Goal: Information Seeking & Learning: Learn about a topic

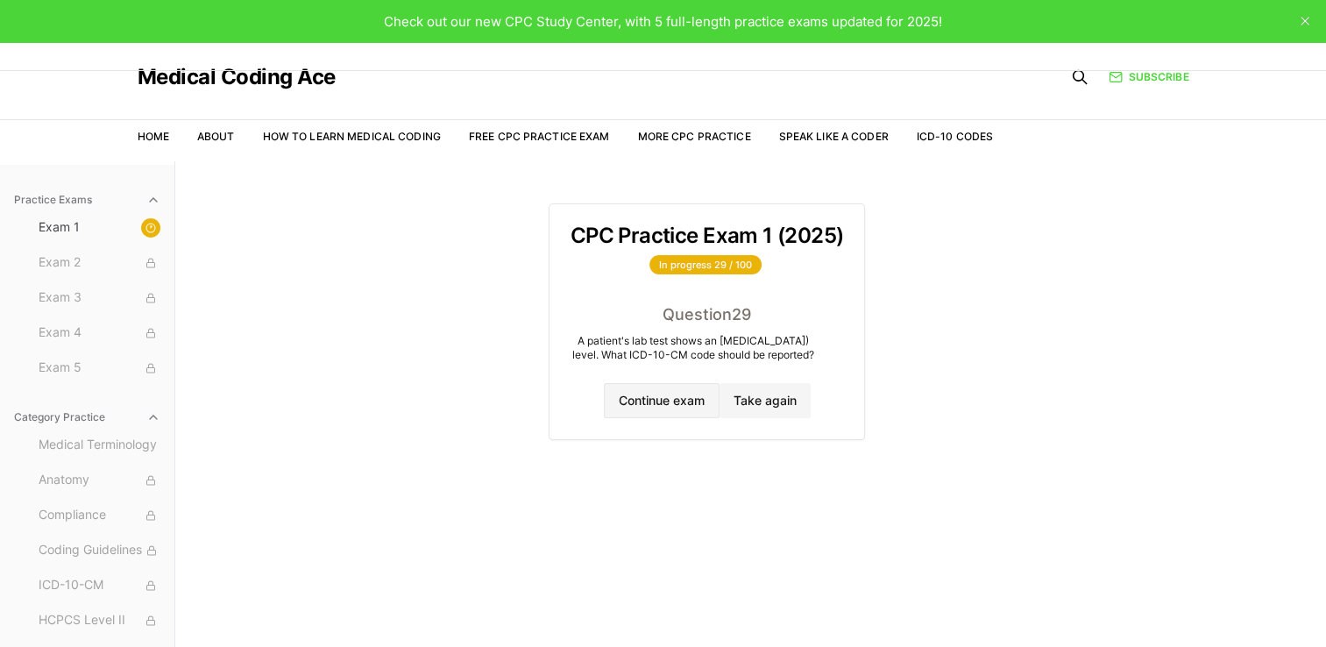
click at [654, 402] on button "Continue exam" at bounding box center [662, 400] width 116 height 35
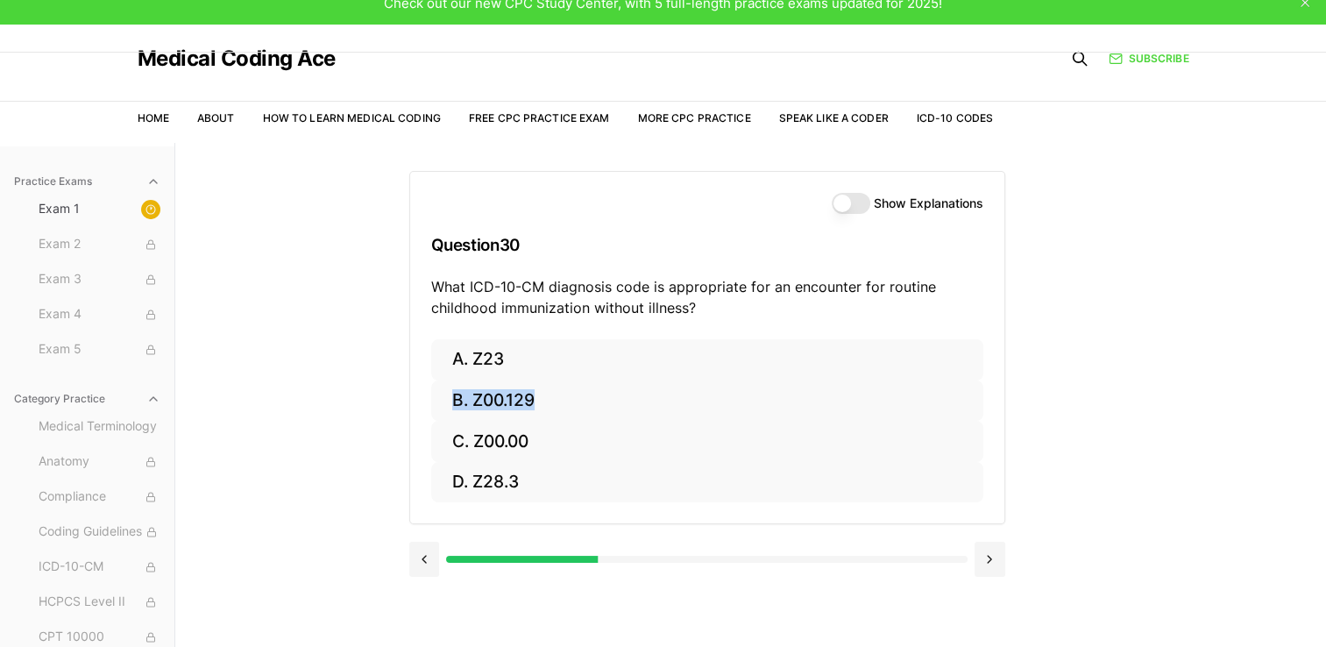
drag, startPoint x: 1166, startPoint y: 396, endPoint x: 1202, endPoint y: 354, distance: 55.3
click at [654, 355] on div "Practice Exams Exam 1 Exam 2 Exam 3 Exam 4 Exam 5 Category Practice Medical Ter…" at bounding box center [663, 466] width 1326 height 647
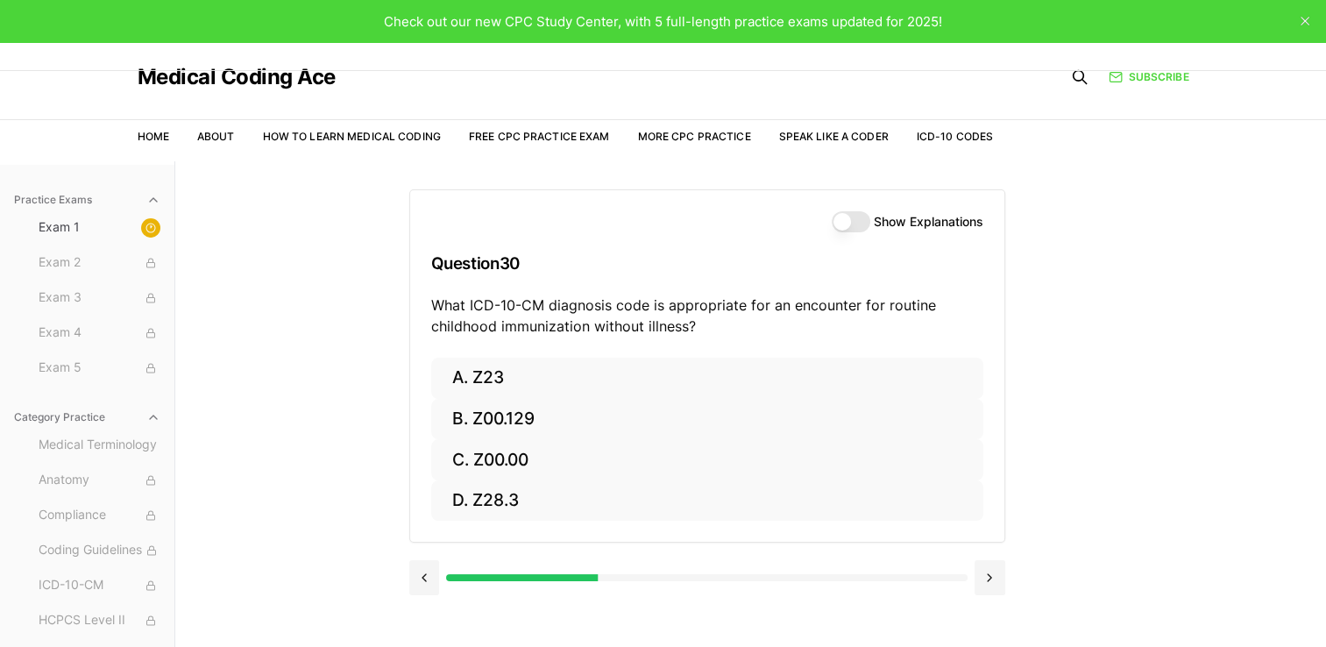
click at [654, 443] on div "Show Explanations Question 30 What ICD-10-CM diagnosis code is appropriate for …" at bounding box center [751, 484] width 684 height 647
click at [418, 574] on button at bounding box center [424, 577] width 31 height 35
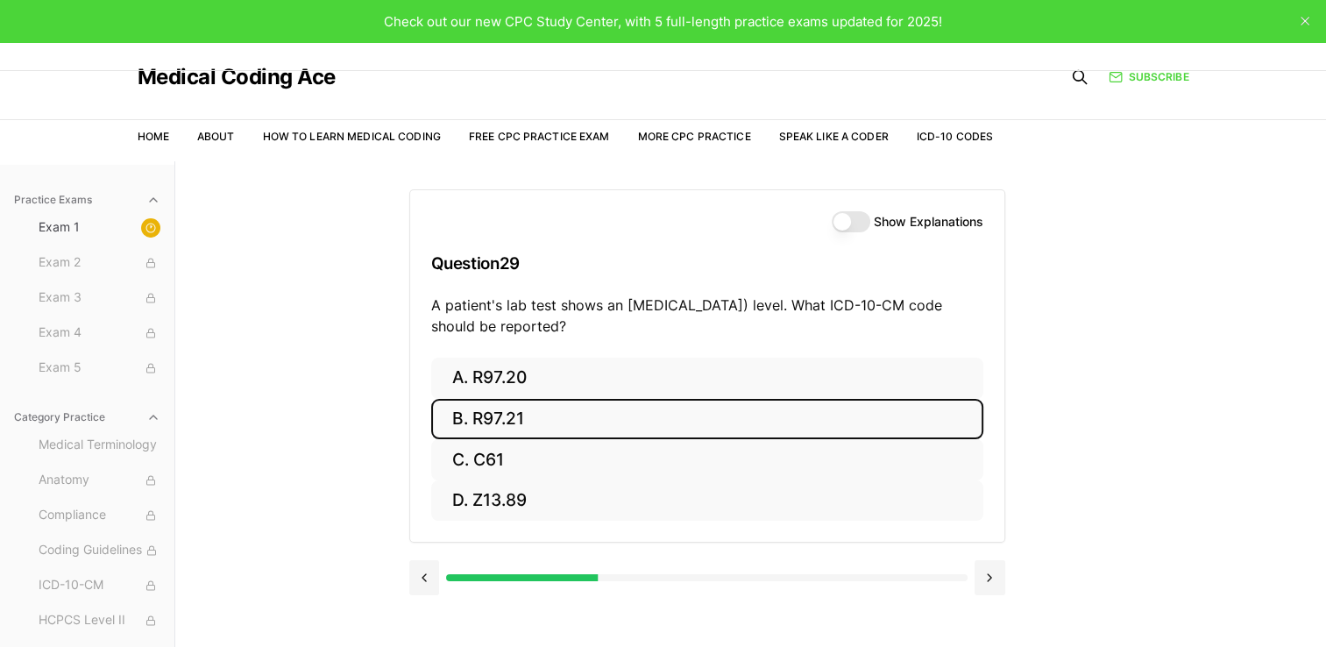
click at [544, 415] on button "B. R97.21" at bounding box center [707, 419] width 552 height 41
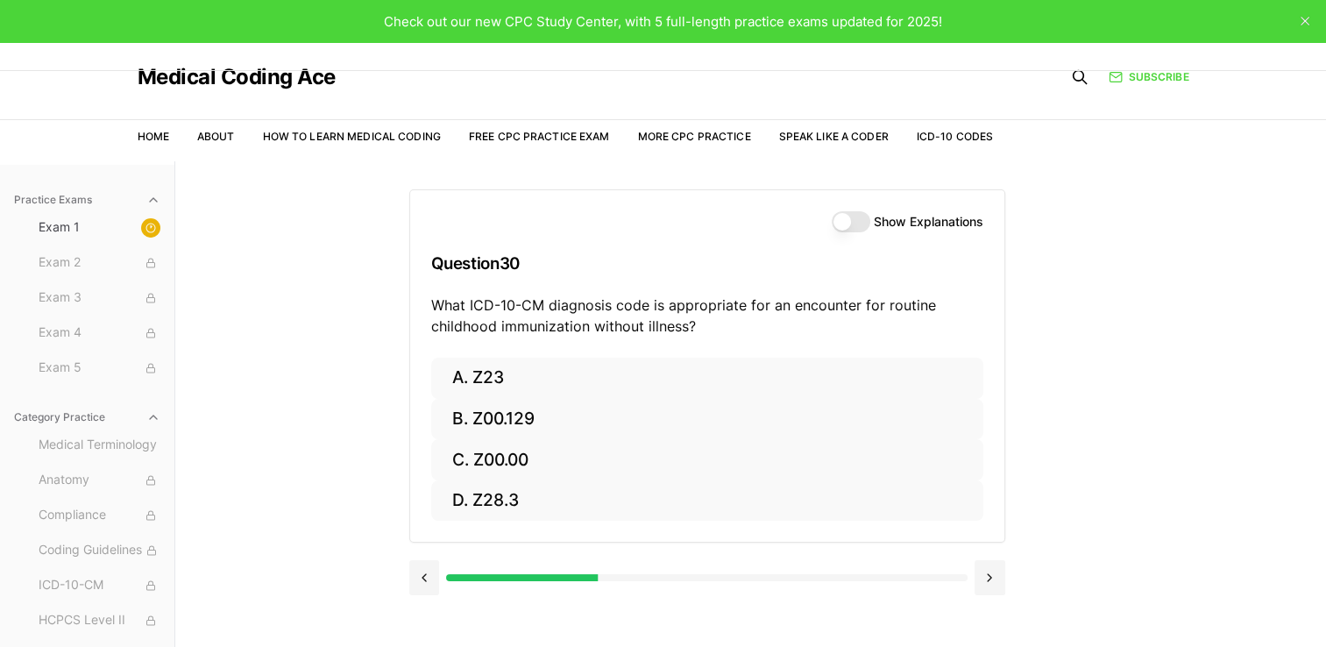
click at [654, 215] on button "Show Explanations" at bounding box center [851, 221] width 39 height 21
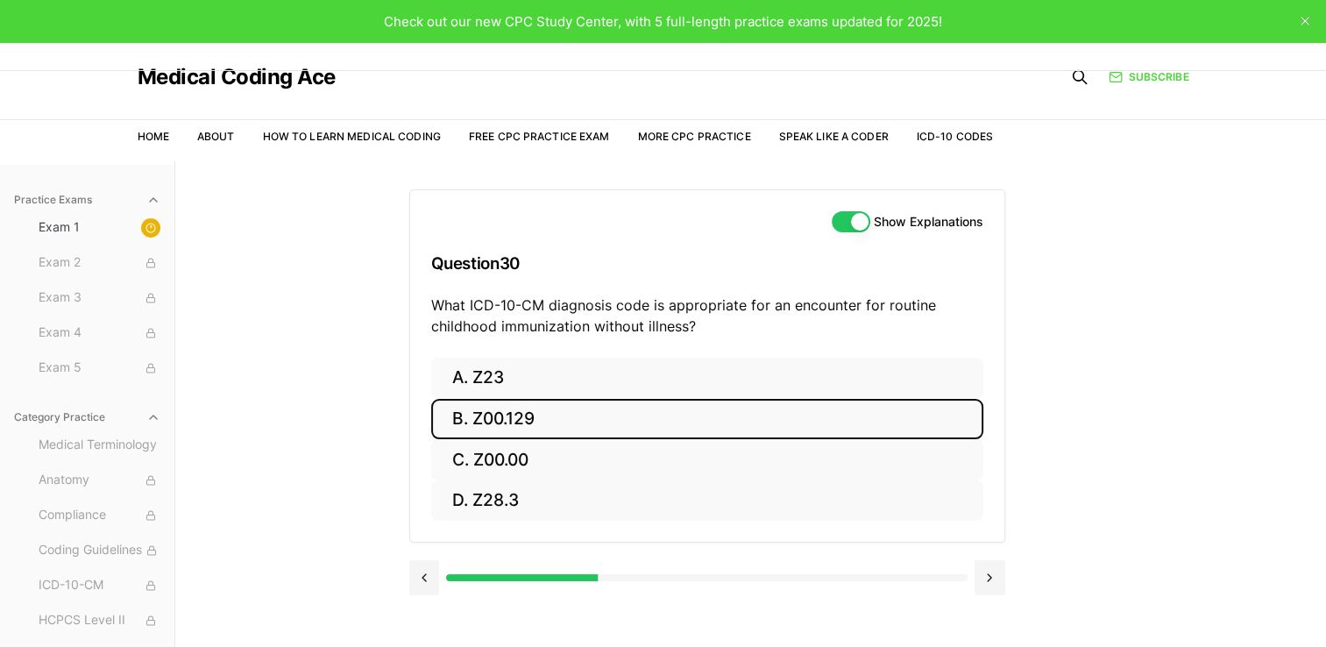
click at [542, 422] on button "B. Z00.129" at bounding box center [707, 419] width 552 height 41
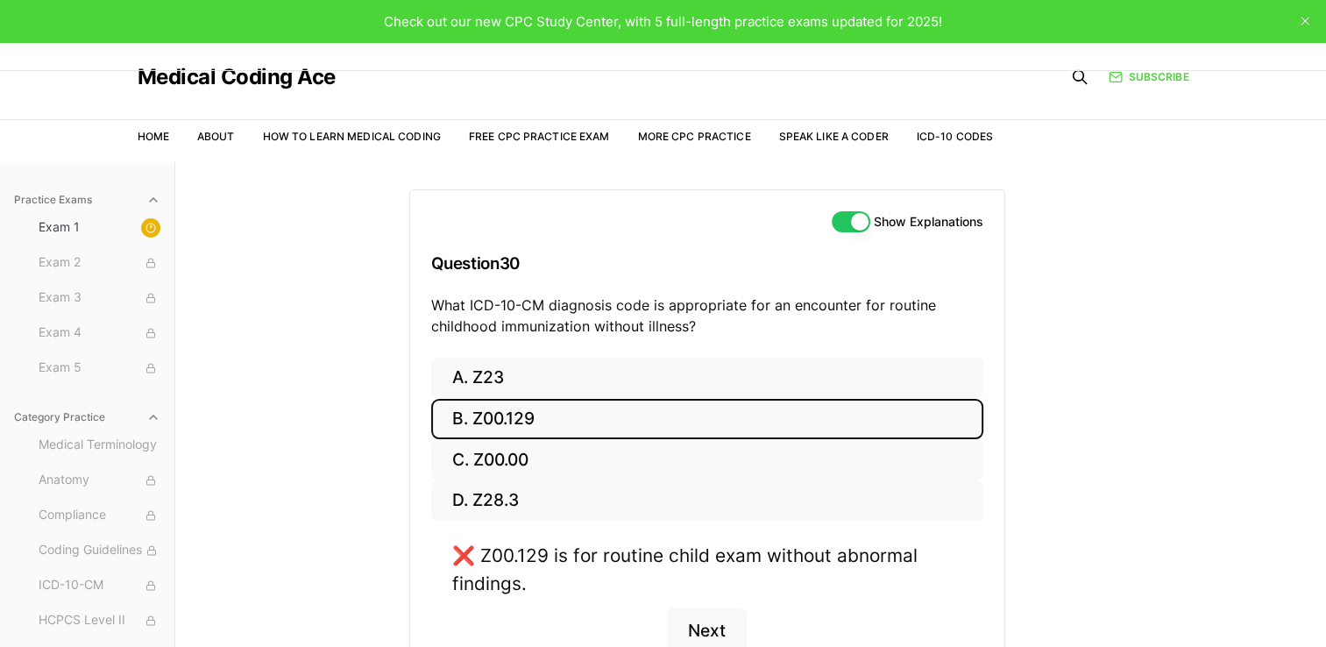
click at [542, 422] on button "B. Z00.129" at bounding box center [707, 419] width 552 height 41
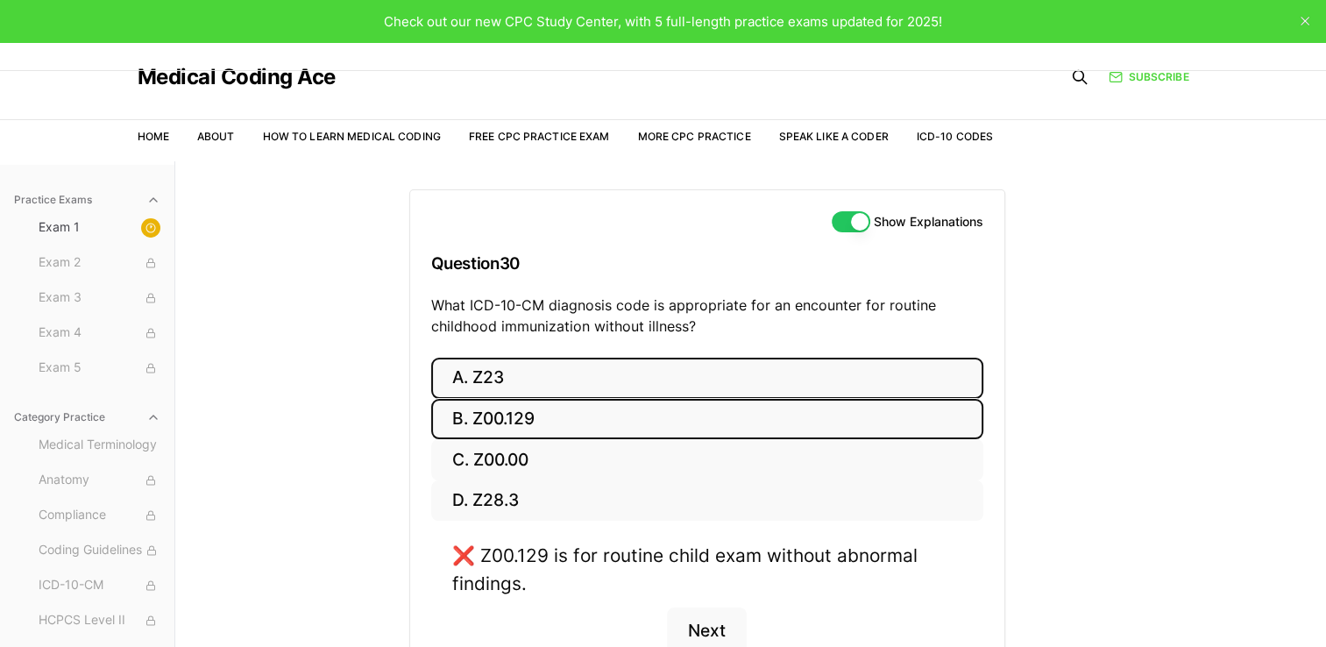
click at [545, 376] on button "A. Z23" at bounding box center [707, 378] width 552 height 41
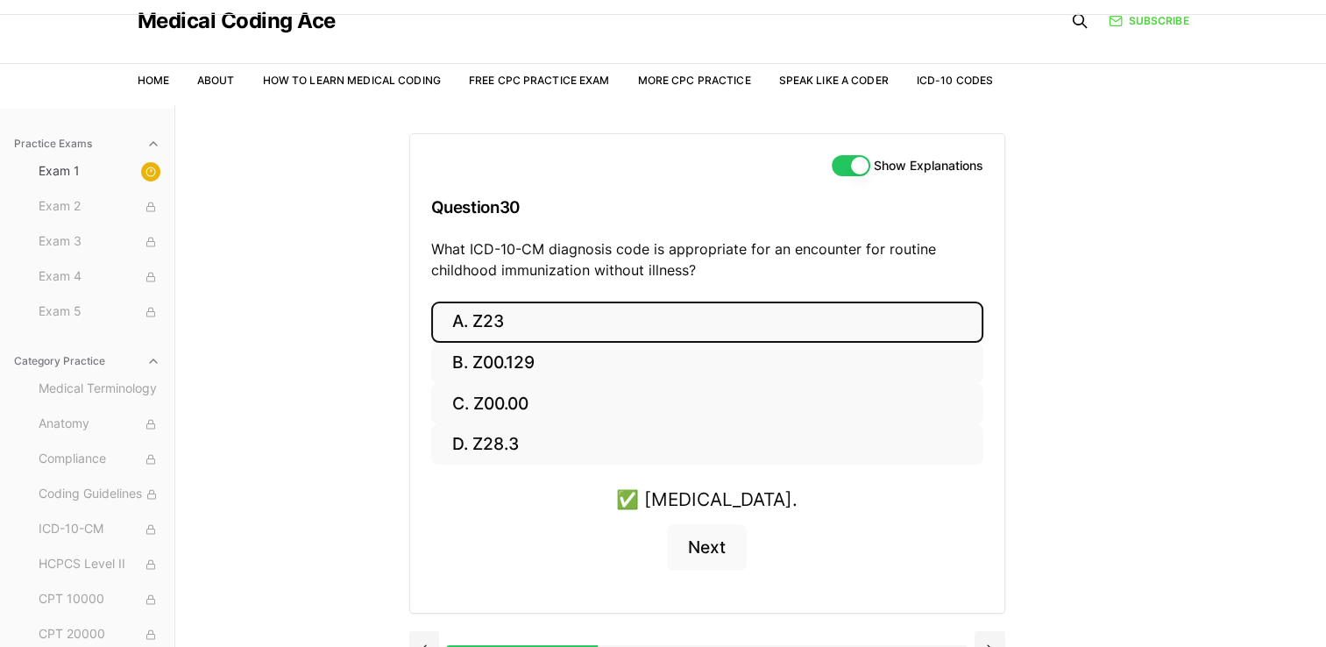
scroll to position [88, 0]
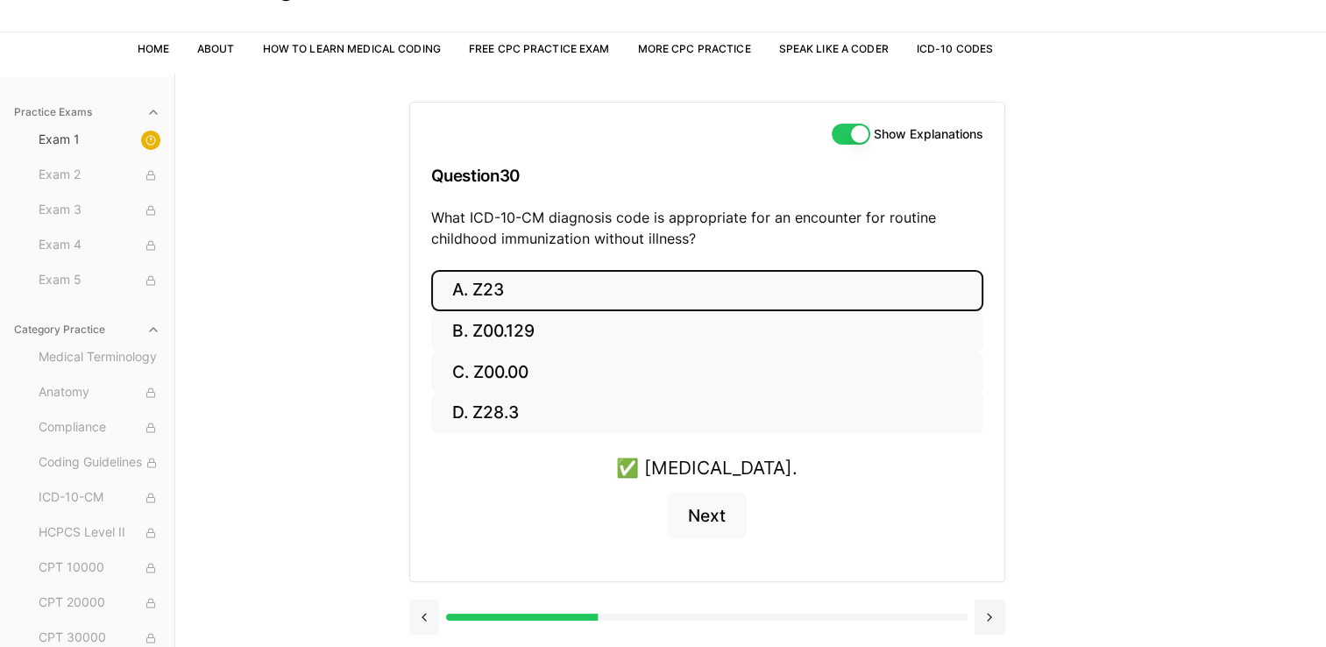
click at [432, 612] on button at bounding box center [424, 616] width 31 height 35
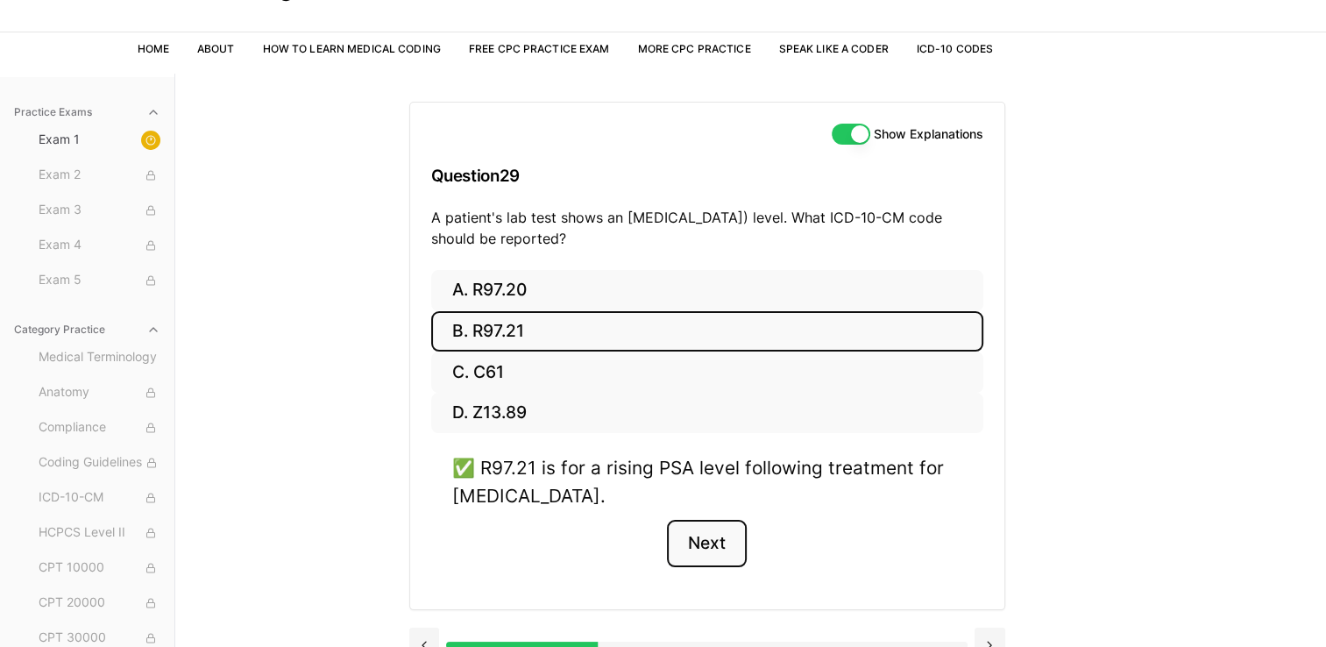
click at [654, 560] on button "Next" at bounding box center [707, 543] width 80 height 47
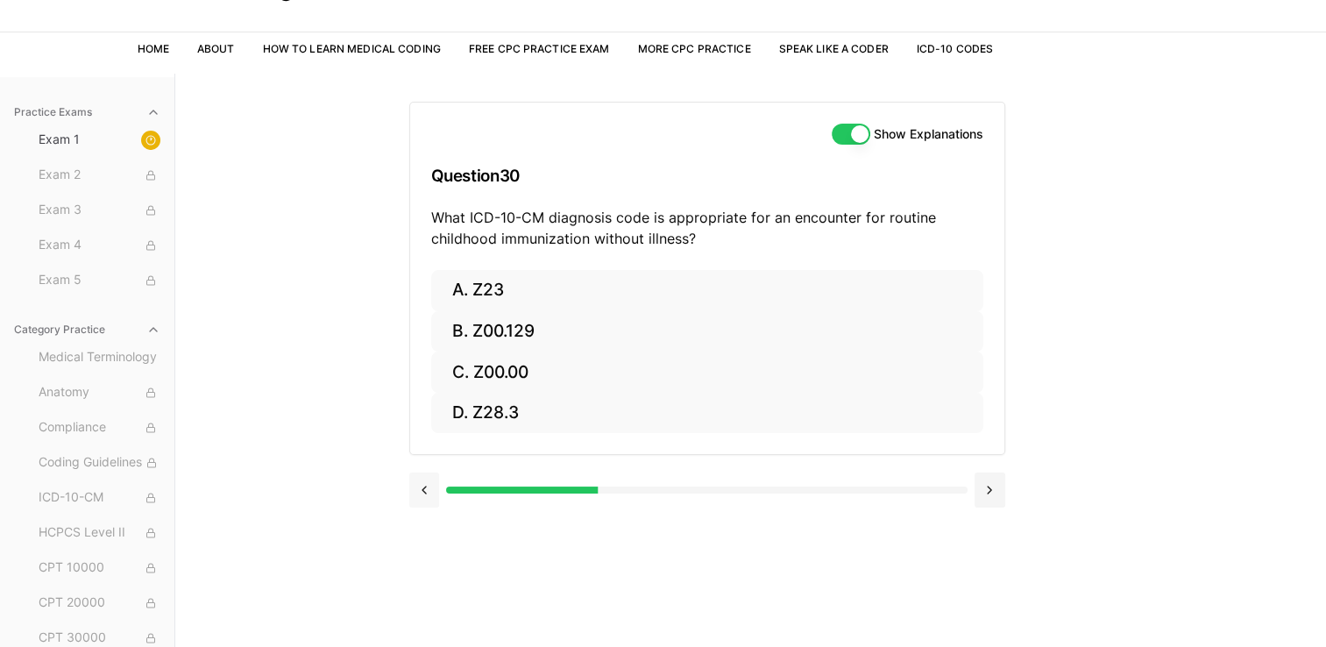
click at [435, 490] on button at bounding box center [424, 489] width 31 height 35
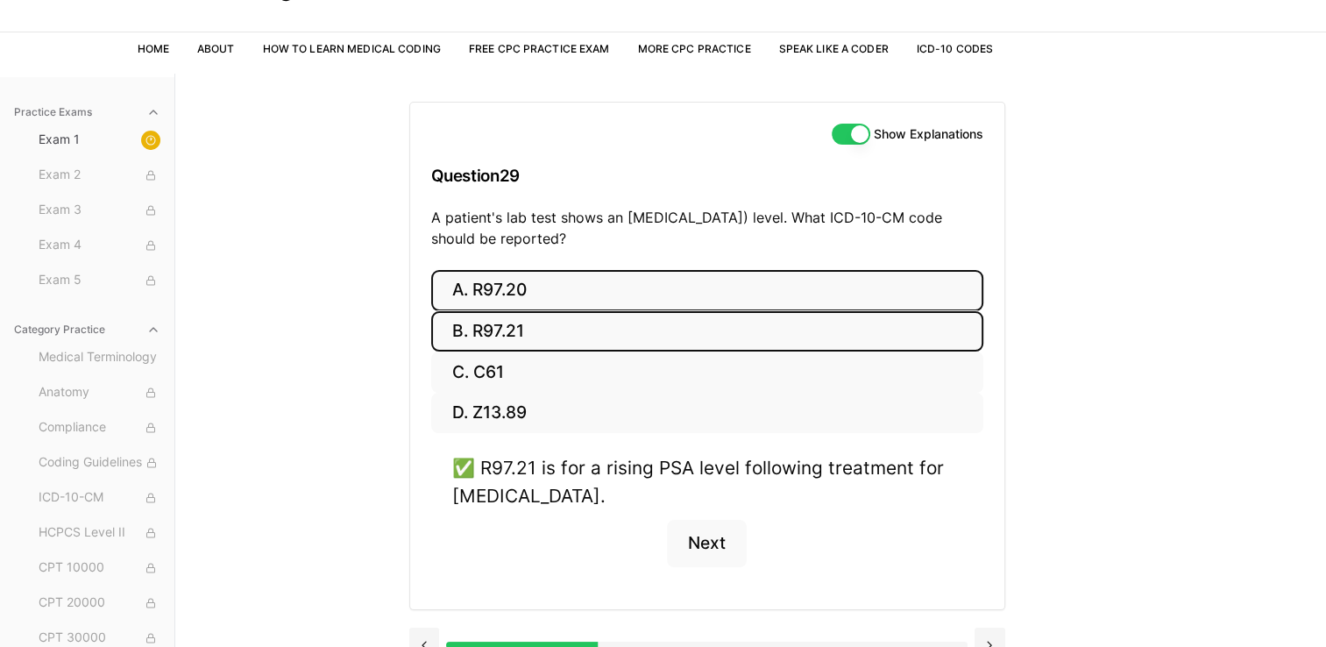
click at [547, 300] on button "A. R97.20" at bounding box center [707, 290] width 552 height 41
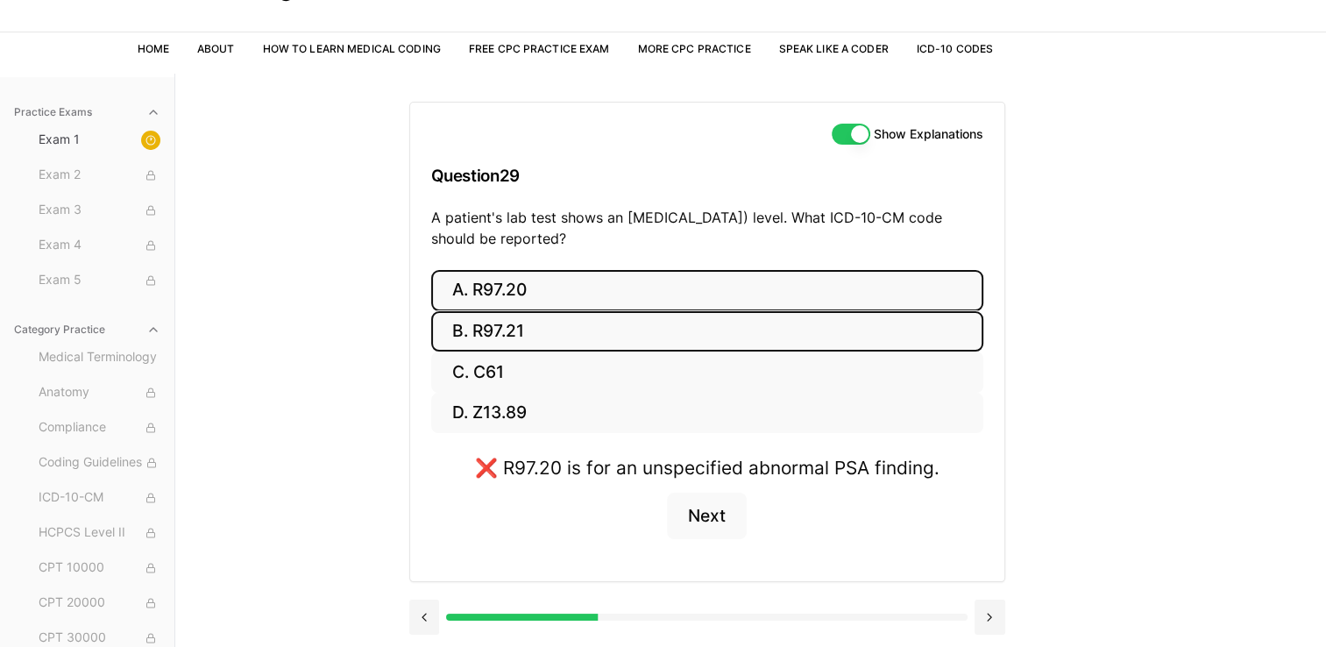
click at [547, 318] on button "B. R97.21" at bounding box center [707, 331] width 552 height 41
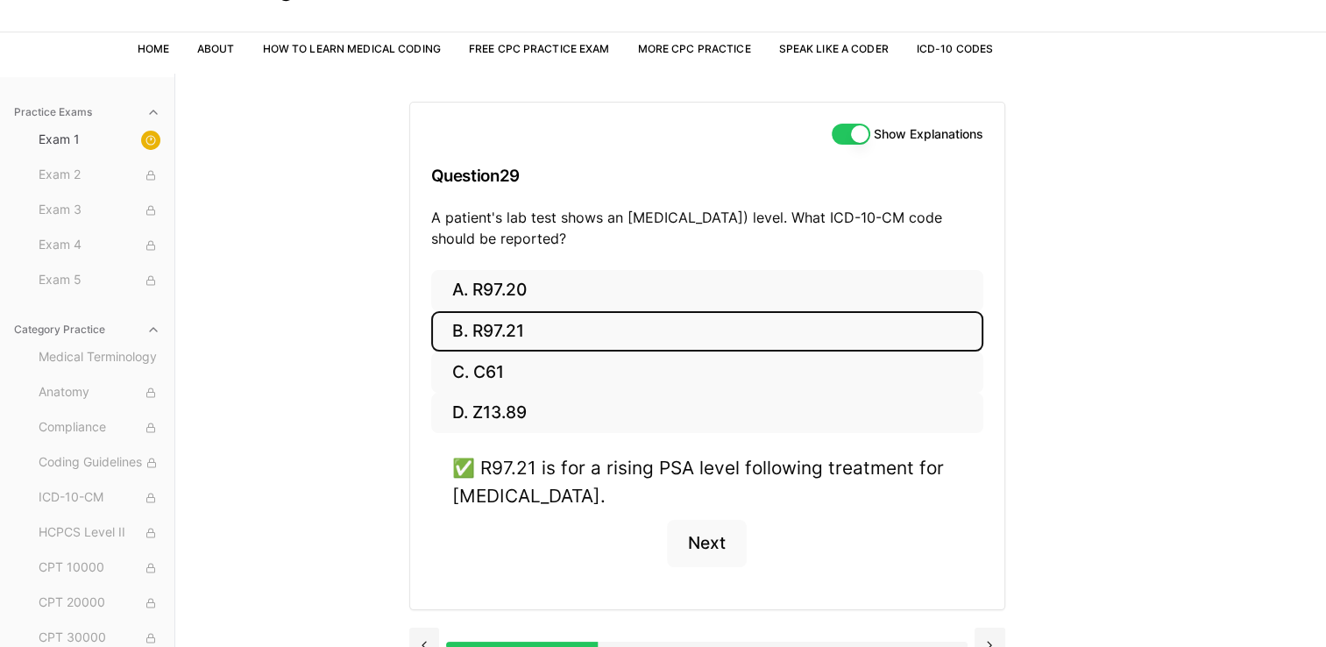
click at [654, 136] on button "Show Explanations" at bounding box center [851, 134] width 39 height 21
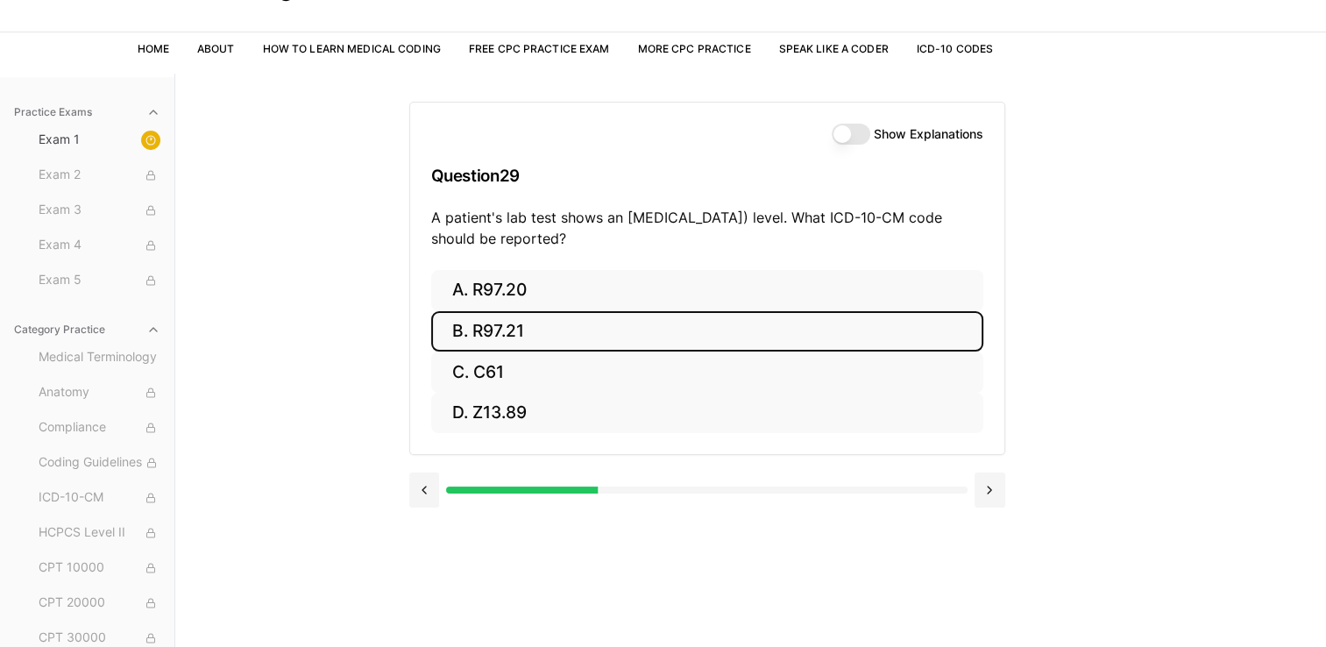
click at [654, 336] on button "B. R97.21" at bounding box center [707, 331] width 552 height 41
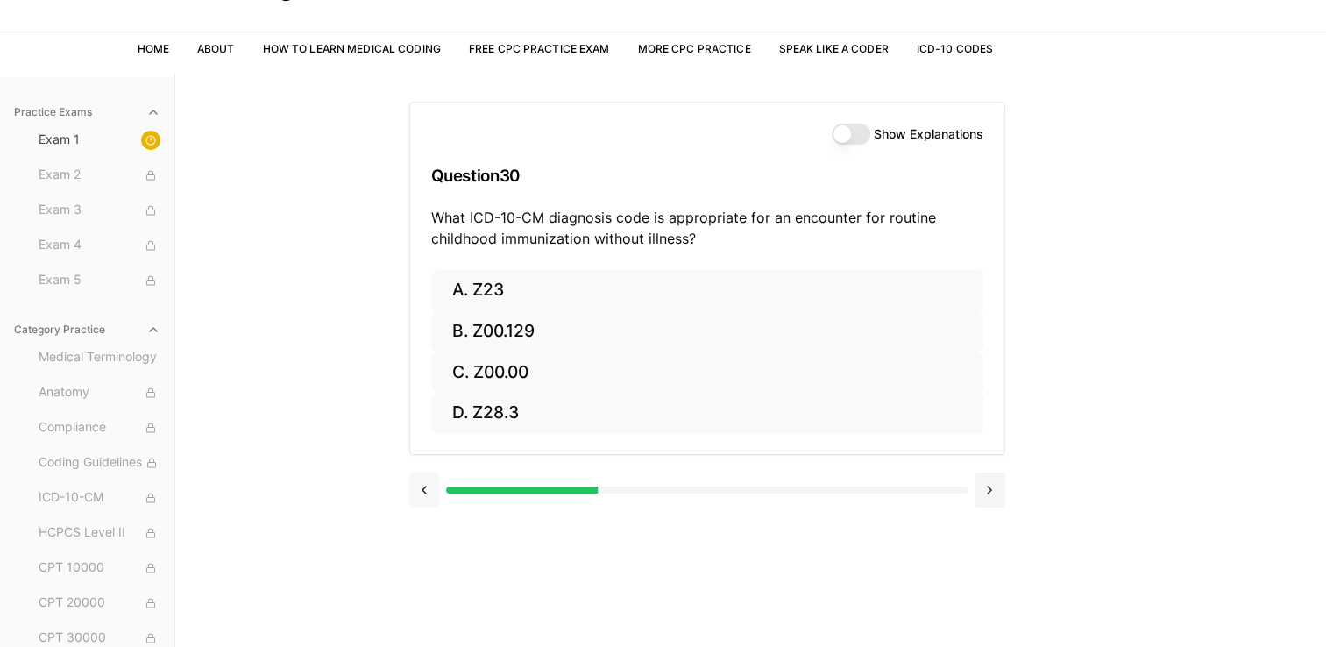
click at [430, 494] on button at bounding box center [424, 489] width 31 height 35
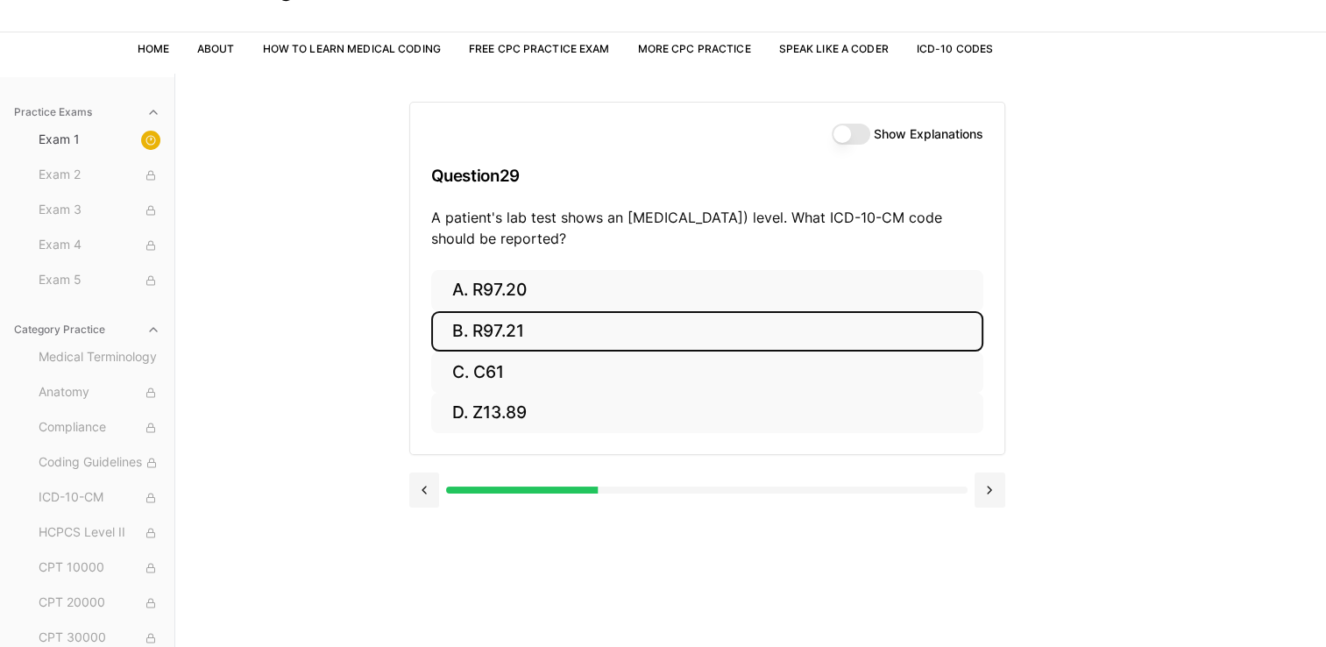
click at [654, 128] on button "Show Explanations" at bounding box center [851, 134] width 39 height 21
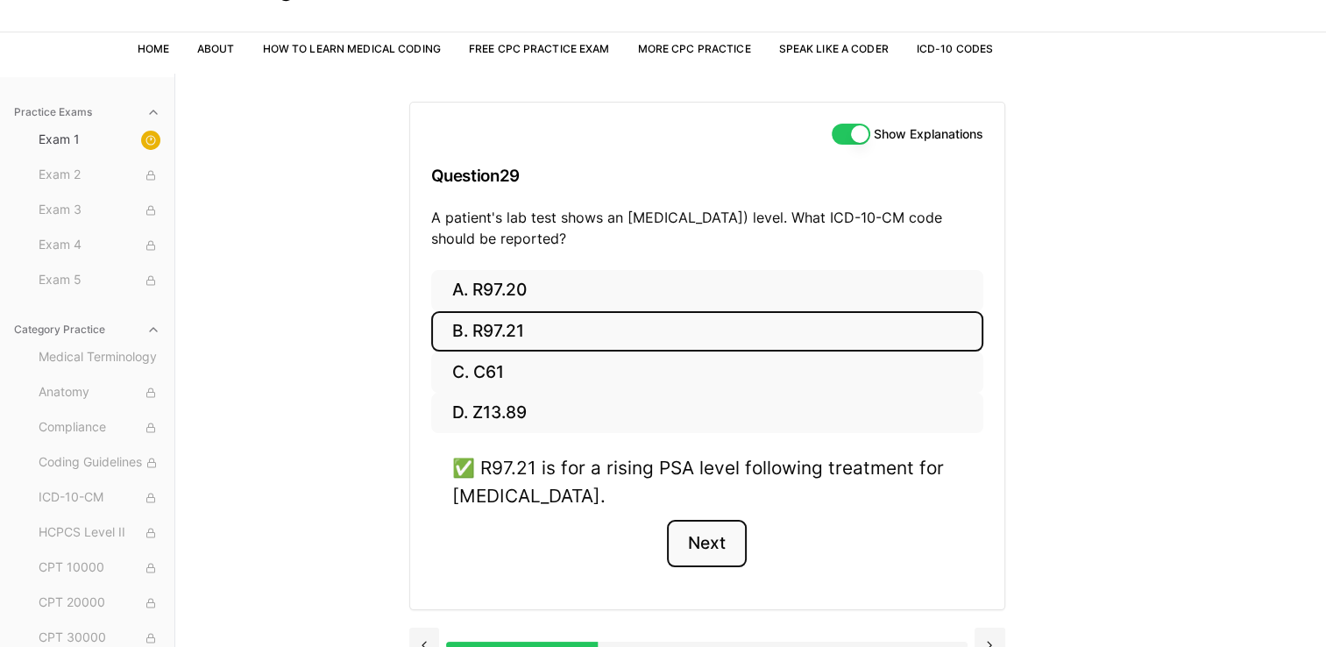
click at [654, 556] on button "Next" at bounding box center [707, 543] width 80 height 47
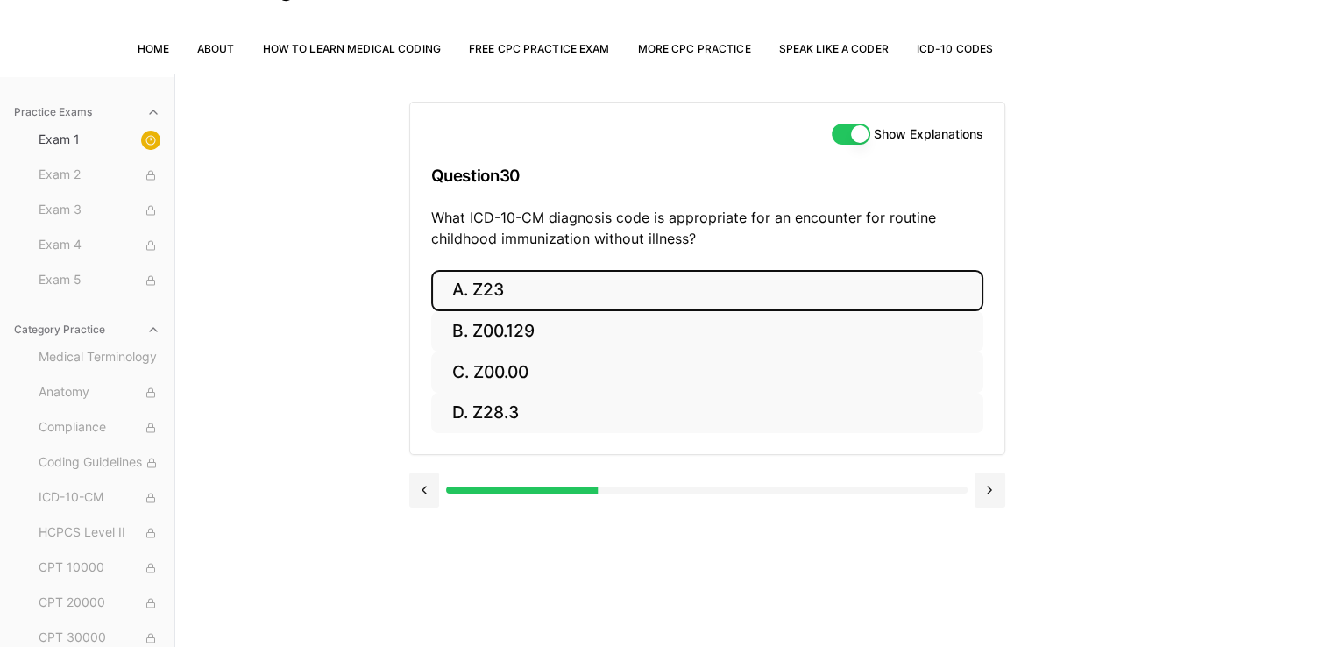
click at [654, 294] on button "A. Z23" at bounding box center [707, 290] width 552 height 41
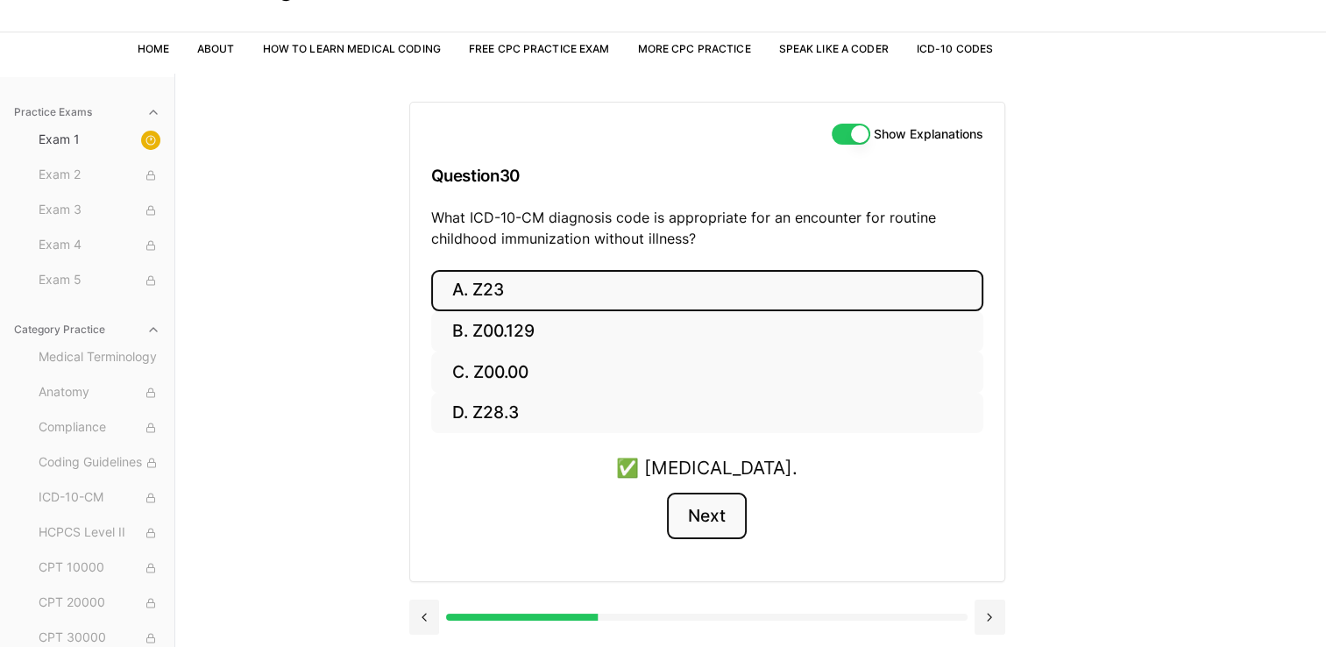
click at [654, 511] on button "Next" at bounding box center [707, 516] width 80 height 47
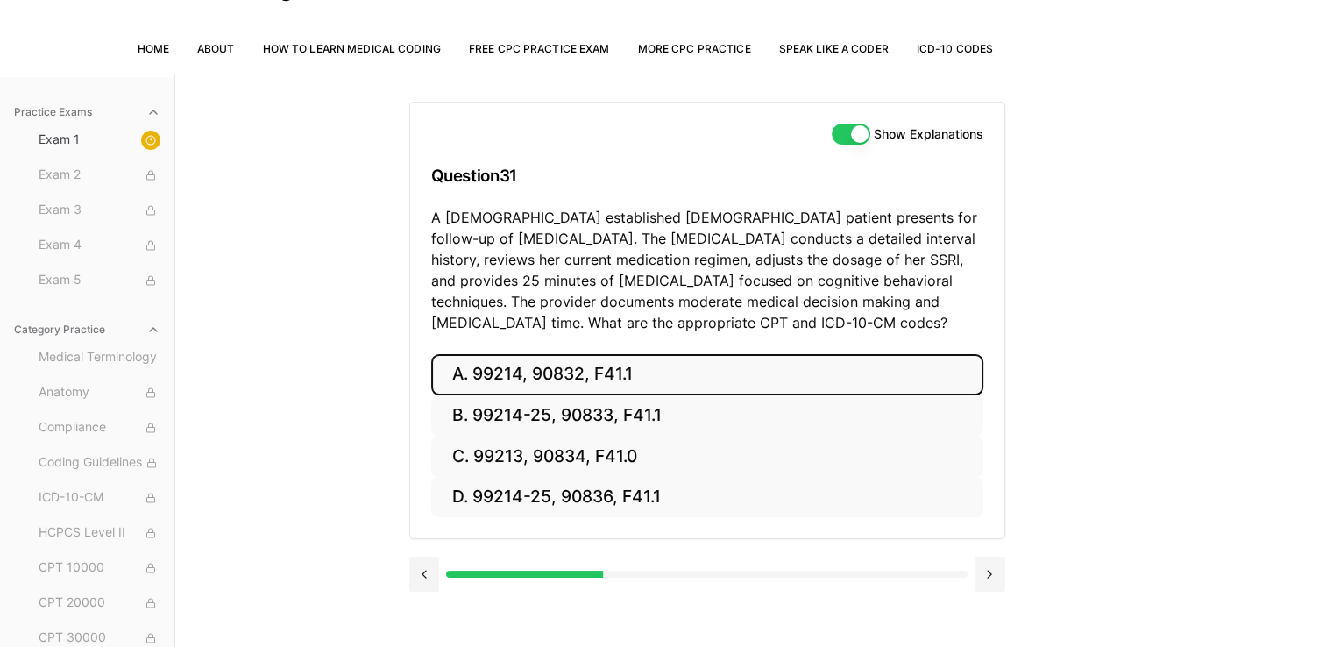
click at [564, 380] on button "A. 99214, 90832, F41.1" at bounding box center [707, 374] width 552 height 41
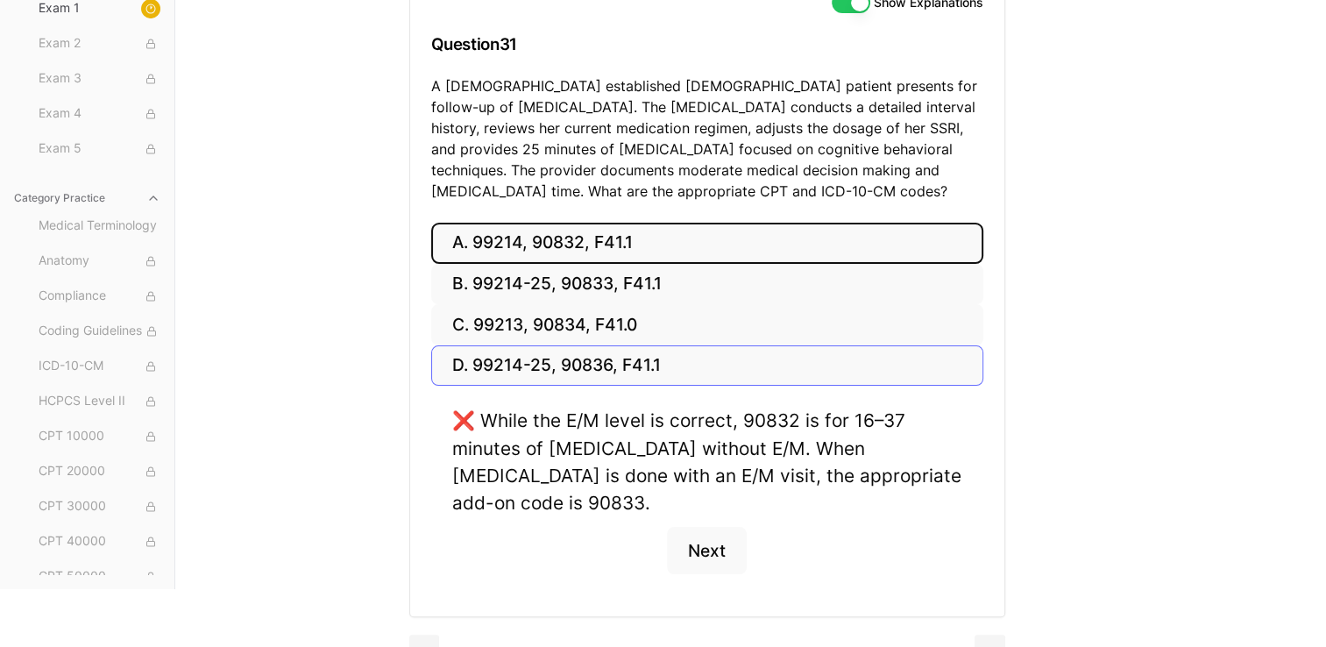
scroll to position [253, 0]
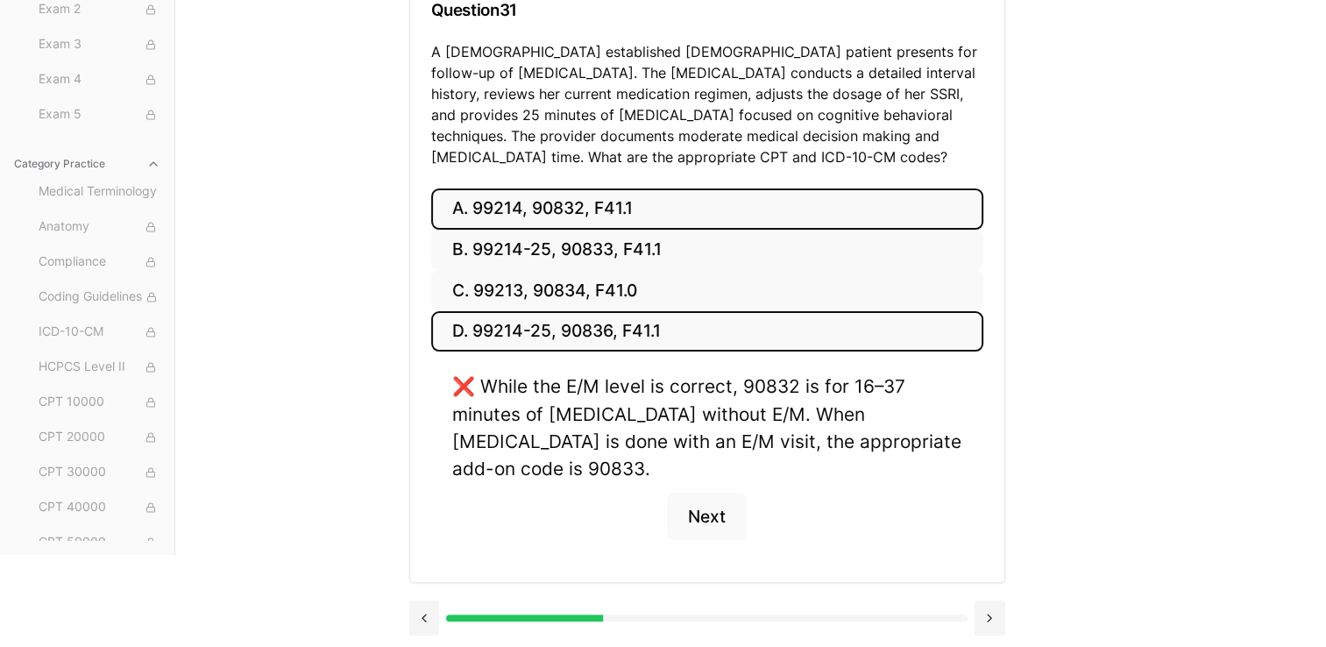
click at [591, 335] on button "D. 99214-25, 90836, F41.1" at bounding box center [707, 331] width 552 height 41
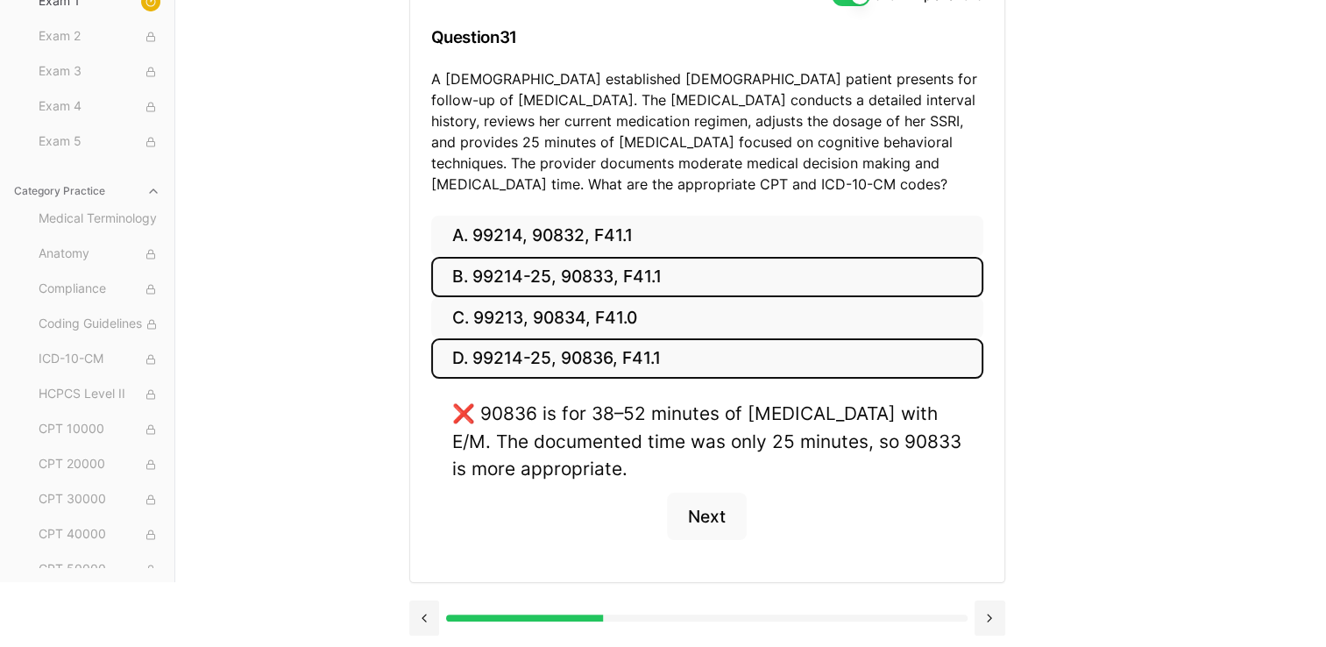
click at [588, 281] on button "B. 99214-25, 90833, F41.1" at bounding box center [707, 277] width 552 height 41
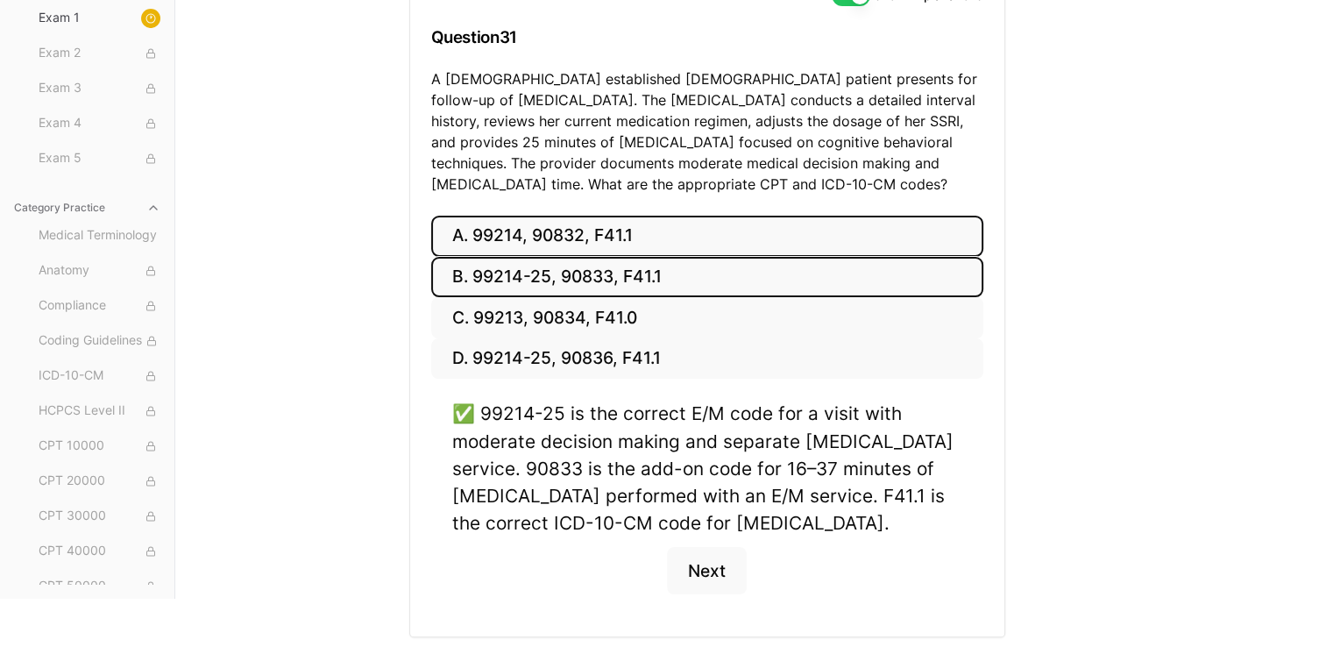
click at [620, 238] on button "A. 99214, 90832, F41.1" at bounding box center [707, 236] width 552 height 41
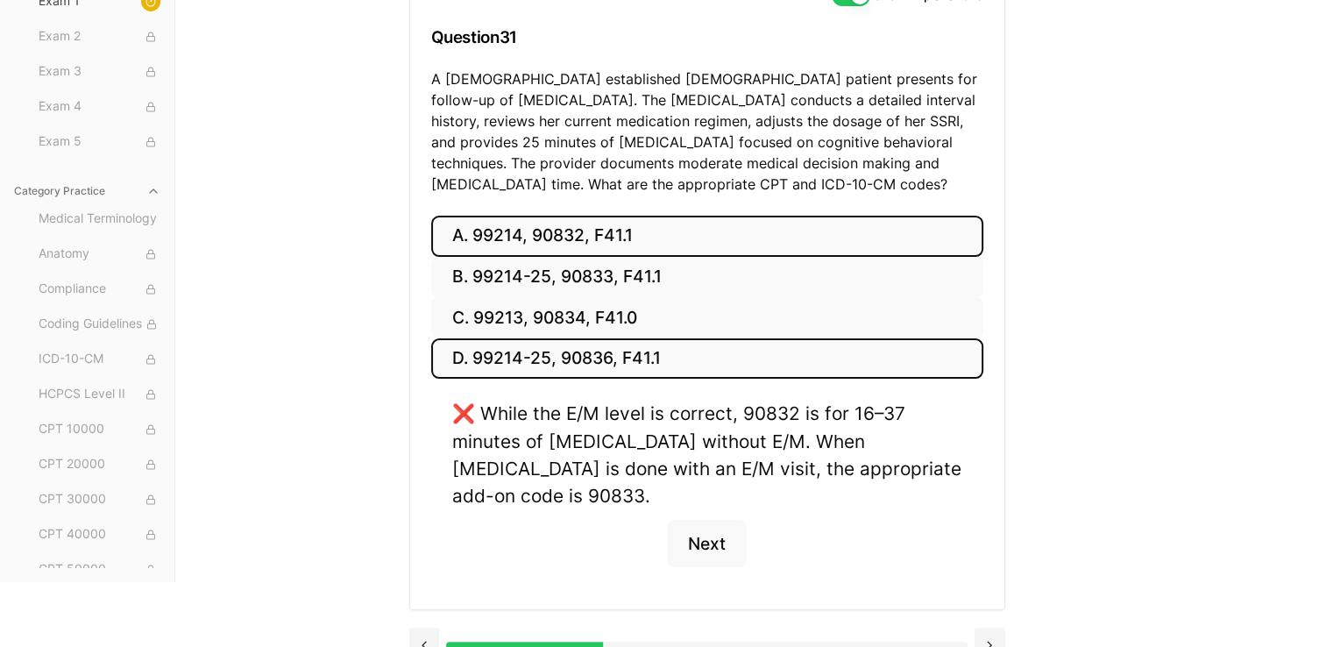
click at [617, 363] on button "D. 99214-25, 90836, F41.1" at bounding box center [707, 358] width 552 height 41
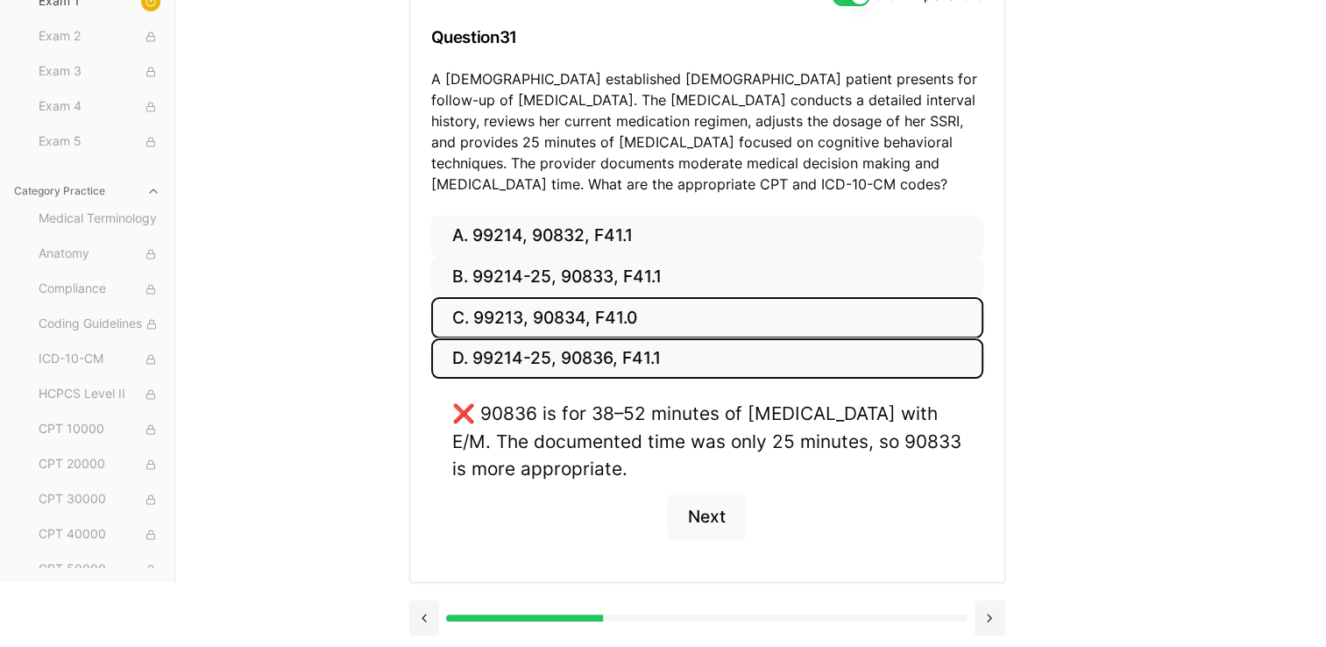
click at [624, 324] on button "C. 99213, 90834, F41.0" at bounding box center [707, 317] width 552 height 41
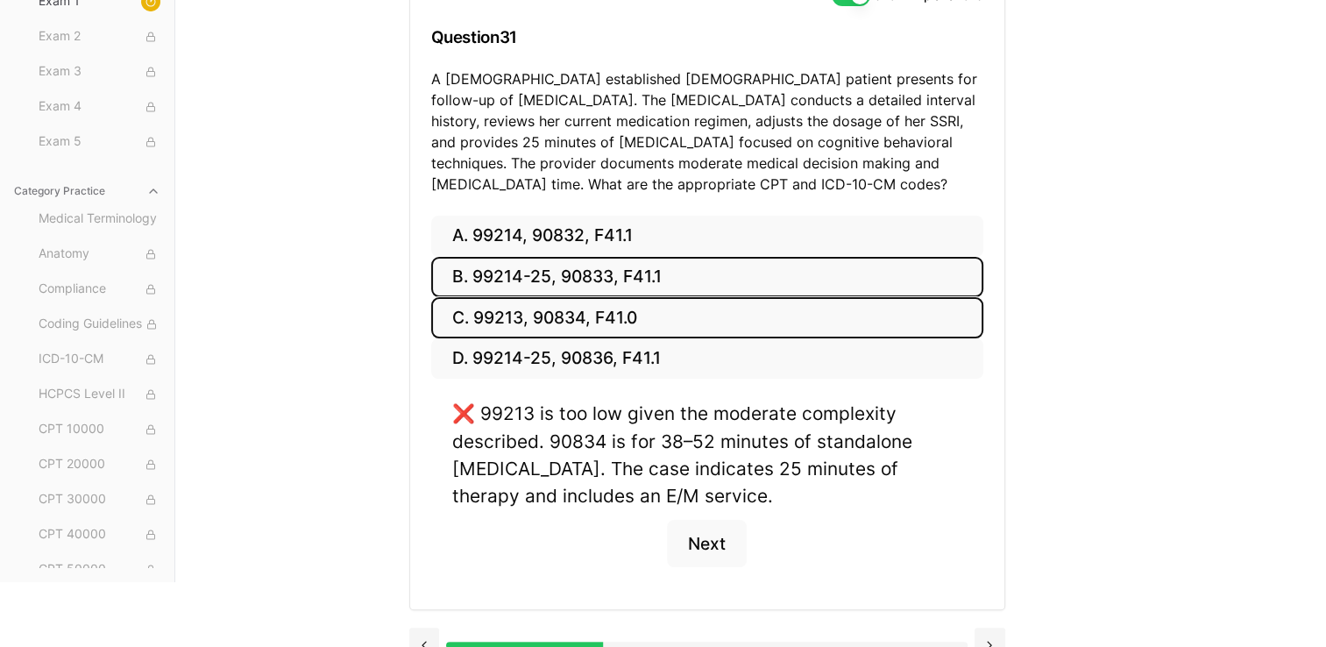
click at [582, 279] on button "B. 99214-25, 90833, F41.1" at bounding box center [707, 277] width 552 height 41
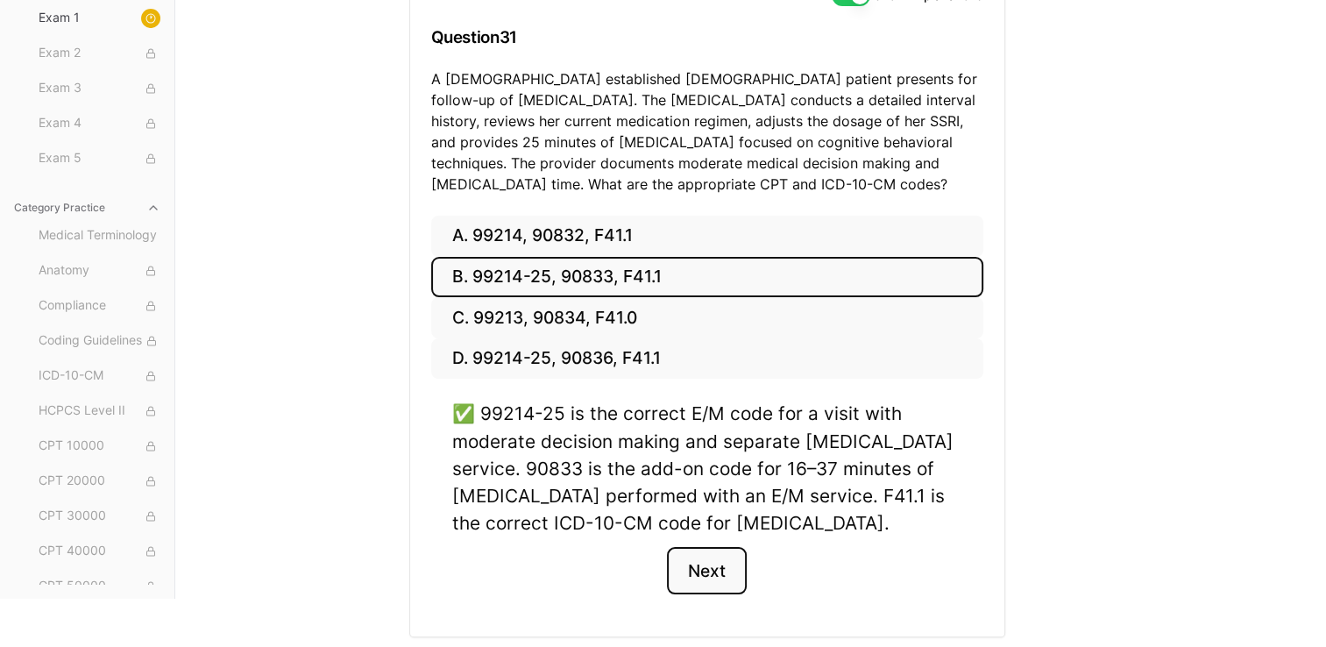
click at [654, 571] on button "Next" at bounding box center [707, 570] width 80 height 47
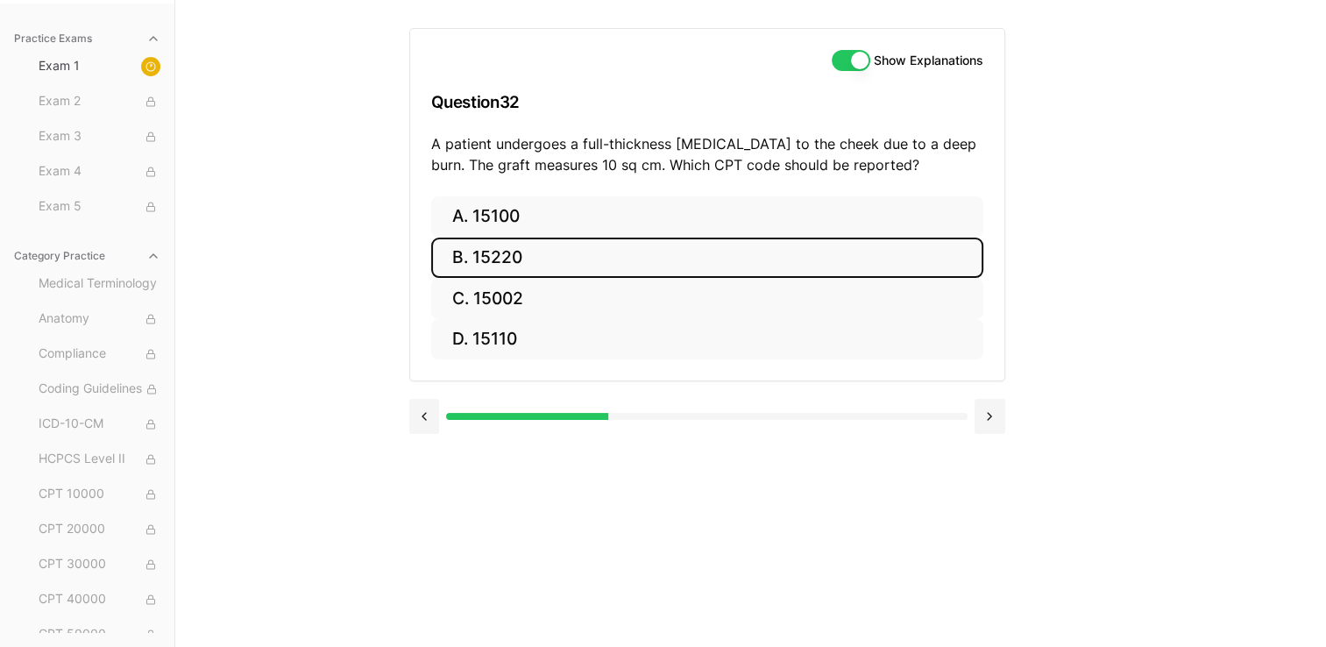
click at [478, 262] on button "B. 15220" at bounding box center [707, 257] width 552 height 41
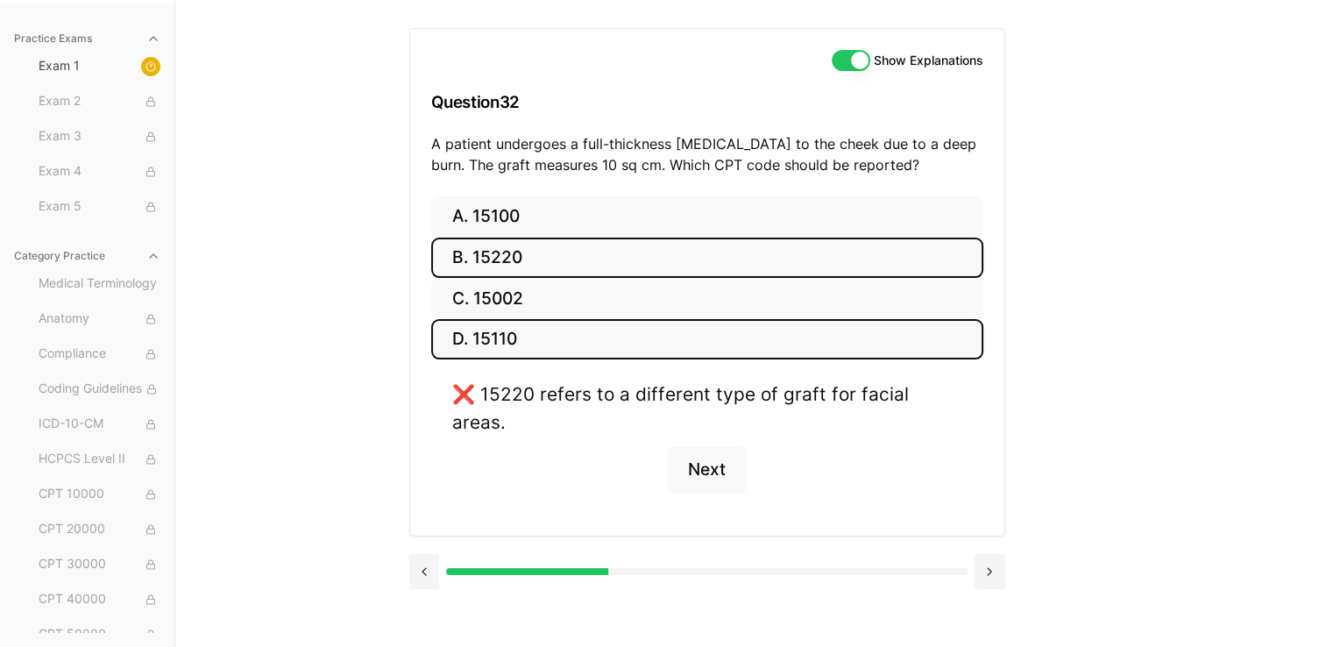
click at [610, 343] on button "D. 15110" at bounding box center [707, 339] width 552 height 41
click at [594, 263] on button "B. 15220" at bounding box center [707, 257] width 552 height 41
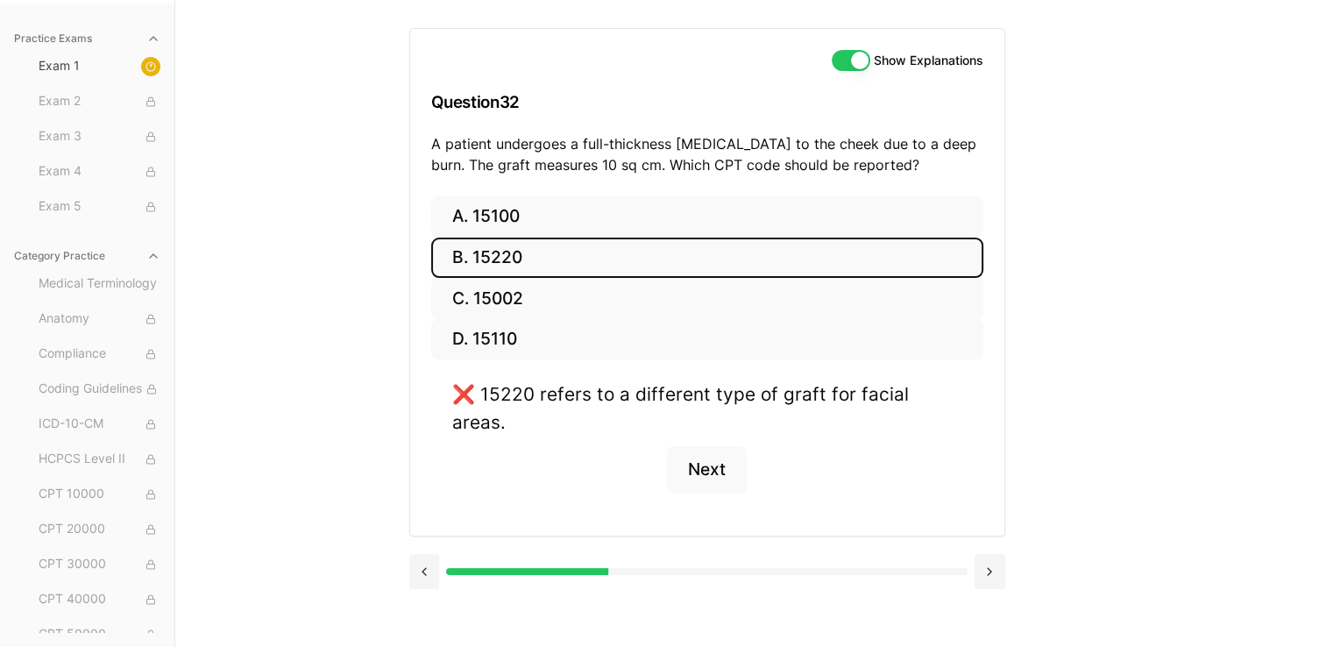
click at [594, 263] on button "B. 15220" at bounding box center [707, 257] width 552 height 41
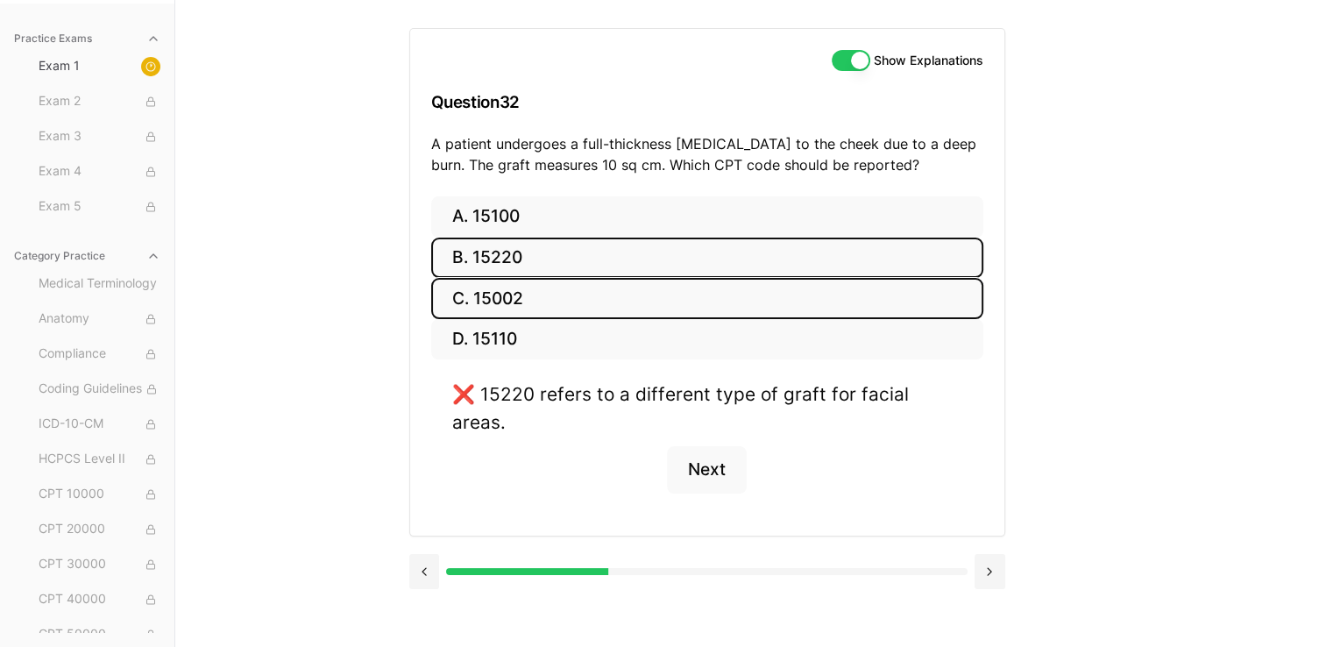
click at [564, 301] on button "C. 15002" at bounding box center [707, 298] width 552 height 41
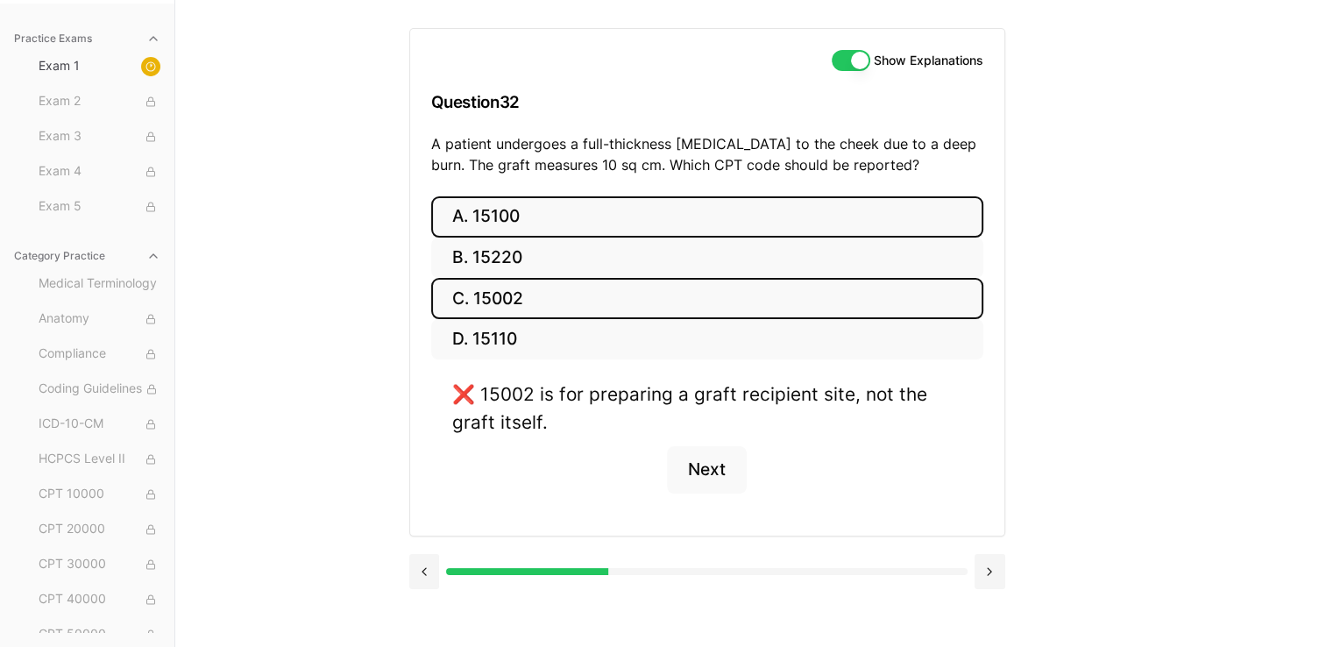
click at [606, 213] on button "A. 15100" at bounding box center [707, 216] width 552 height 41
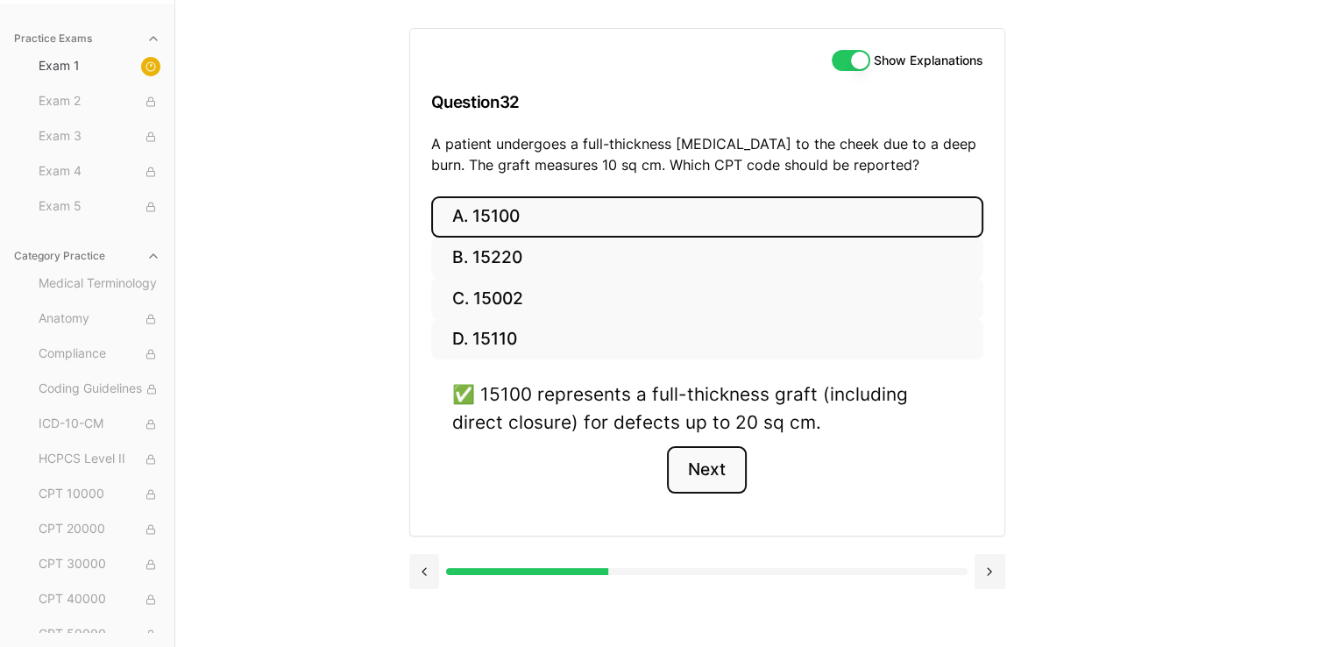
click at [654, 452] on button "Next" at bounding box center [707, 469] width 80 height 47
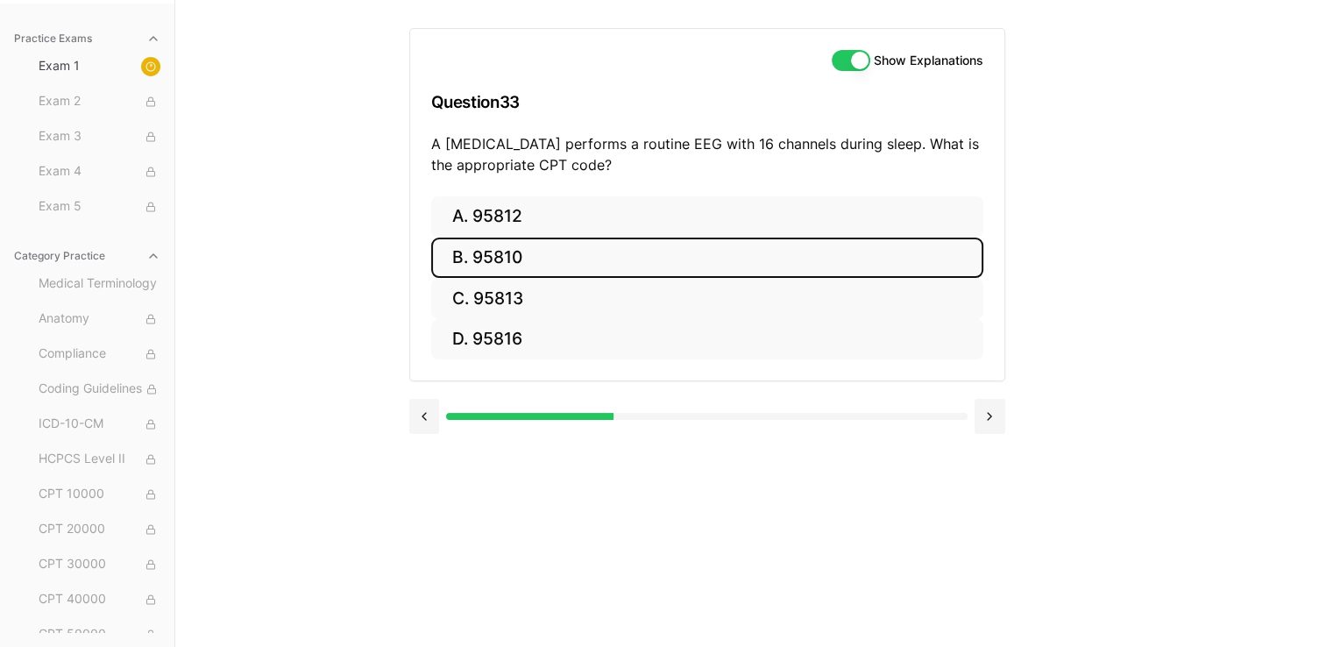
click at [530, 261] on button "B. 95810" at bounding box center [707, 257] width 552 height 41
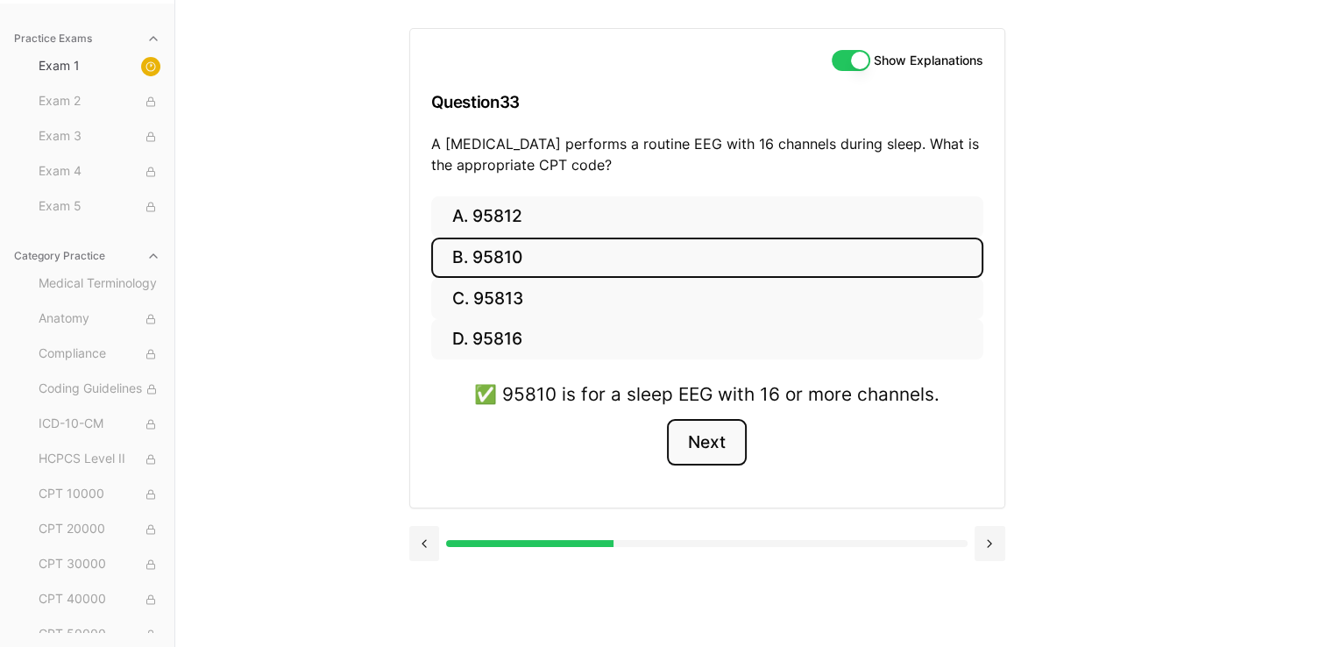
click at [654, 436] on button "Next" at bounding box center [707, 442] width 80 height 47
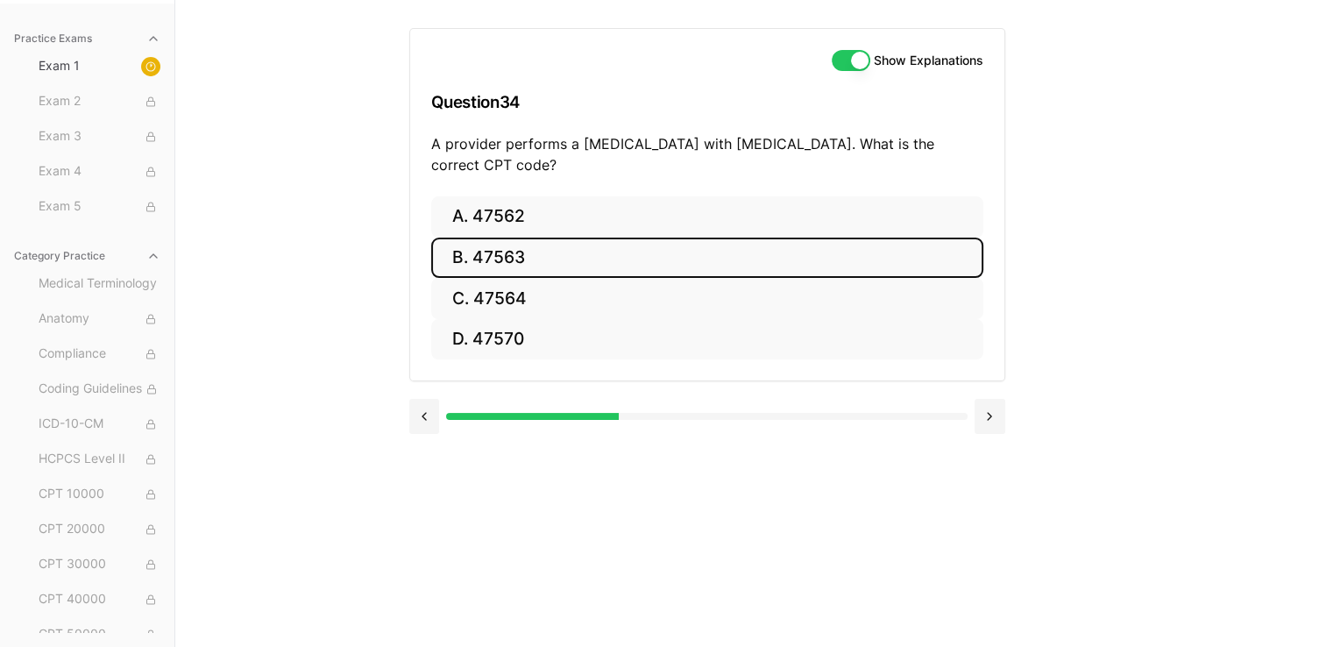
click at [590, 259] on button "B. 47563" at bounding box center [707, 257] width 552 height 41
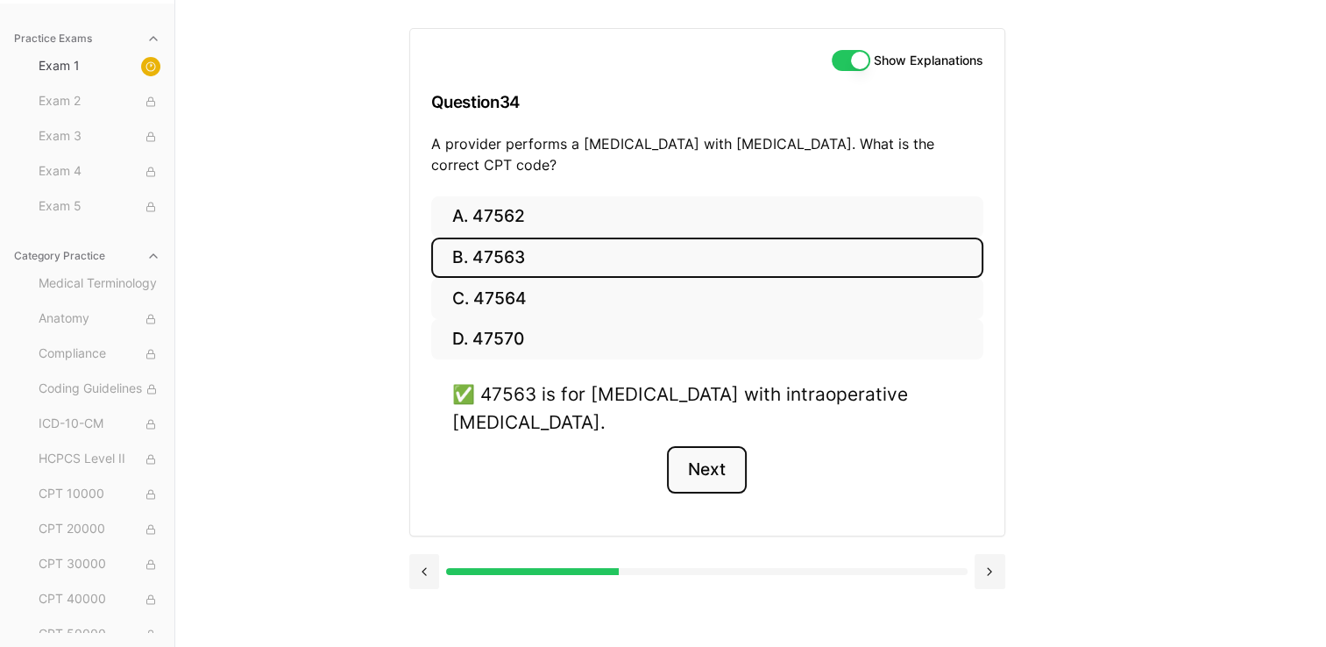
click at [654, 461] on button "Next" at bounding box center [707, 469] width 80 height 47
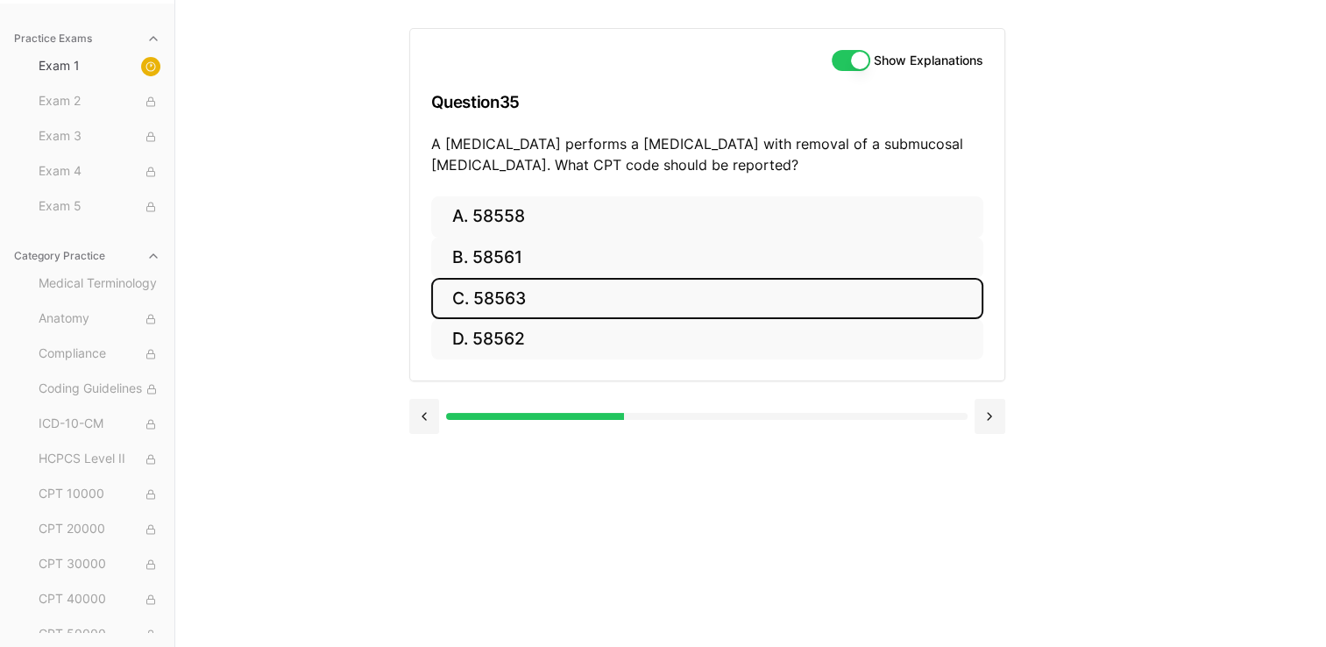
click at [540, 311] on button "C. 58563" at bounding box center [707, 298] width 552 height 41
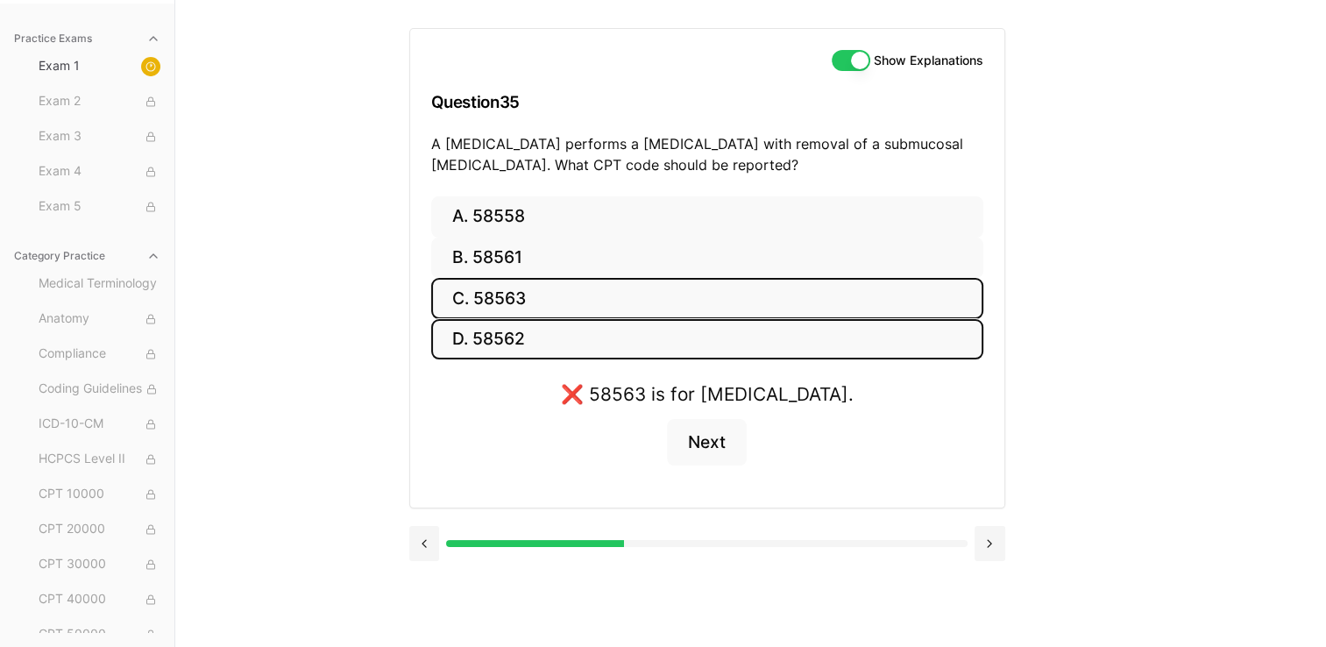
click at [539, 322] on button "D. 58562" at bounding box center [707, 339] width 552 height 41
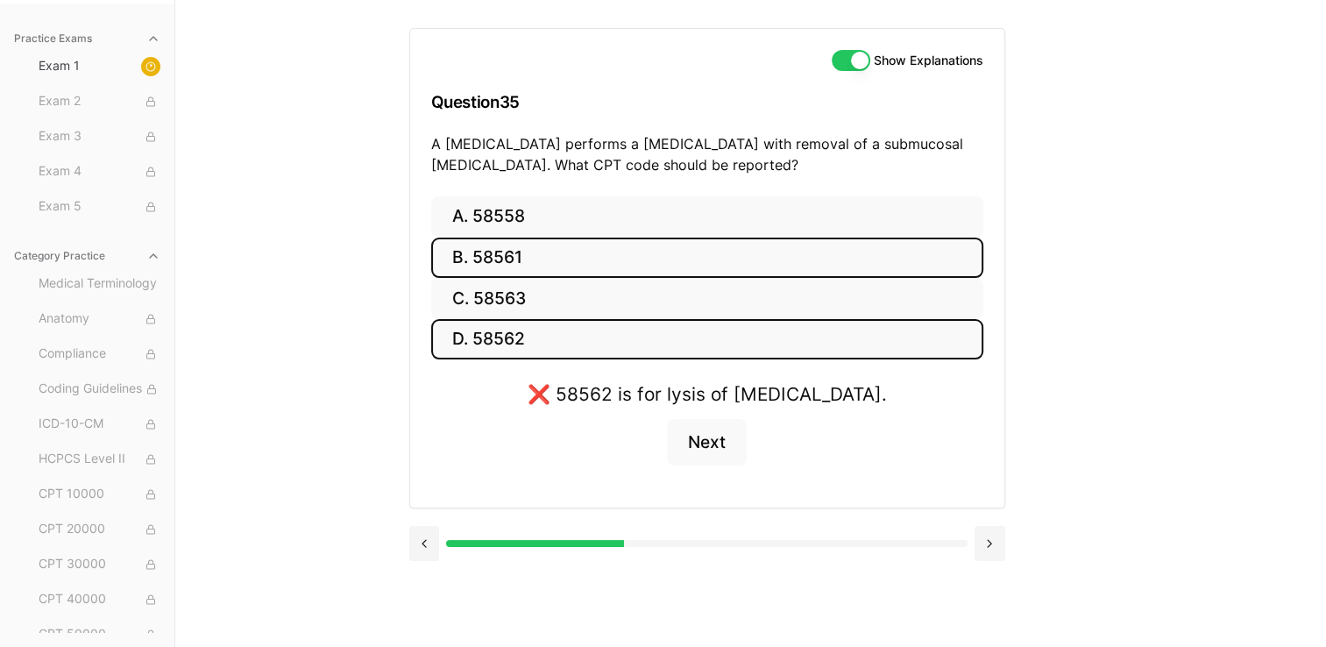
click at [547, 264] on button "B. 58561" at bounding box center [707, 257] width 552 height 41
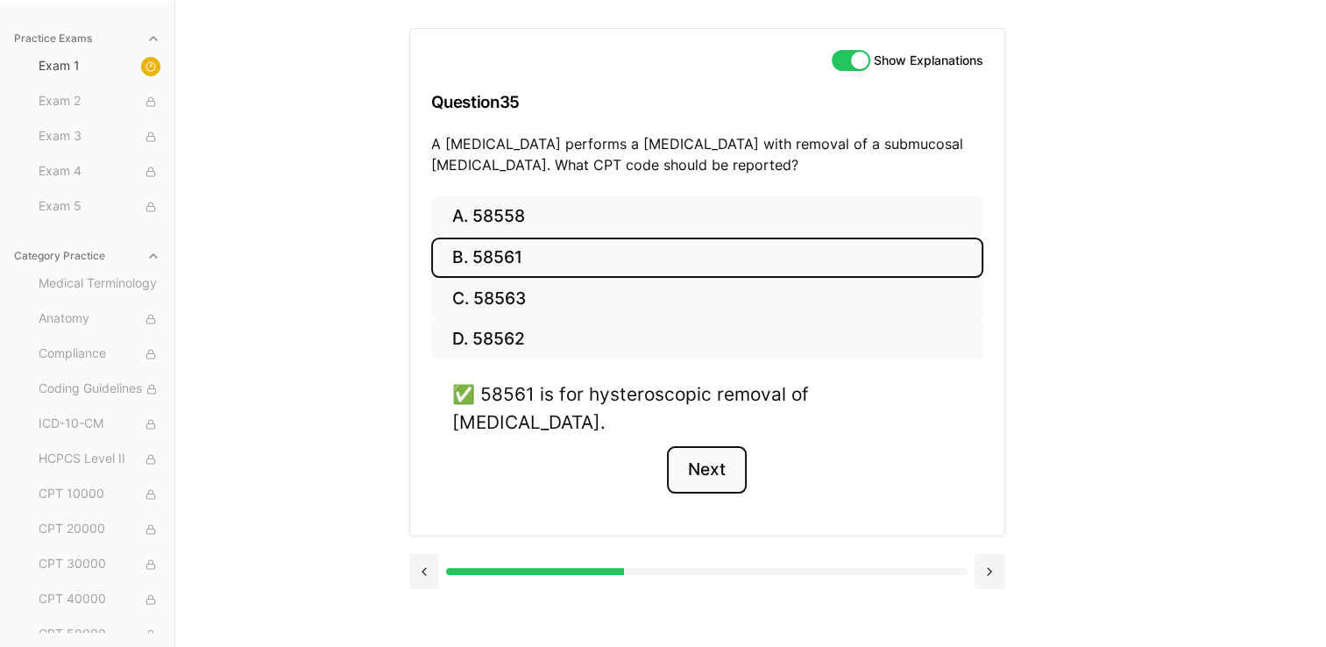
click at [654, 446] on button "Next" at bounding box center [707, 469] width 80 height 47
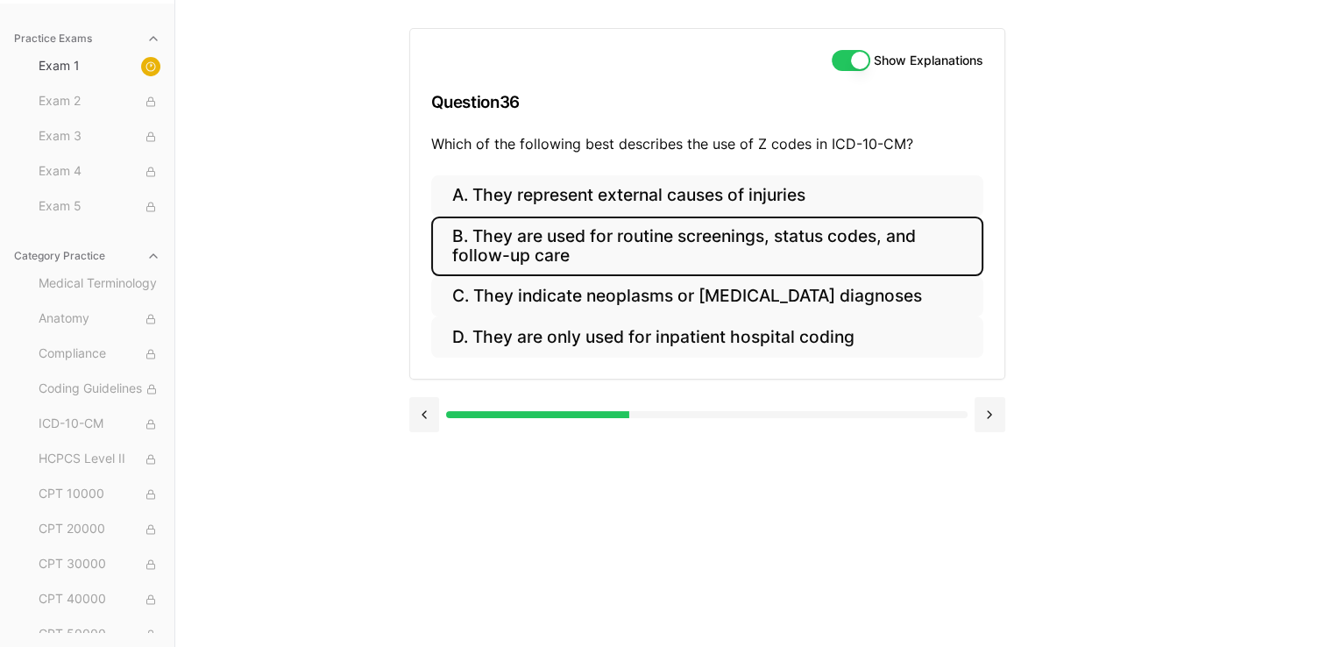
click at [654, 265] on button "B. They are used for routine screenings, status codes, and follow-up care" at bounding box center [707, 246] width 552 height 60
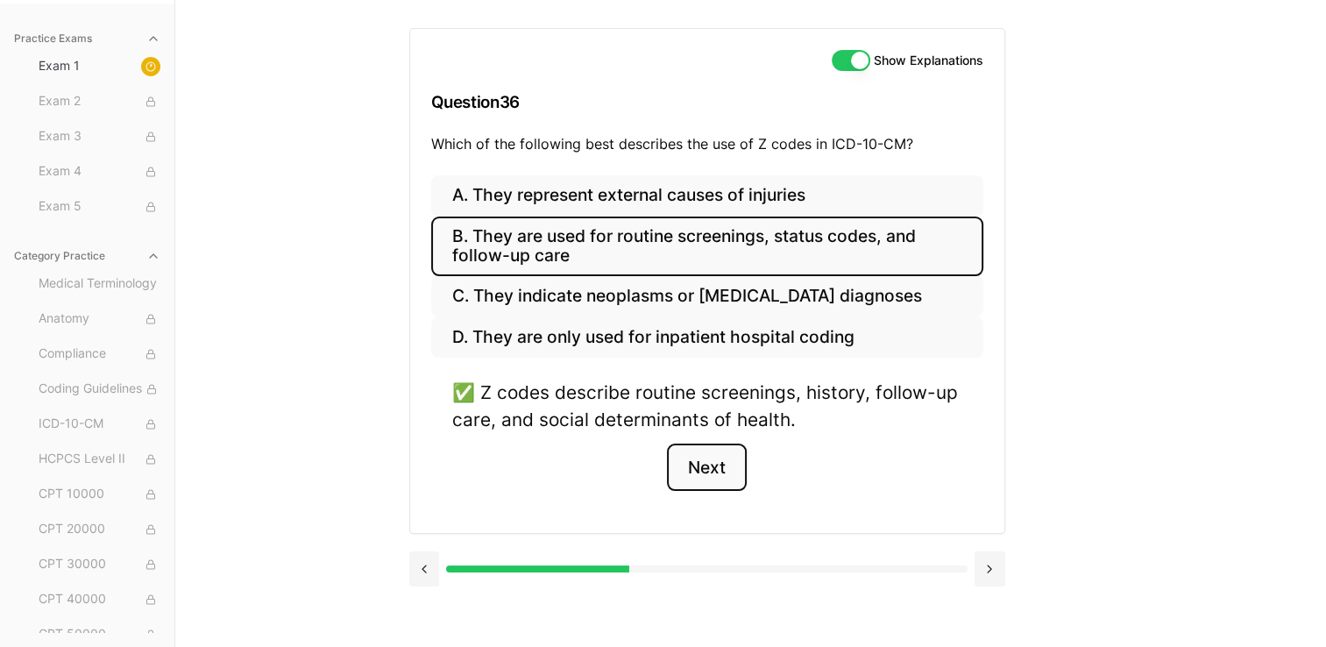
click at [654, 464] on button "Next" at bounding box center [707, 466] width 80 height 47
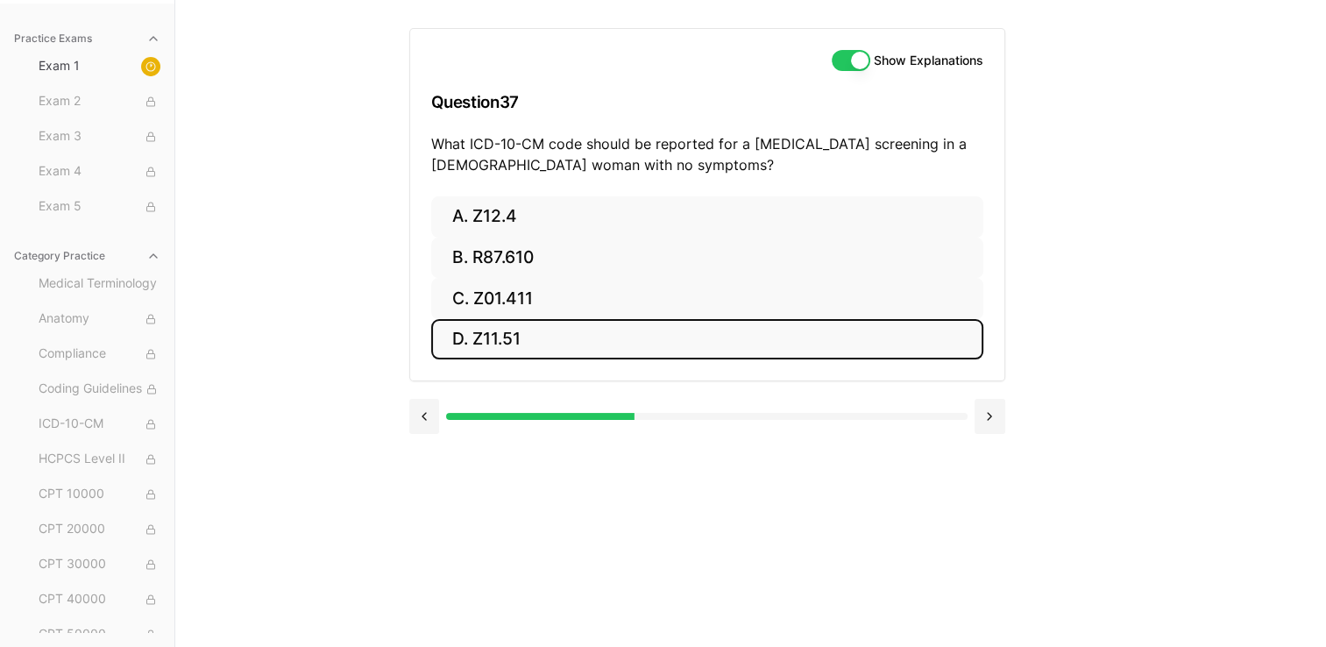
click at [578, 338] on button "D. Z11.51" at bounding box center [707, 339] width 552 height 41
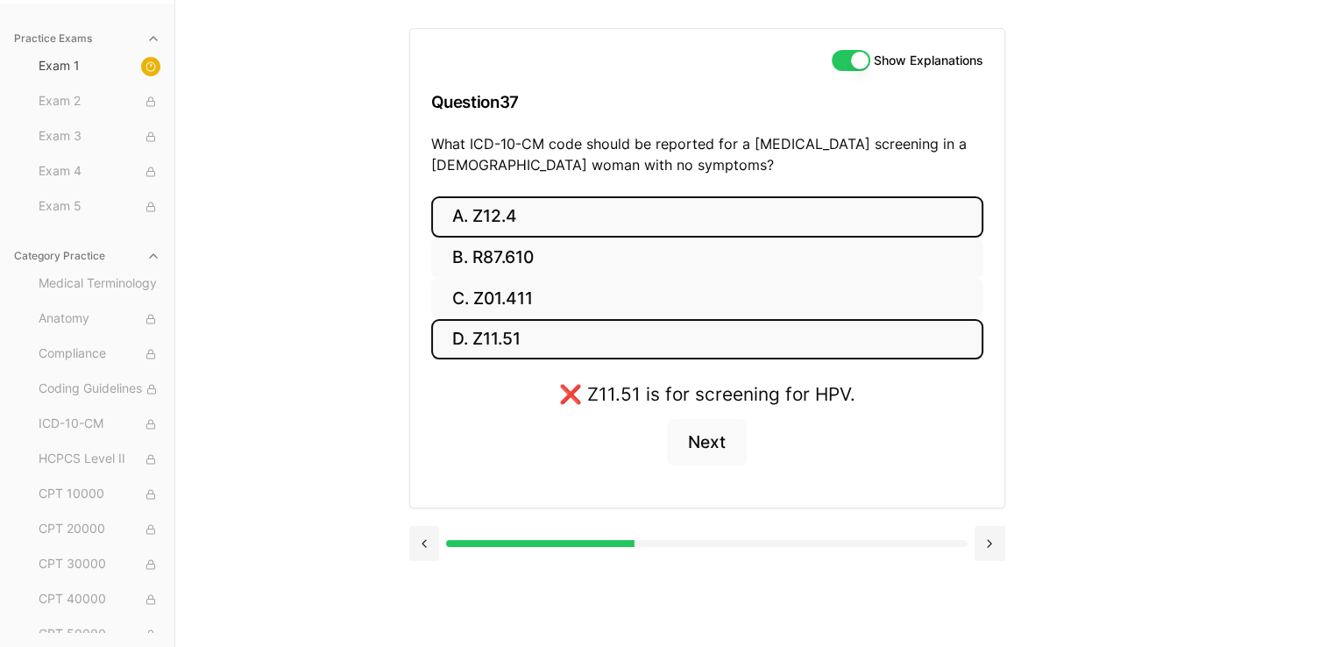
click at [527, 210] on button "A. Z12.4" at bounding box center [707, 216] width 552 height 41
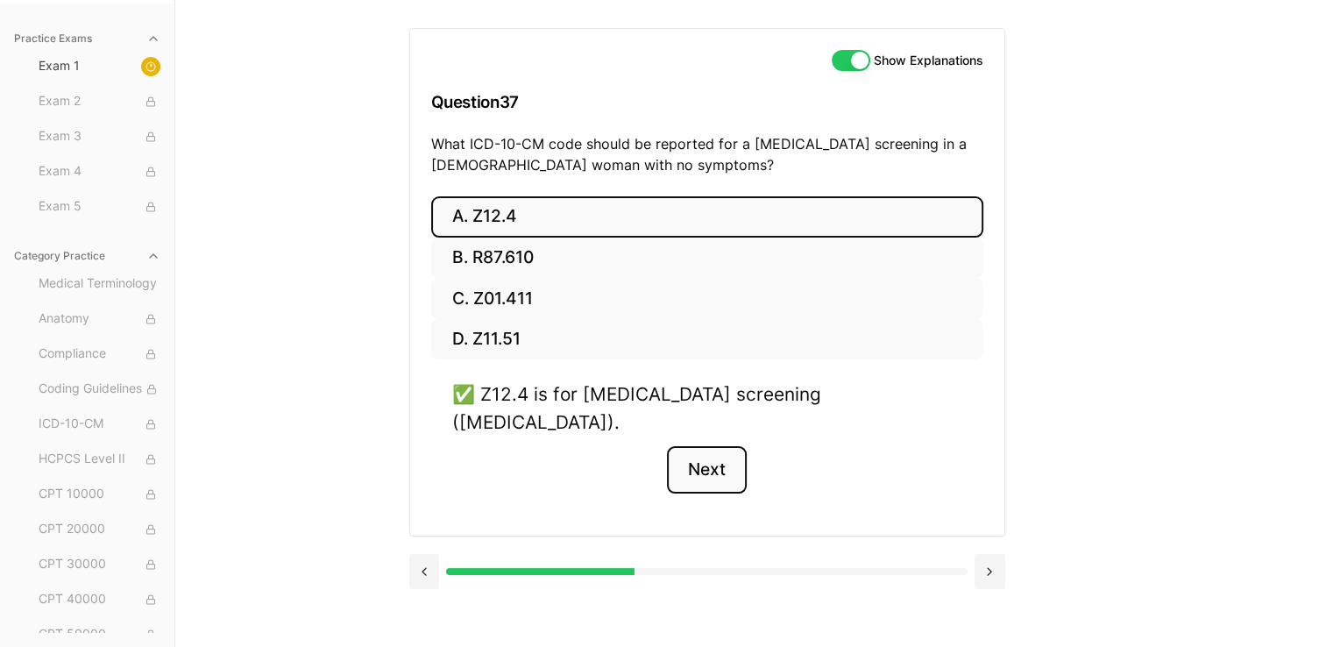
click at [654, 450] on button "Next" at bounding box center [707, 469] width 80 height 47
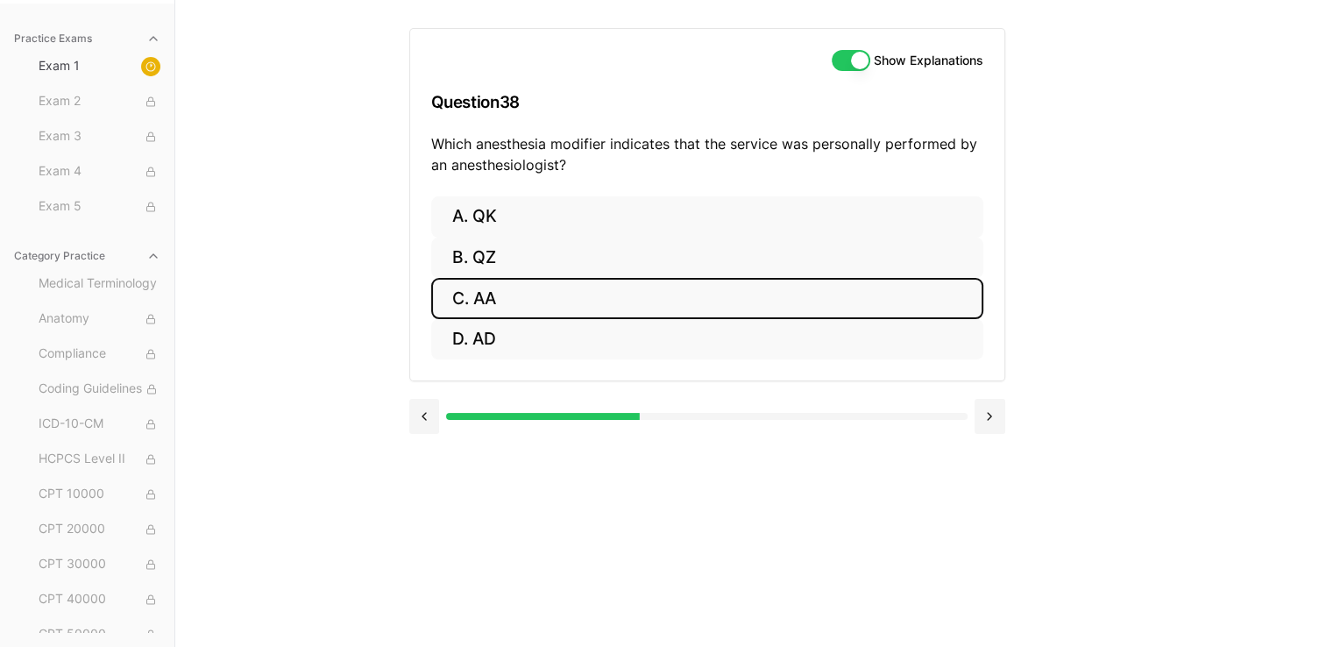
click at [531, 309] on button "C. AA" at bounding box center [707, 298] width 552 height 41
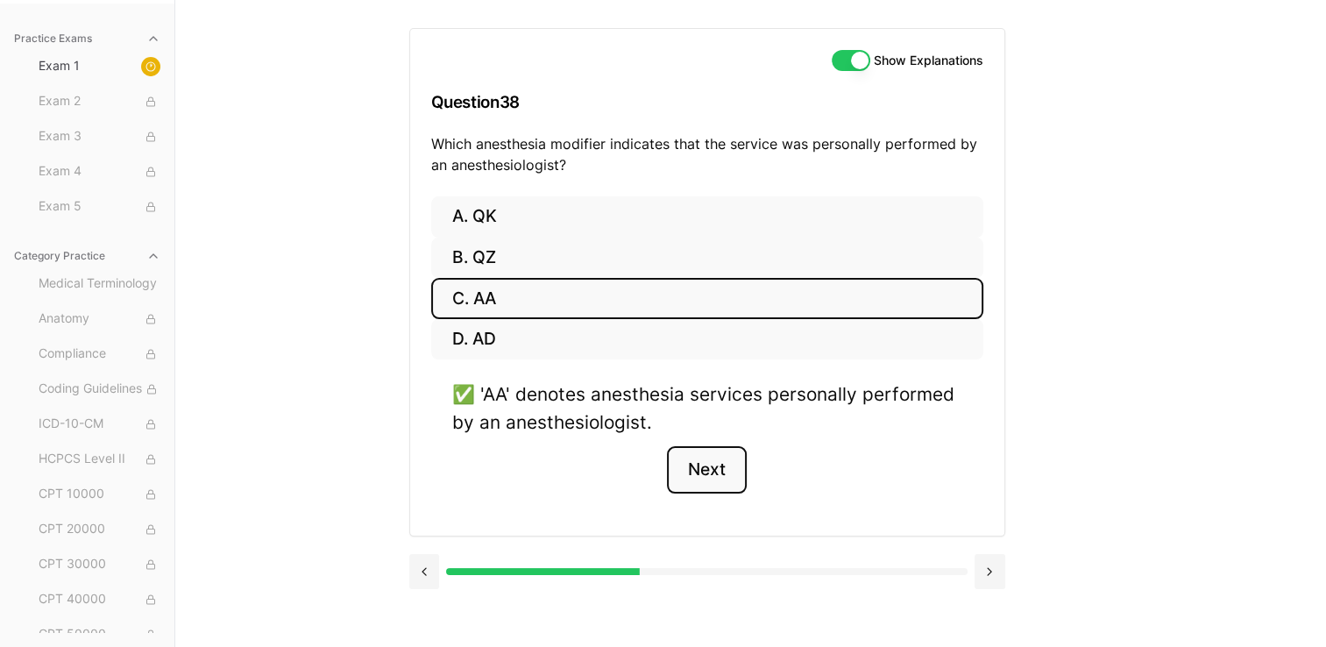
click at [654, 456] on button "Next" at bounding box center [707, 469] width 80 height 47
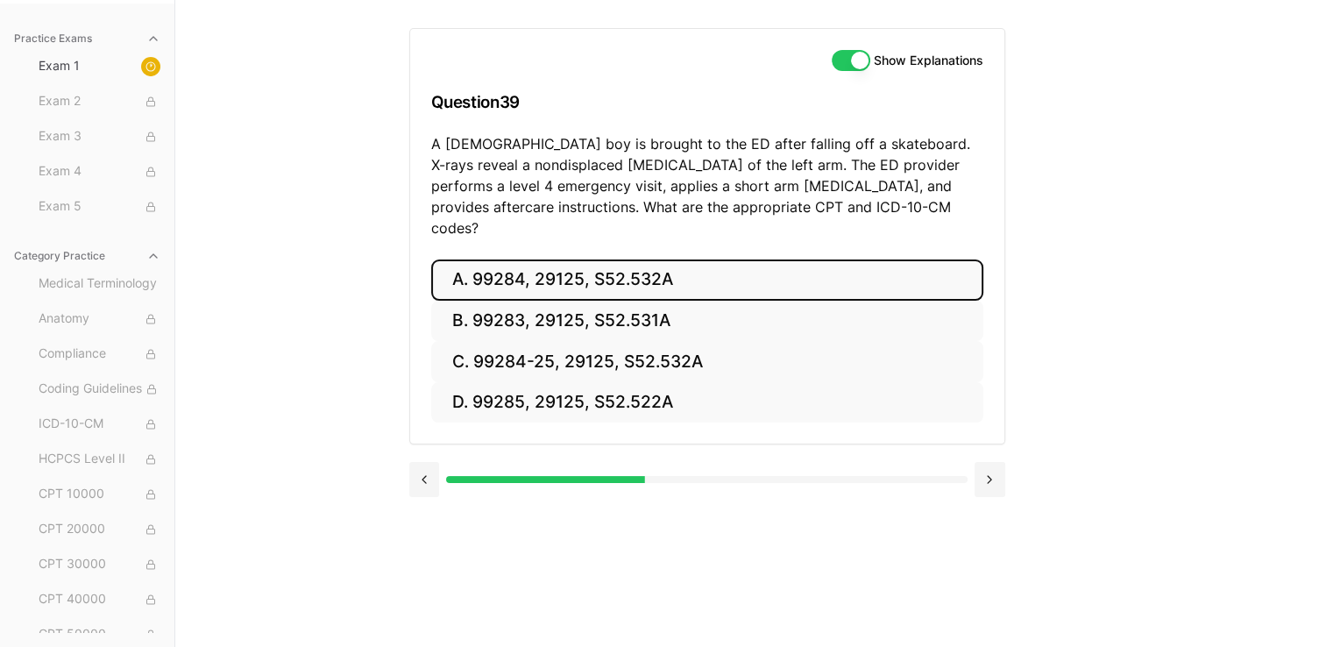
click at [531, 259] on button "A. 99284, 29125, S52.532A" at bounding box center [707, 279] width 552 height 41
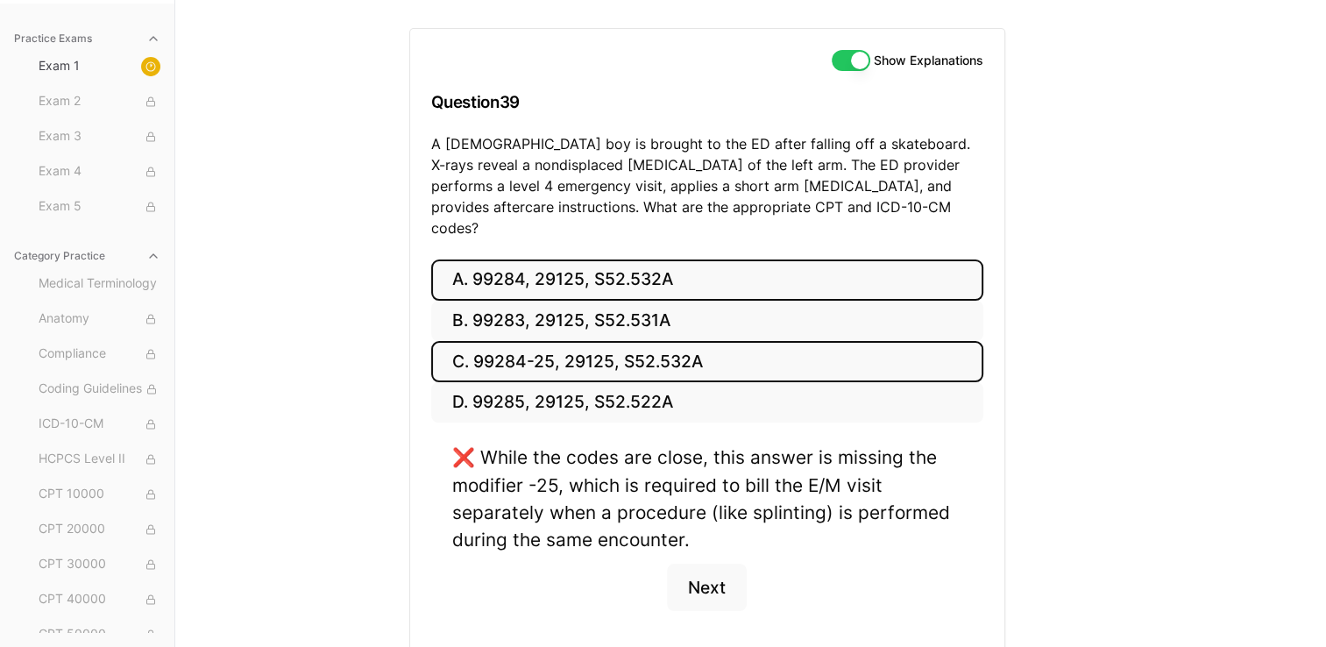
click at [632, 342] on button "C. 99284-25, 29125, S52.532A" at bounding box center [707, 361] width 552 height 41
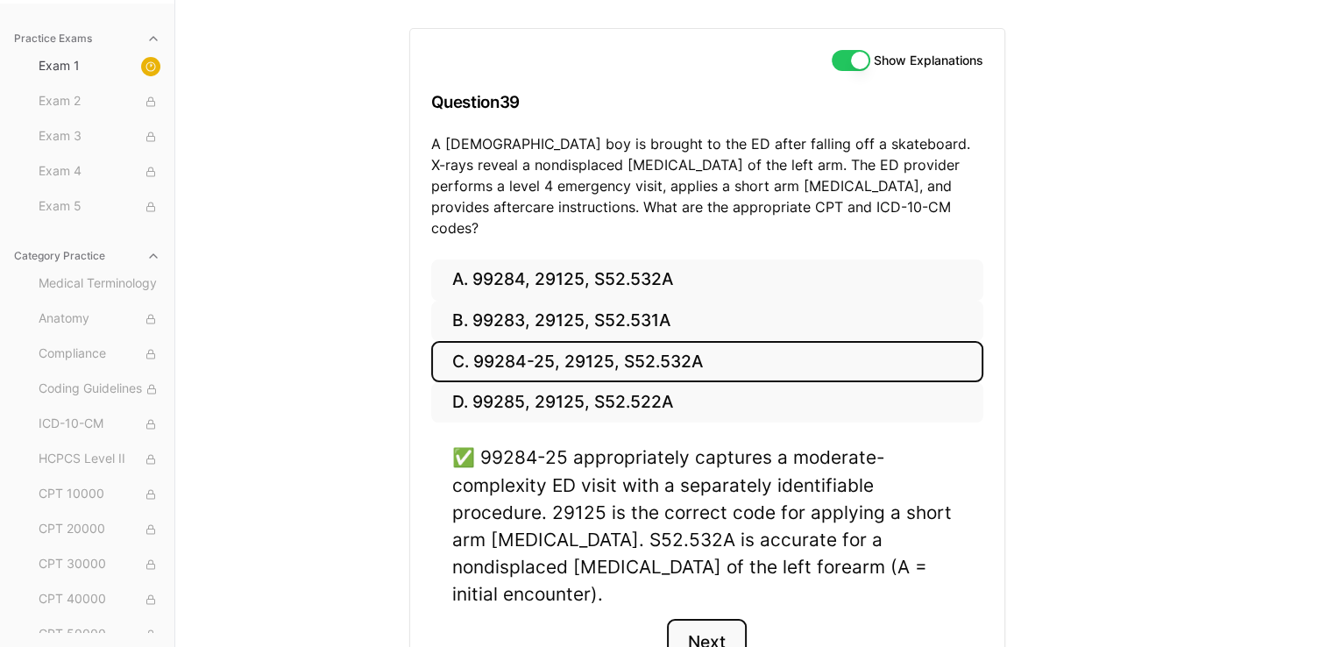
click at [654, 619] on button "Next" at bounding box center [707, 642] width 80 height 47
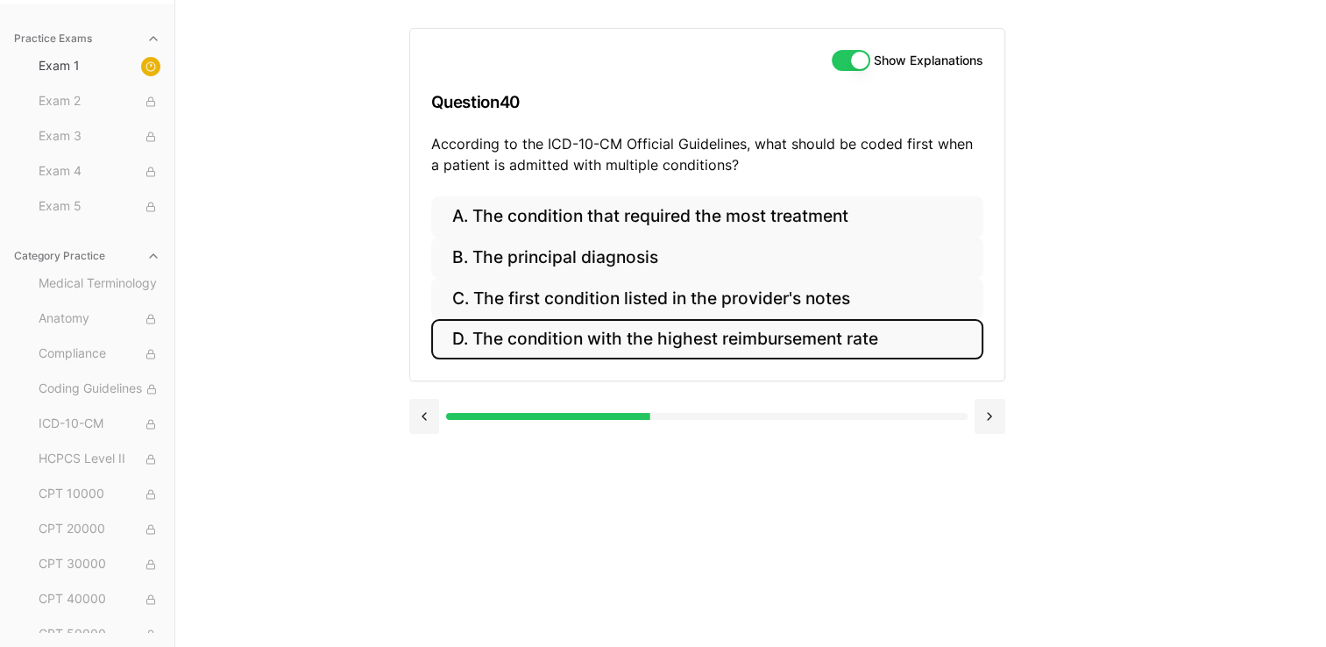
click at [654, 351] on button "D. The condition with the highest reimbursement rate" at bounding box center [707, 339] width 552 height 41
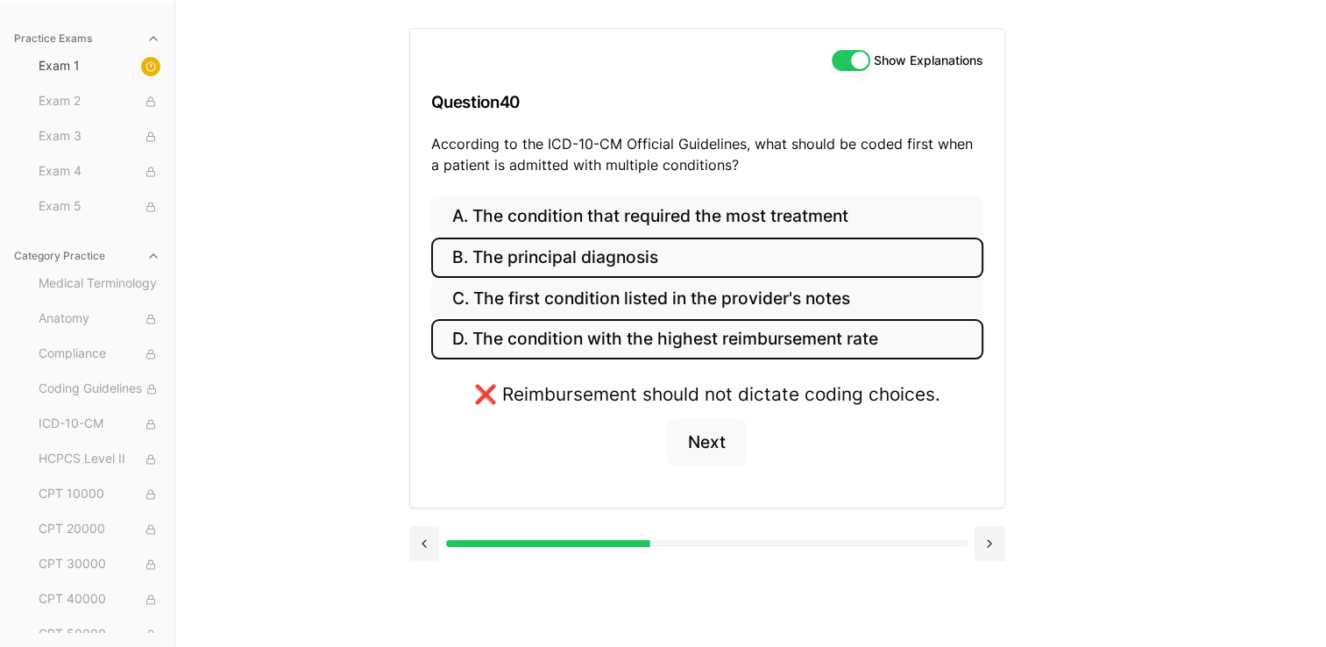
click at [654, 274] on button "B. The principal diagnosis" at bounding box center [707, 257] width 552 height 41
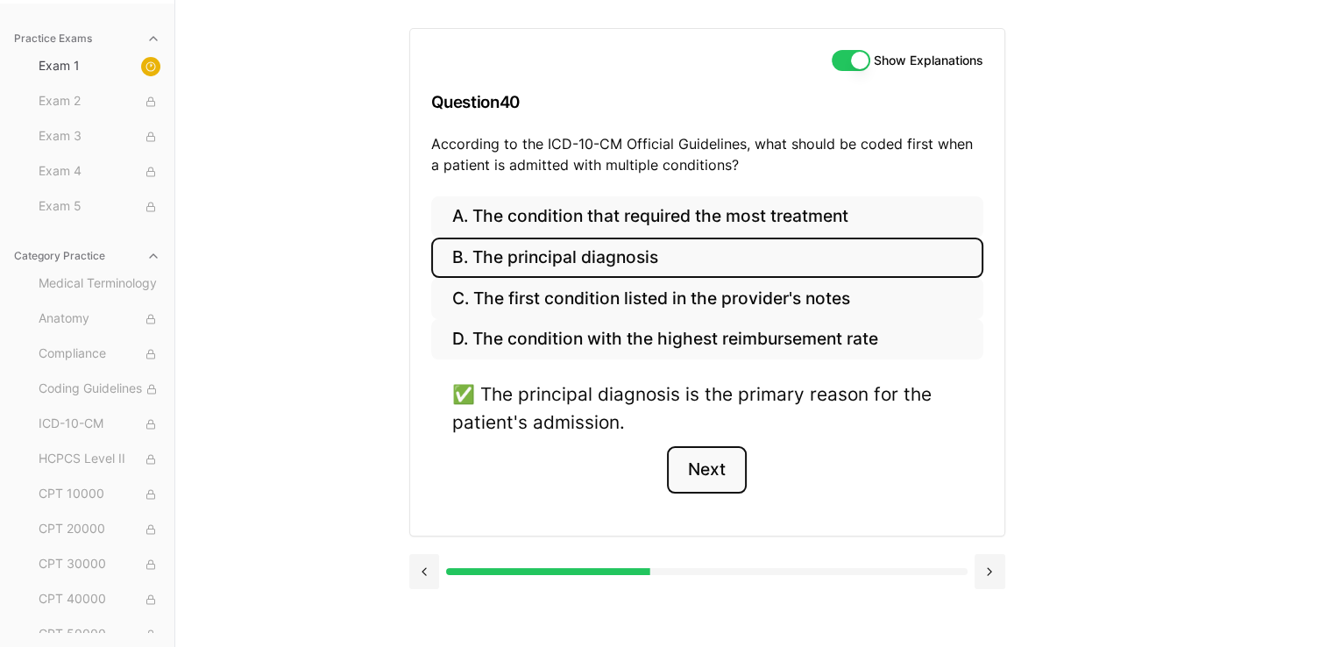
click at [654, 470] on button "Next" at bounding box center [707, 469] width 80 height 47
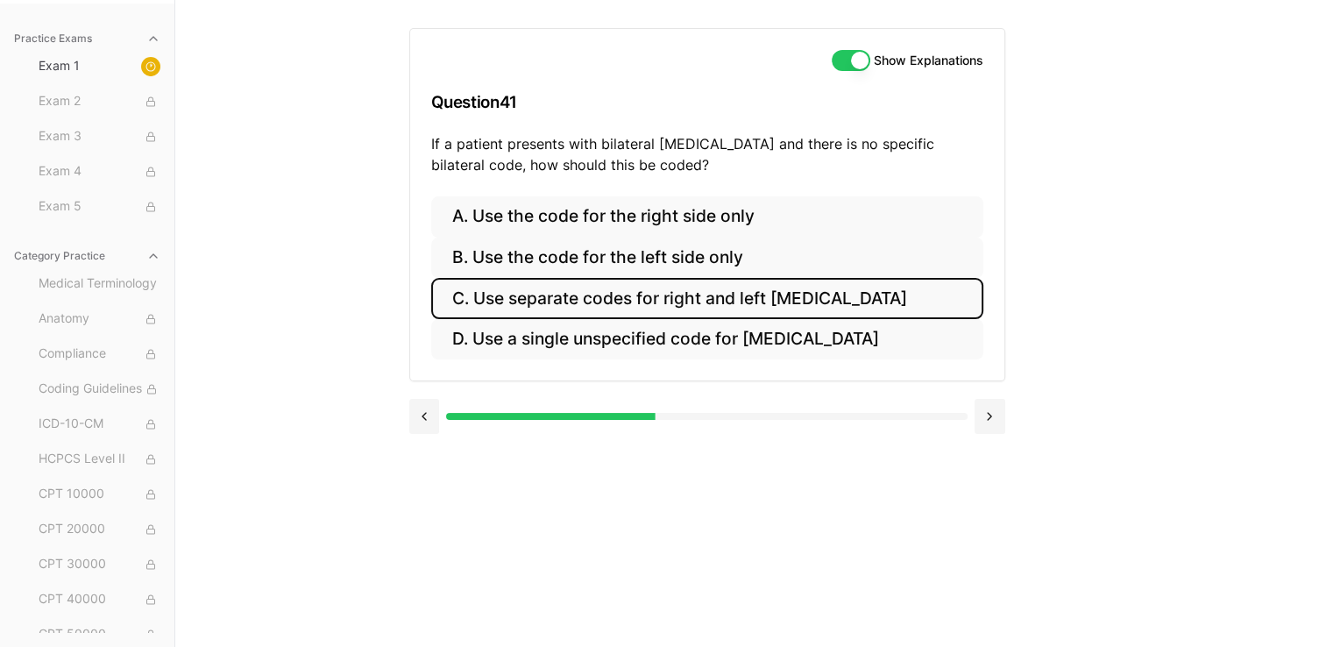
click at [654, 305] on button "C. Use separate codes for right and left otitis media" at bounding box center [707, 298] width 552 height 41
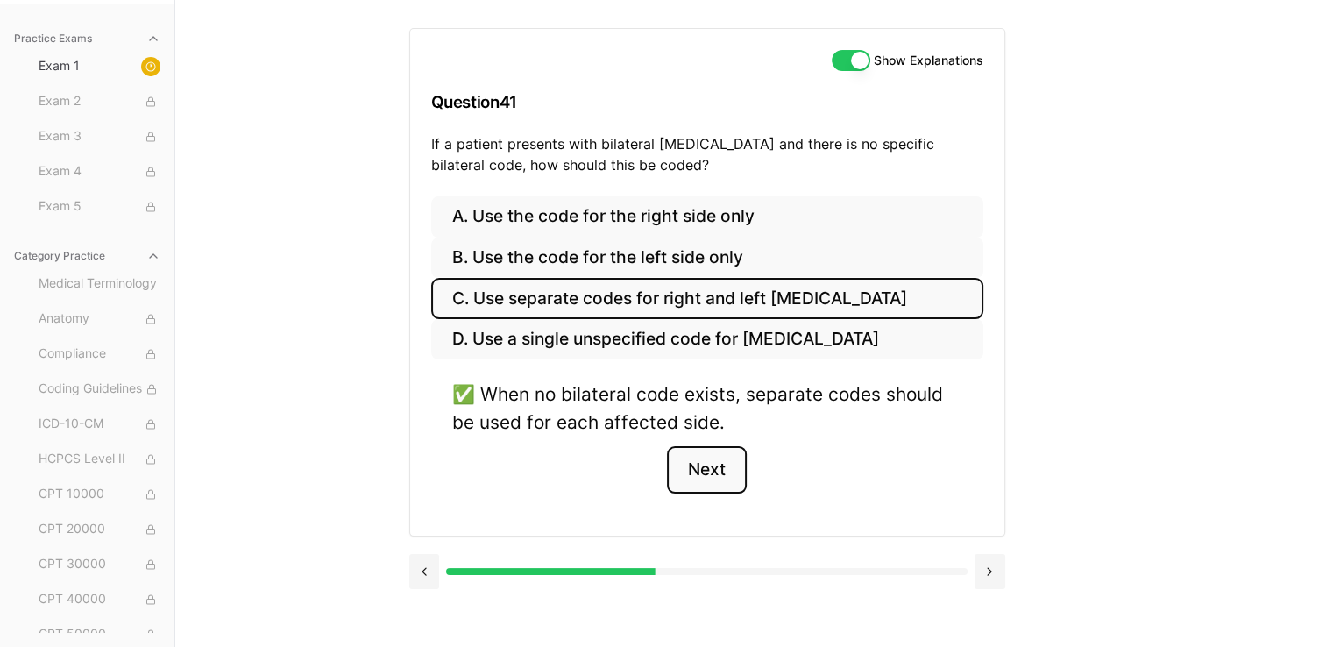
click at [654, 454] on button "Next" at bounding box center [707, 469] width 80 height 47
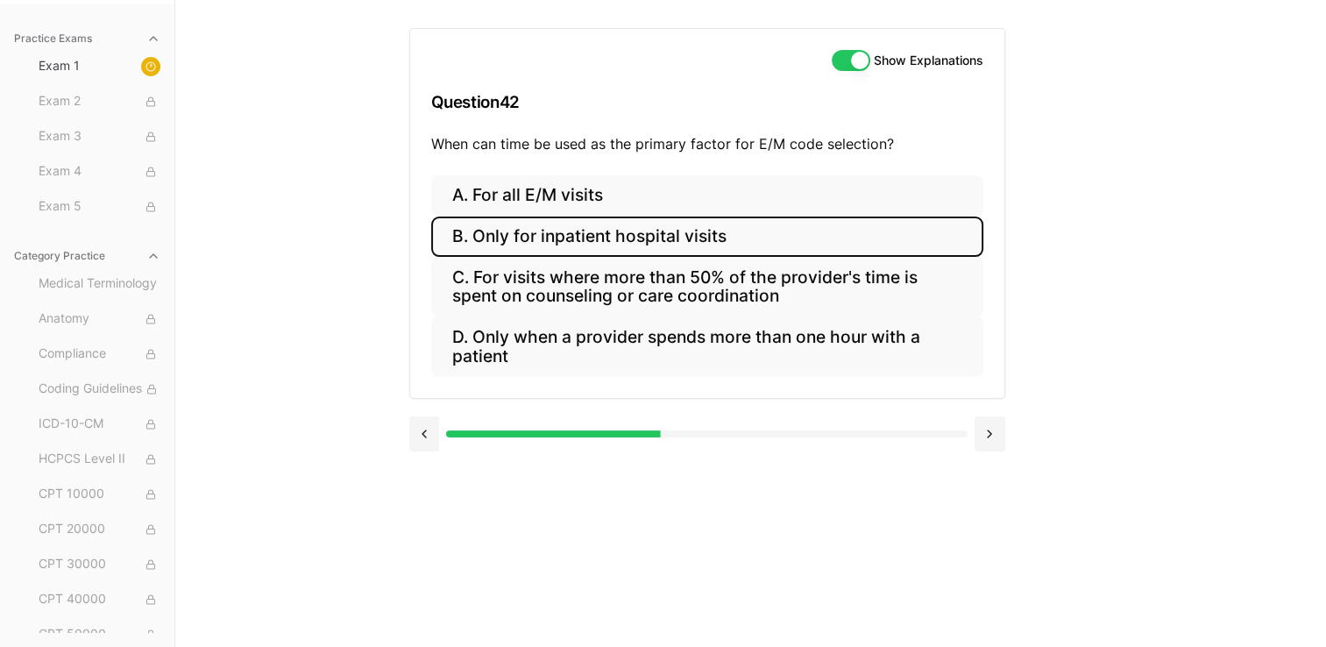
click at [654, 229] on button "B. Only for inpatient hospital visits" at bounding box center [707, 236] width 552 height 41
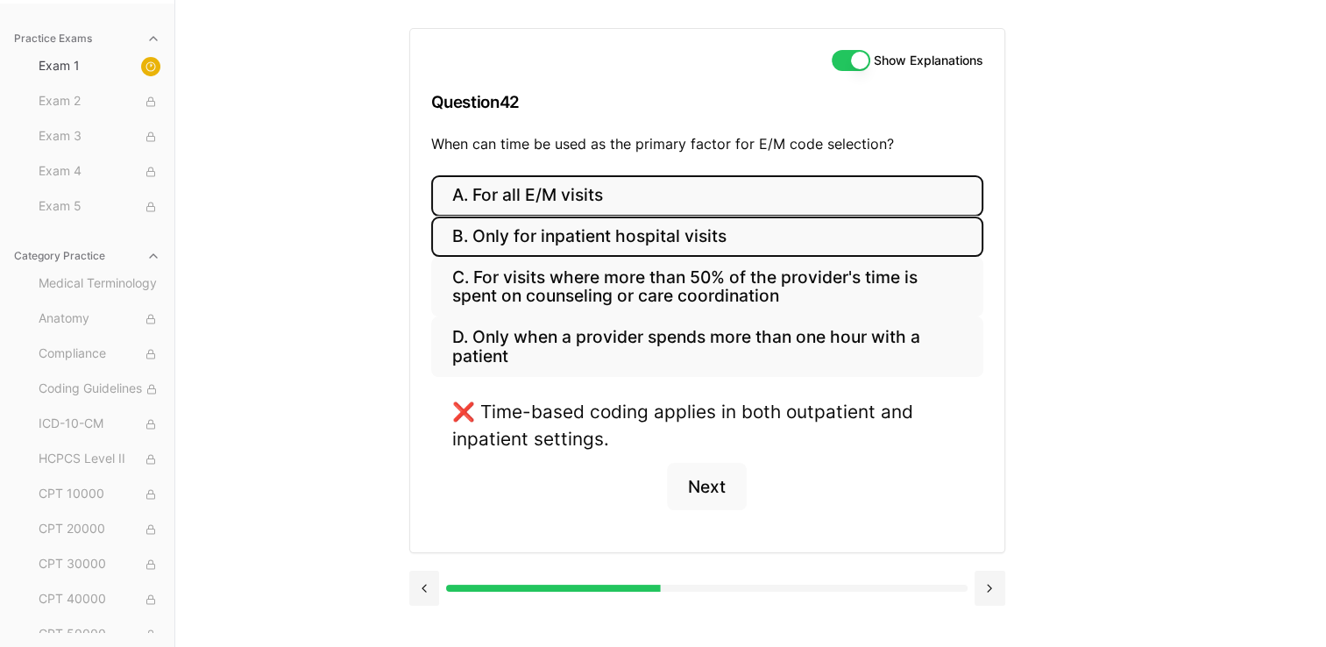
click at [654, 202] on button "A. For all E/M visits" at bounding box center [707, 195] width 552 height 41
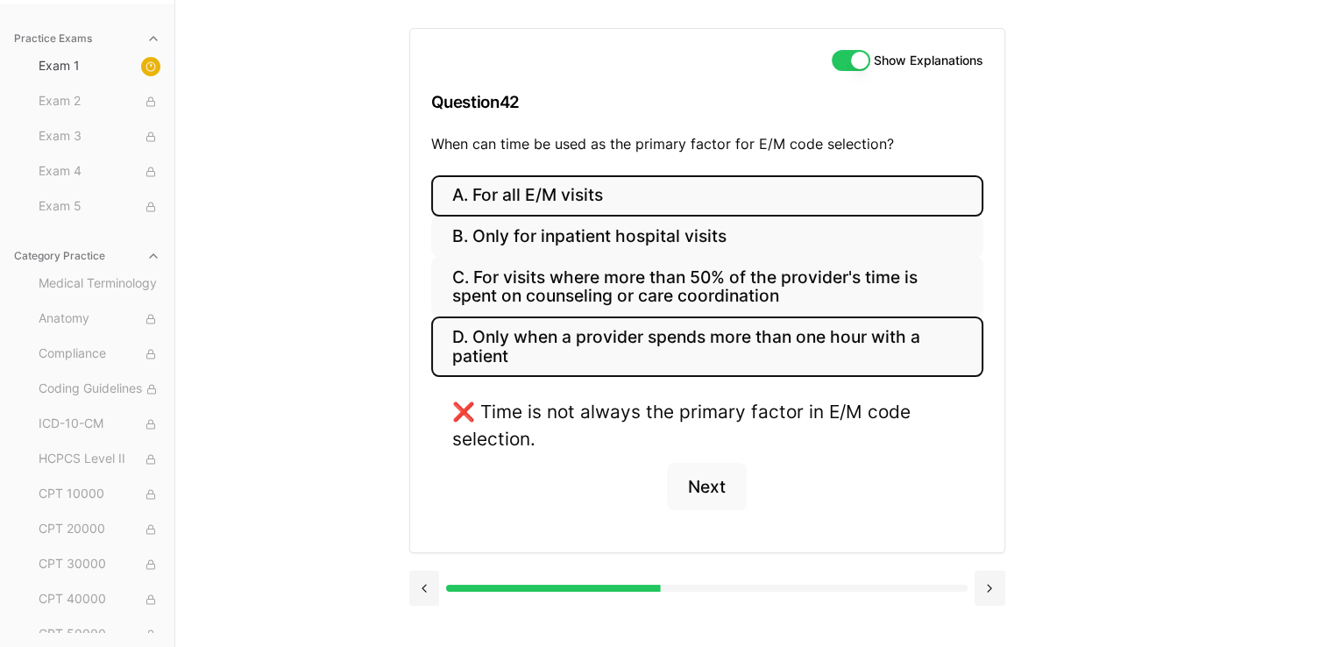
click at [654, 320] on button "D. Only when a provider spends more than one hour with a patient" at bounding box center [707, 346] width 552 height 60
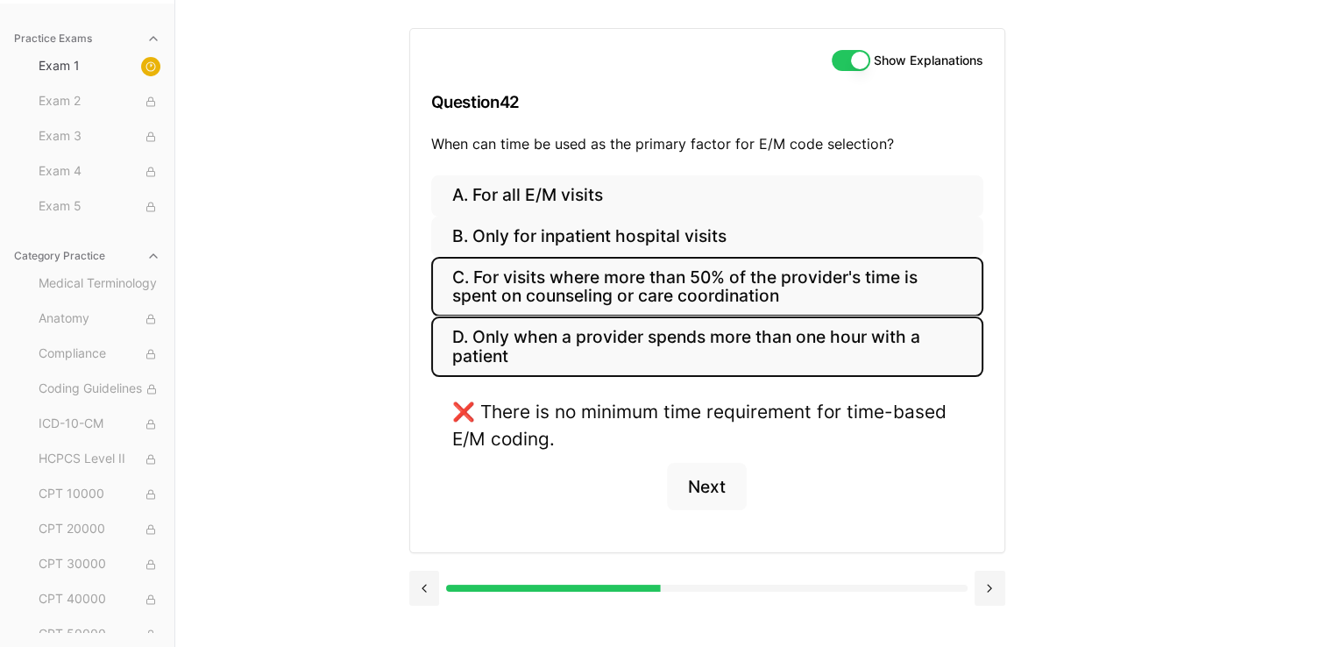
click at [654, 271] on button "C. For visits where more than 50% of the provider's time is spent on counseling…" at bounding box center [707, 287] width 552 height 60
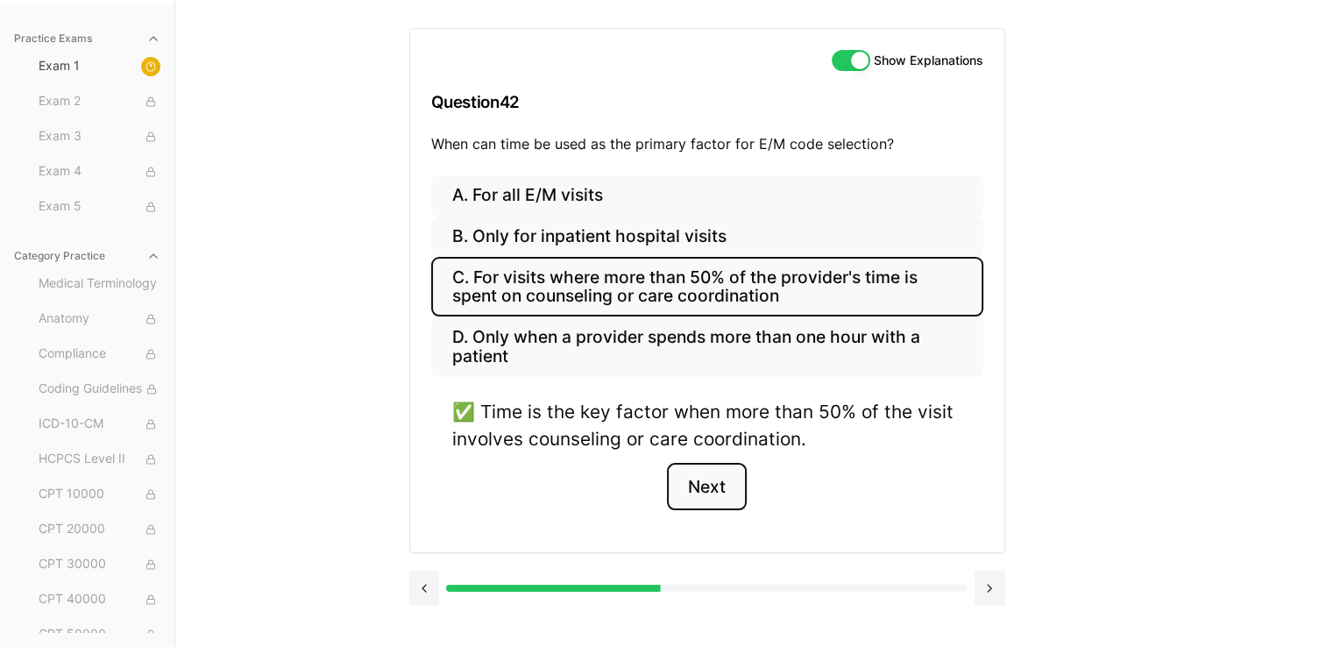
click at [654, 467] on button "Next" at bounding box center [707, 486] width 80 height 47
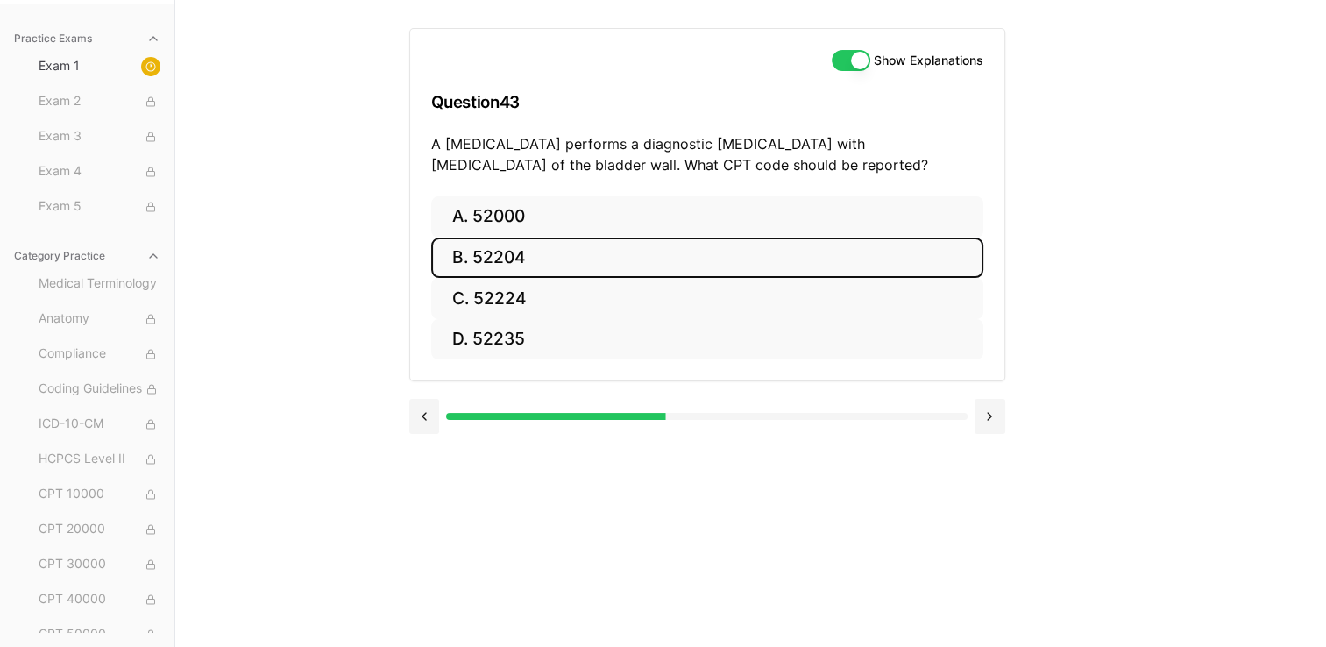
click at [519, 271] on button "B. 52204" at bounding box center [707, 257] width 552 height 41
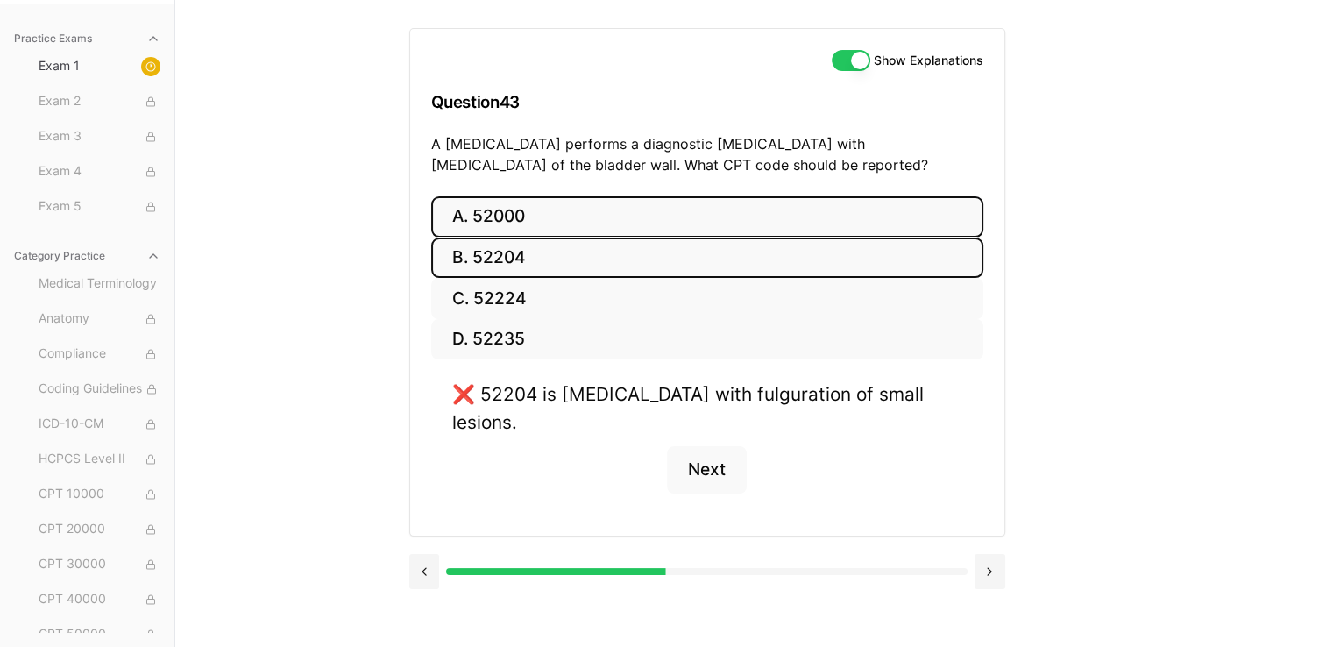
click at [606, 210] on button "A. 52000" at bounding box center [707, 216] width 552 height 41
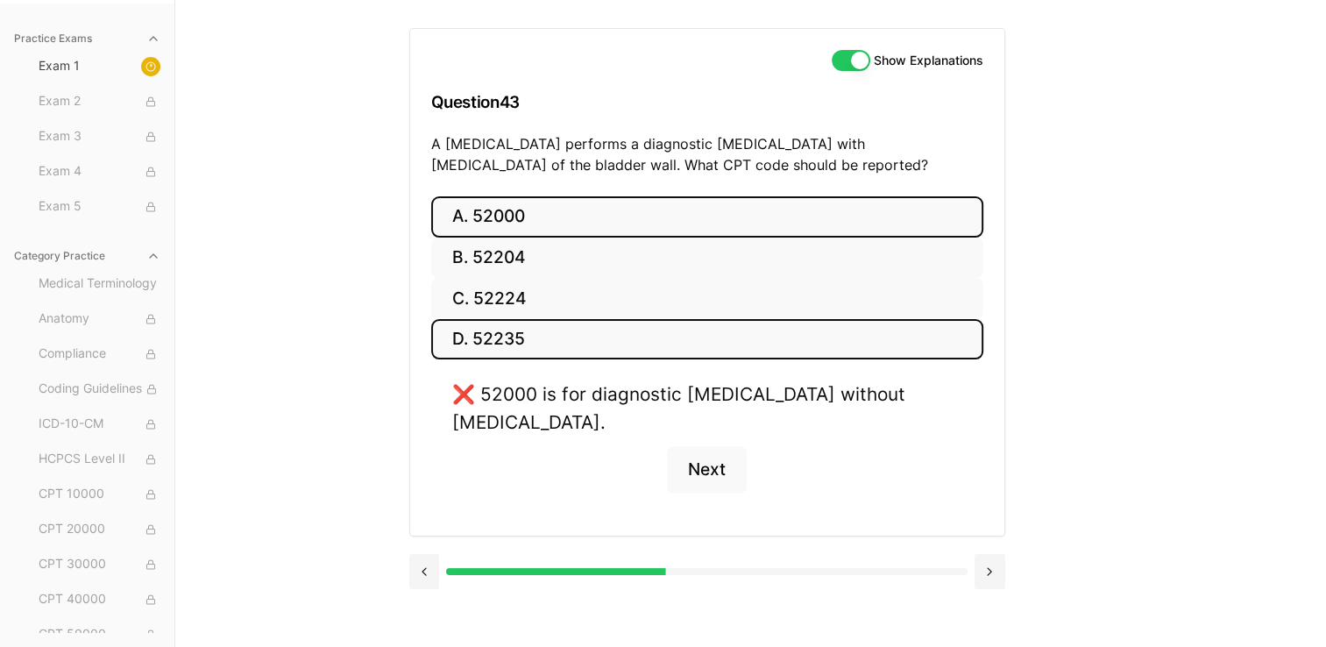
click at [542, 325] on button "D. 52235" at bounding box center [707, 339] width 552 height 41
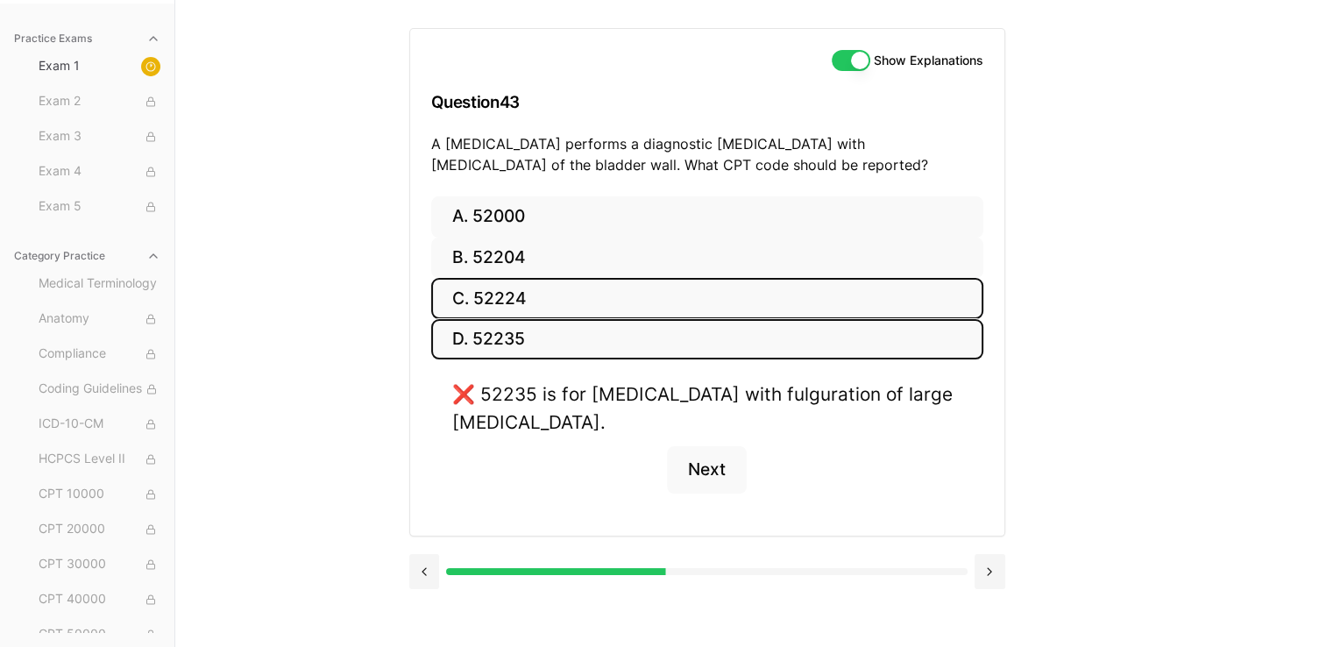
click at [542, 299] on button "C. 52224" at bounding box center [707, 298] width 552 height 41
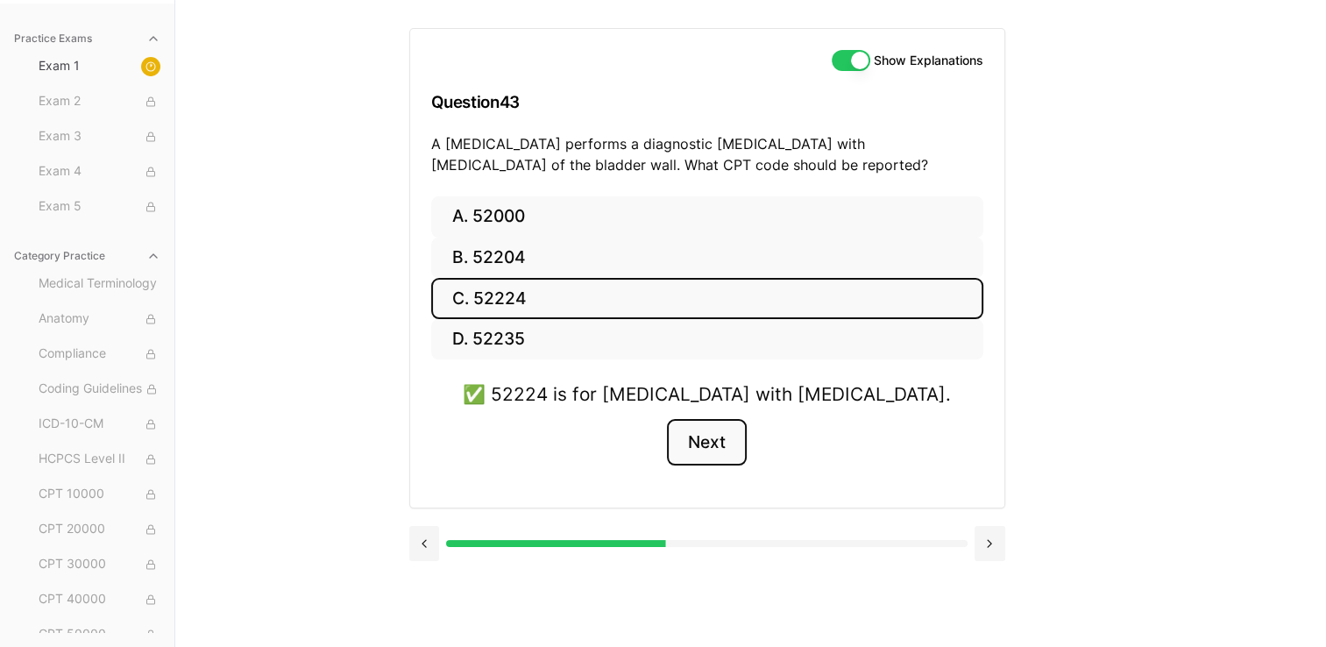
click at [654, 444] on button "Next" at bounding box center [707, 442] width 80 height 47
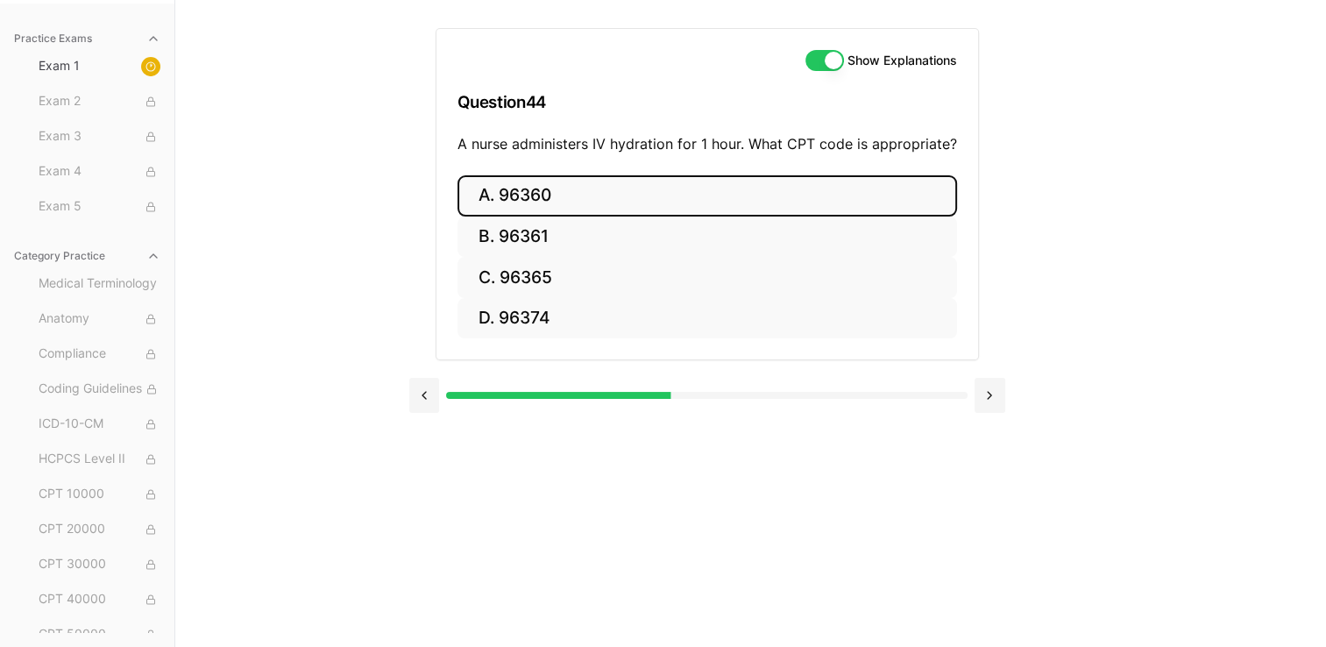
click at [593, 209] on button "A. 96360" at bounding box center [707, 195] width 500 height 41
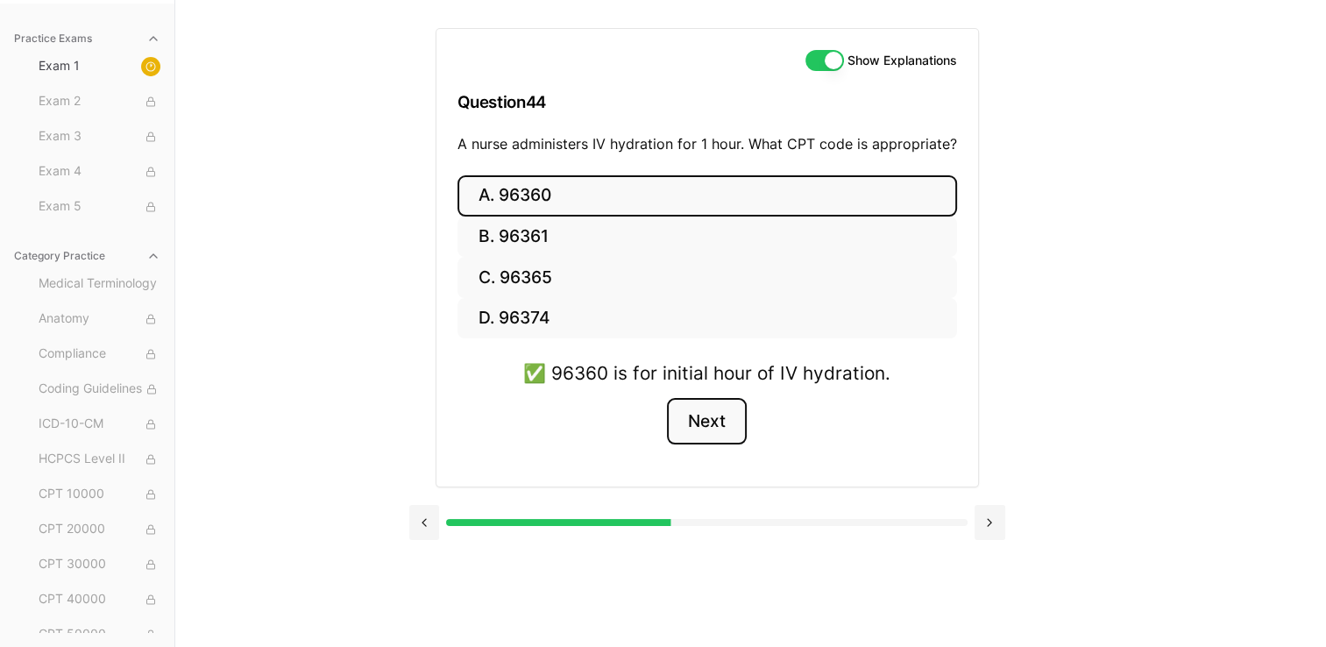
click at [654, 419] on button "Next" at bounding box center [707, 421] width 80 height 47
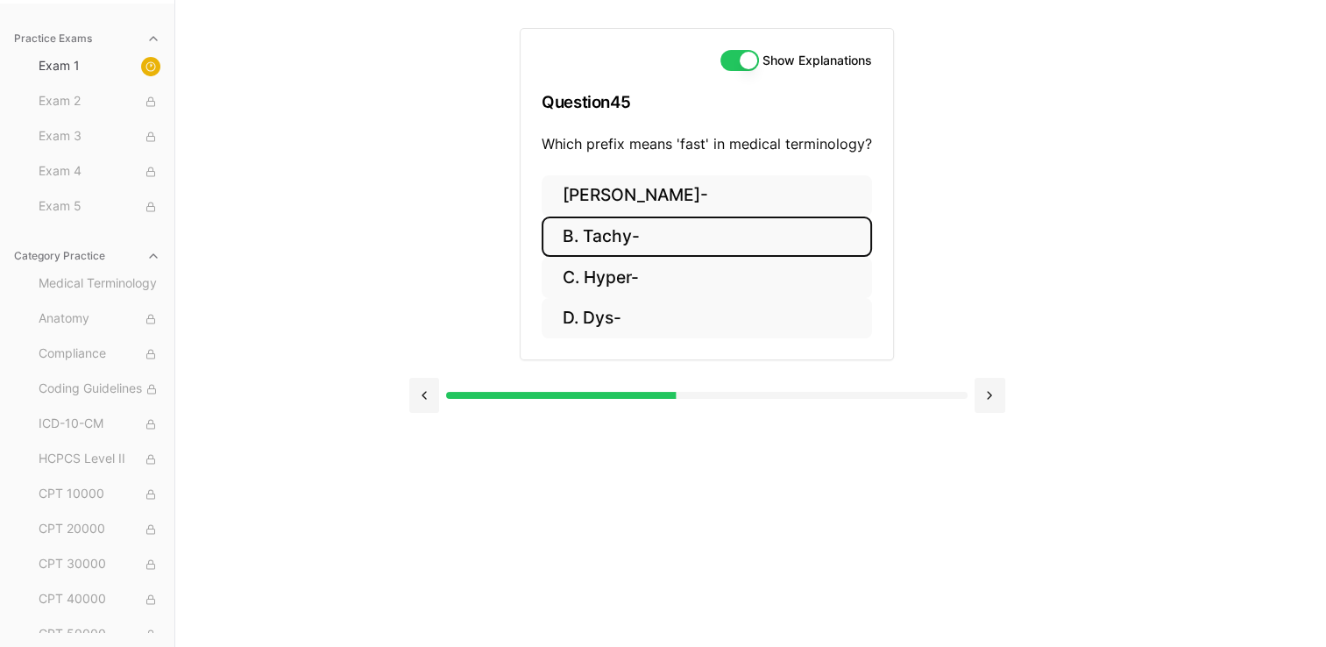
click at [654, 231] on button "B. Tachy-" at bounding box center [707, 236] width 330 height 41
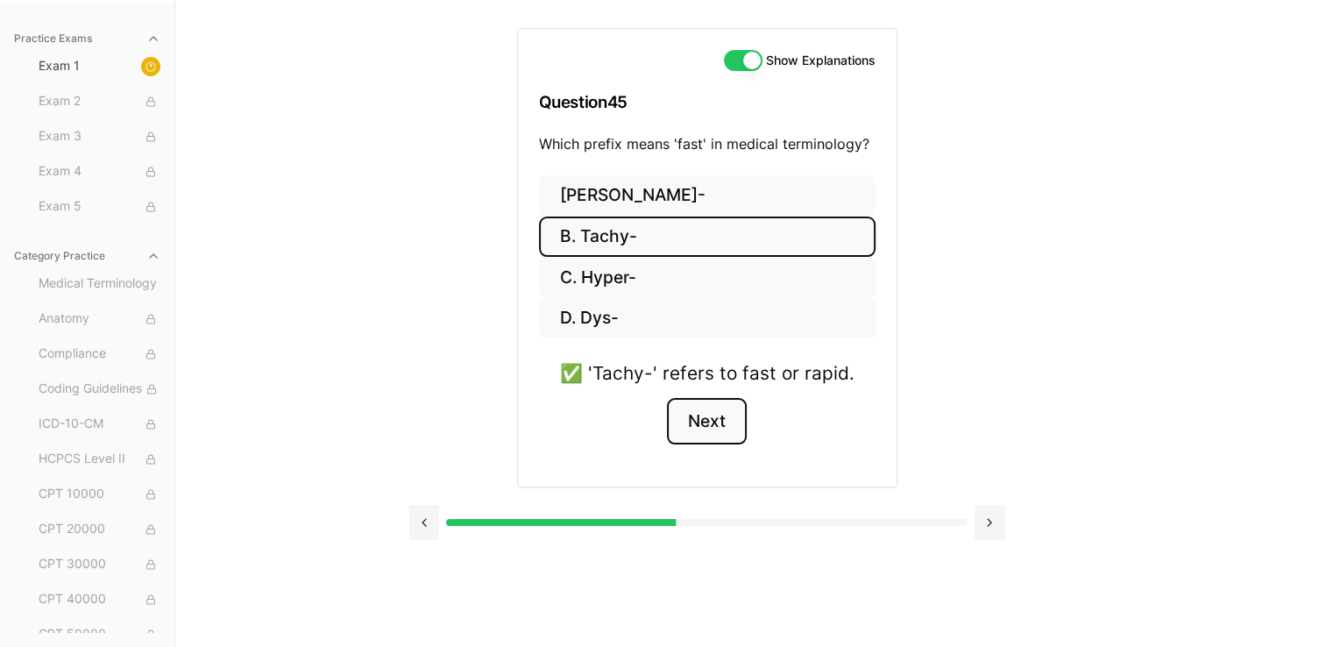
click at [654, 430] on button "Next" at bounding box center [707, 421] width 80 height 47
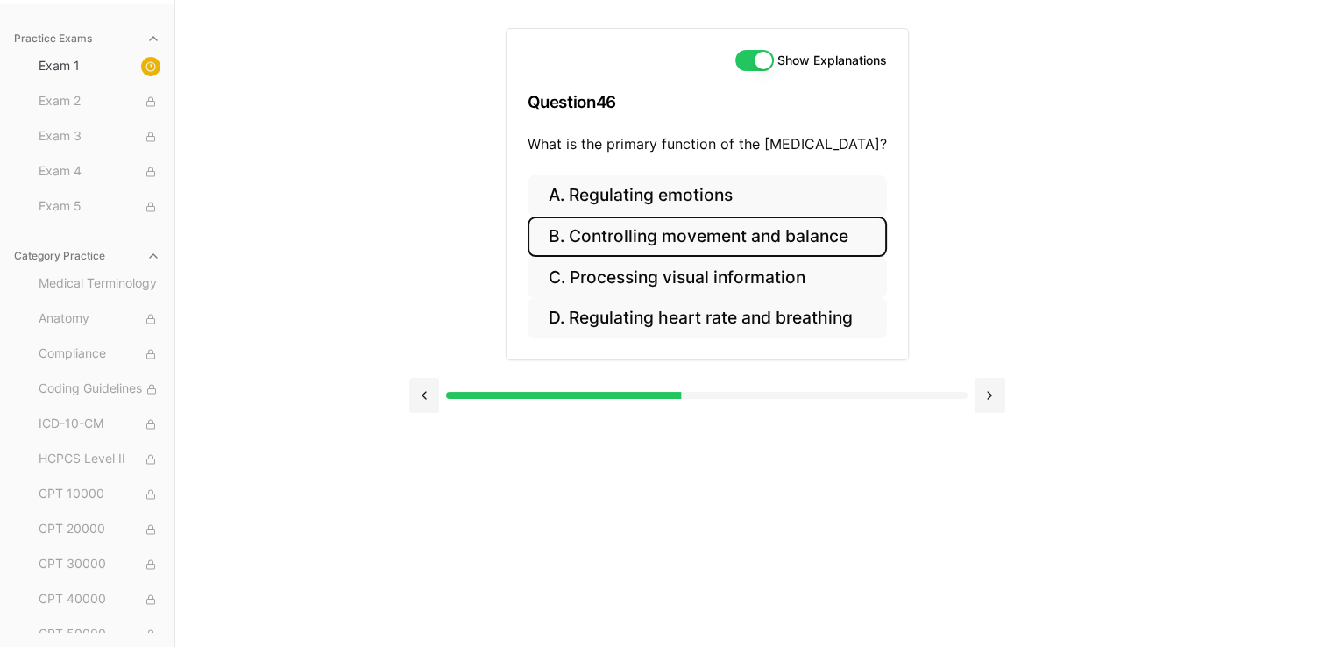
click at [654, 219] on button "B. Controlling movement and balance" at bounding box center [707, 236] width 359 height 41
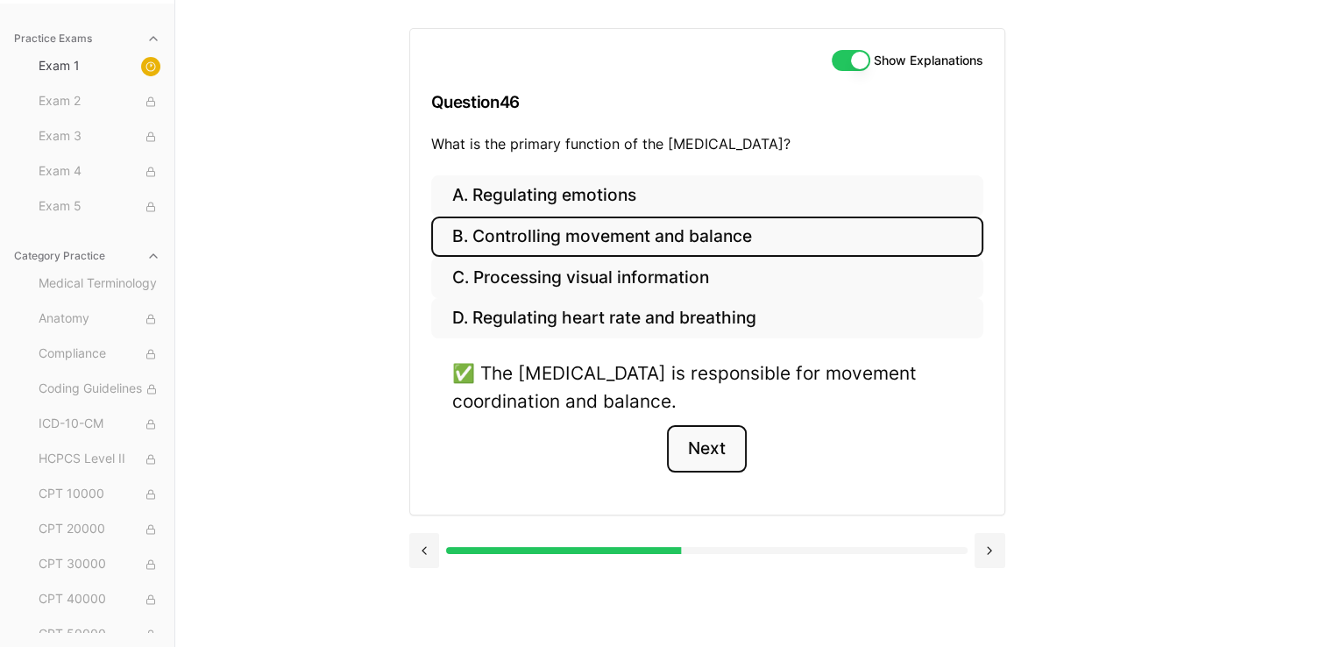
click at [654, 449] on button "Next" at bounding box center [707, 448] width 80 height 47
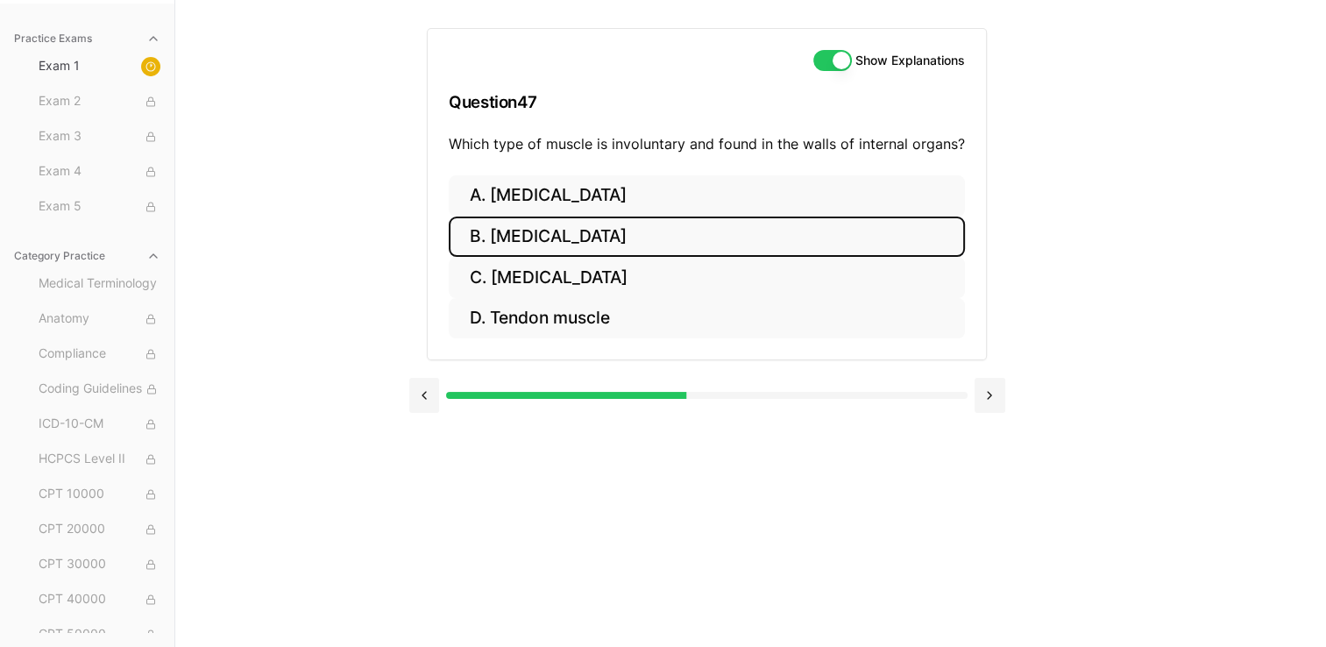
click at [599, 245] on button "B. Cardiac muscle" at bounding box center [707, 236] width 516 height 41
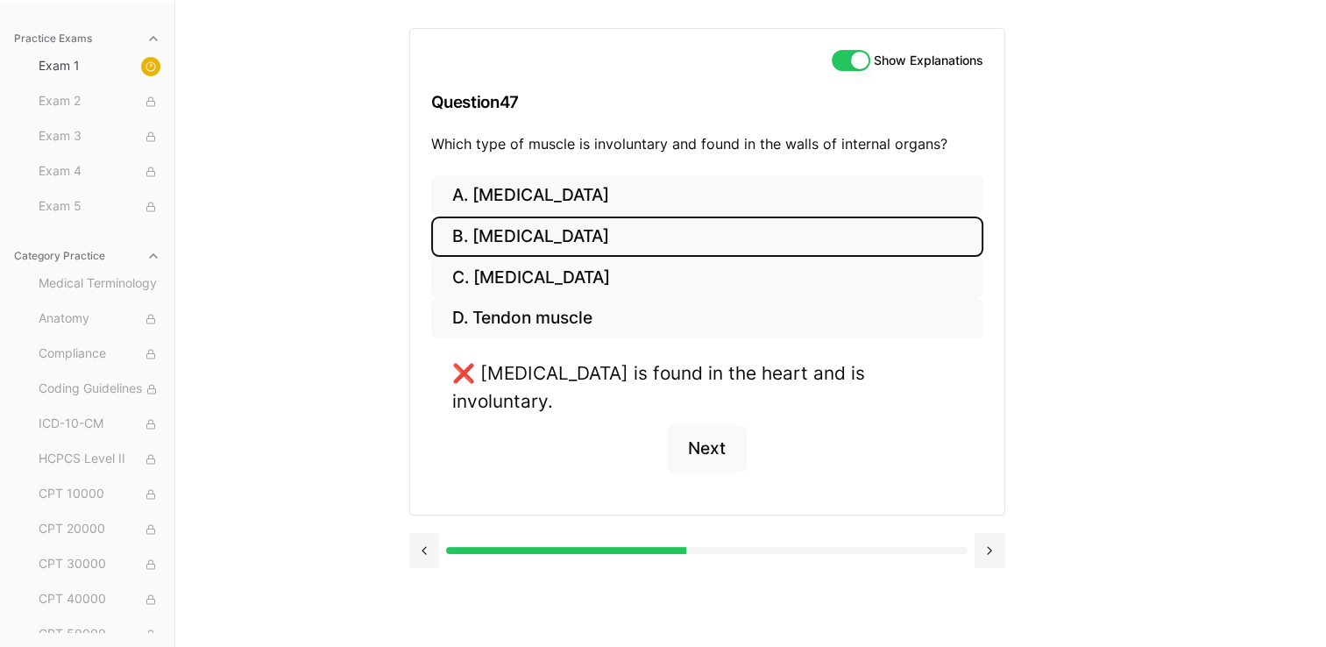
click at [576, 252] on button "B. Cardiac muscle" at bounding box center [707, 236] width 552 height 41
click at [654, 68] on button "Show Explanations" at bounding box center [851, 60] width 39 height 21
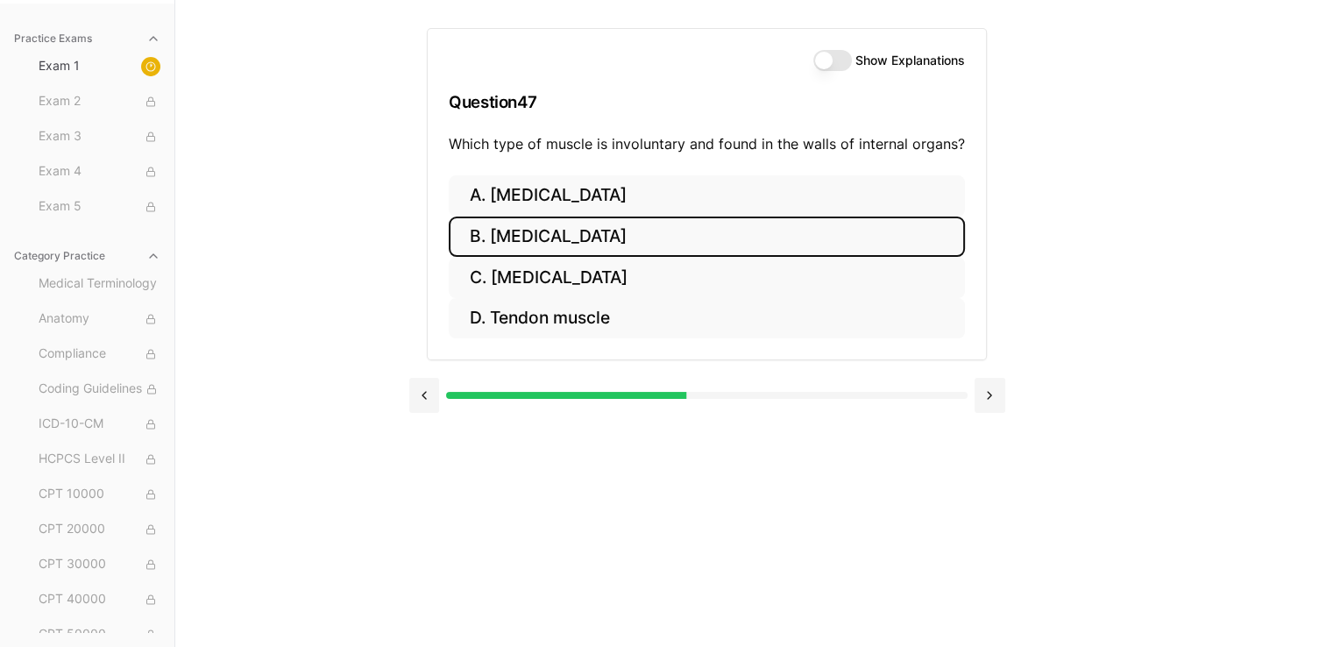
click at [654, 72] on div "Show Explanations Question 47 Which type of muscle is involuntary and found in …" at bounding box center [707, 102] width 558 height 146
click at [654, 54] on button "Show Explanations" at bounding box center [832, 60] width 39 height 21
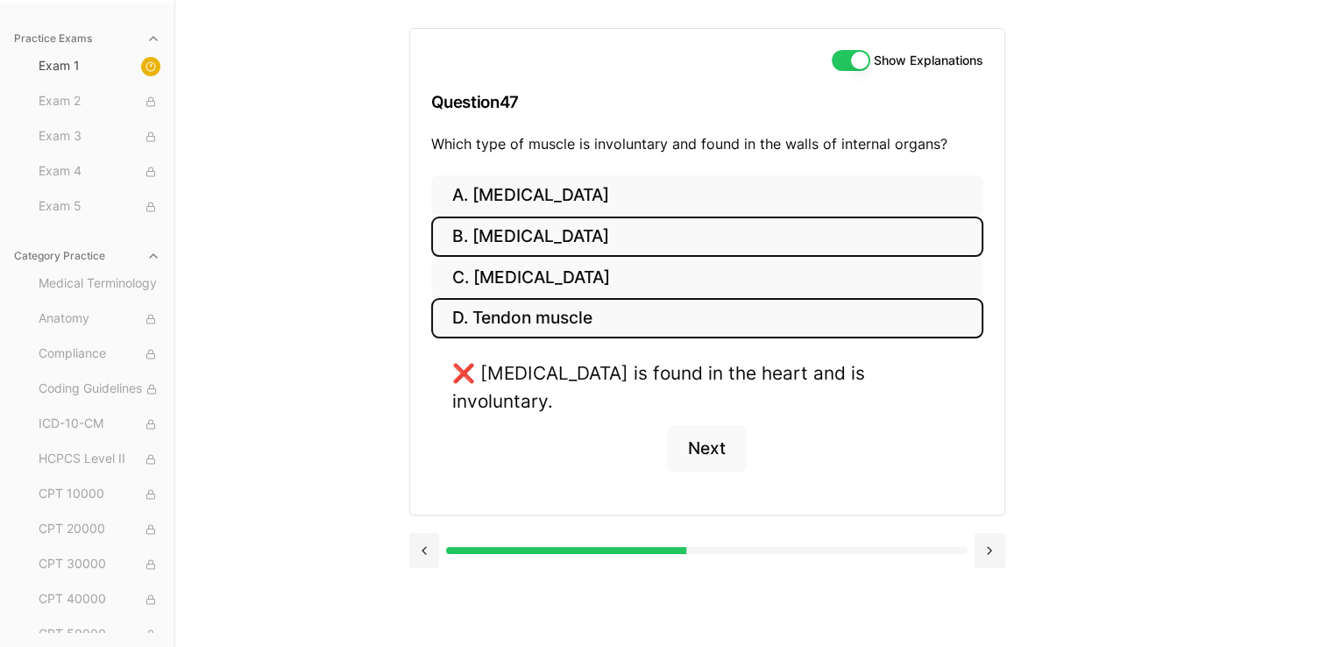
click at [617, 314] on button "D. Tendon muscle" at bounding box center [707, 318] width 552 height 41
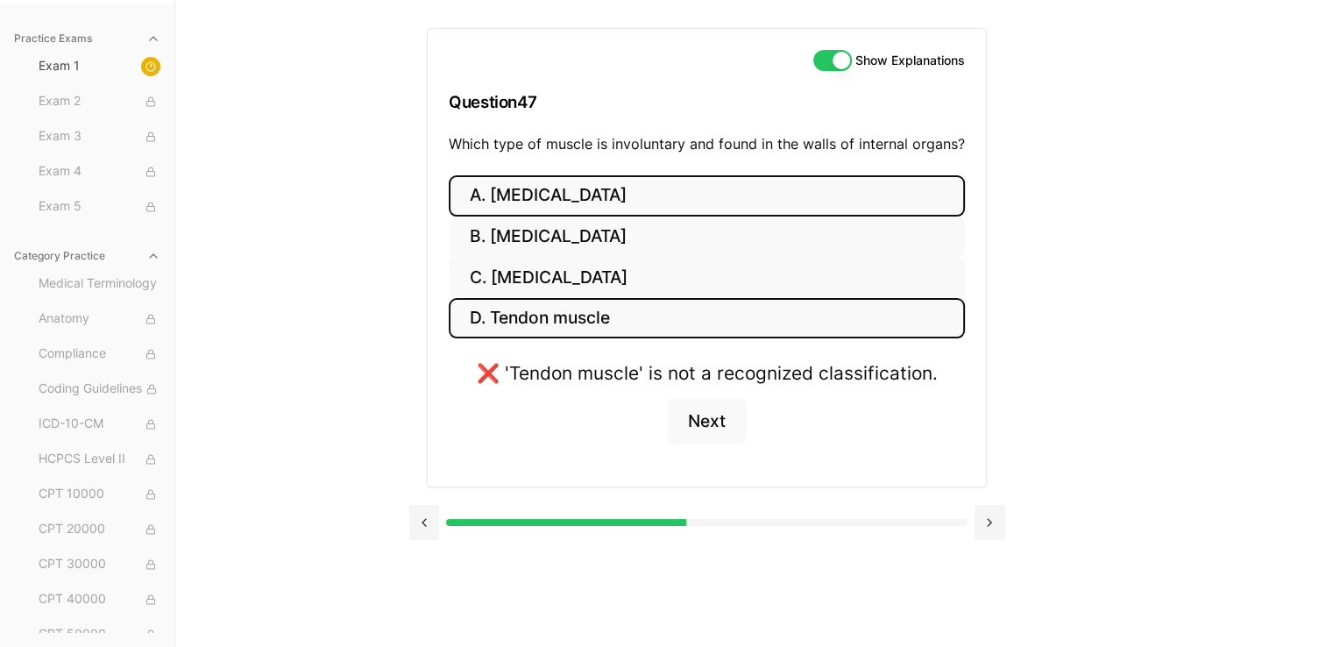
click at [555, 198] on button "A. Skeletal muscle" at bounding box center [707, 195] width 516 height 41
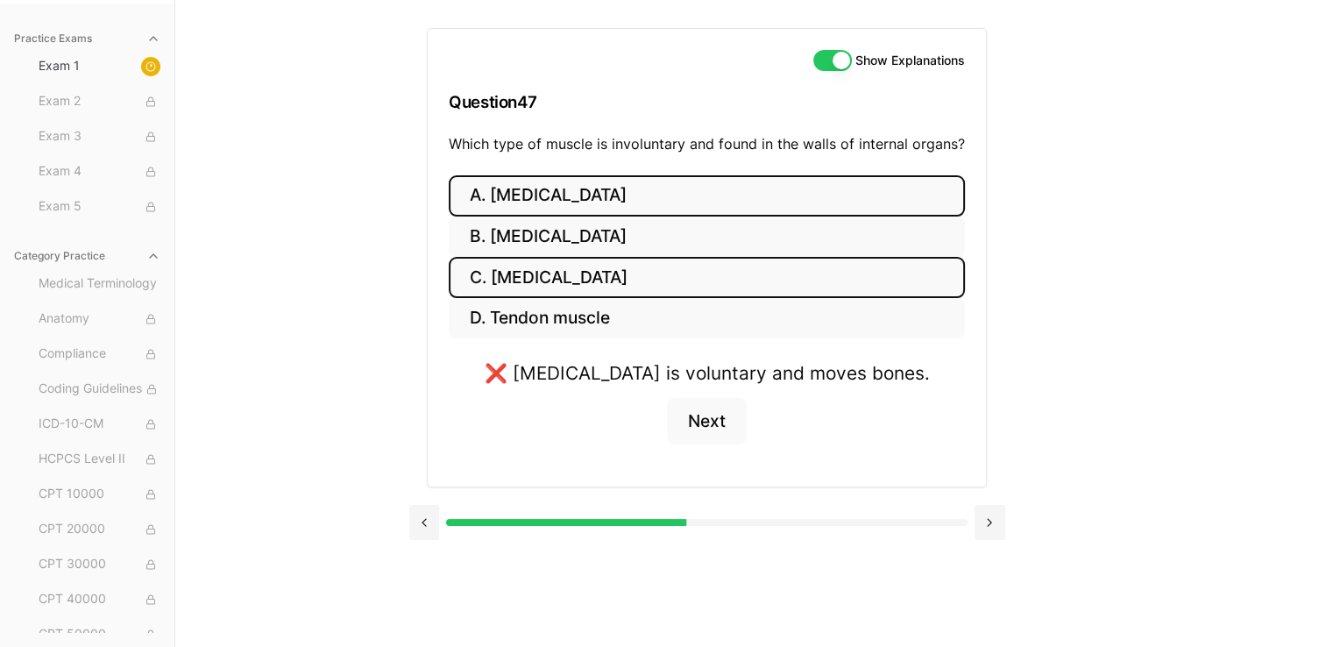
click at [561, 266] on button "C. Smooth muscle" at bounding box center [707, 277] width 516 height 41
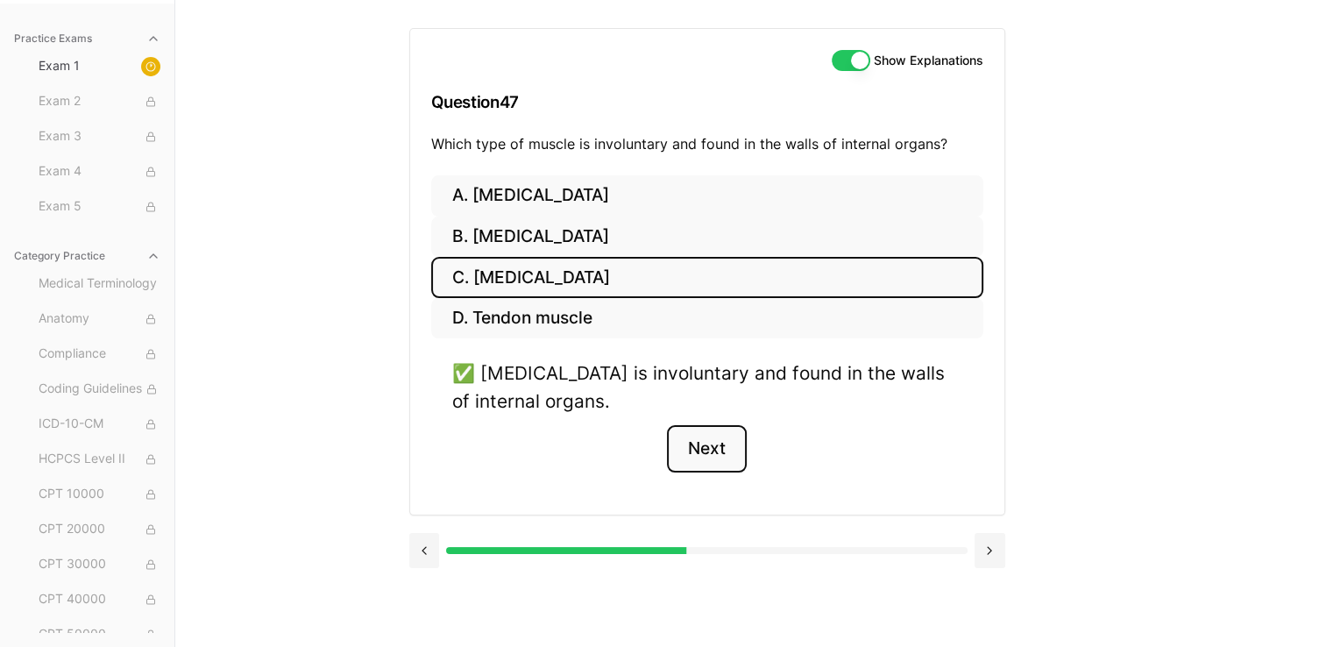
click at [654, 448] on button "Next" at bounding box center [707, 448] width 80 height 47
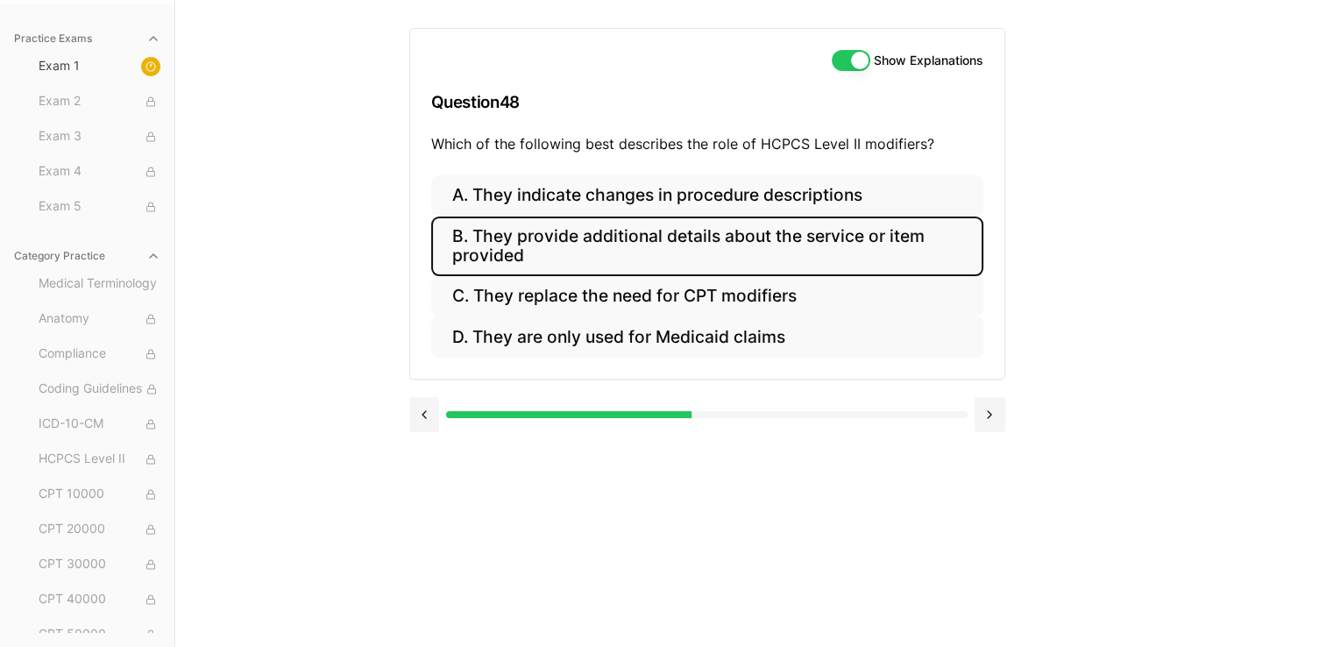
click at [654, 229] on button "B. They provide additional details about the service or item provided" at bounding box center [707, 246] width 552 height 60
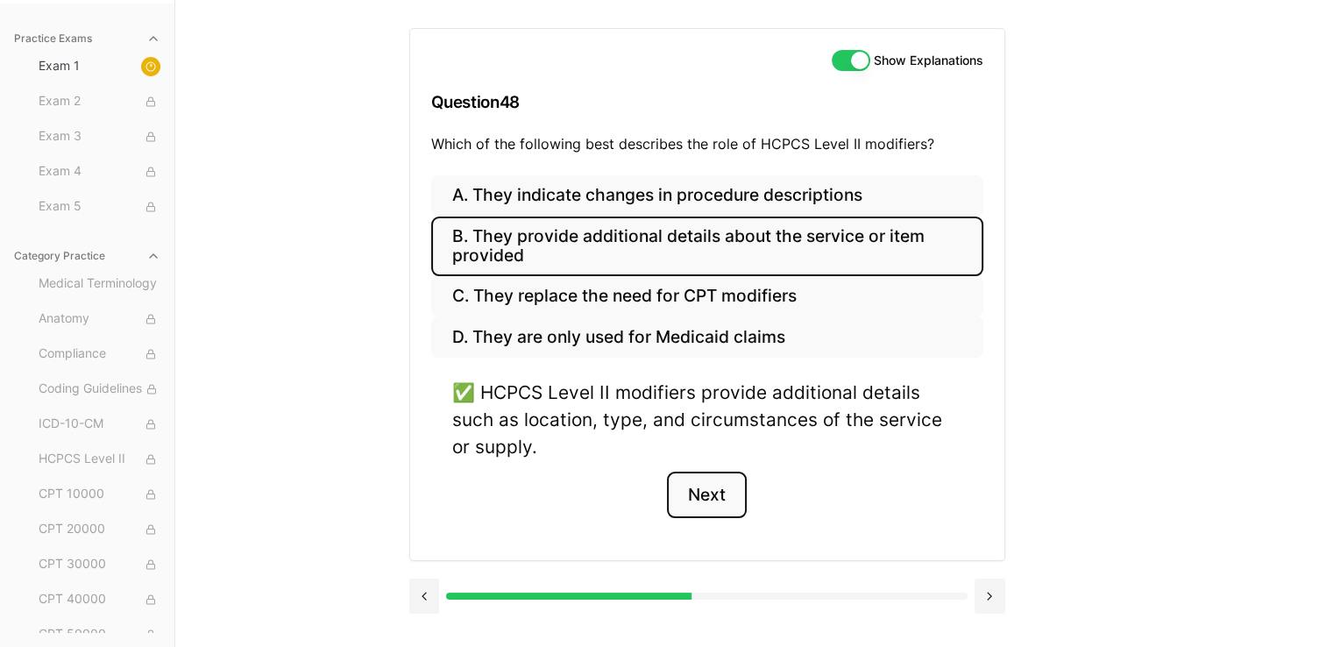
click at [654, 500] on button "Next" at bounding box center [707, 494] width 80 height 47
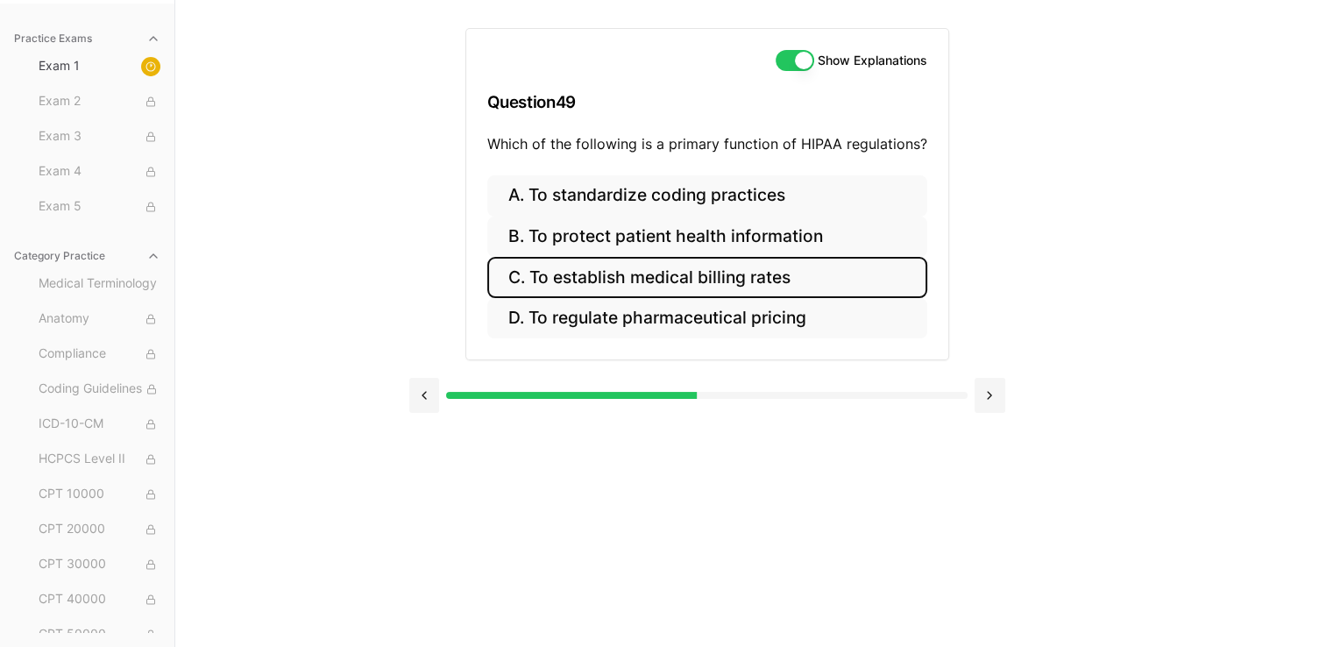
click at [654, 265] on button "C. To establish medical billing rates" at bounding box center [707, 277] width 440 height 41
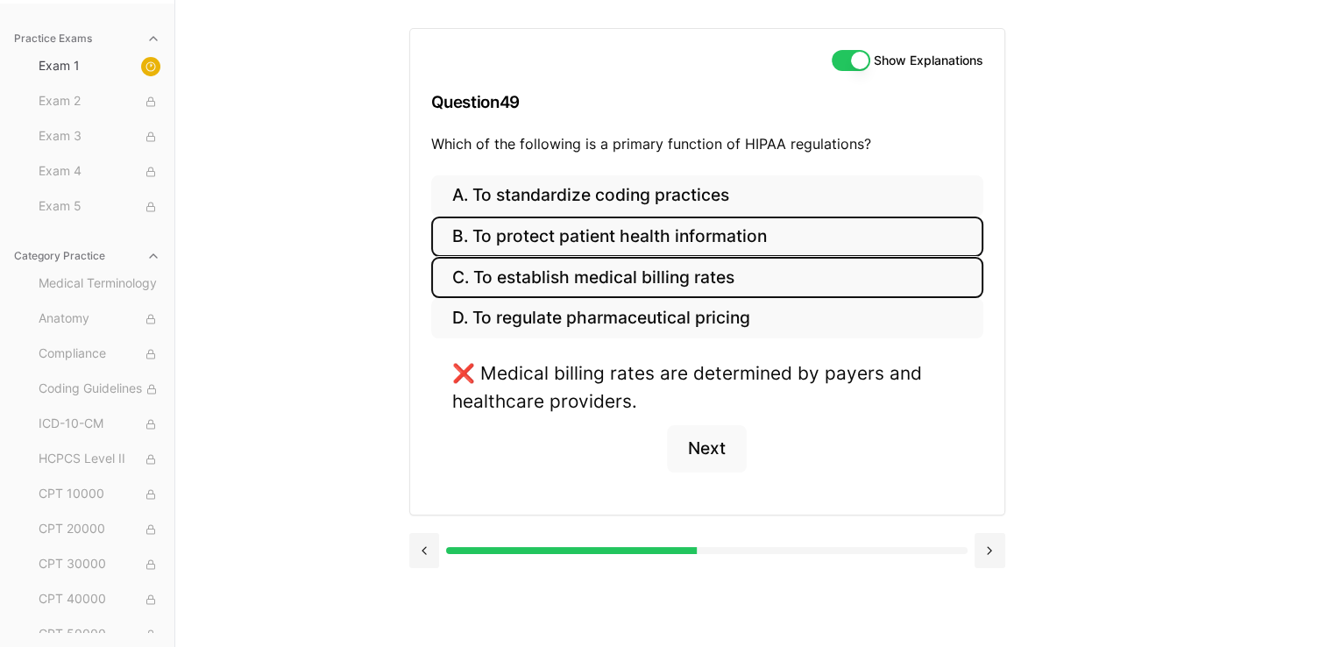
click at [654, 226] on button "B. To protect patient health information" at bounding box center [707, 236] width 552 height 41
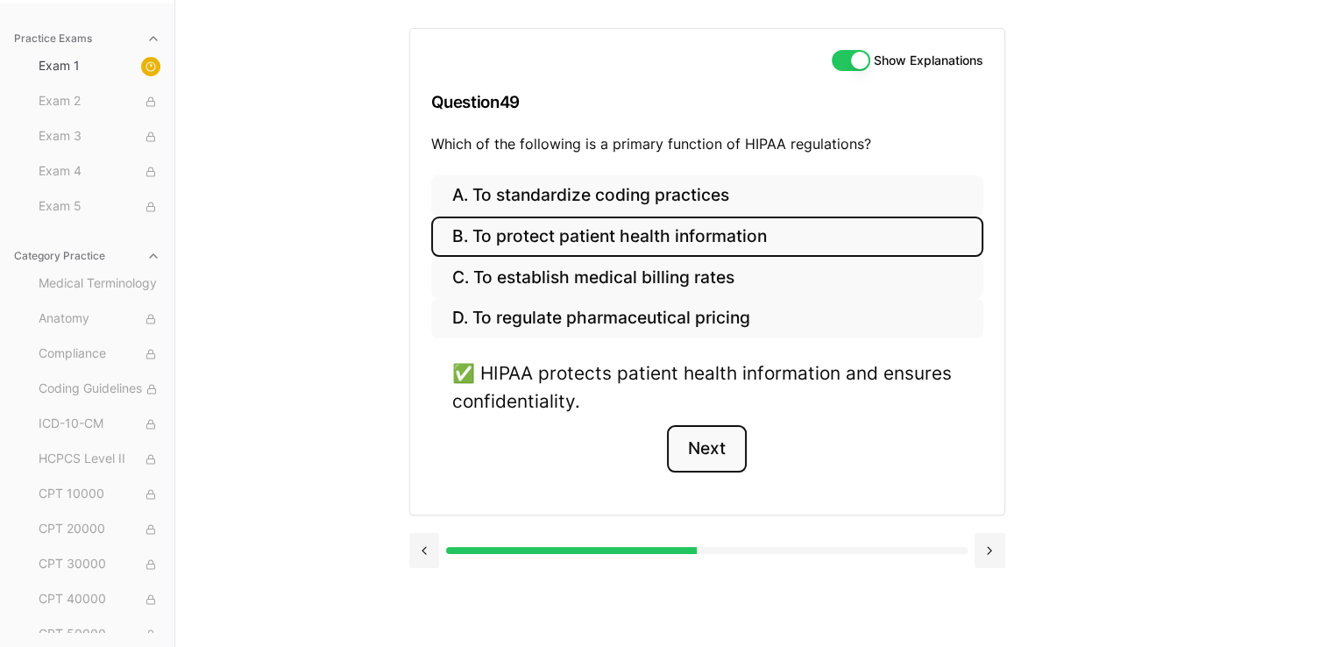
click at [654, 447] on button "Next" at bounding box center [707, 448] width 80 height 47
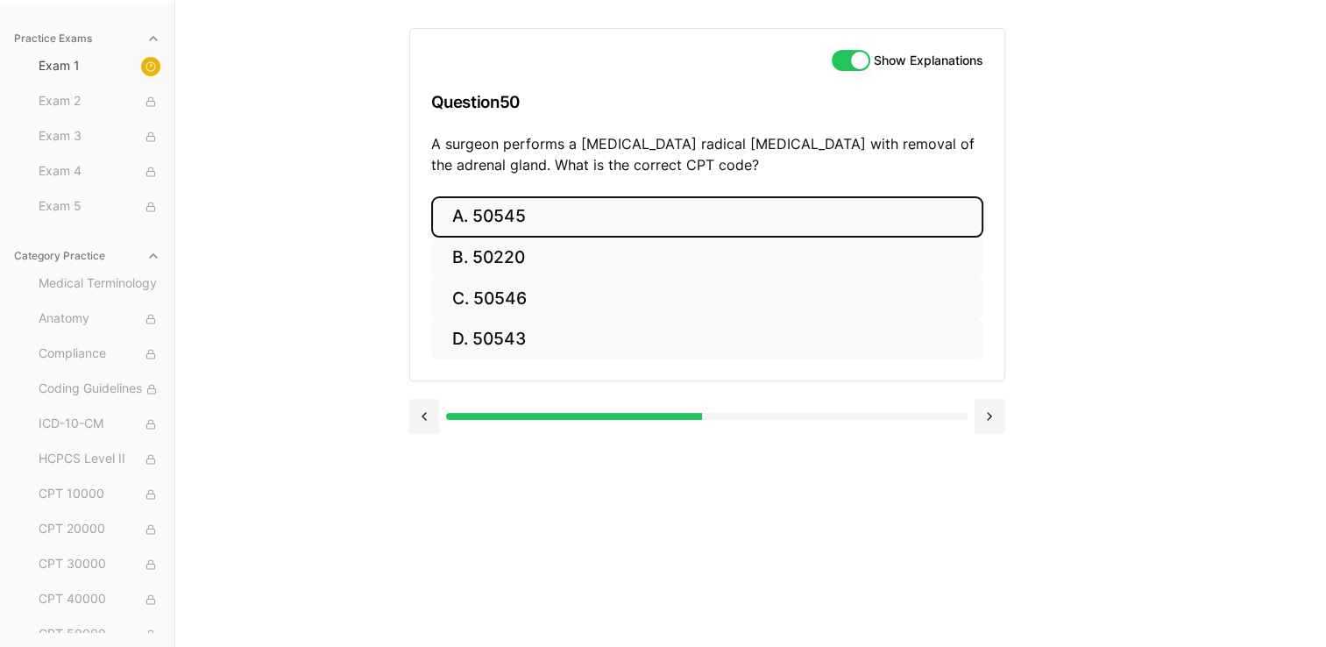
click at [600, 216] on button "A. 50545" at bounding box center [707, 216] width 552 height 41
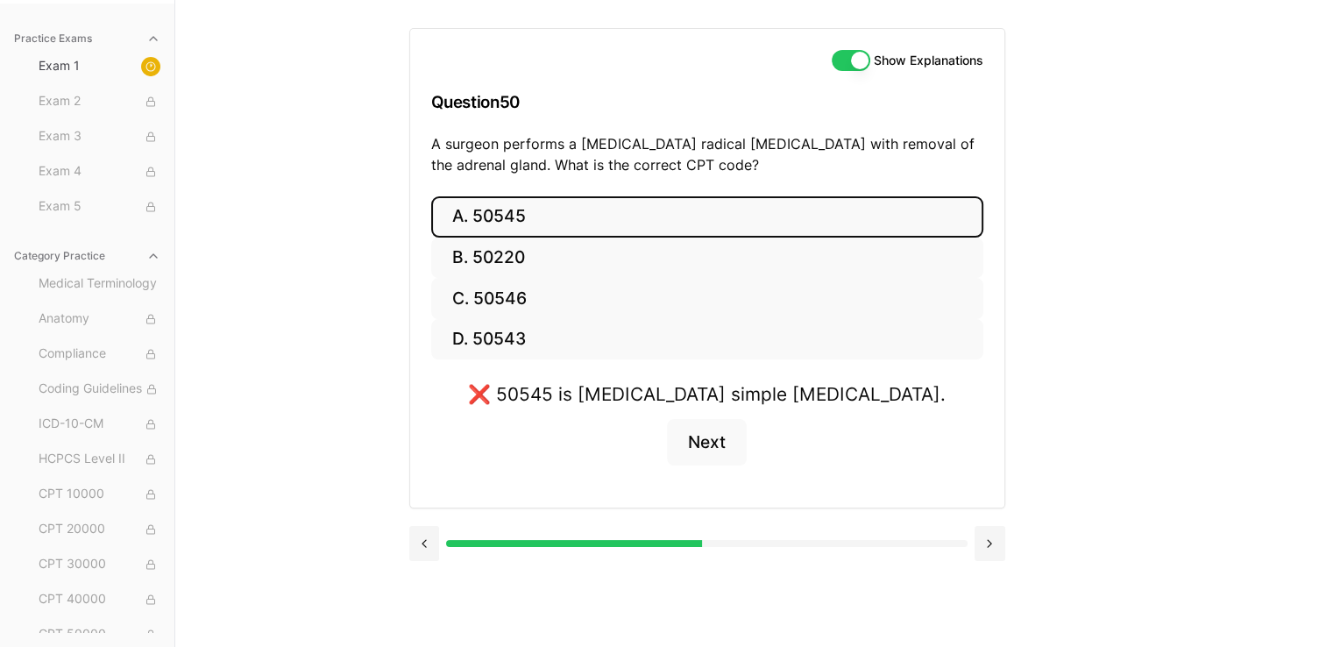
click at [607, 216] on button "A. 50545" at bounding box center [707, 216] width 552 height 41
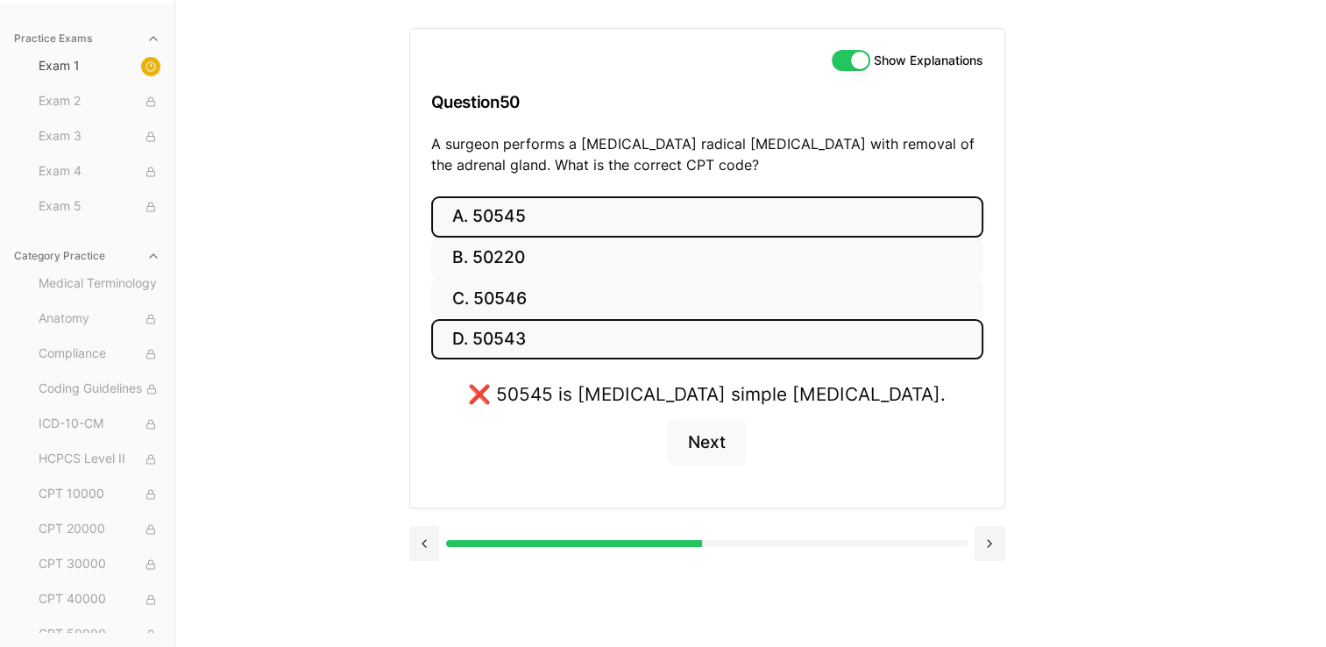
click at [559, 356] on button "D. 50543" at bounding box center [707, 339] width 552 height 41
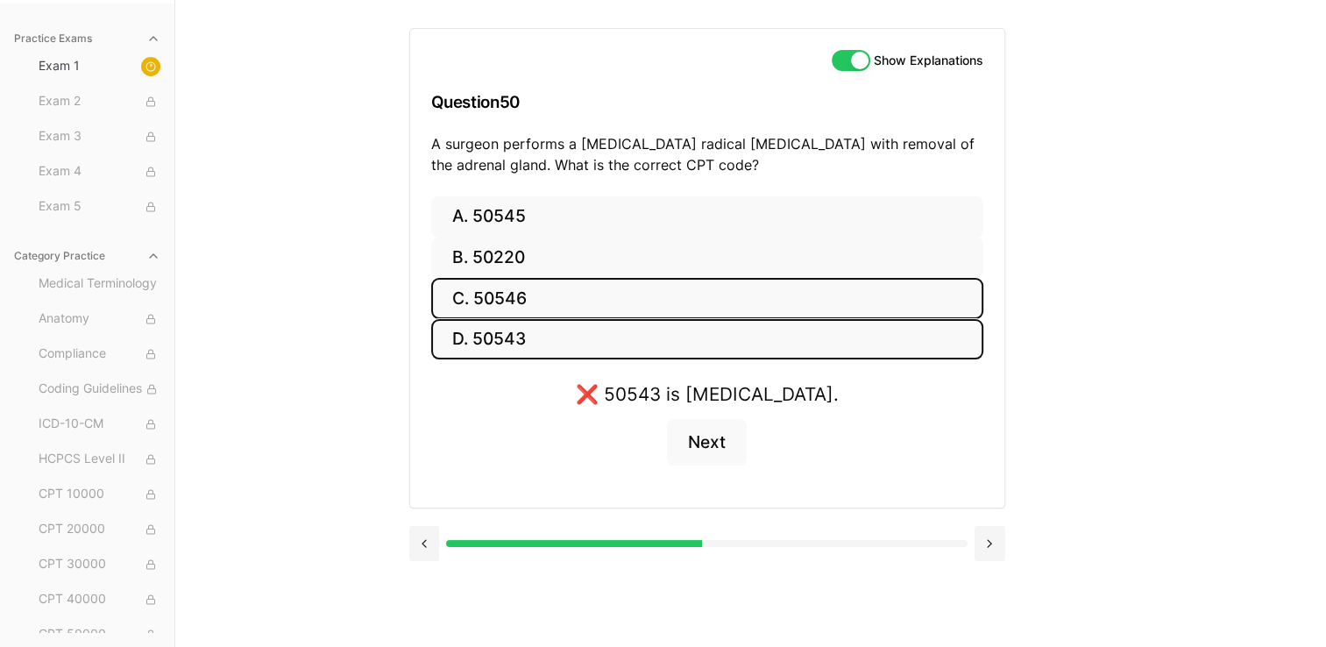
click at [532, 286] on button "C. 50546" at bounding box center [707, 298] width 552 height 41
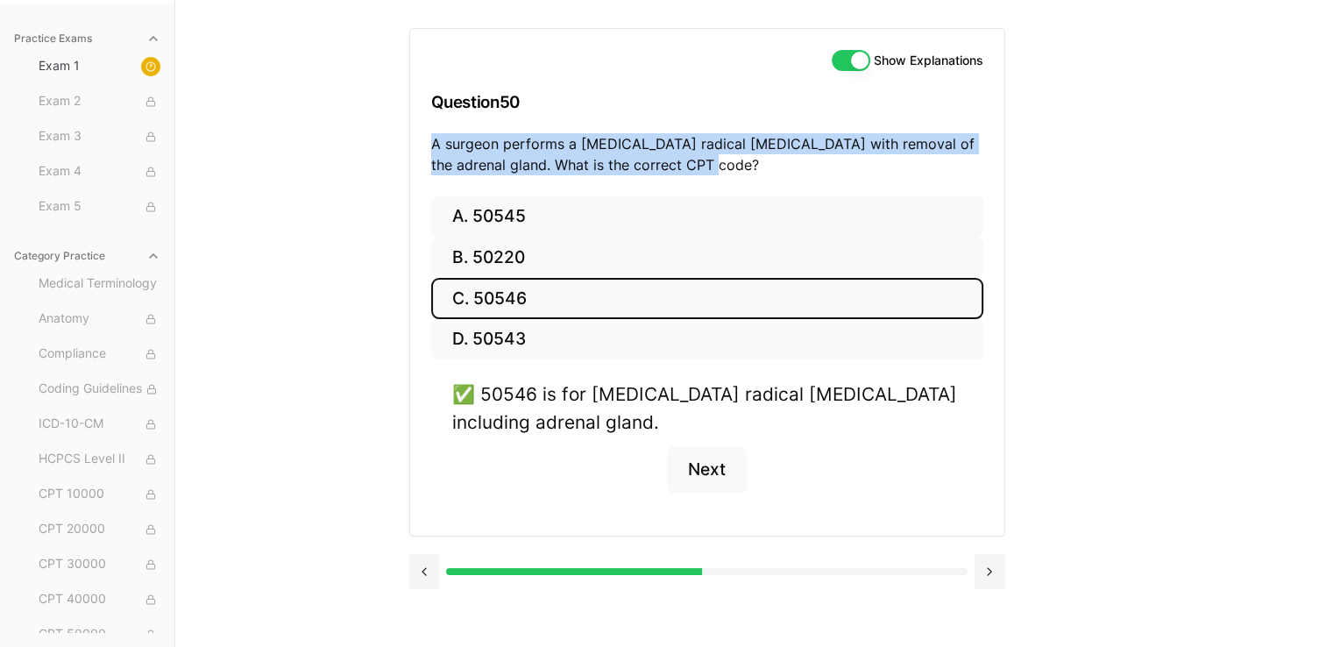
drag, startPoint x: 433, startPoint y: 145, endPoint x: 739, endPoint y: 185, distance: 308.5
click at [654, 185] on div "Show Explanations Question 50 A surgeon performs a laparoscopic radical nephrec…" at bounding box center [707, 112] width 594 height 167
copy p "A surgeon performs a laparoscopic radical nephrectomy with removal of the adren…"
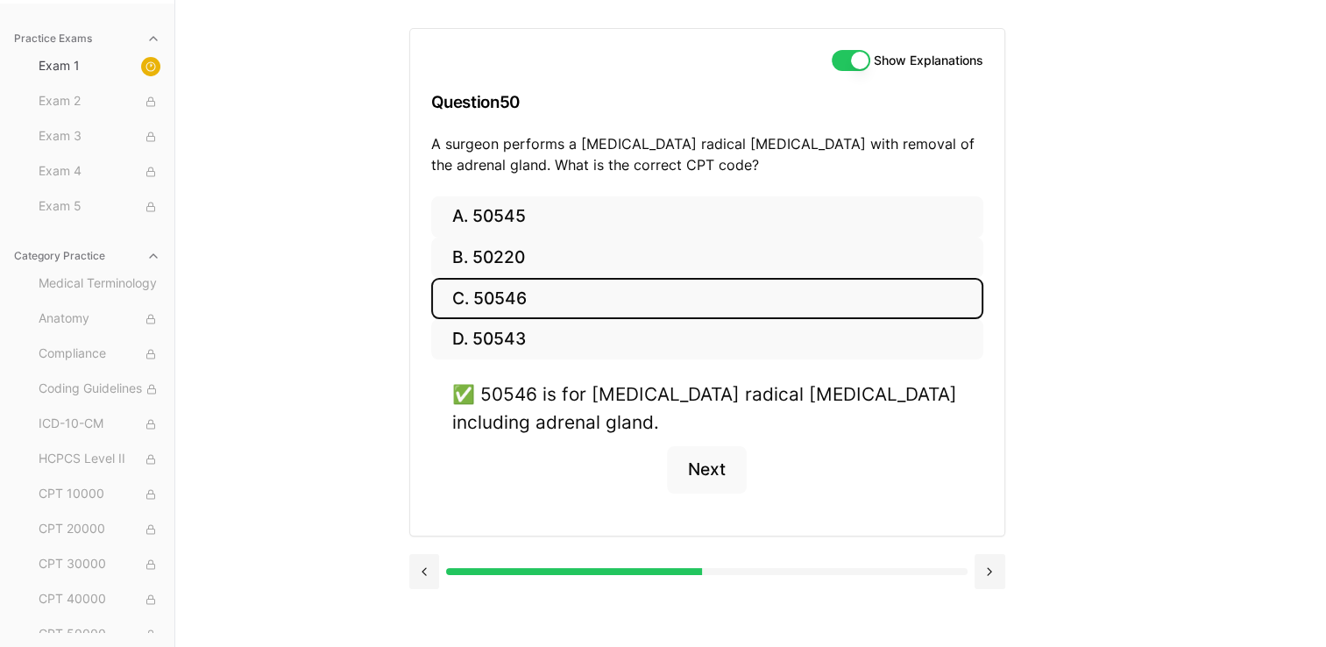
click at [654, 257] on div "Practice Exams Exam 1 Exam 2 Exam 3 Exam 4 Exam 5 Category Practice Medical Ter…" at bounding box center [663, 323] width 1326 height 647
click at [654, 57] on button "Show Explanations" at bounding box center [851, 60] width 39 height 21
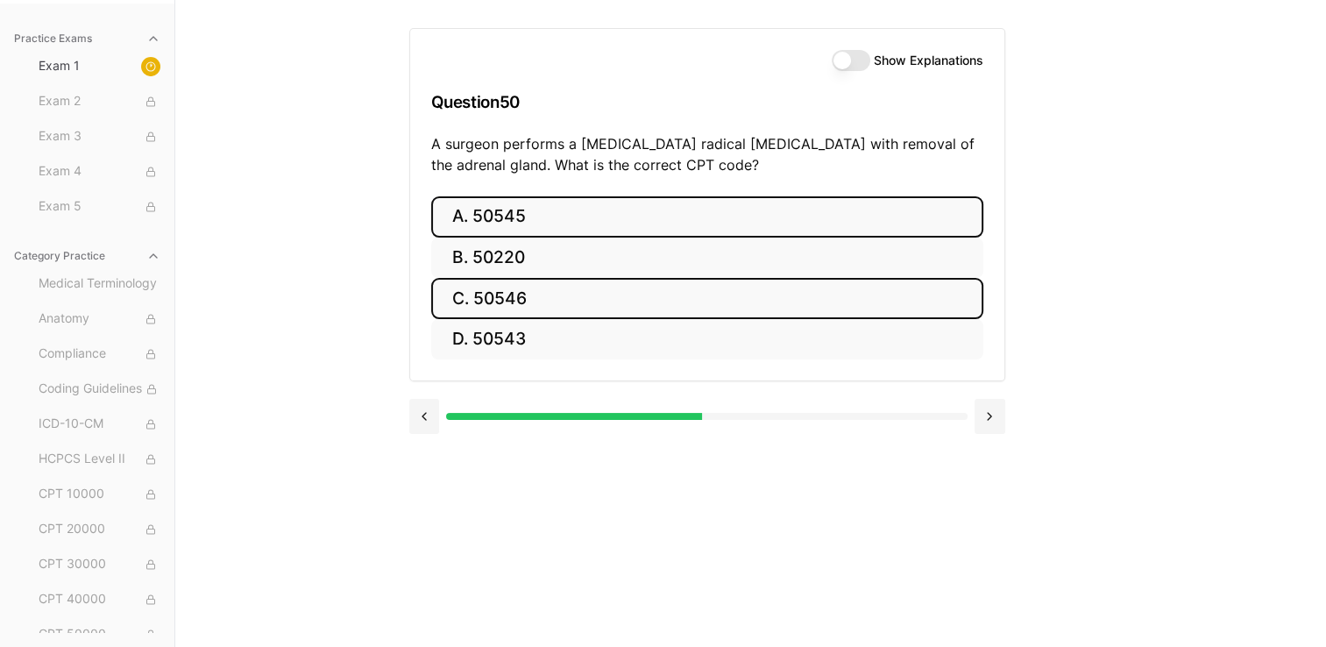
click at [642, 209] on button "A. 50545" at bounding box center [707, 216] width 552 height 41
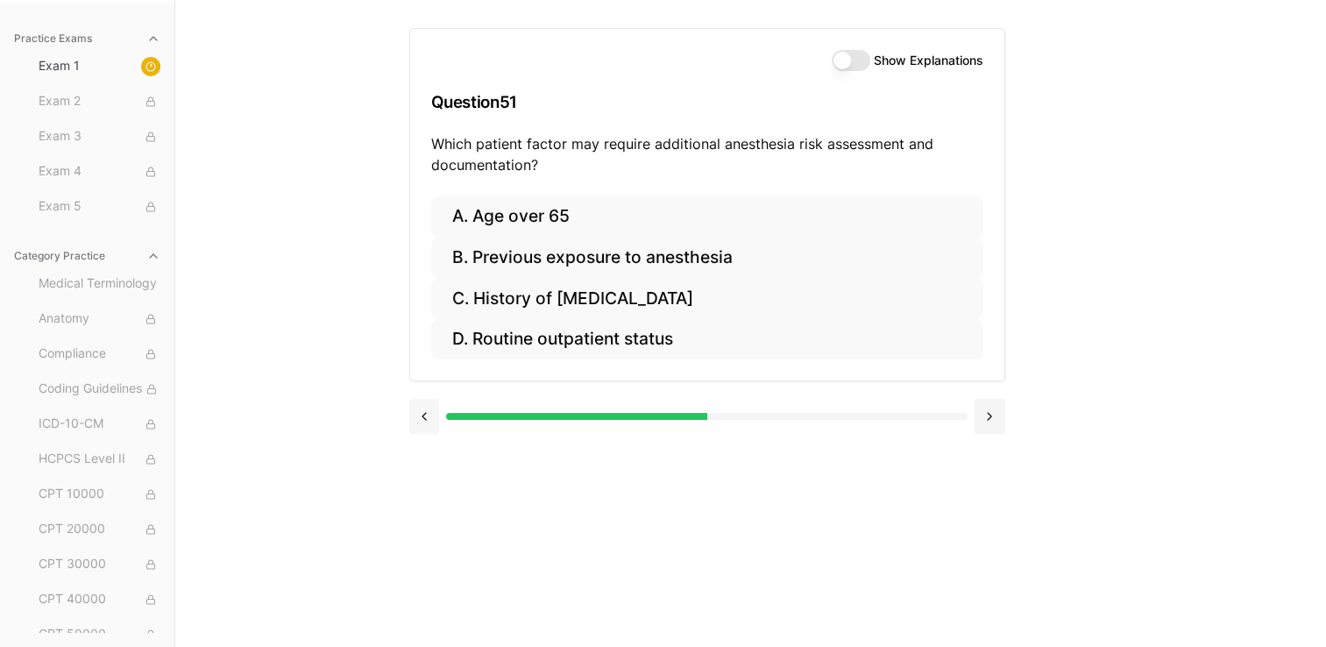
click at [431, 408] on button at bounding box center [424, 416] width 31 height 35
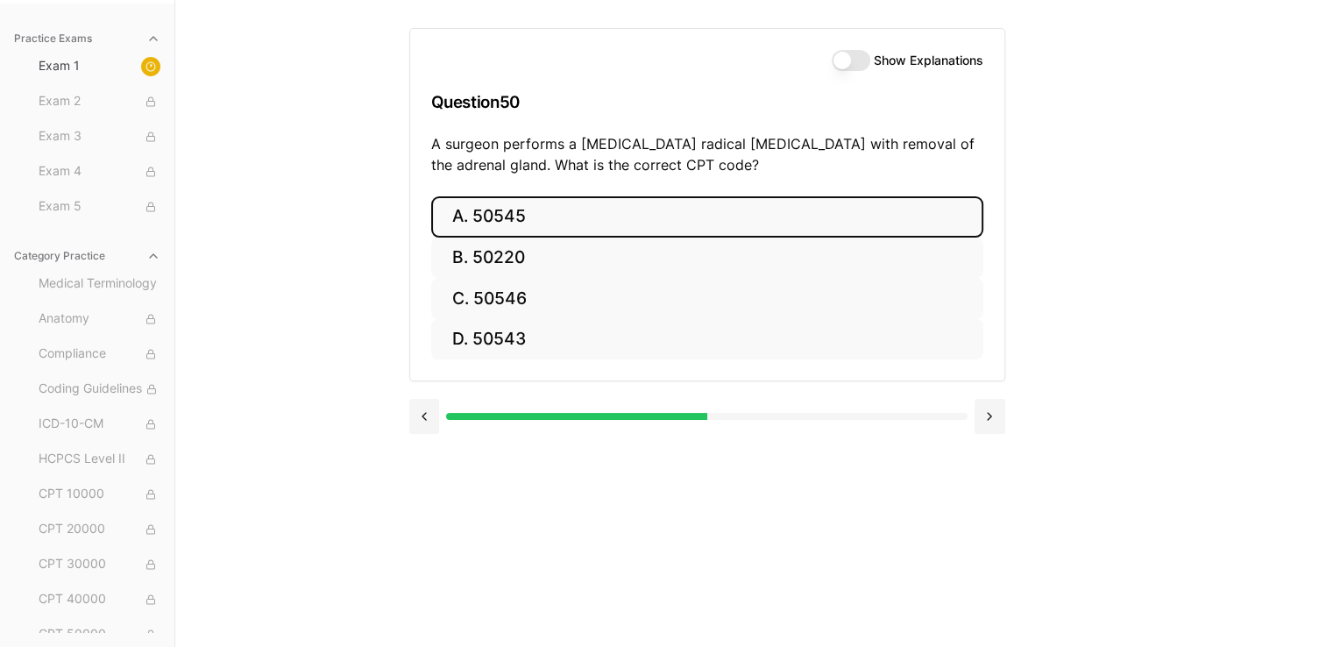
click at [654, 62] on button "Show Explanations" at bounding box center [851, 60] width 39 height 21
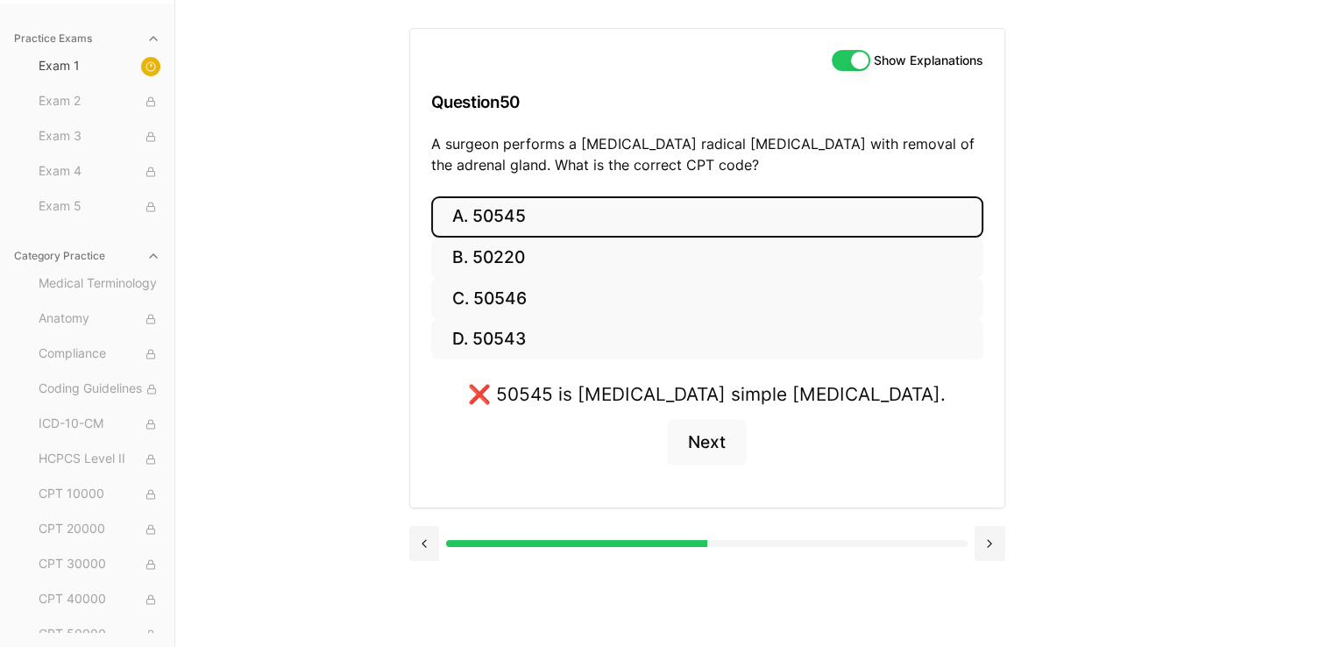
click at [654, 286] on div "Practice Exams Exam 1 Exam 2 Exam 3 Exam 4 Exam 5 Category Practice Medical Ter…" at bounding box center [663, 323] width 1326 height 647
click at [654, 65] on button "Show Explanations" at bounding box center [851, 60] width 39 height 21
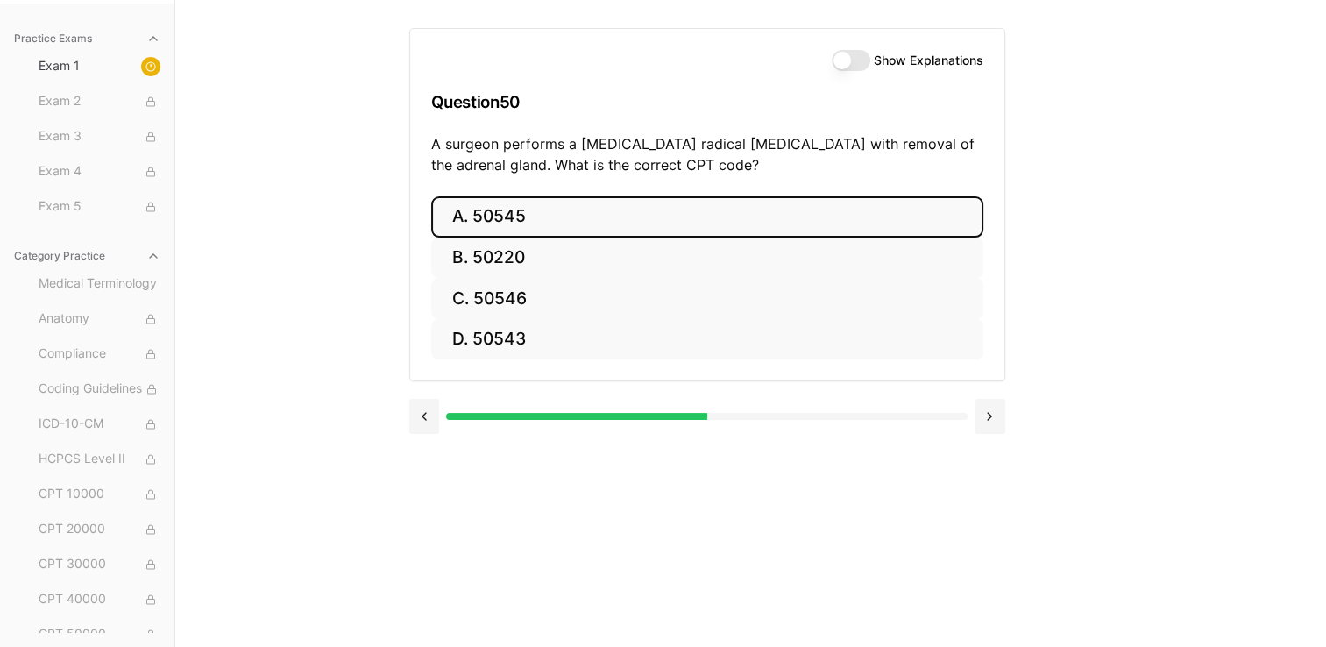
click at [654, 65] on button "Show Explanations" at bounding box center [851, 60] width 39 height 21
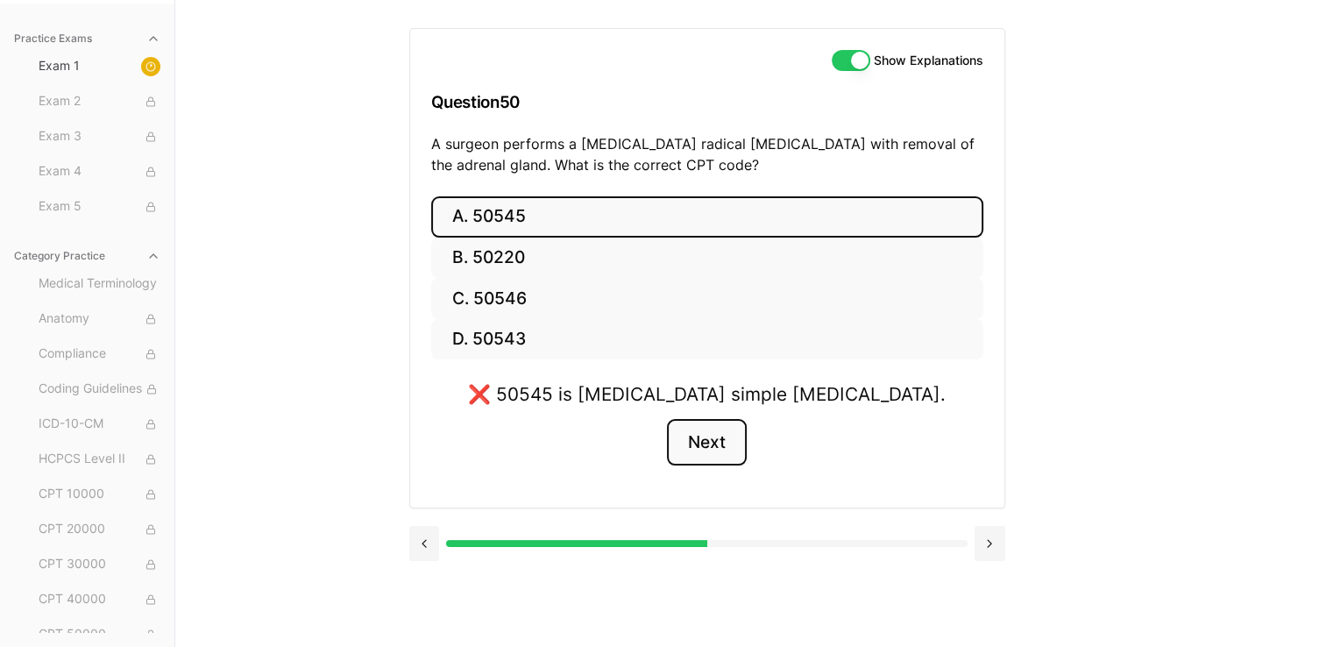
click at [654, 445] on button "Next" at bounding box center [707, 442] width 80 height 47
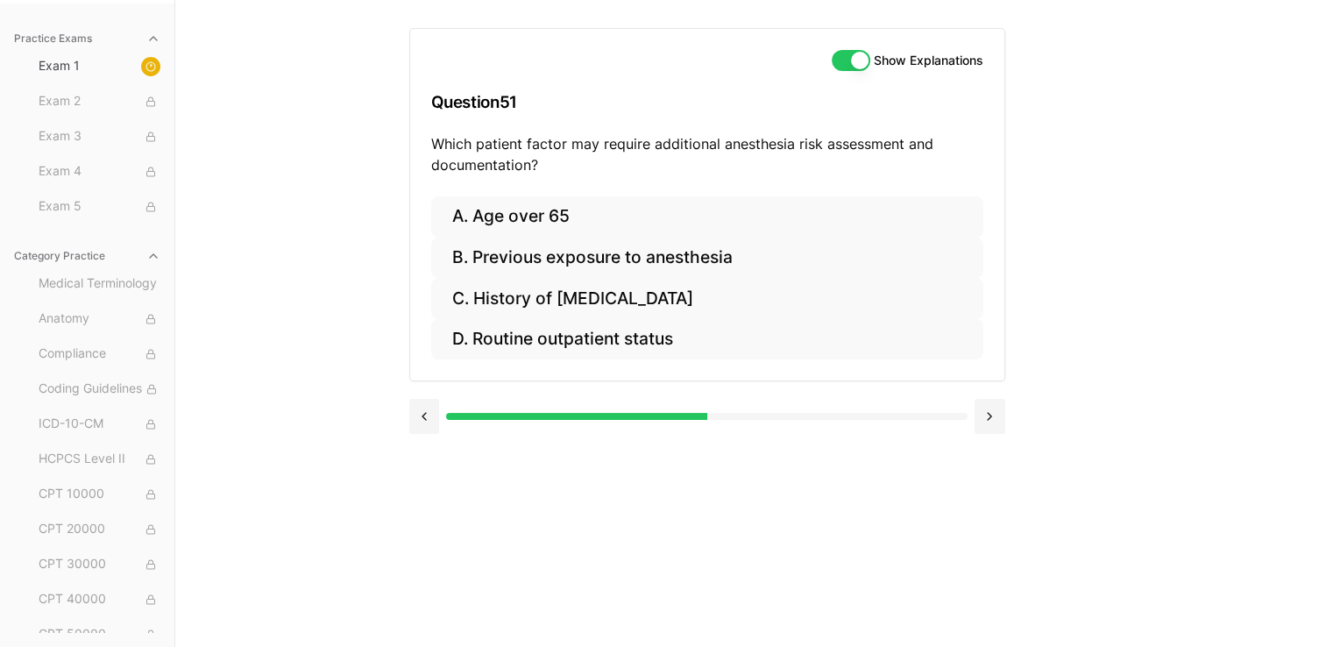
click at [408, 403] on div "Practice Exams Exam 1 Exam 2 Exam 3 Exam 4 Exam 5 Category Practice Medical Ter…" at bounding box center [663, 323] width 1326 height 647
click at [416, 405] on button at bounding box center [424, 416] width 31 height 35
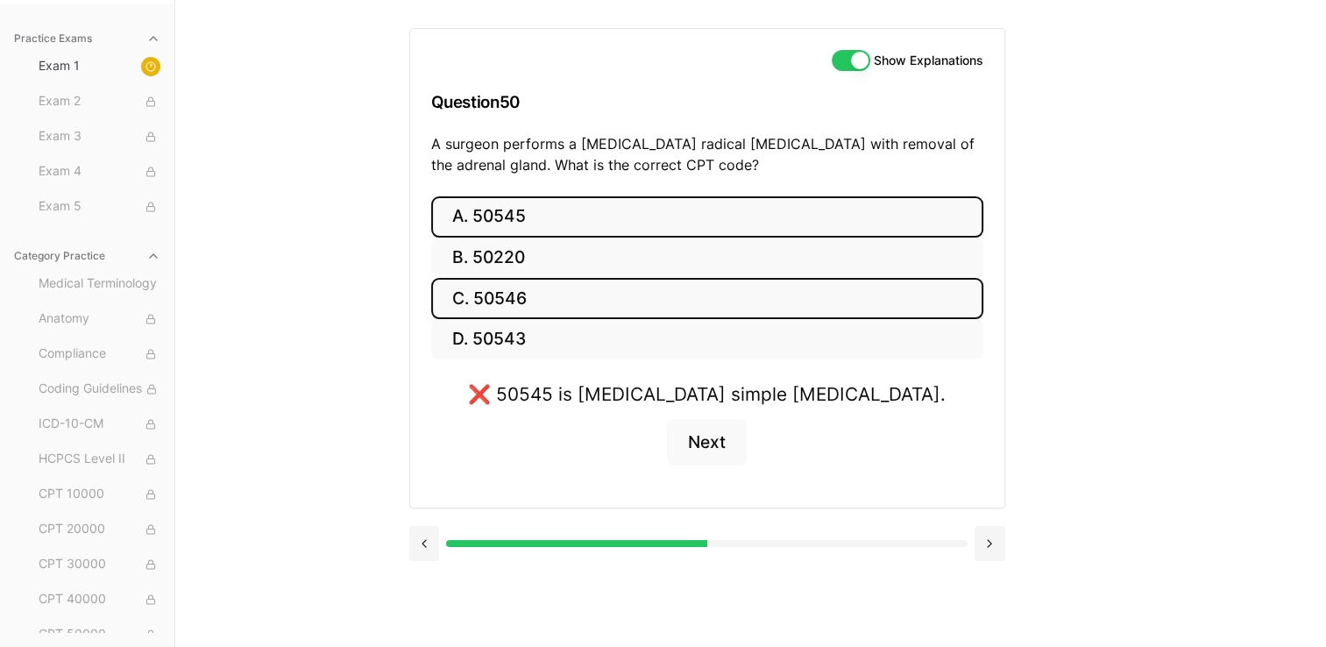
click at [471, 313] on button "C. 50546" at bounding box center [707, 298] width 552 height 41
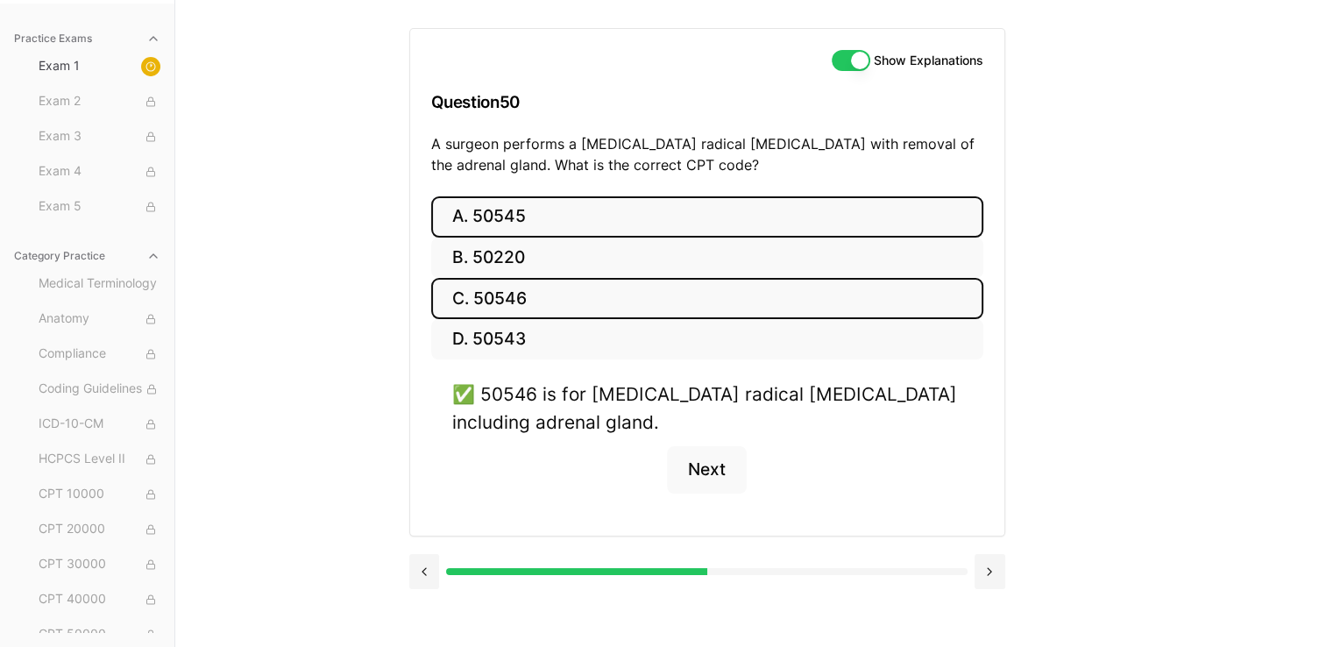
click at [509, 216] on button "A. 50545" at bounding box center [707, 216] width 552 height 41
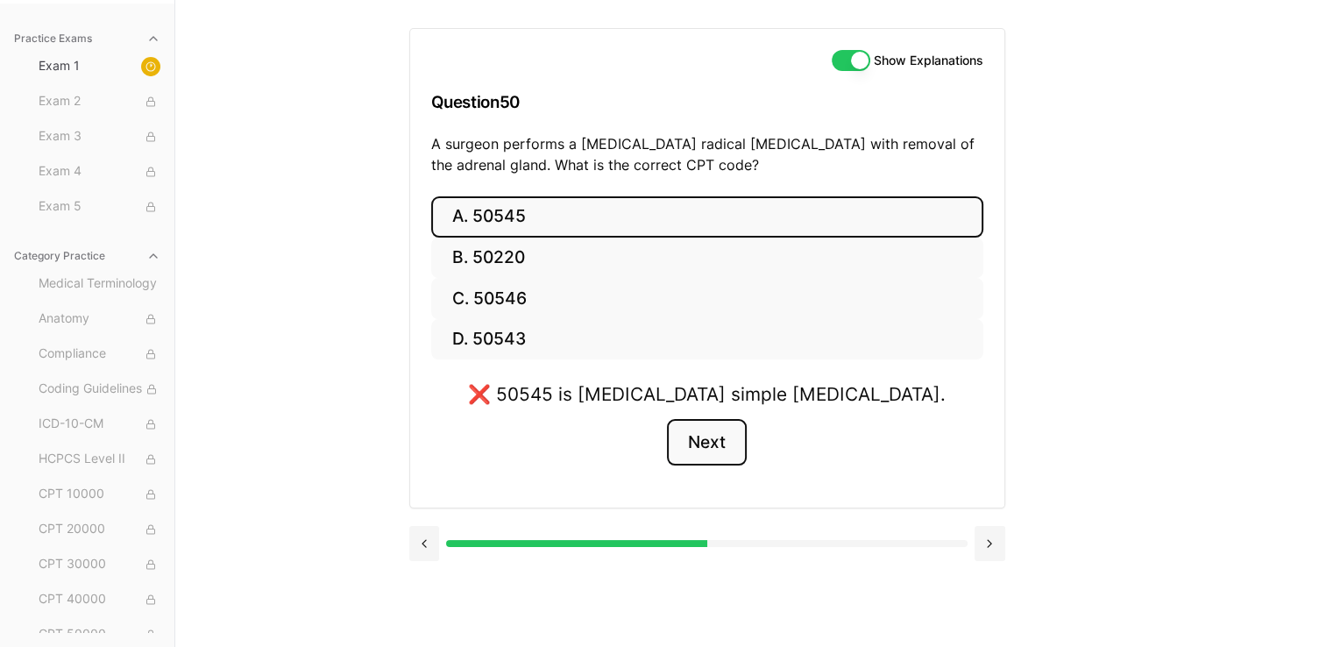
click at [654, 441] on button "Next" at bounding box center [707, 442] width 80 height 47
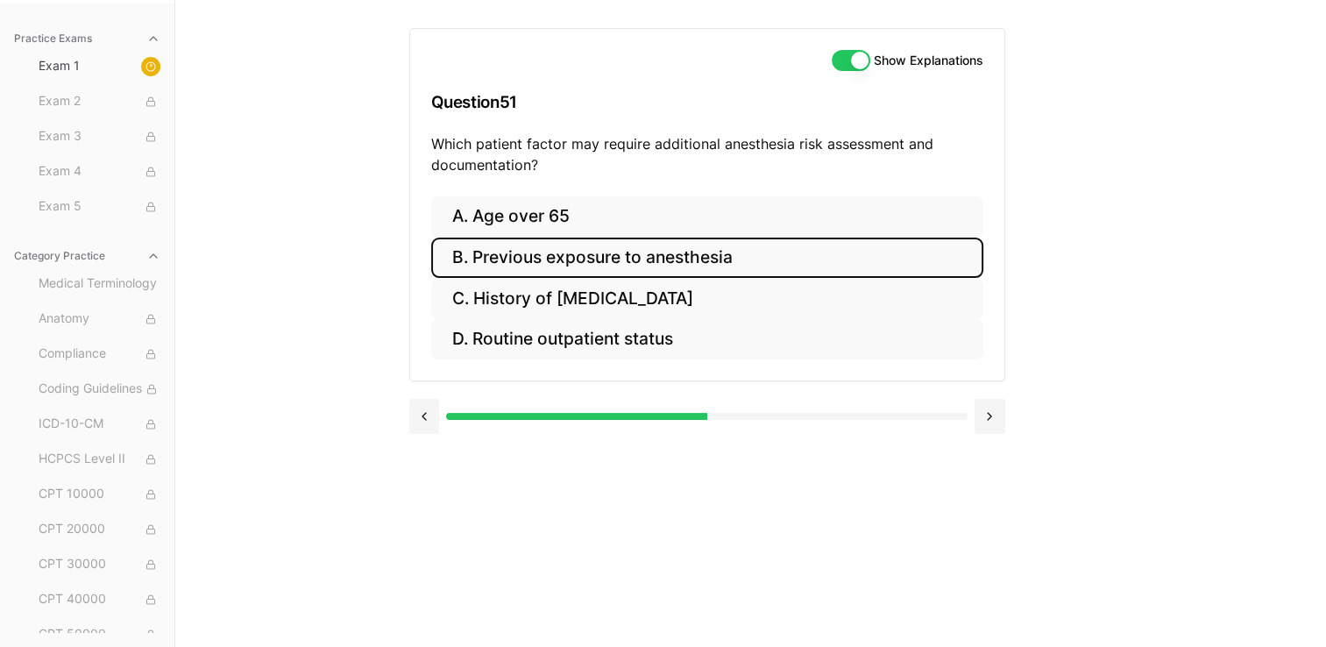
click at [654, 249] on button "B. Previous exposure to anesthesia" at bounding box center [707, 257] width 552 height 41
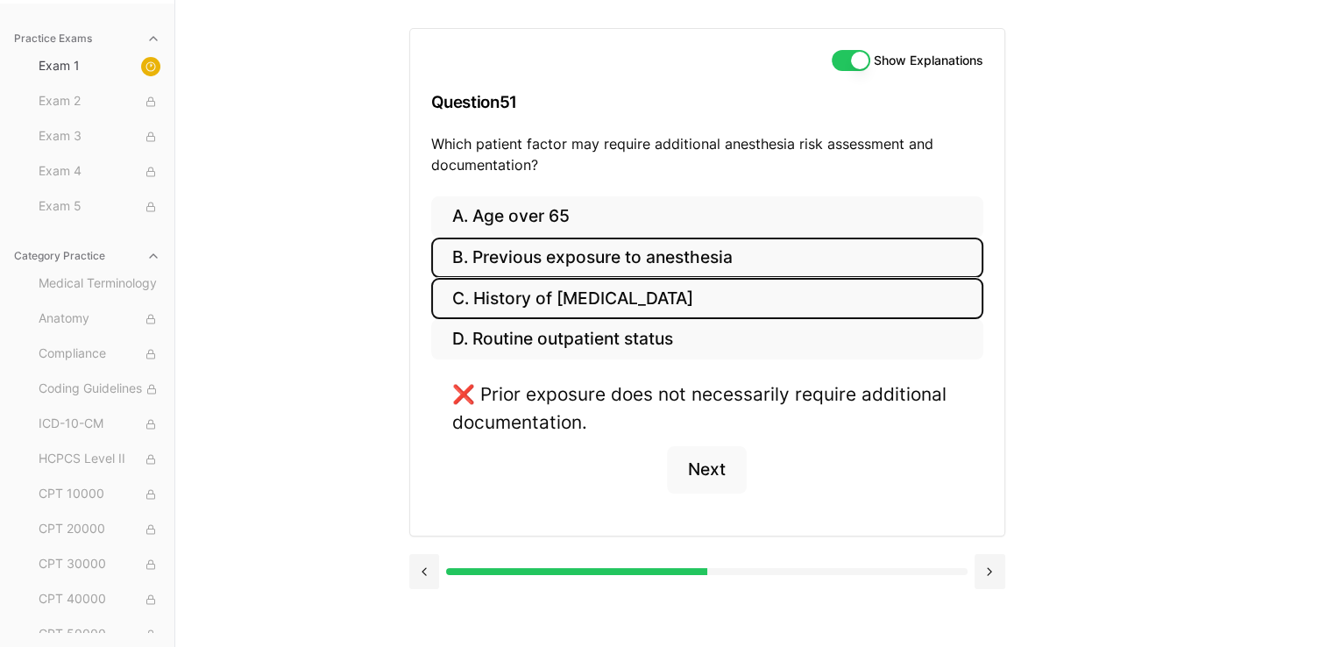
click at [654, 287] on button "C. History of obstructive sleep apnea" at bounding box center [707, 298] width 552 height 41
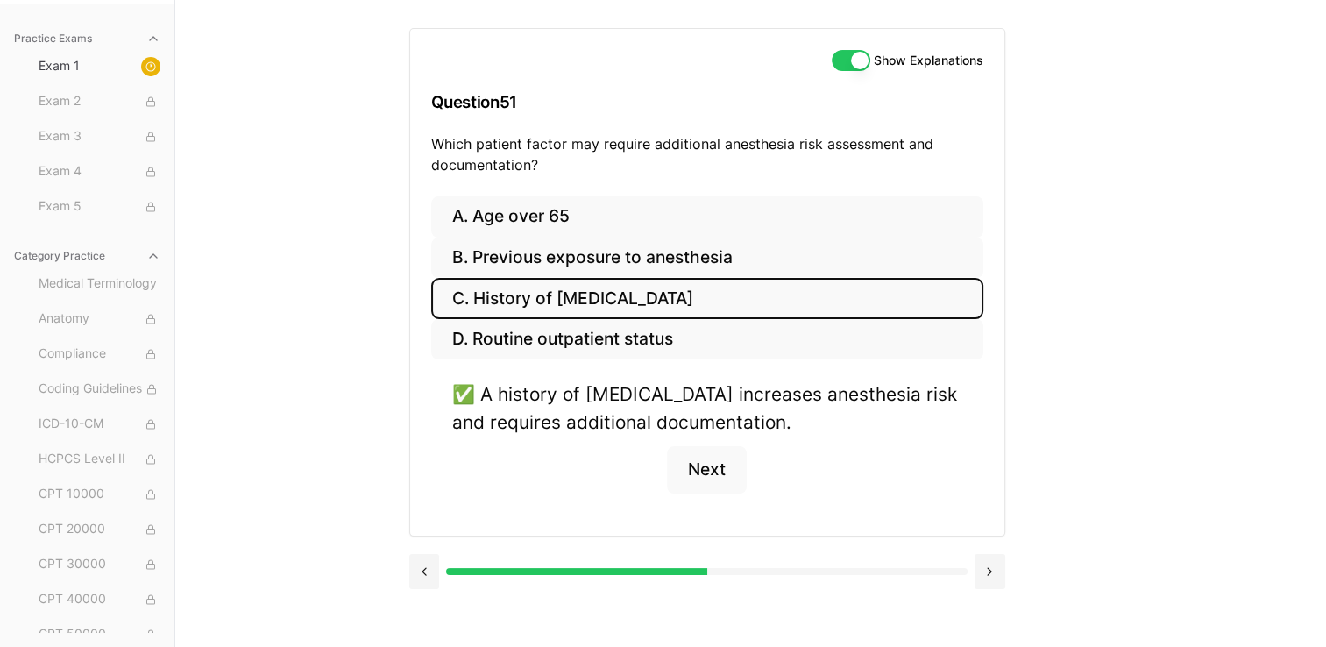
click at [654, 56] on button "Show Explanations" at bounding box center [851, 60] width 39 height 21
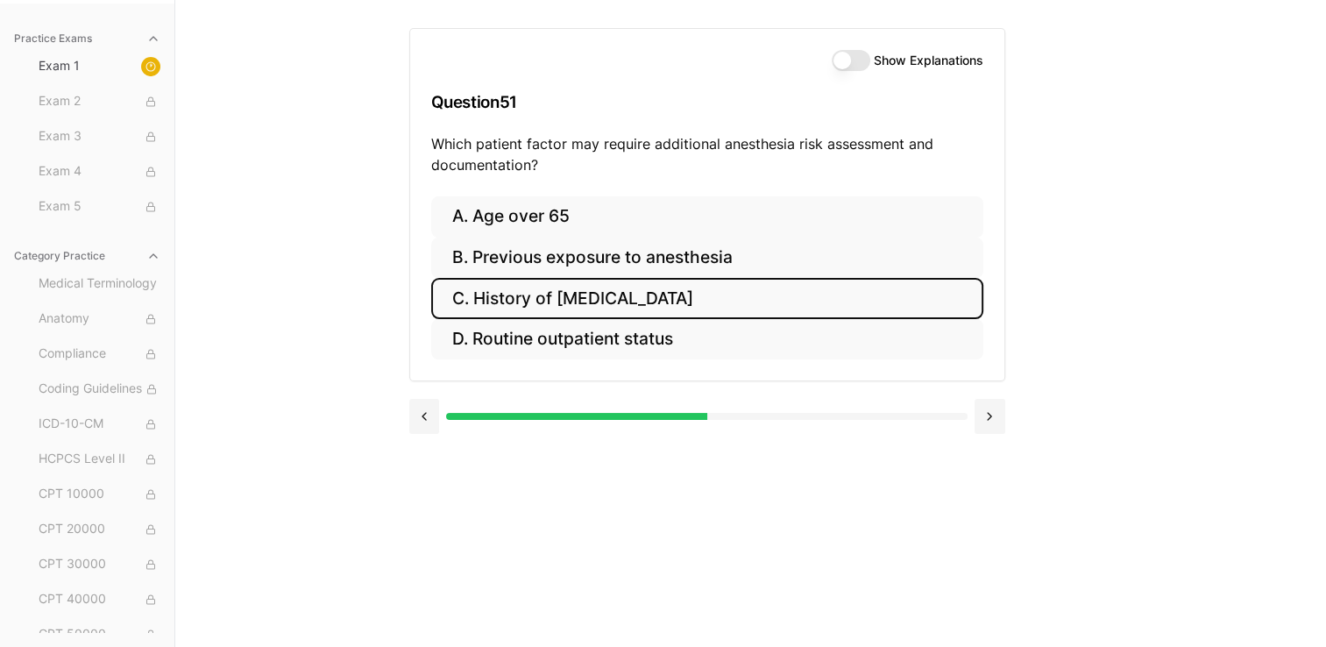
click at [654, 56] on button "Show Explanations" at bounding box center [851, 60] width 39 height 21
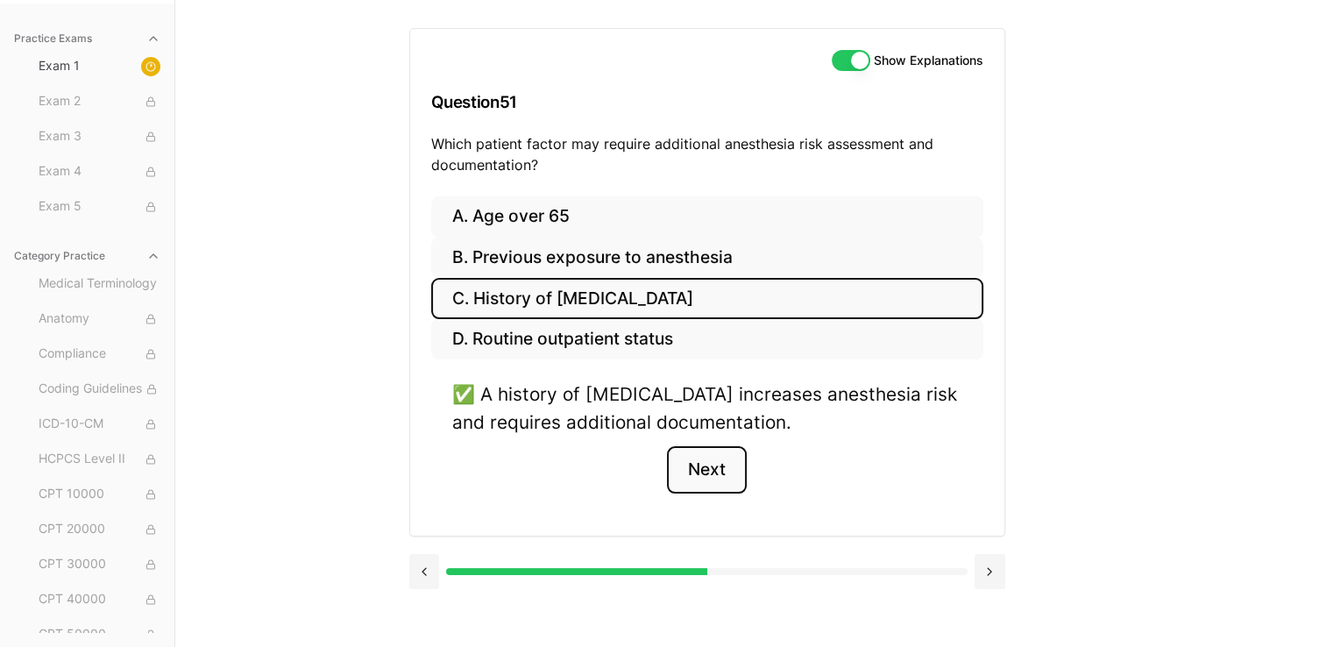
click at [654, 482] on button "Next" at bounding box center [707, 469] width 80 height 47
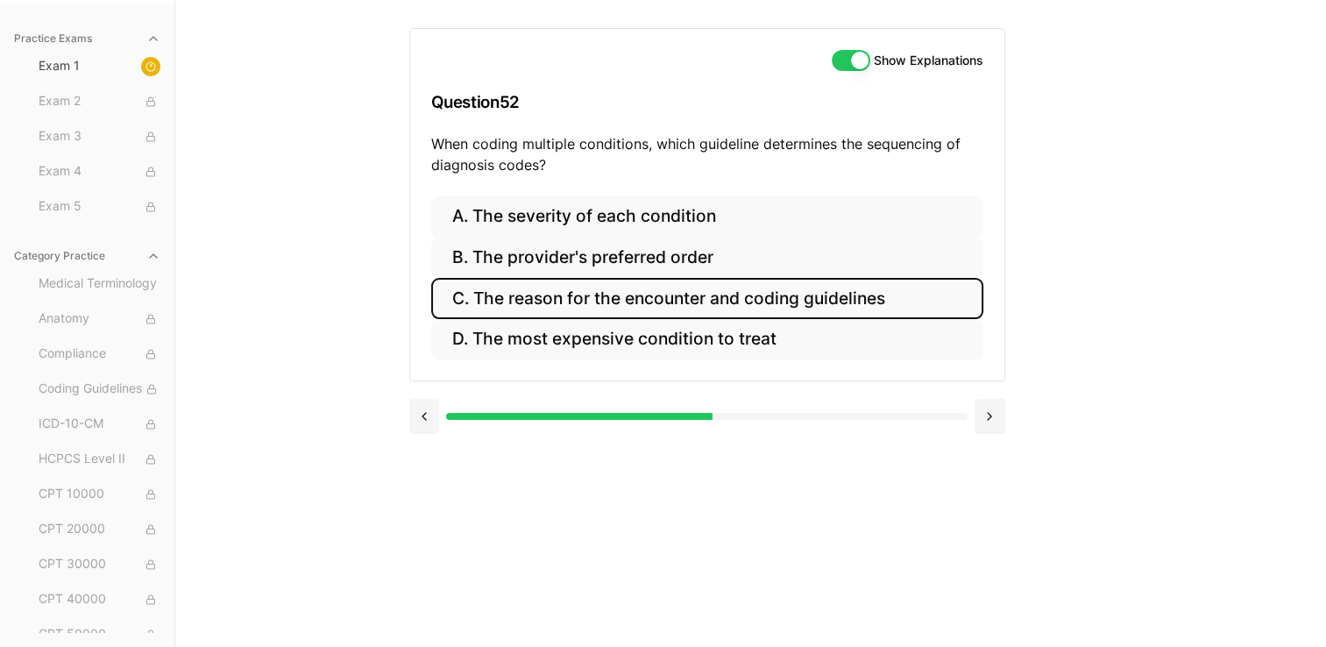
click at [654, 306] on button "C. The reason for the encounter and coding guidelines" at bounding box center [707, 298] width 552 height 41
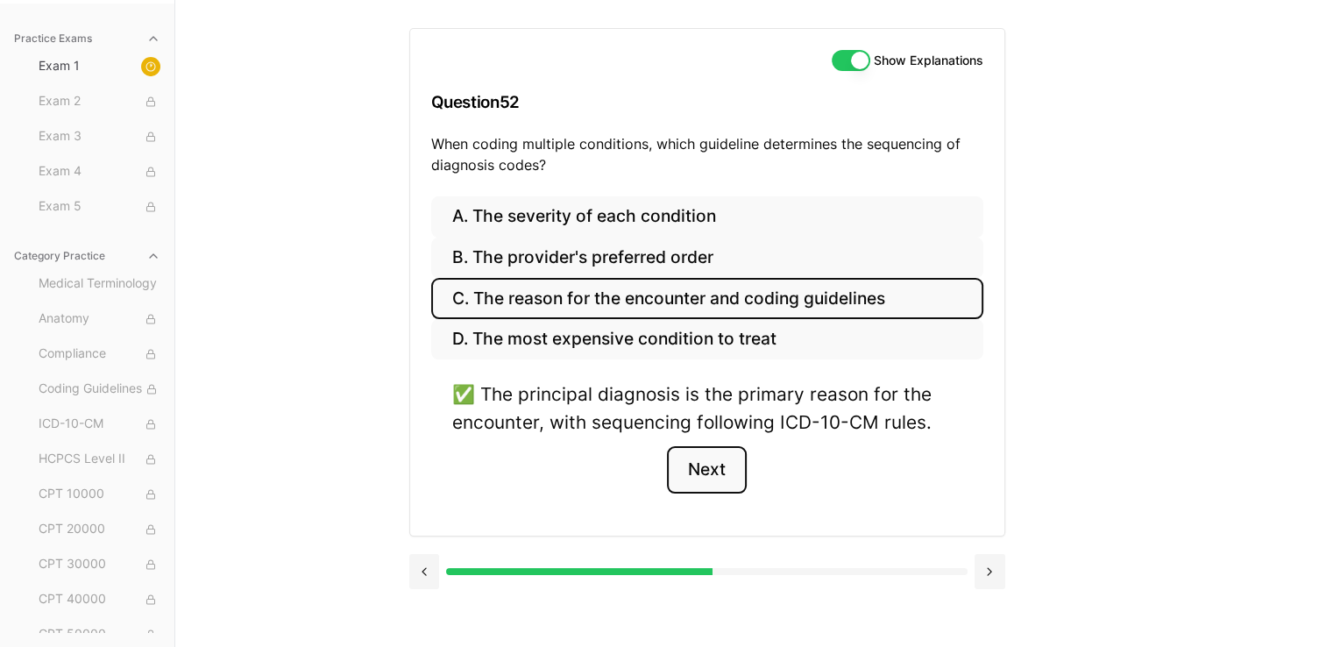
click at [654, 457] on button "Next" at bounding box center [707, 469] width 80 height 47
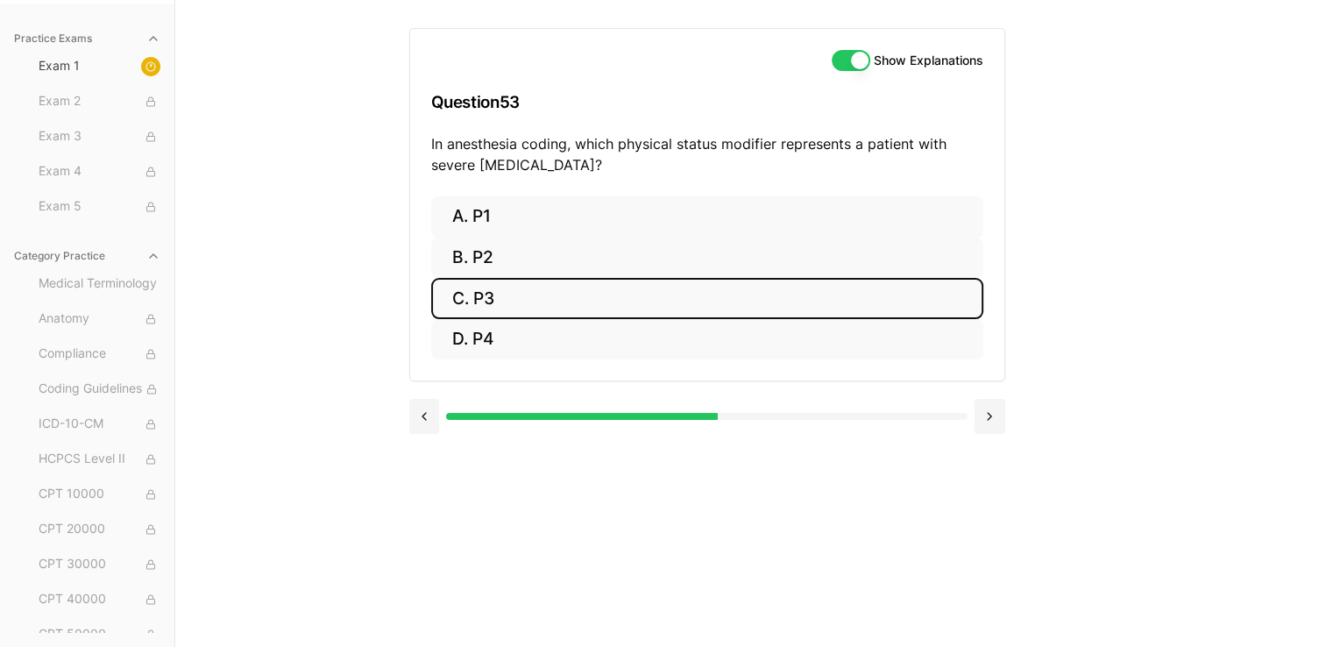
click at [654, 294] on button "C. P3" at bounding box center [707, 298] width 552 height 41
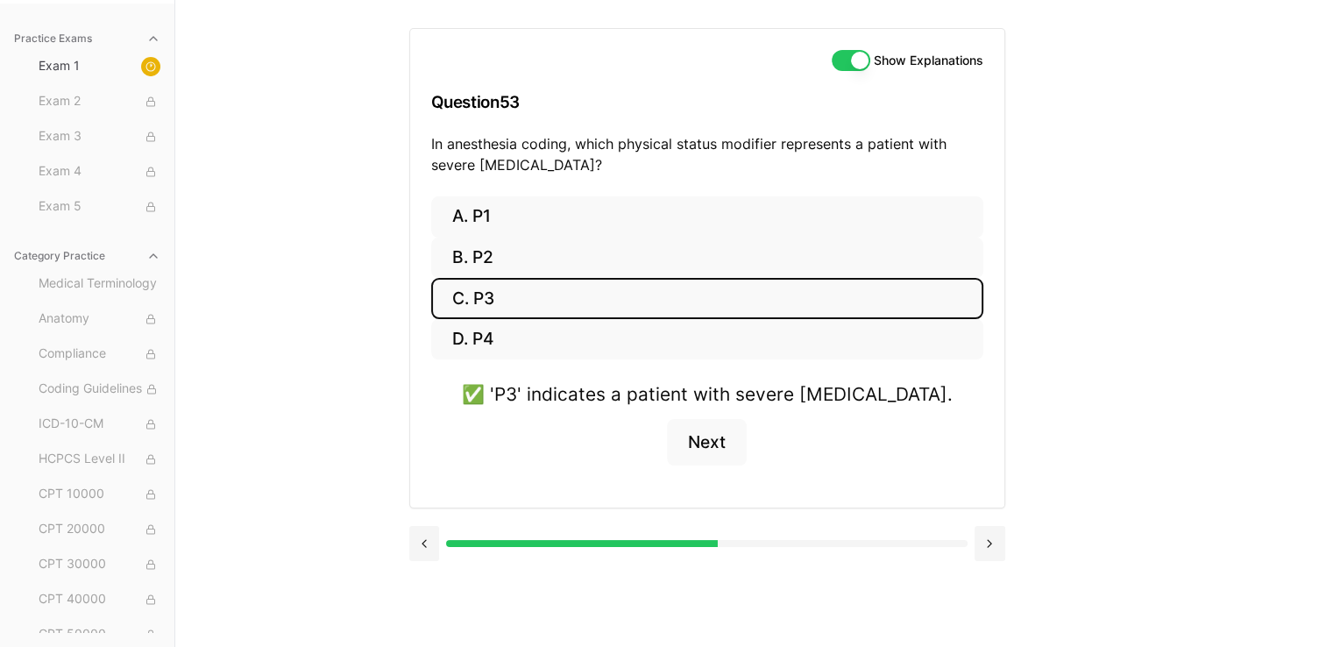
click at [654, 279] on button "C. P3" at bounding box center [707, 298] width 552 height 41
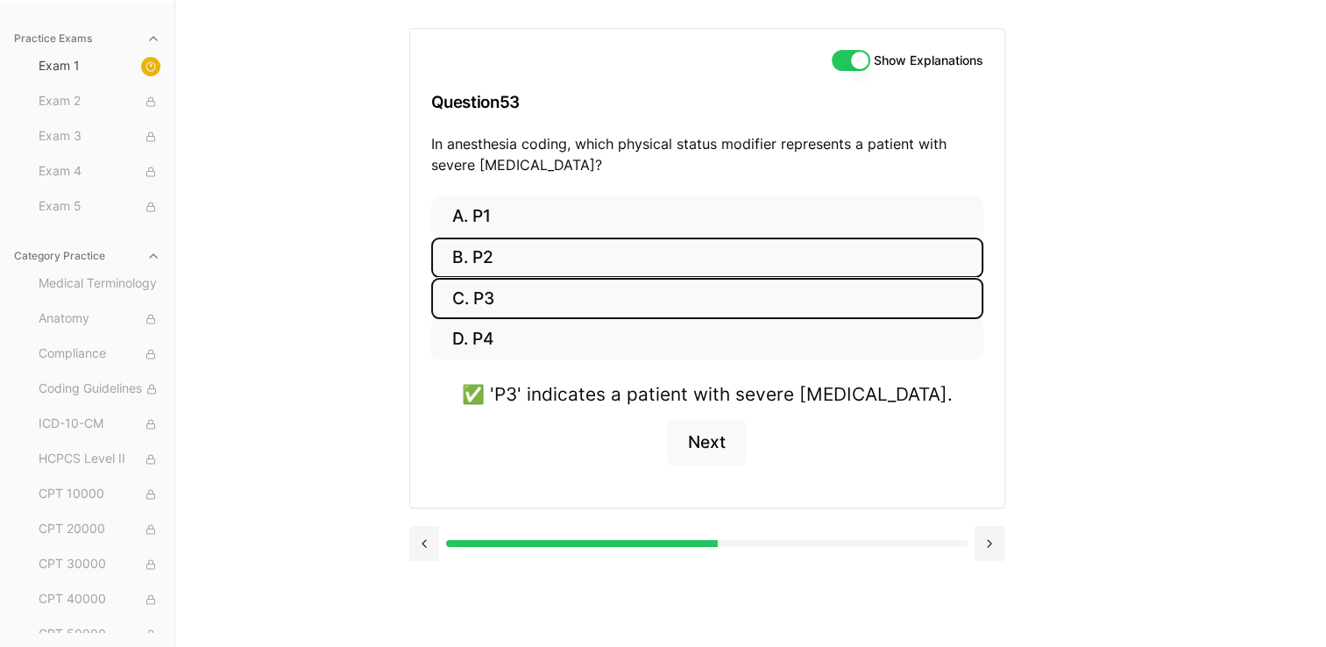
click at [654, 272] on button "B. P2" at bounding box center [707, 257] width 552 height 41
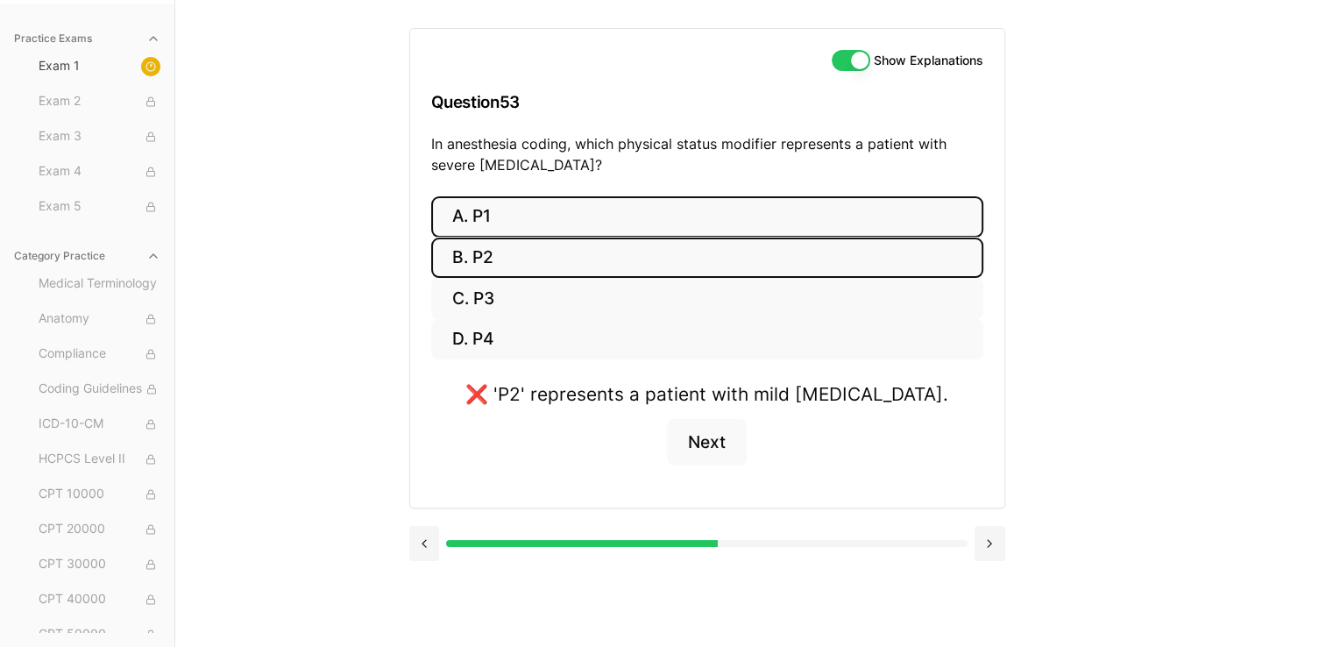
click at [654, 211] on button "A. P1" at bounding box center [707, 216] width 552 height 41
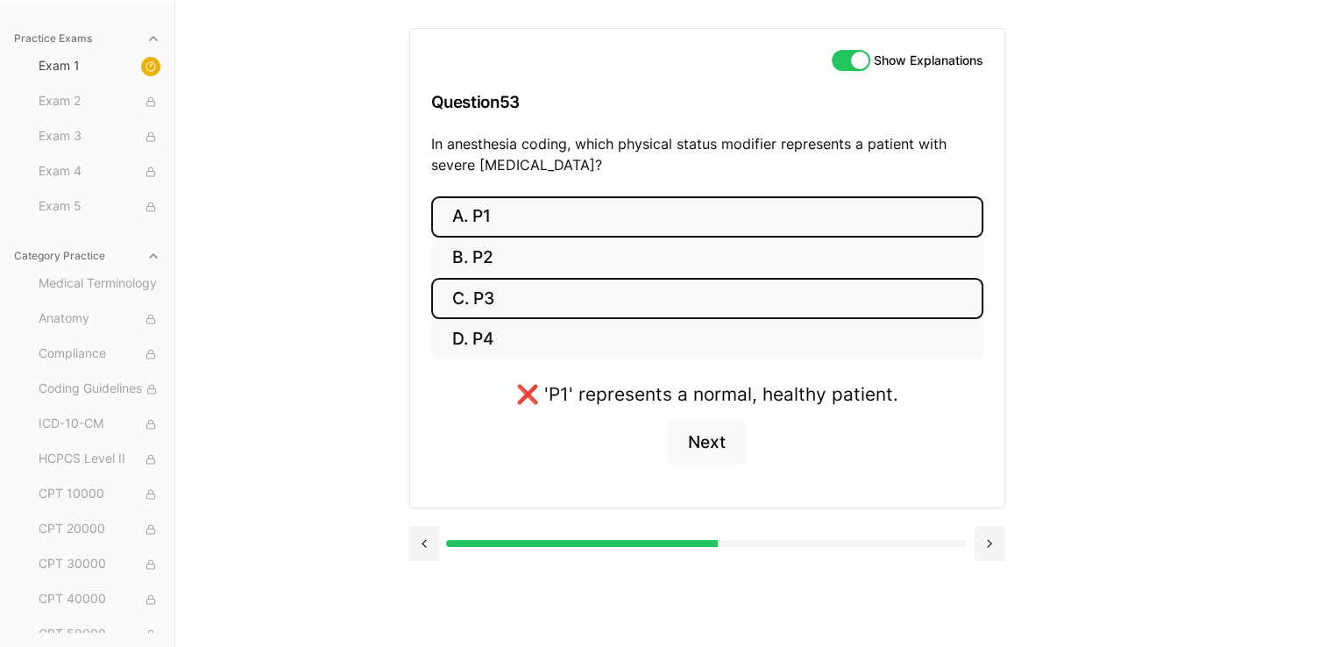
click at [654, 293] on button "C. P3" at bounding box center [707, 298] width 552 height 41
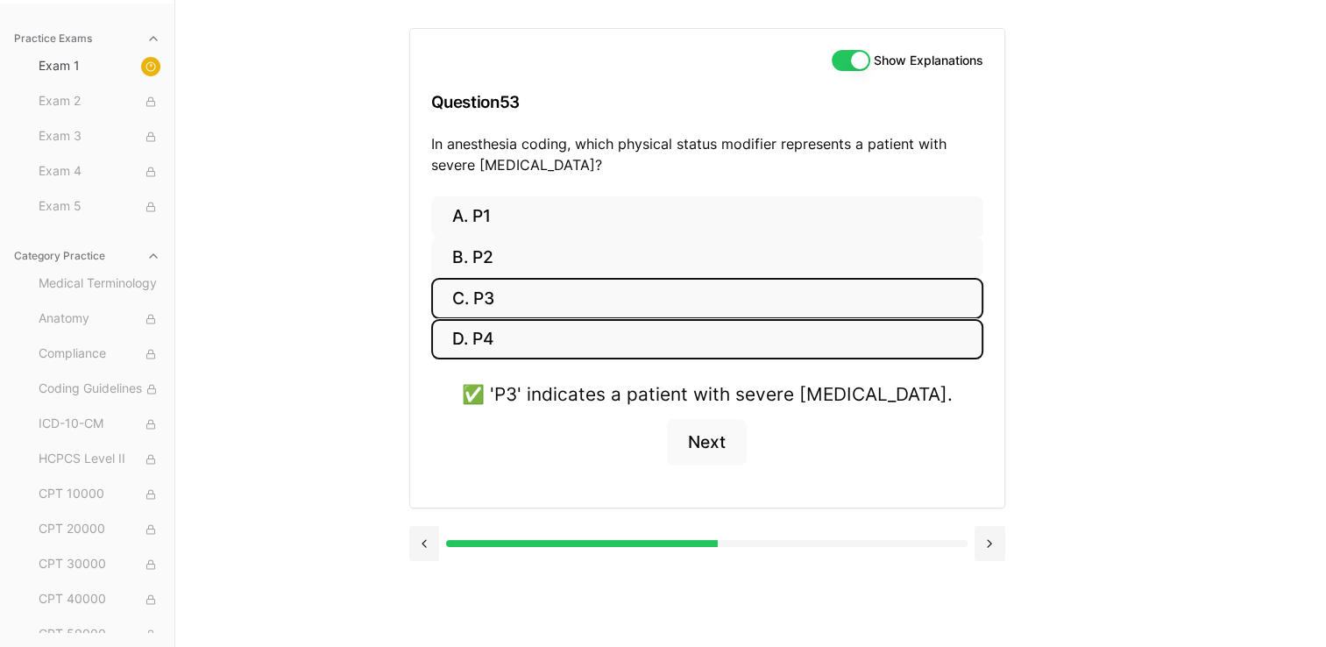
click at [654, 331] on button "D. P4" at bounding box center [707, 339] width 552 height 41
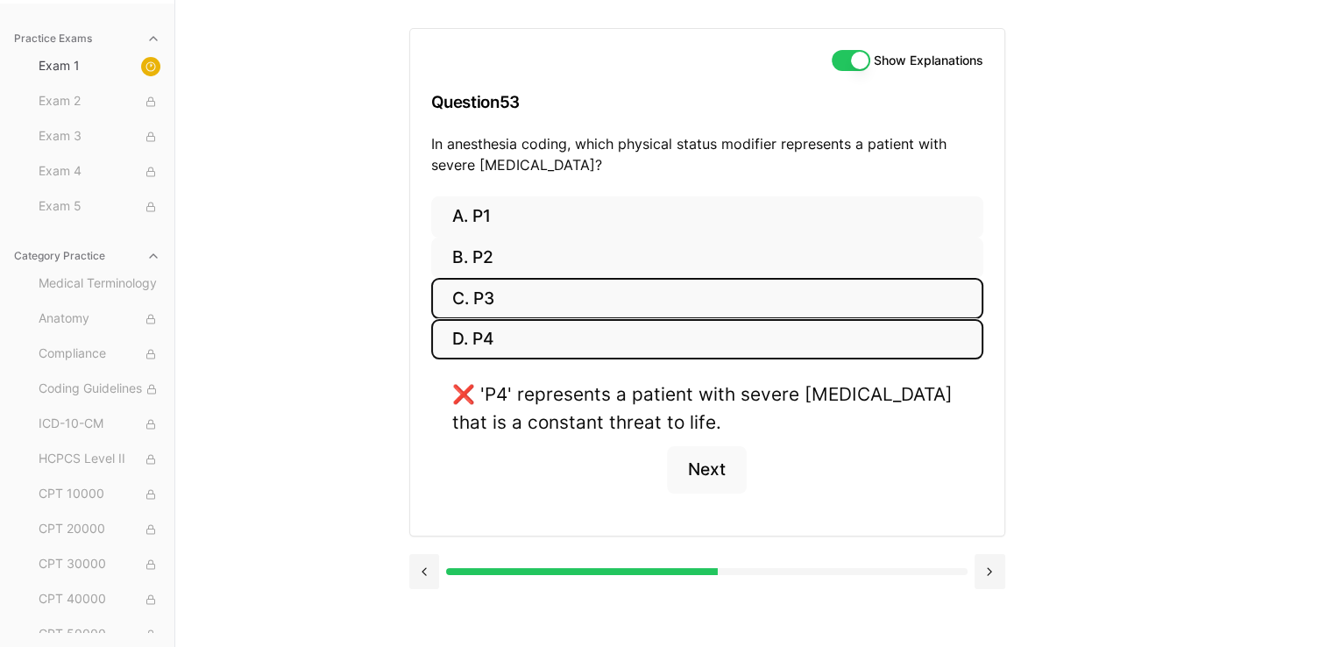
click at [654, 293] on button "C. P3" at bounding box center [707, 298] width 552 height 41
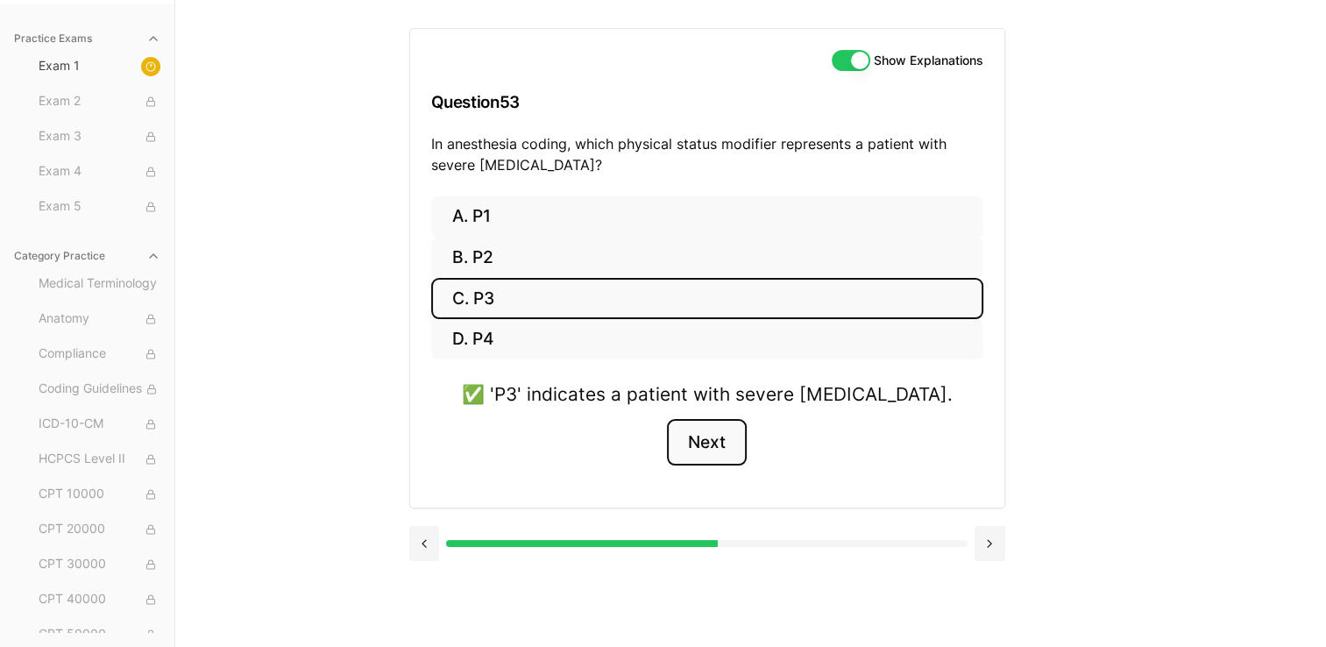
click at [654, 449] on button "Next" at bounding box center [707, 442] width 80 height 47
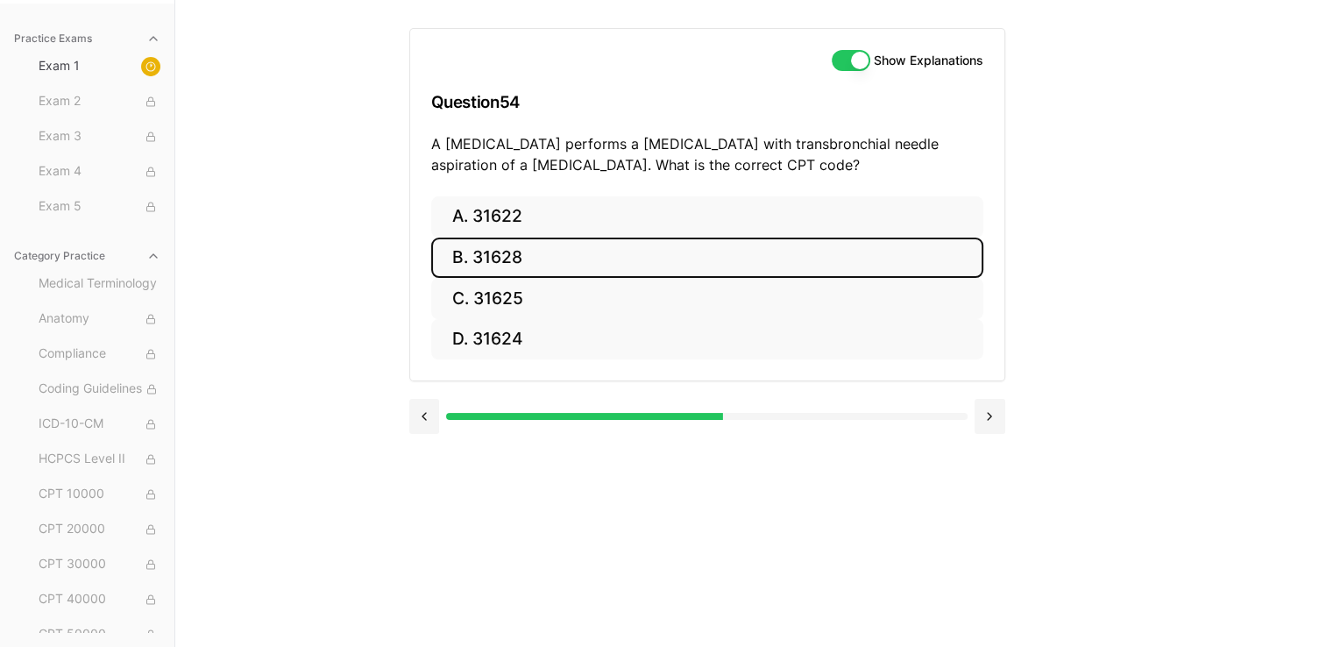
click at [590, 242] on button "B. 31628" at bounding box center [707, 257] width 552 height 41
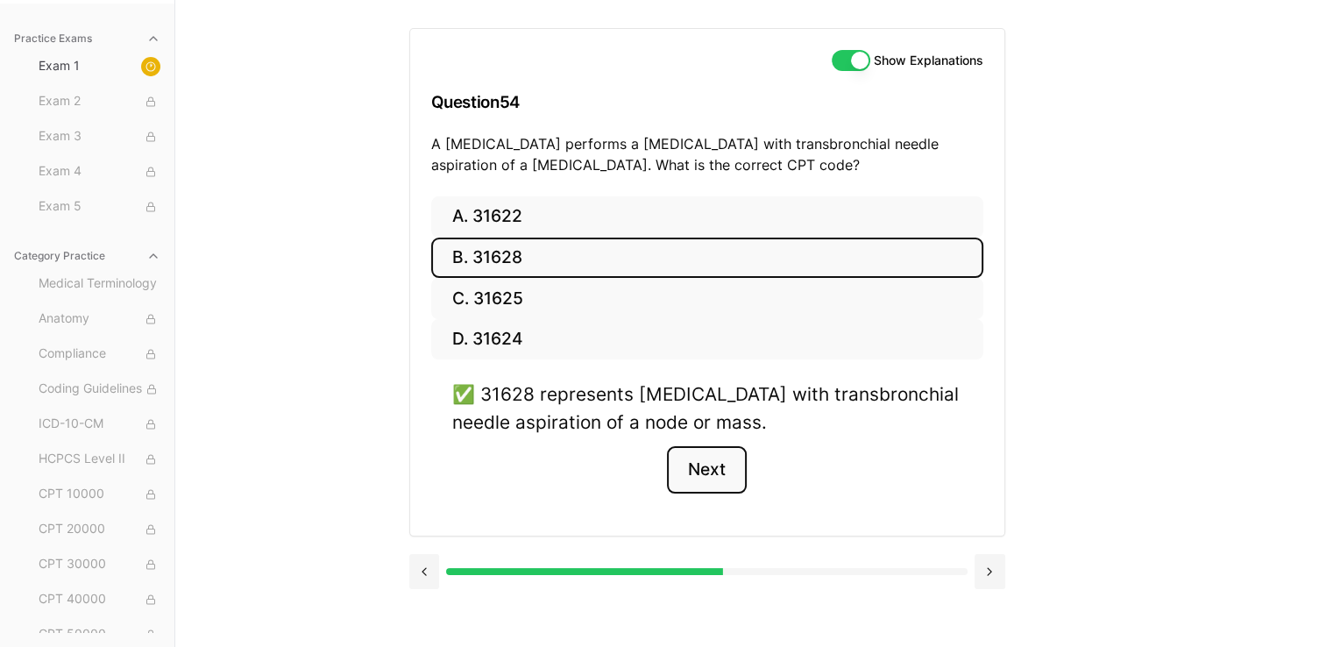
click at [654, 479] on button "Next" at bounding box center [707, 469] width 80 height 47
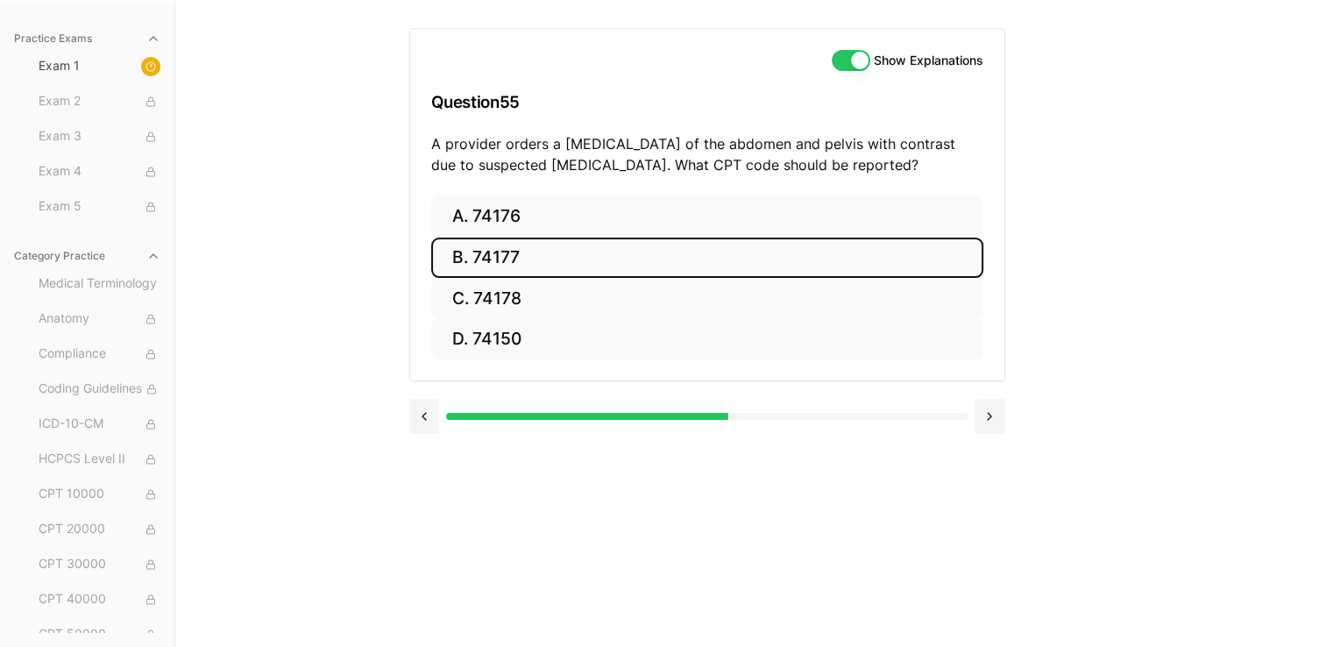
click at [654, 237] on button "B. 74177" at bounding box center [707, 257] width 552 height 41
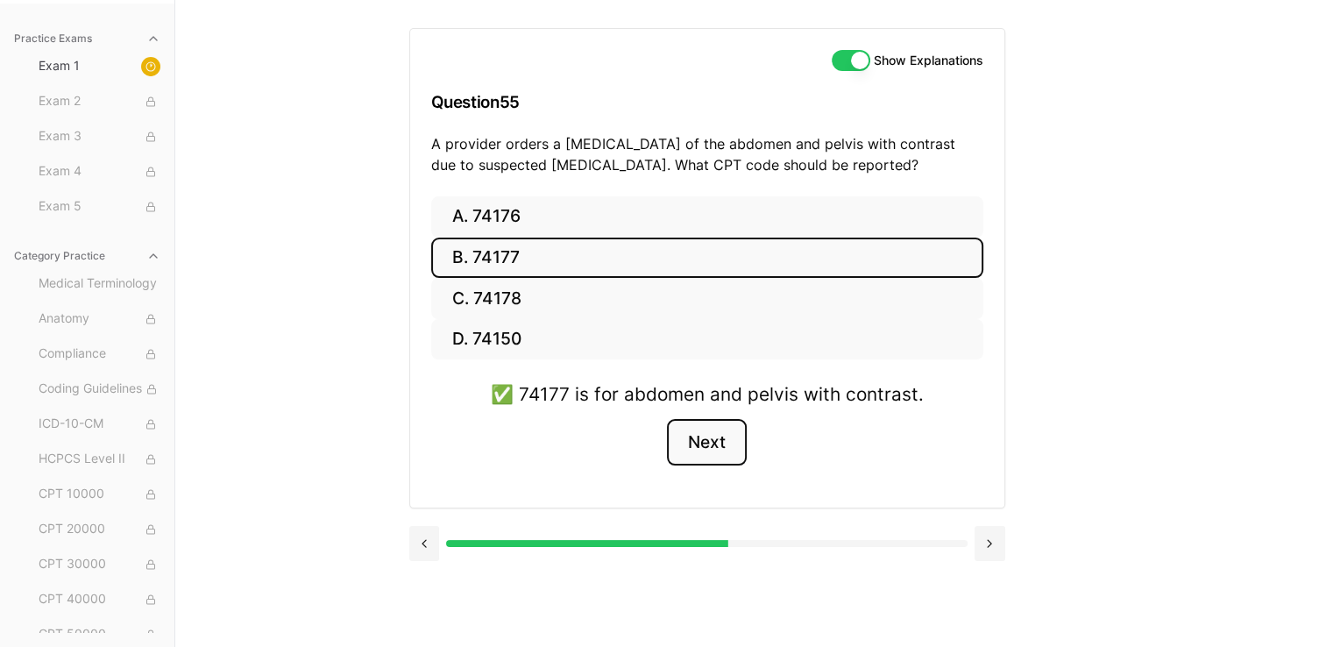
click at [654, 436] on button "Next" at bounding box center [707, 442] width 80 height 47
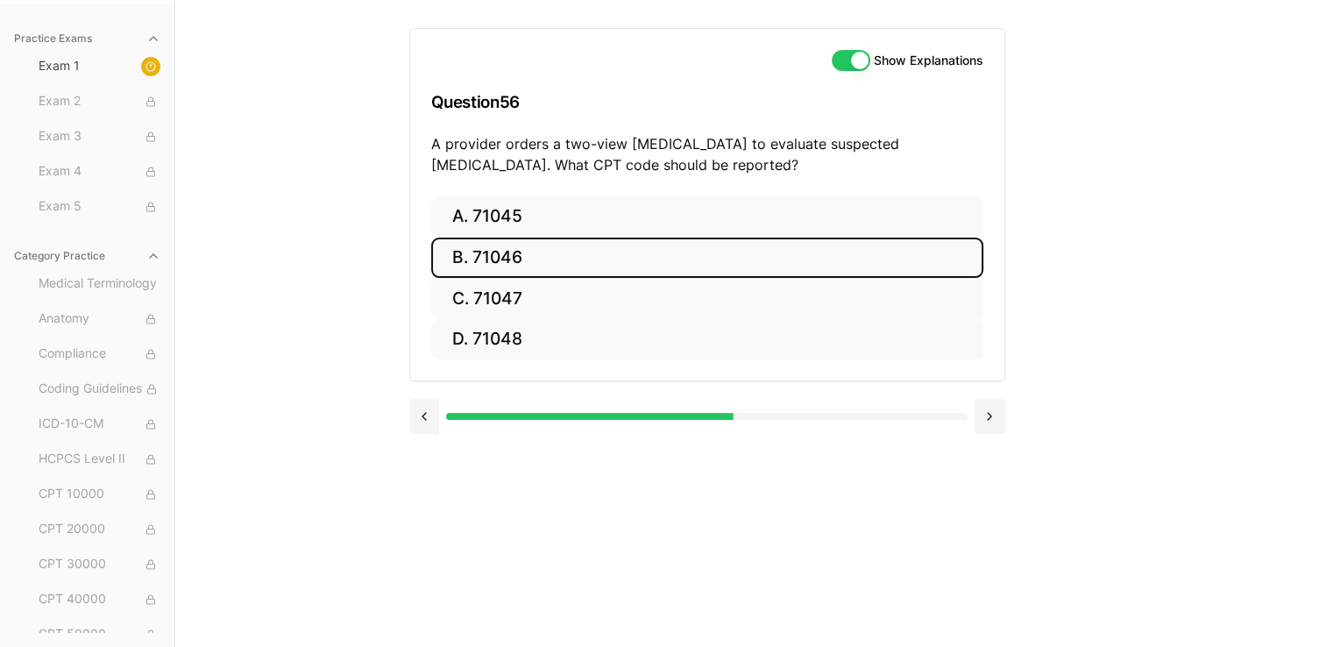
click at [654, 267] on button "B. 71046" at bounding box center [707, 257] width 552 height 41
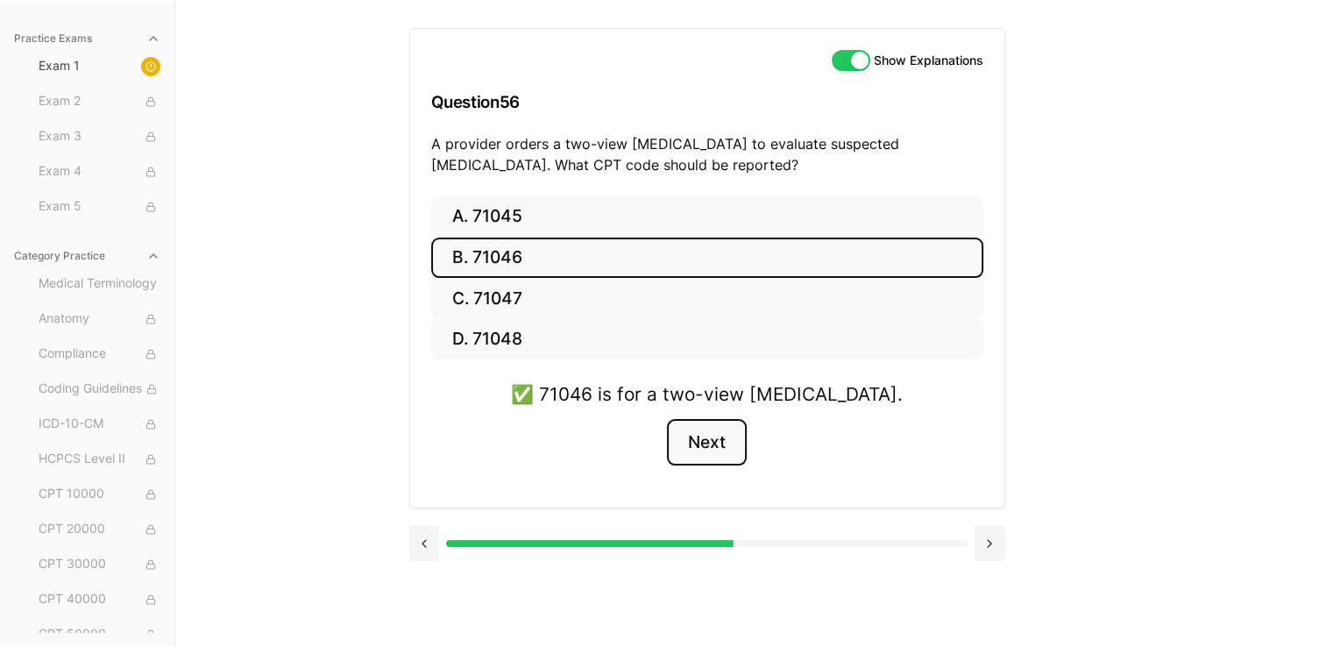
click at [654, 461] on button "Next" at bounding box center [707, 442] width 80 height 47
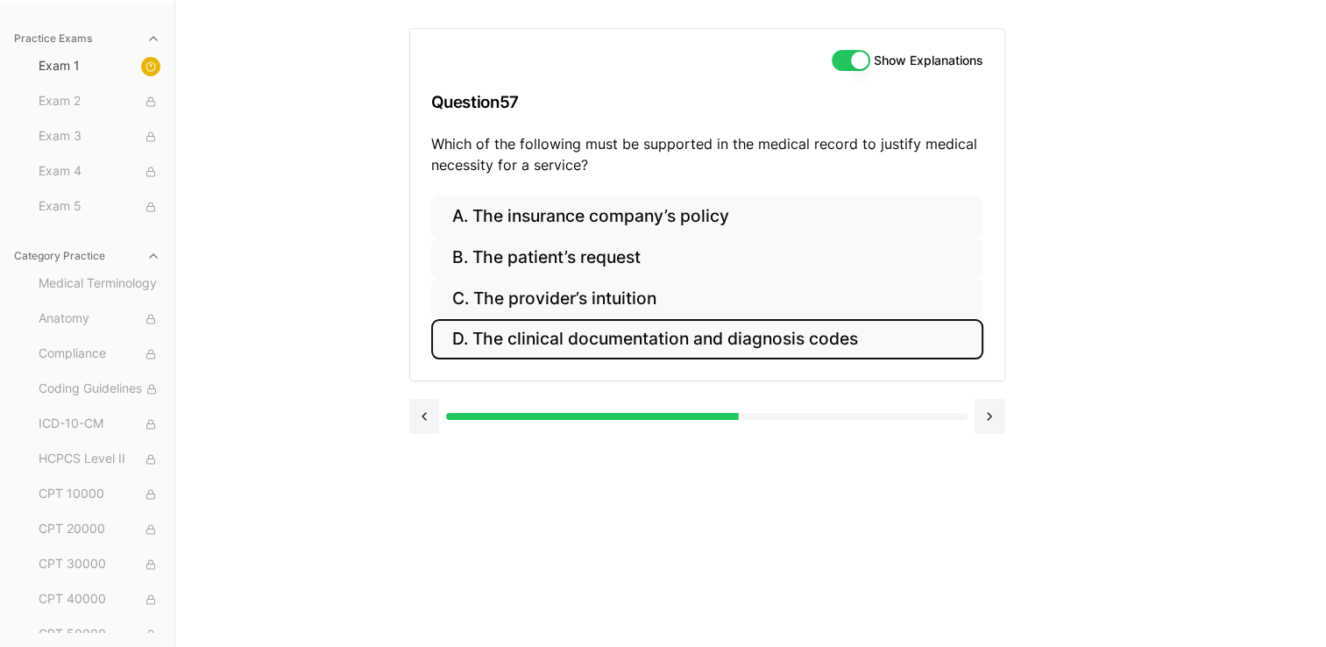
click at [654, 321] on button "D. The clinical documentation and diagnosis codes" at bounding box center [707, 339] width 552 height 41
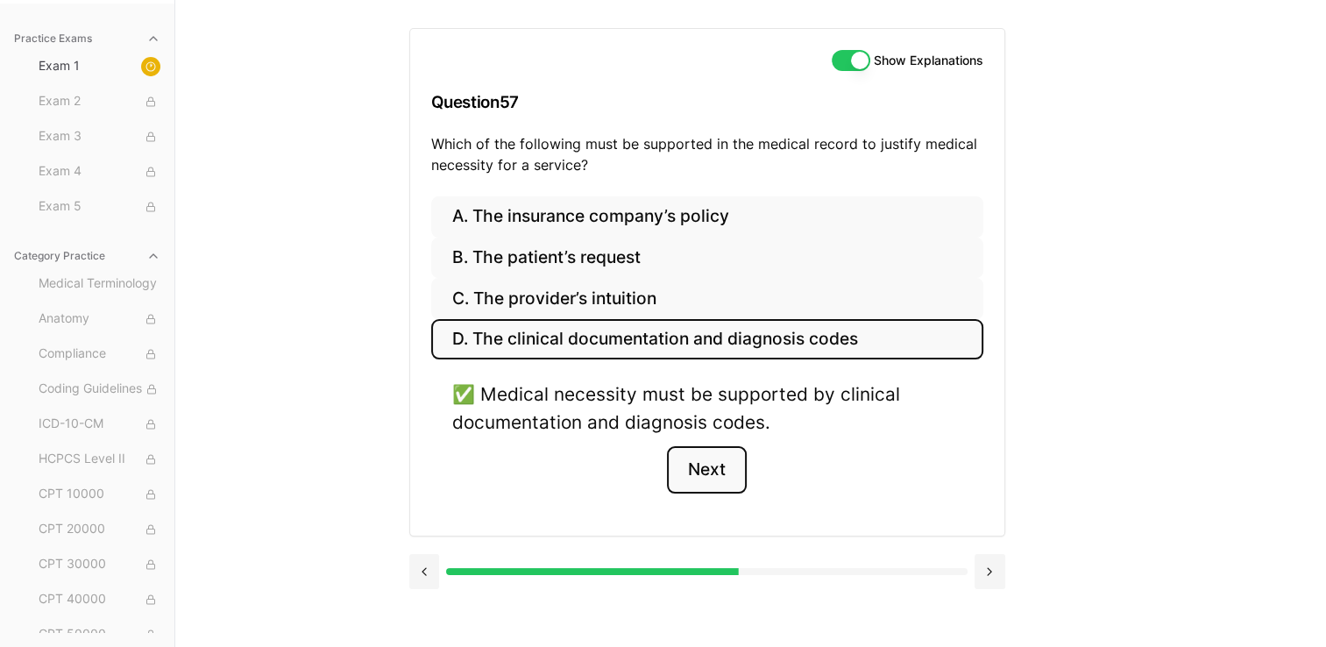
click at [654, 472] on button "Next" at bounding box center [707, 469] width 80 height 47
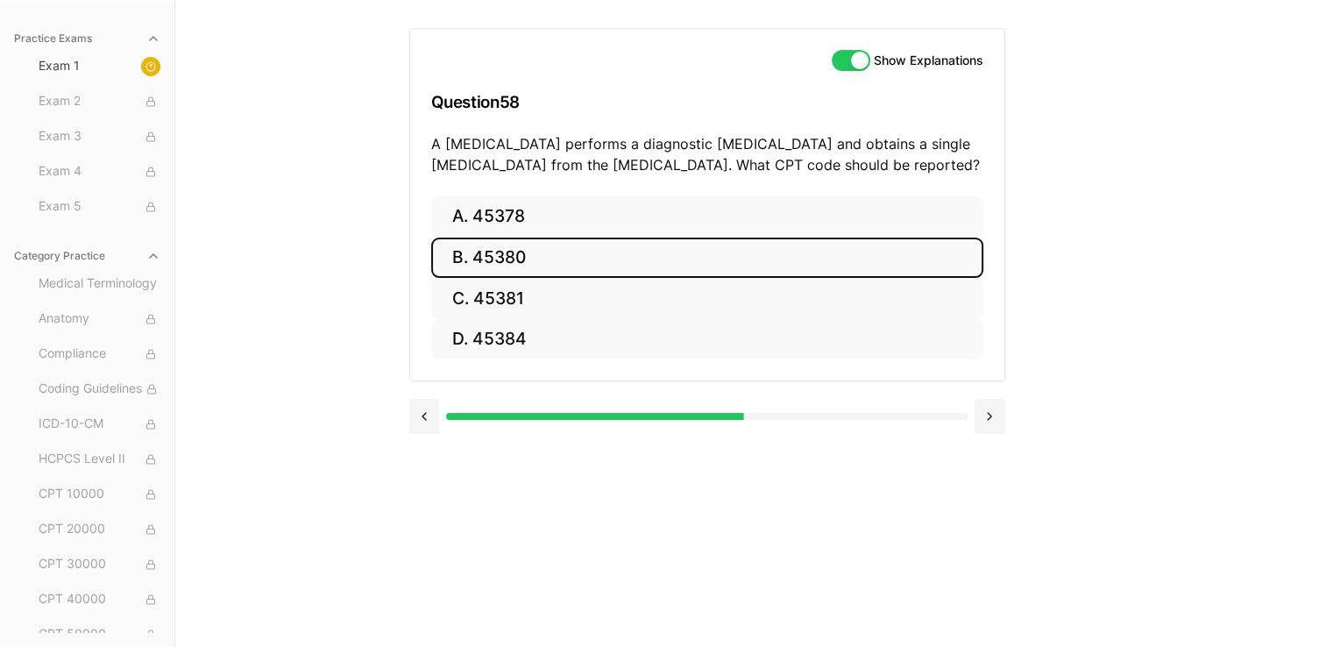
click at [636, 251] on button "B. 45380" at bounding box center [707, 257] width 552 height 41
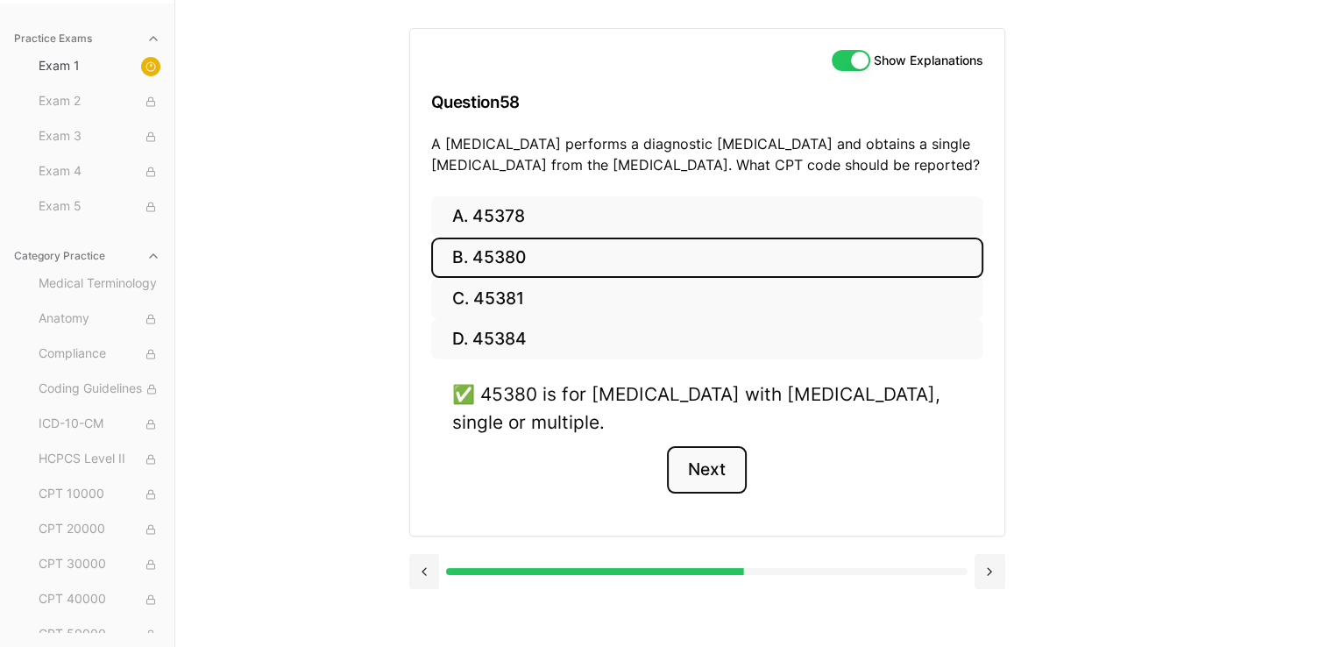
click at [654, 452] on button "Next" at bounding box center [707, 469] width 80 height 47
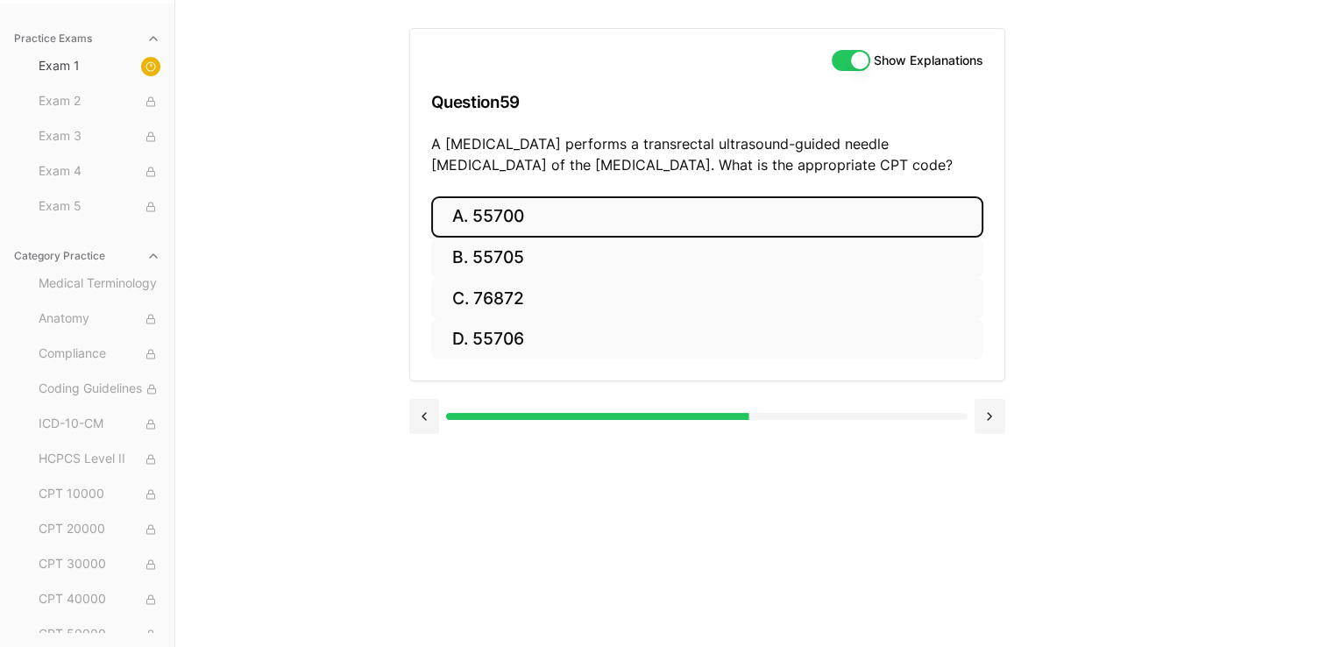
click at [634, 216] on button "A. 55700" at bounding box center [707, 216] width 552 height 41
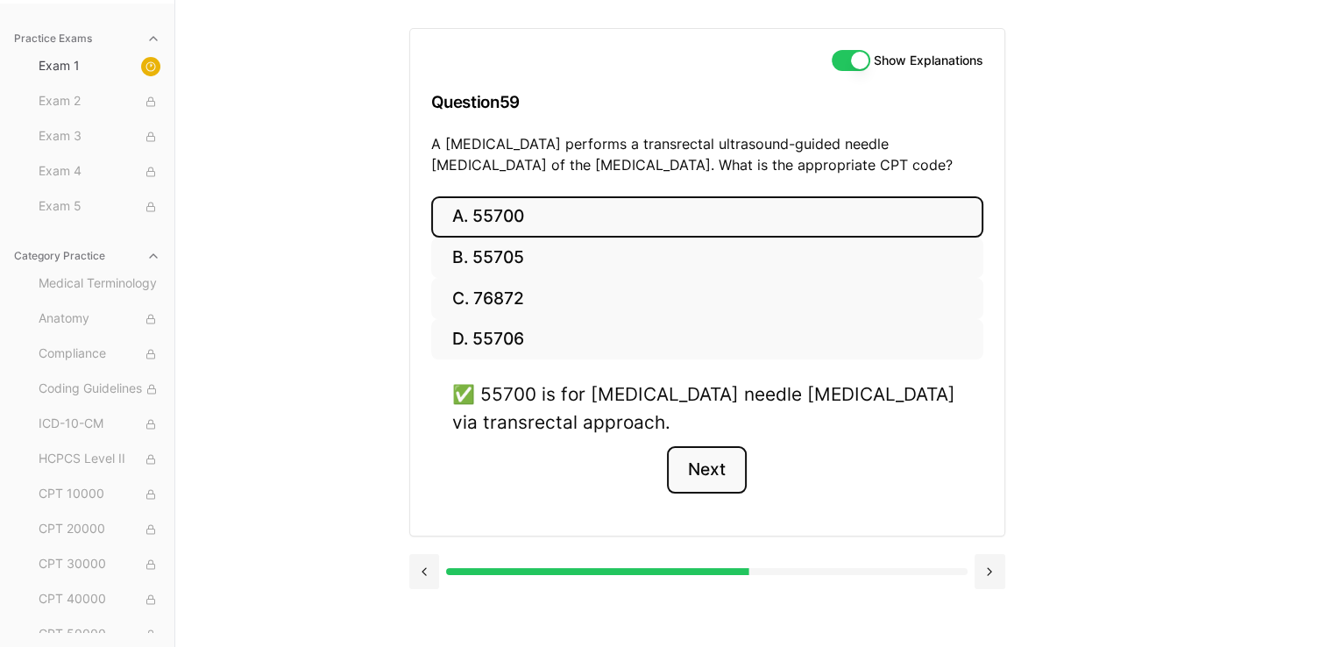
click at [654, 467] on button "Next" at bounding box center [707, 469] width 80 height 47
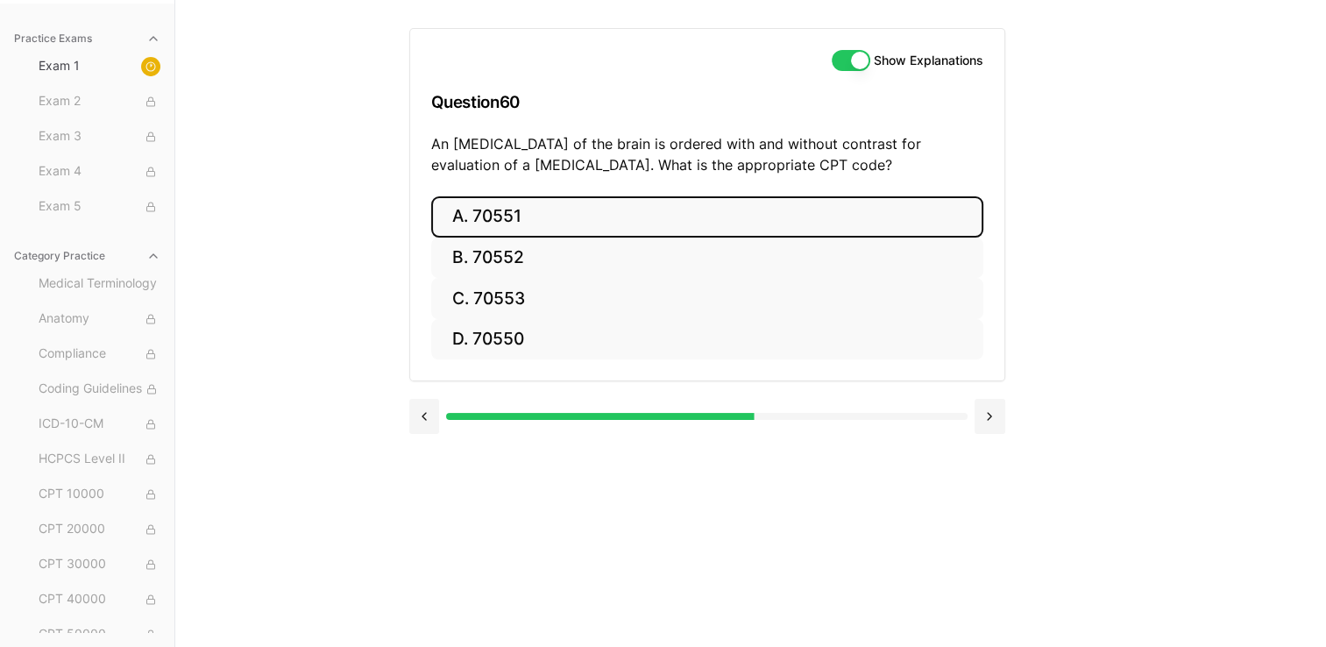
click at [507, 207] on button "A. 70551" at bounding box center [707, 216] width 552 height 41
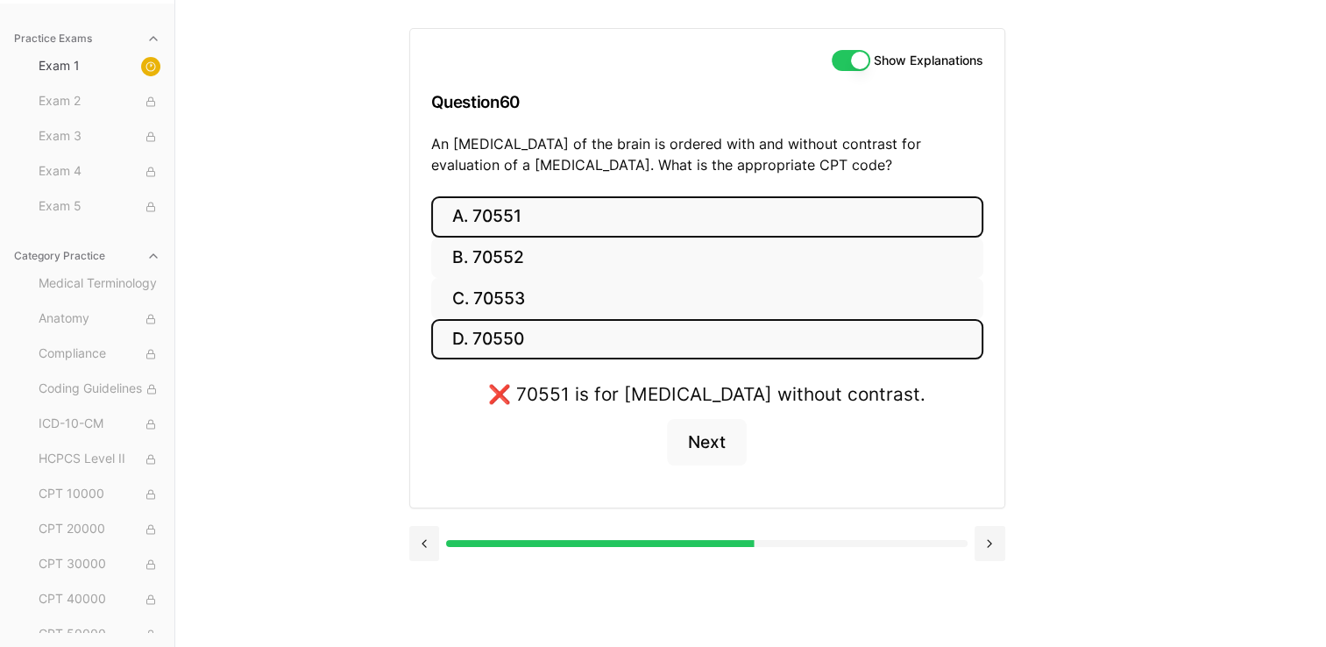
click at [654, 346] on button "D. 70550" at bounding box center [707, 339] width 552 height 41
click at [635, 219] on button "A. 70551" at bounding box center [707, 216] width 552 height 41
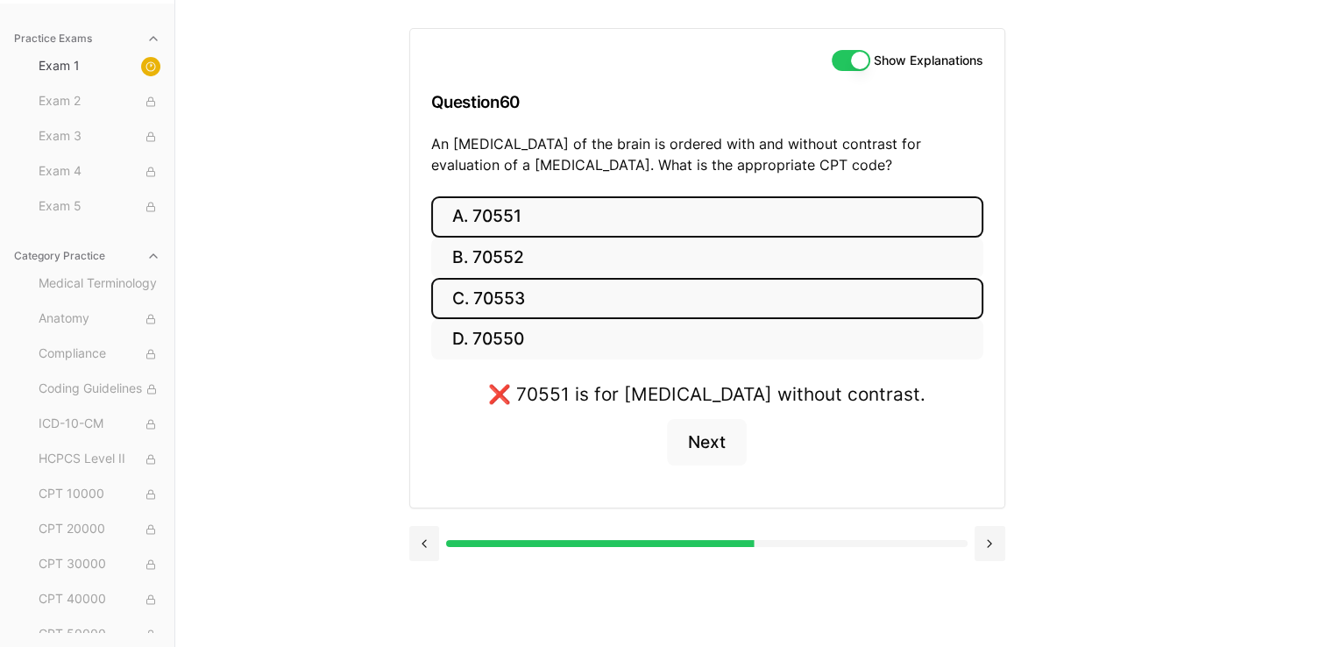
click at [616, 288] on button "C. 70553" at bounding box center [707, 298] width 552 height 41
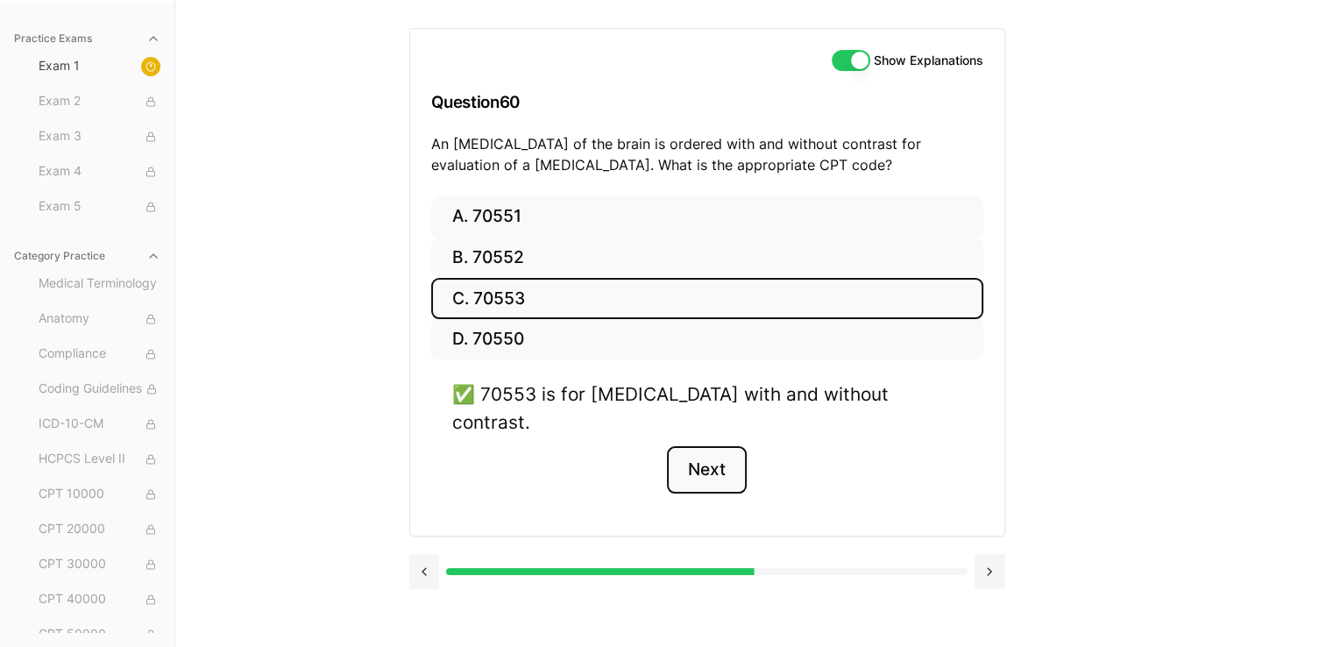
click at [654, 446] on button "Next" at bounding box center [707, 469] width 80 height 47
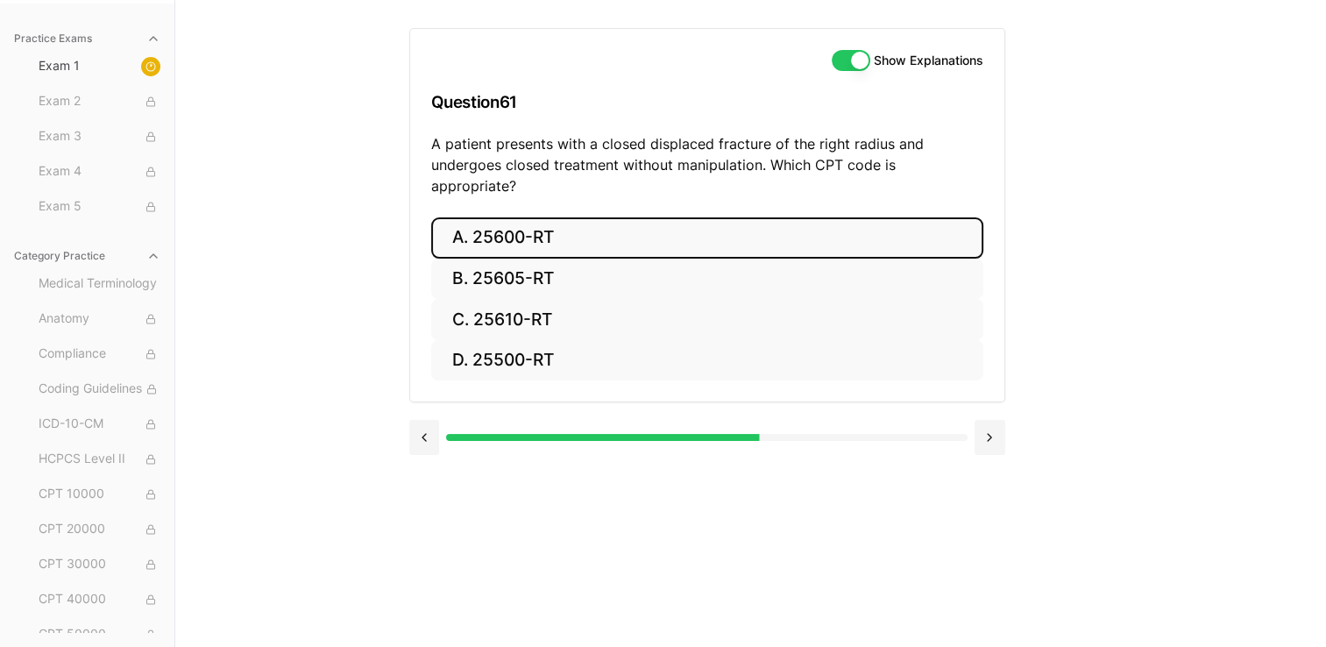
click at [654, 220] on button "A. 25600-RT" at bounding box center [707, 237] width 552 height 41
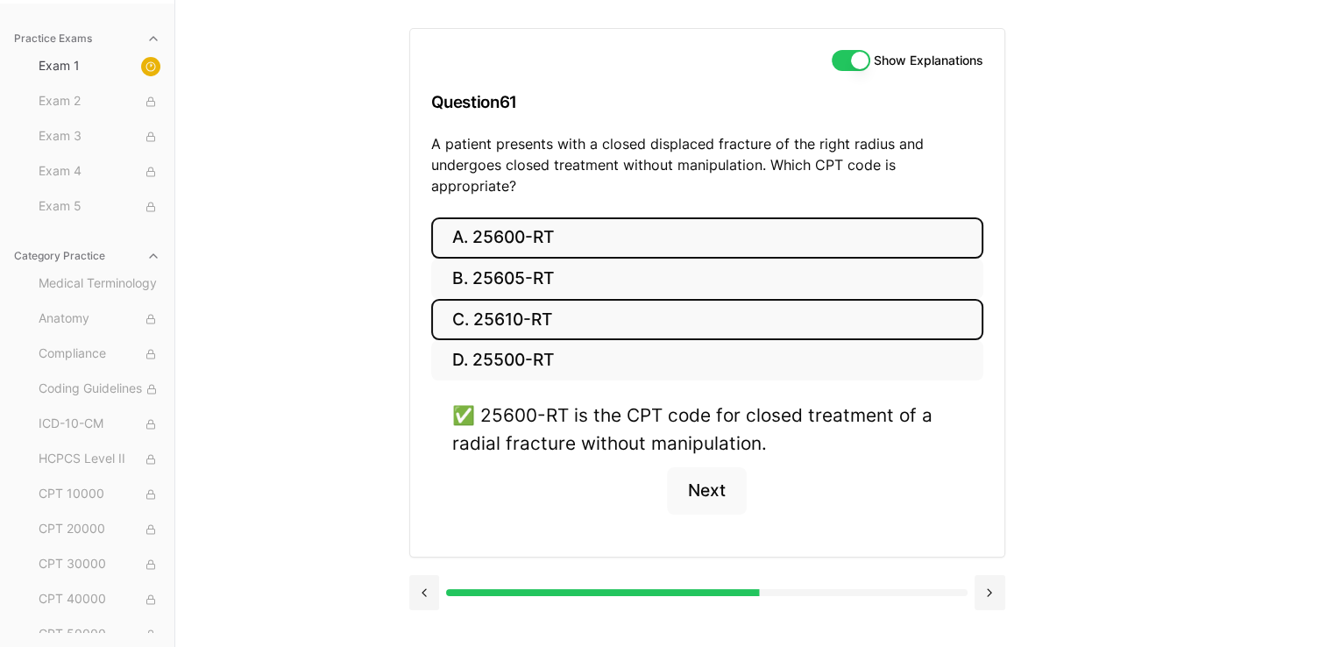
click at [592, 313] on button "C. 25610-RT" at bounding box center [707, 319] width 552 height 41
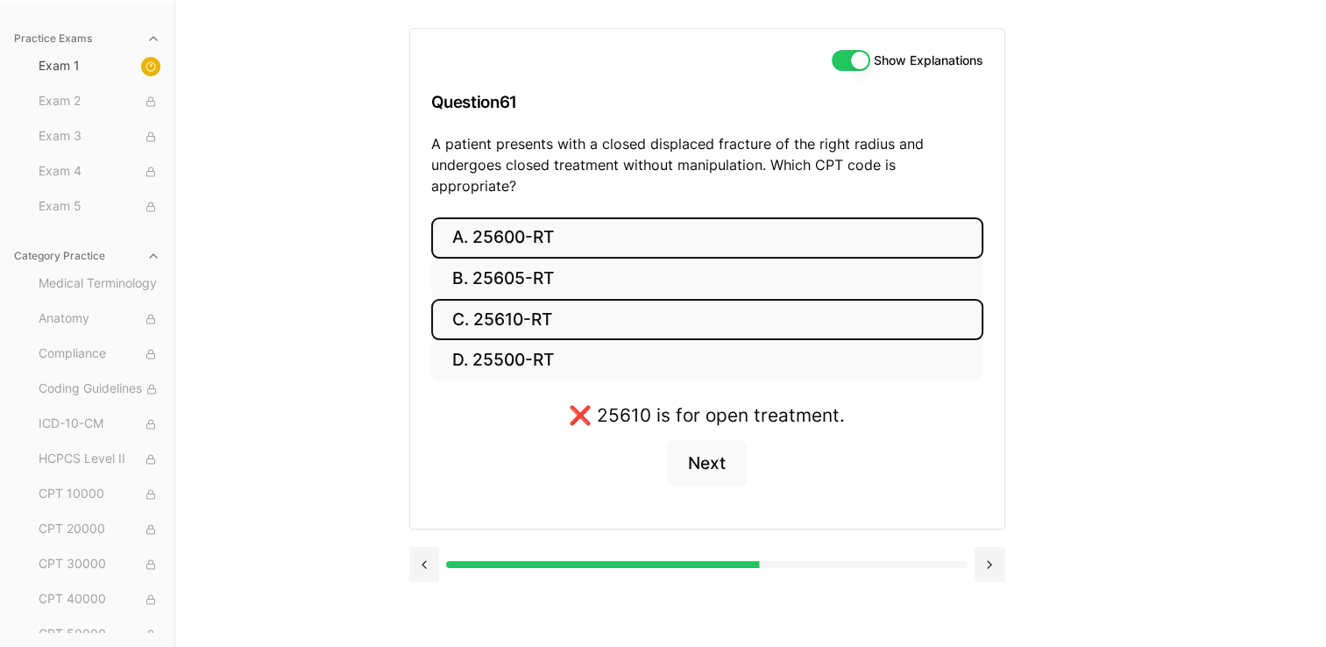
click at [620, 217] on button "A. 25600-RT" at bounding box center [707, 237] width 552 height 41
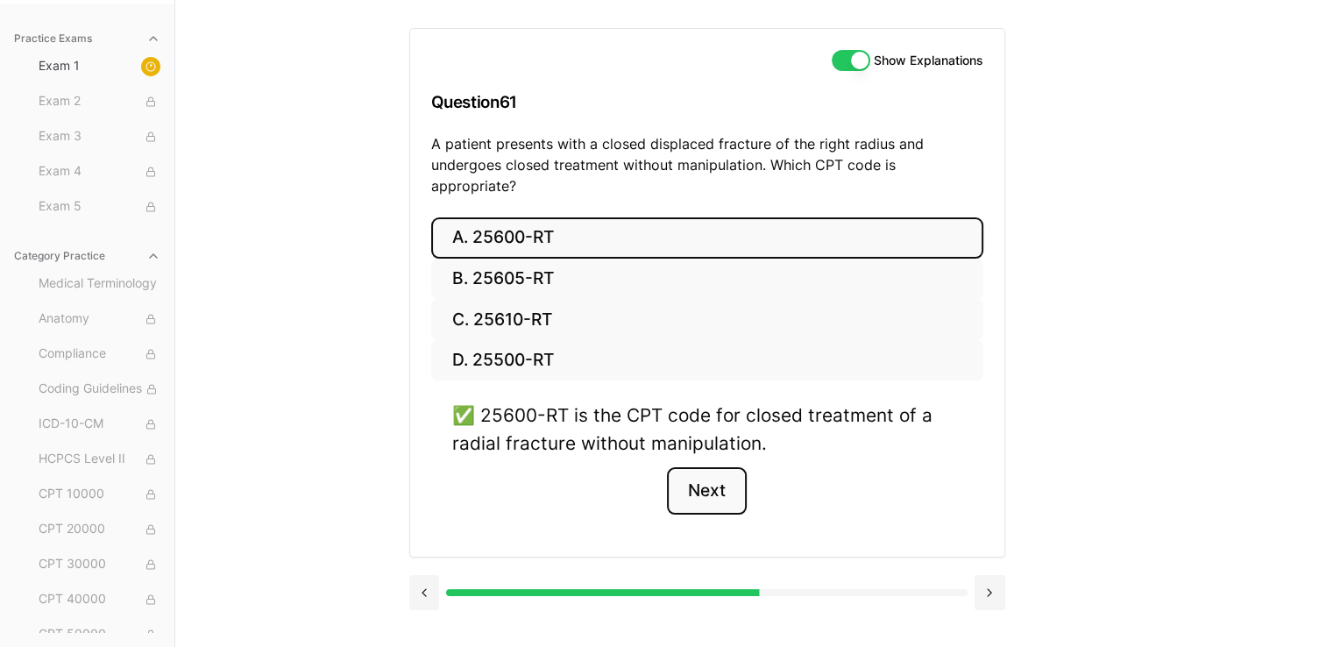
click at [654, 476] on button "Next" at bounding box center [707, 490] width 80 height 47
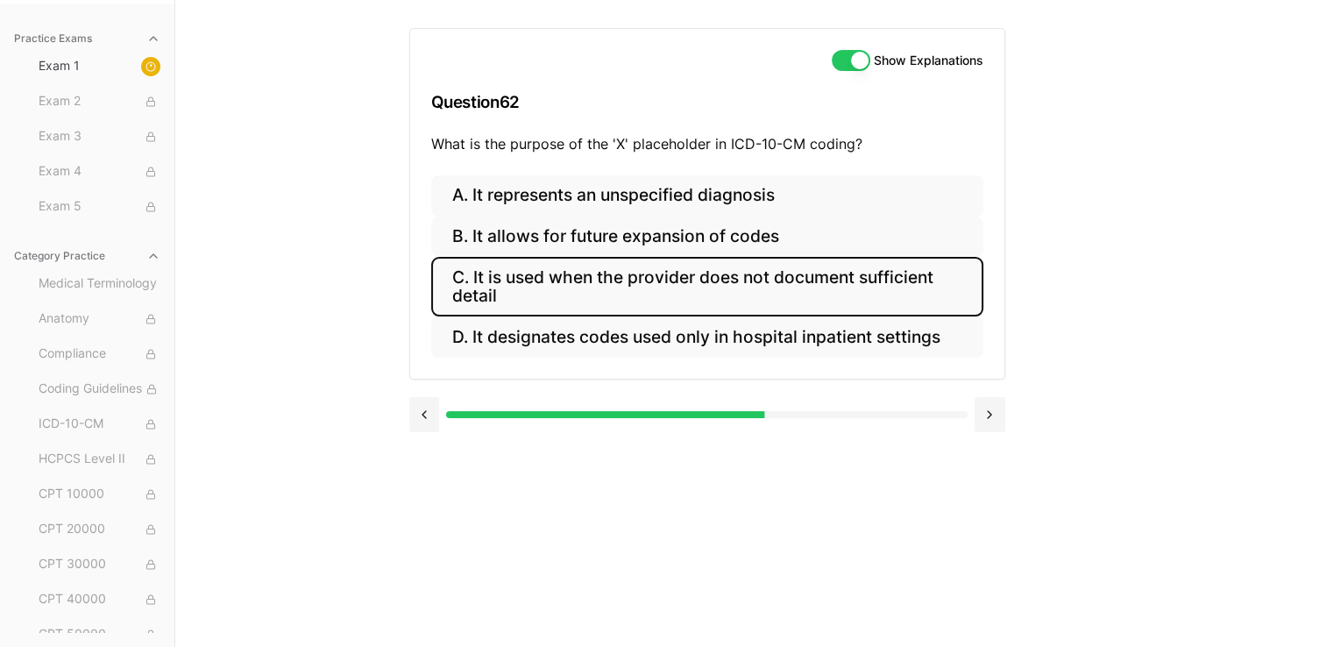
click at [654, 280] on button "C. It is used when the provider does not document sufficient detail" at bounding box center [707, 287] width 552 height 60
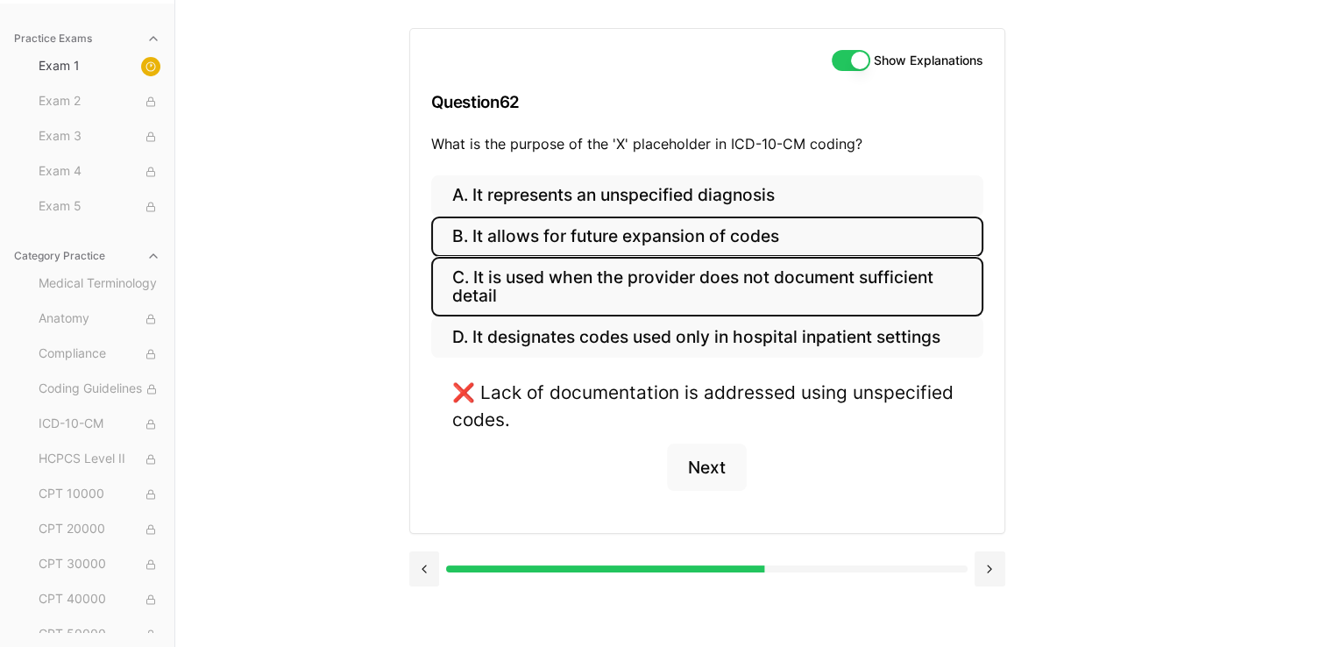
click at [654, 237] on button "B. It allows for future expansion of codes" at bounding box center [707, 236] width 552 height 41
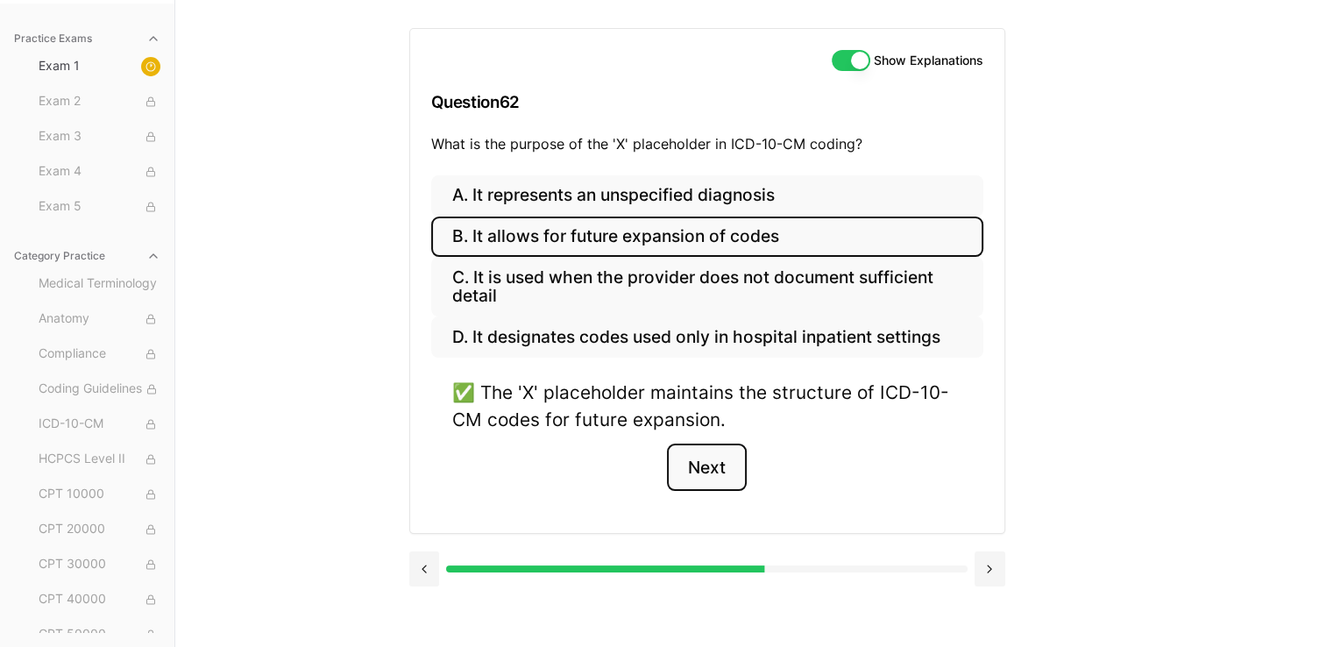
click at [654, 459] on button "Next" at bounding box center [707, 466] width 80 height 47
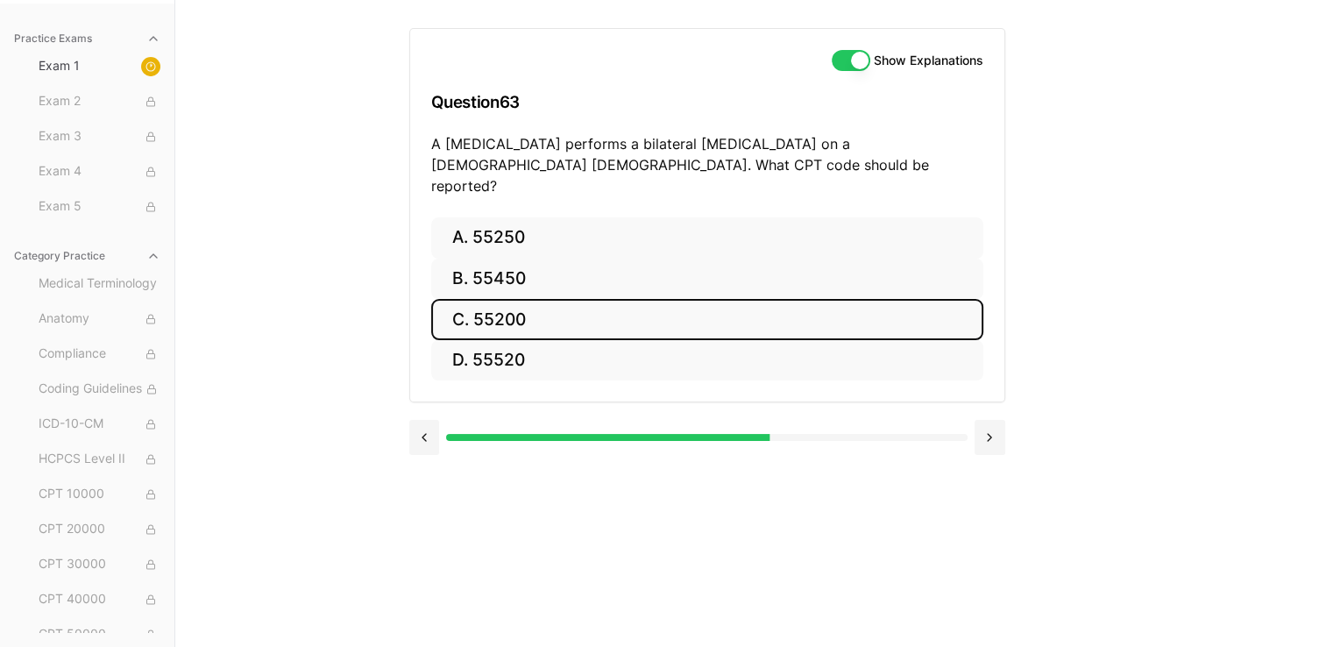
click at [505, 299] on button "C. 55200" at bounding box center [707, 319] width 552 height 41
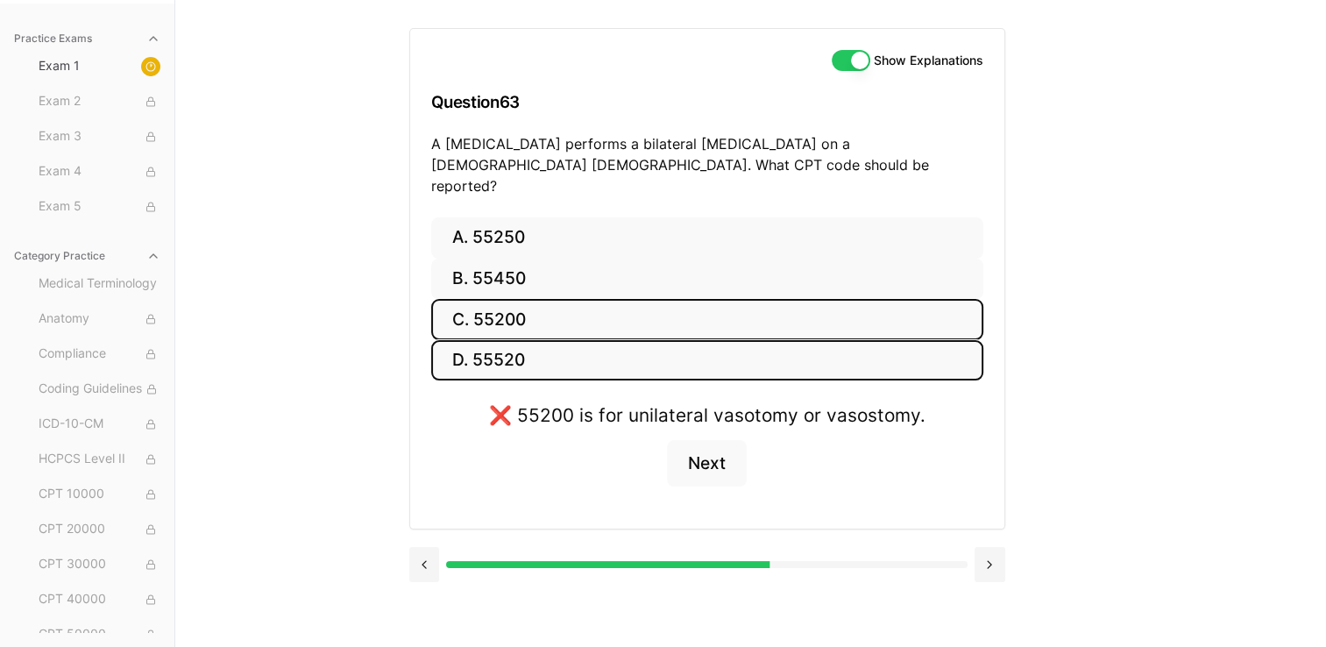
click at [513, 340] on button "D. 55520" at bounding box center [707, 360] width 552 height 41
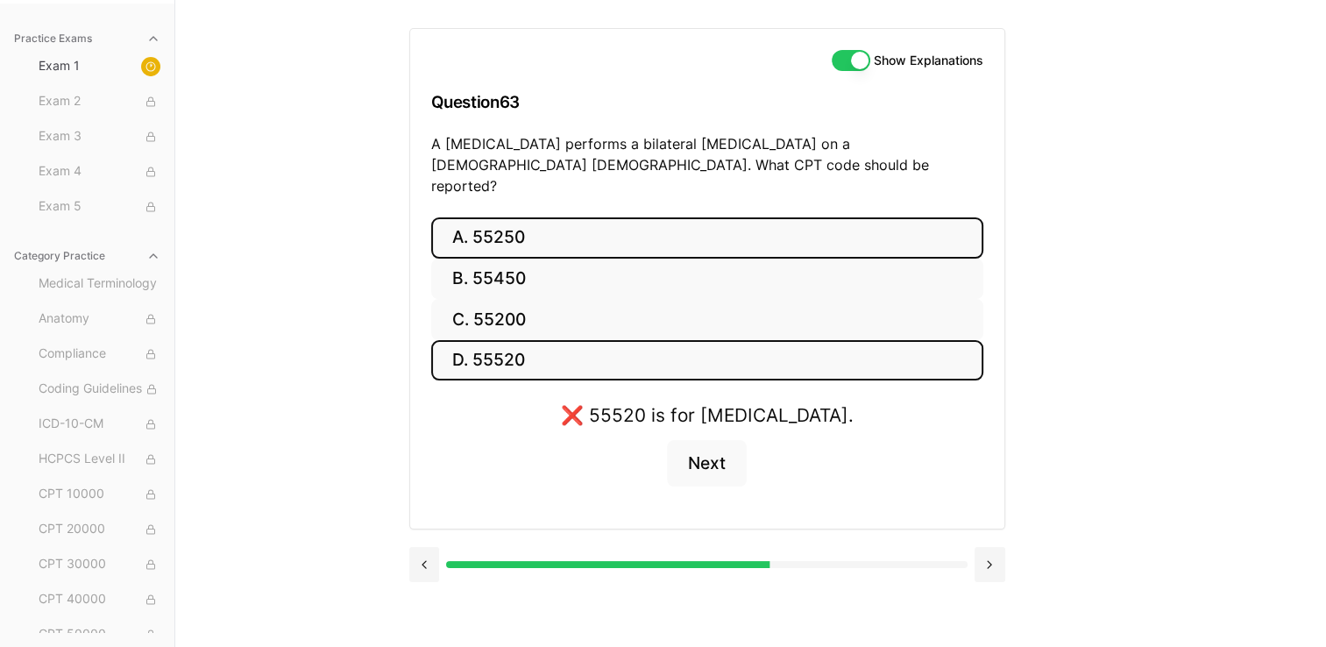
click at [513, 228] on button "A. 55250" at bounding box center [707, 237] width 552 height 41
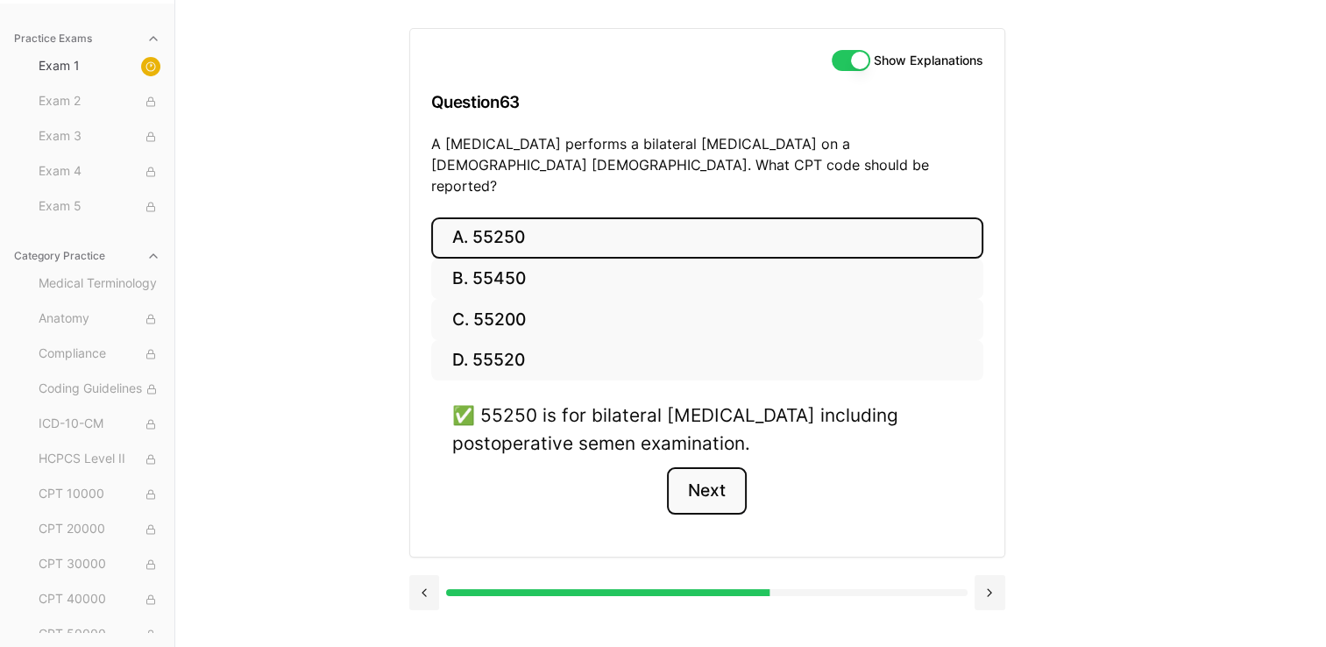
click at [654, 471] on button "Next" at bounding box center [707, 490] width 80 height 47
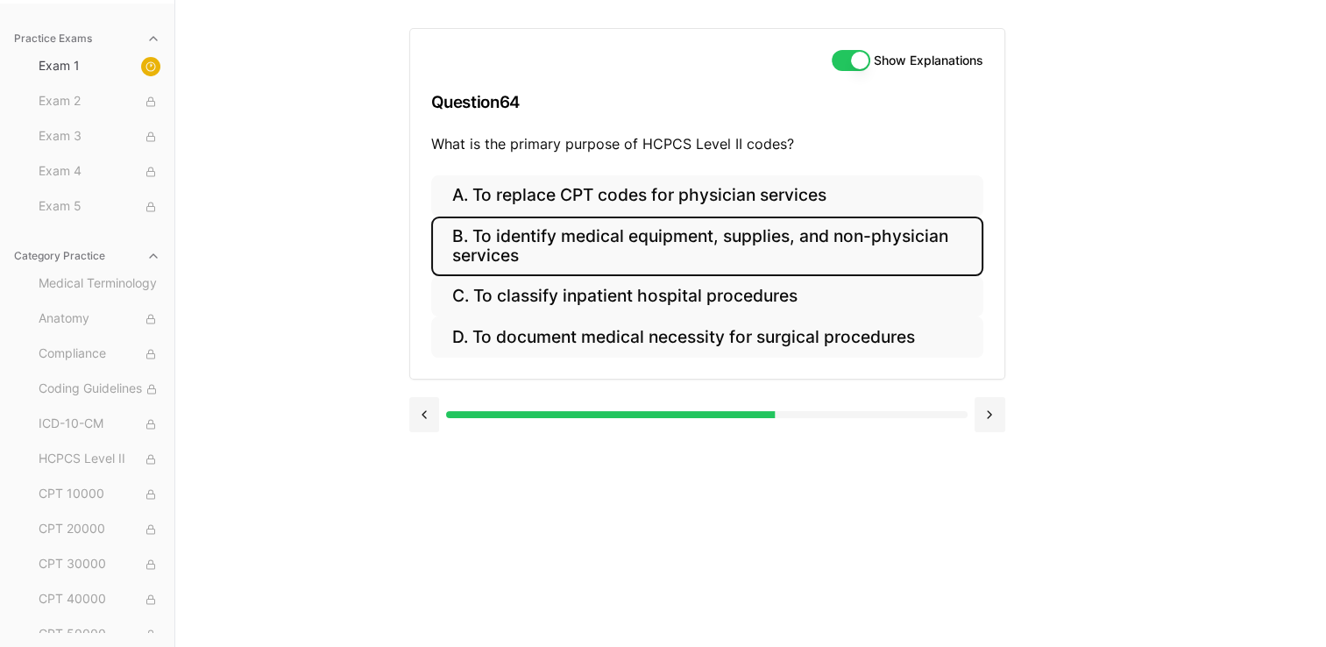
click at [654, 249] on button "B. To identify medical equipment, supplies, and non-physician services" at bounding box center [707, 246] width 552 height 60
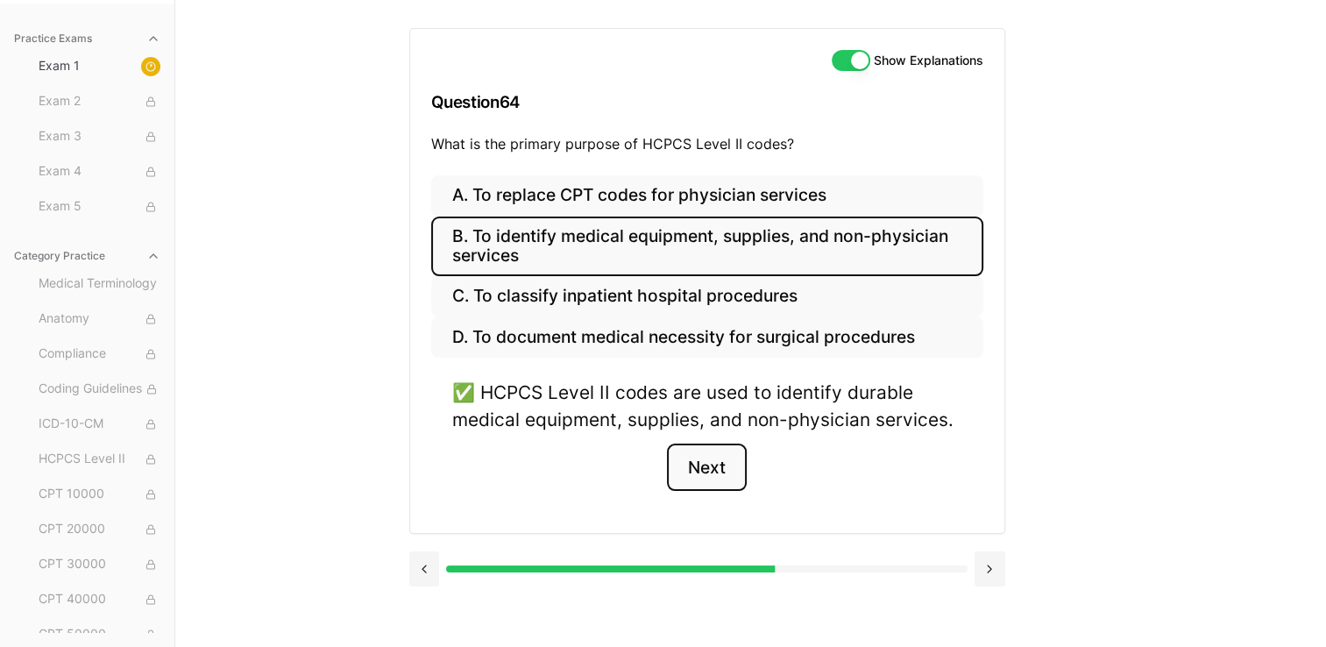
click at [654, 459] on button "Next" at bounding box center [707, 466] width 80 height 47
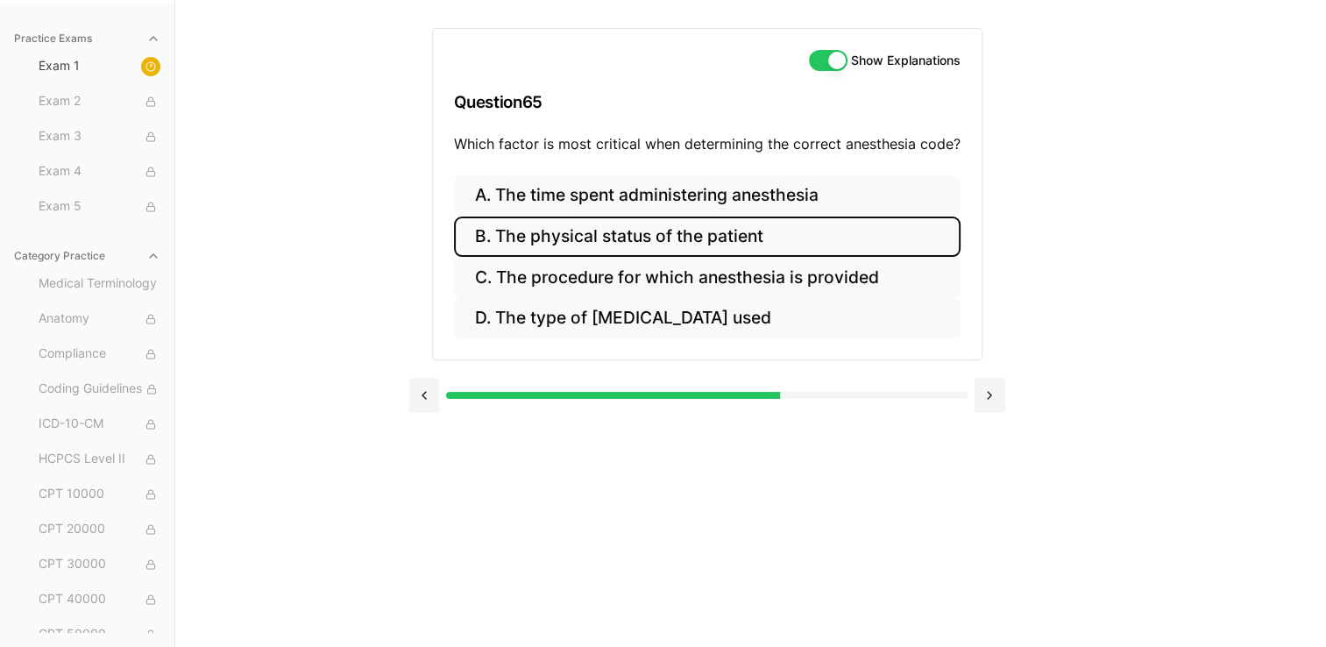
click at [654, 230] on button "B. The physical status of the patient" at bounding box center [707, 236] width 507 height 41
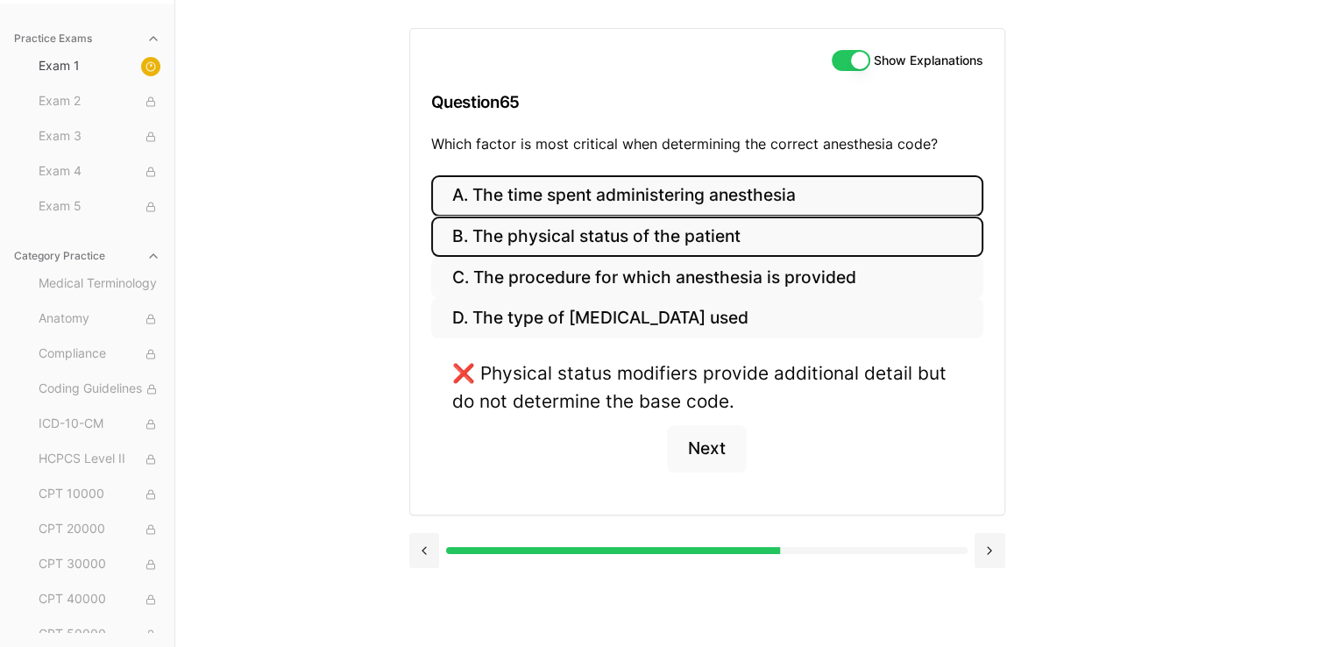
click at [634, 198] on button "A. The time spent administering anesthesia" at bounding box center [707, 195] width 552 height 41
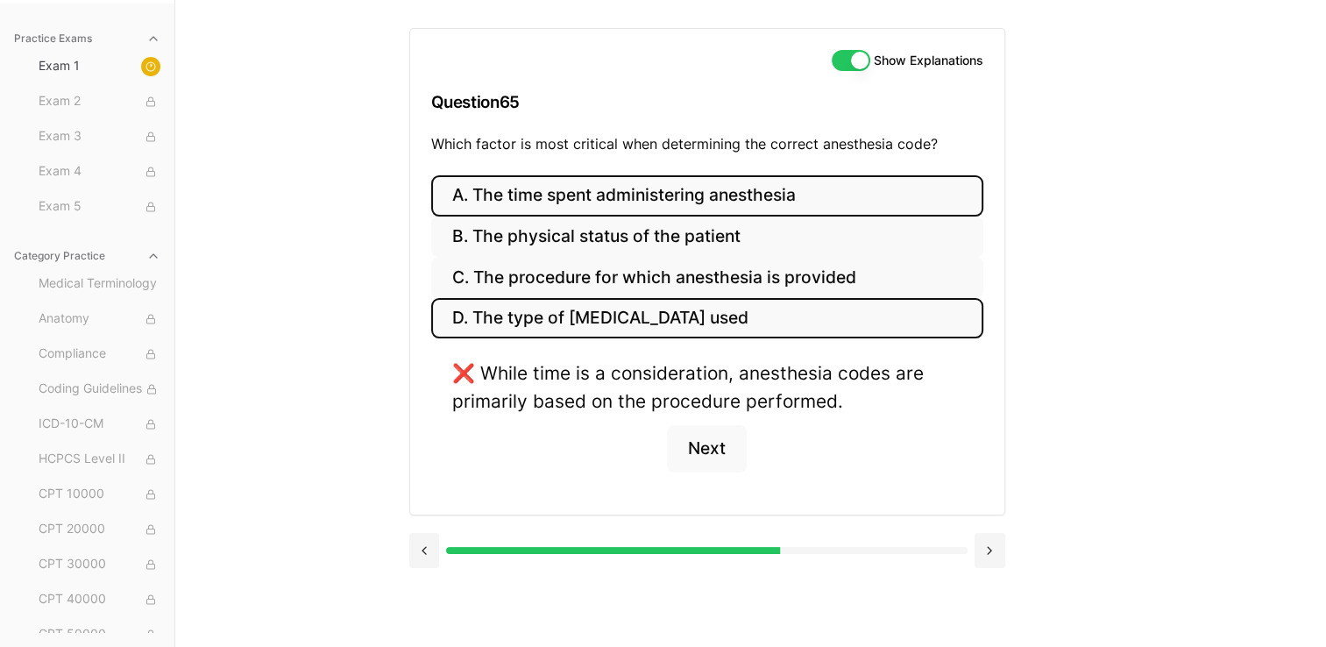
click at [626, 309] on button "D. The type of anesthetic used" at bounding box center [707, 318] width 552 height 41
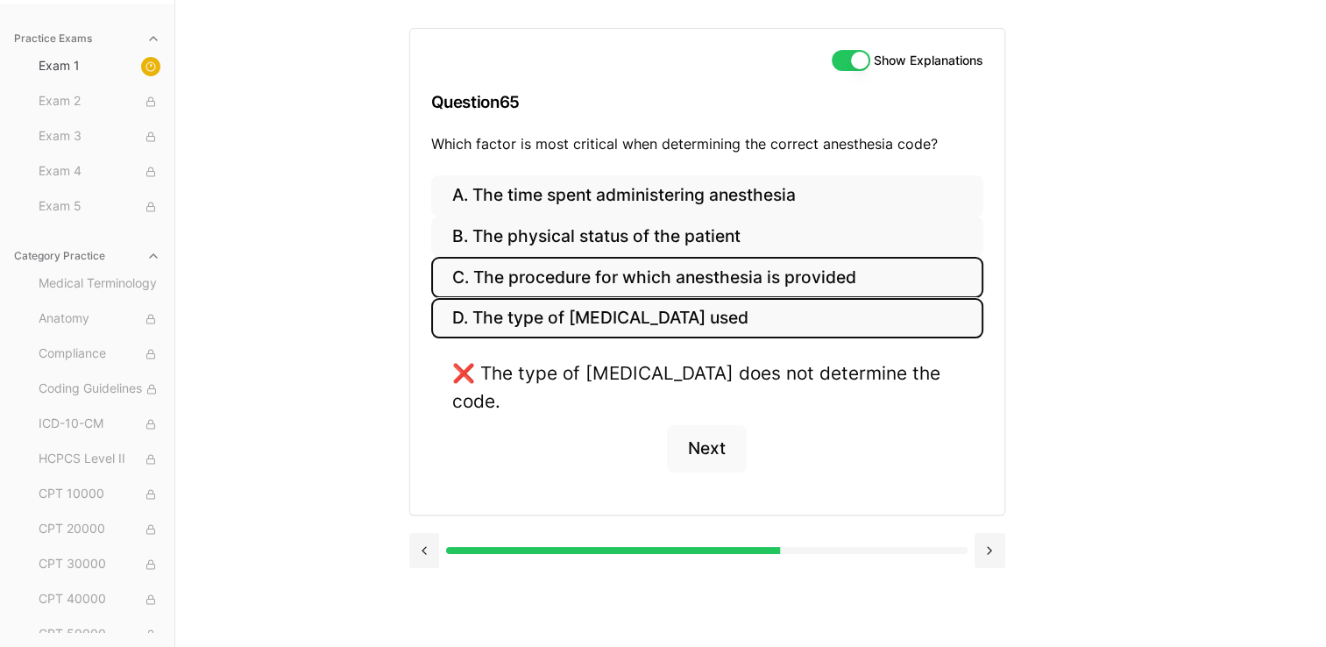
click at [647, 274] on button "C. The procedure for which anesthesia is provided" at bounding box center [707, 277] width 552 height 41
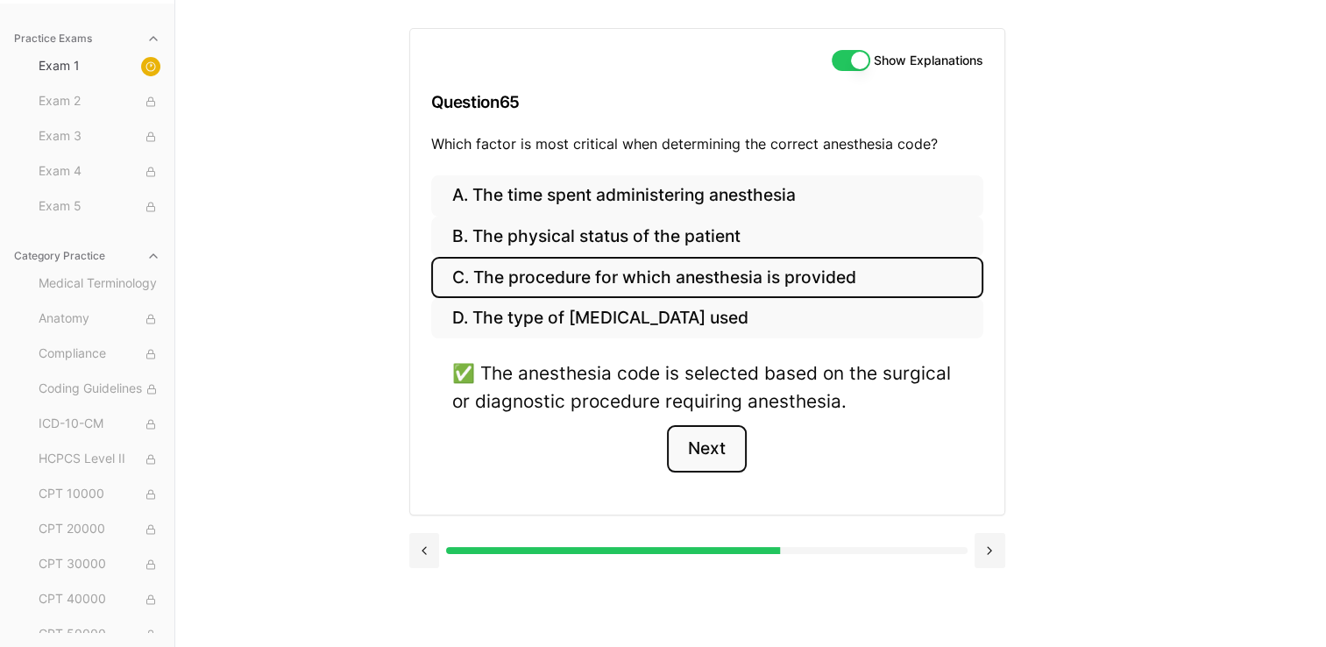
click at [654, 440] on button "Next" at bounding box center [707, 448] width 80 height 47
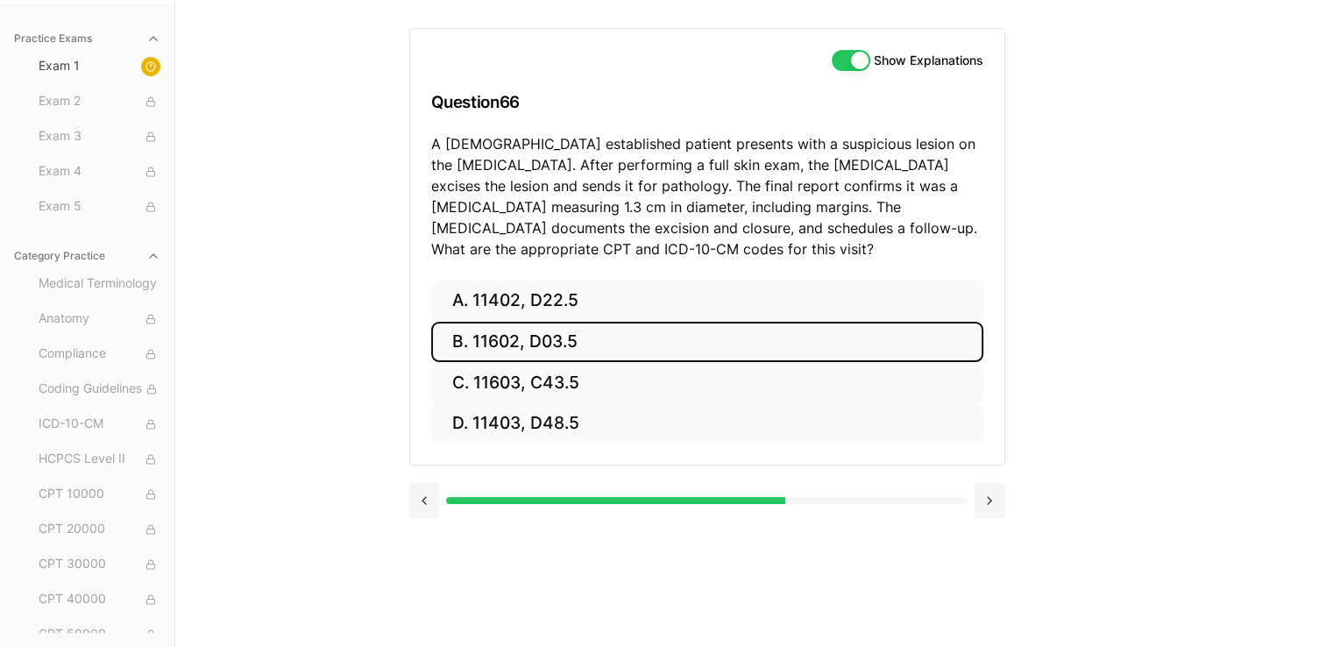
click at [643, 351] on button "B. 11602, D03.5" at bounding box center [707, 342] width 552 height 41
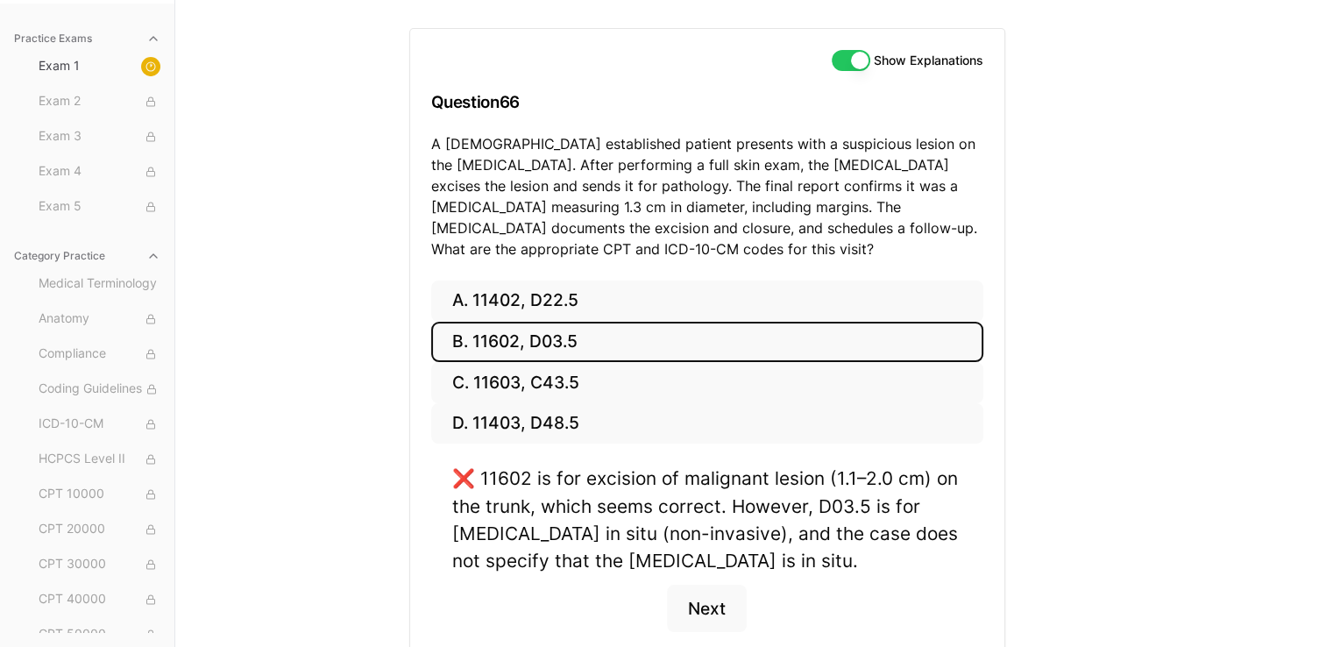
click at [654, 59] on button "Show Explanations" at bounding box center [851, 60] width 39 height 21
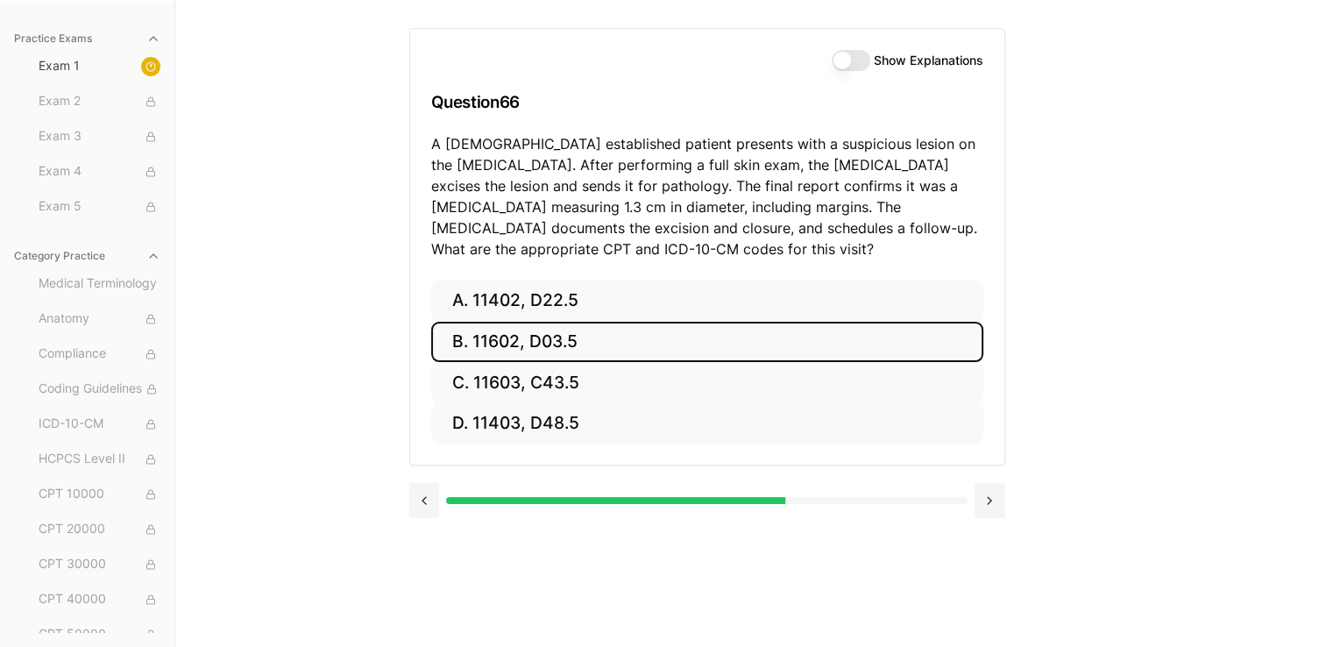
click at [654, 59] on button "Show Explanations" at bounding box center [851, 60] width 39 height 21
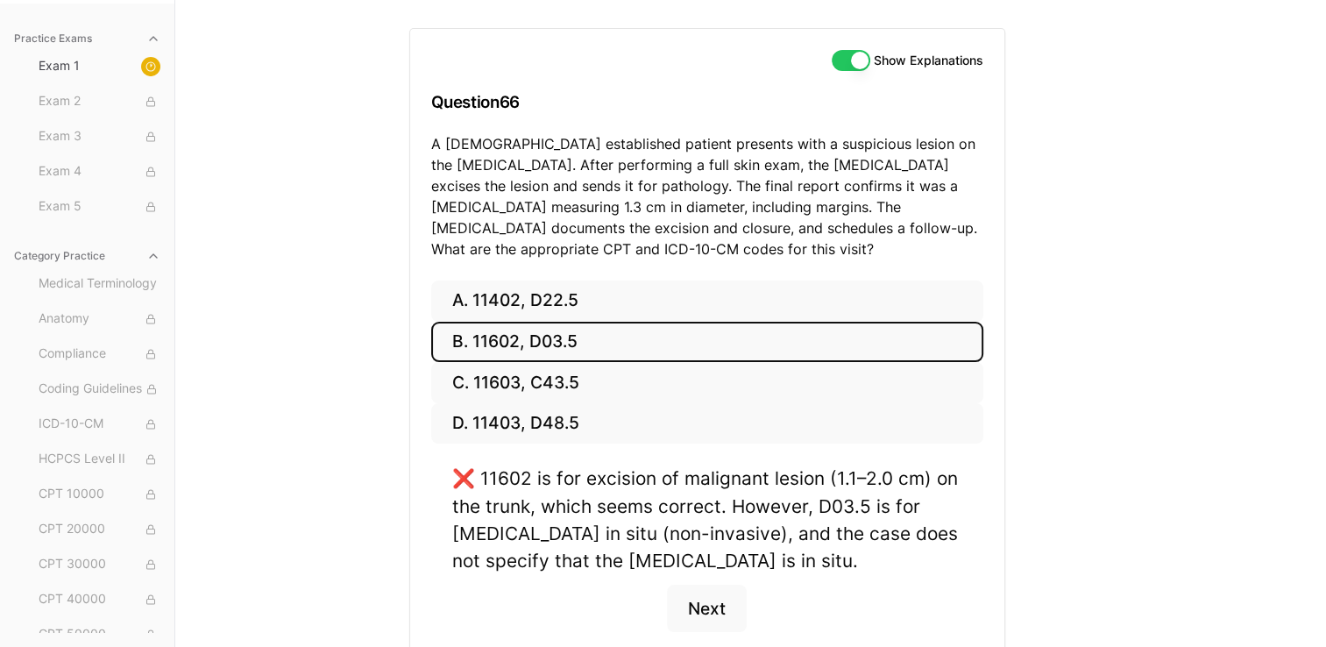
click at [654, 59] on button "Show Explanations" at bounding box center [851, 60] width 39 height 21
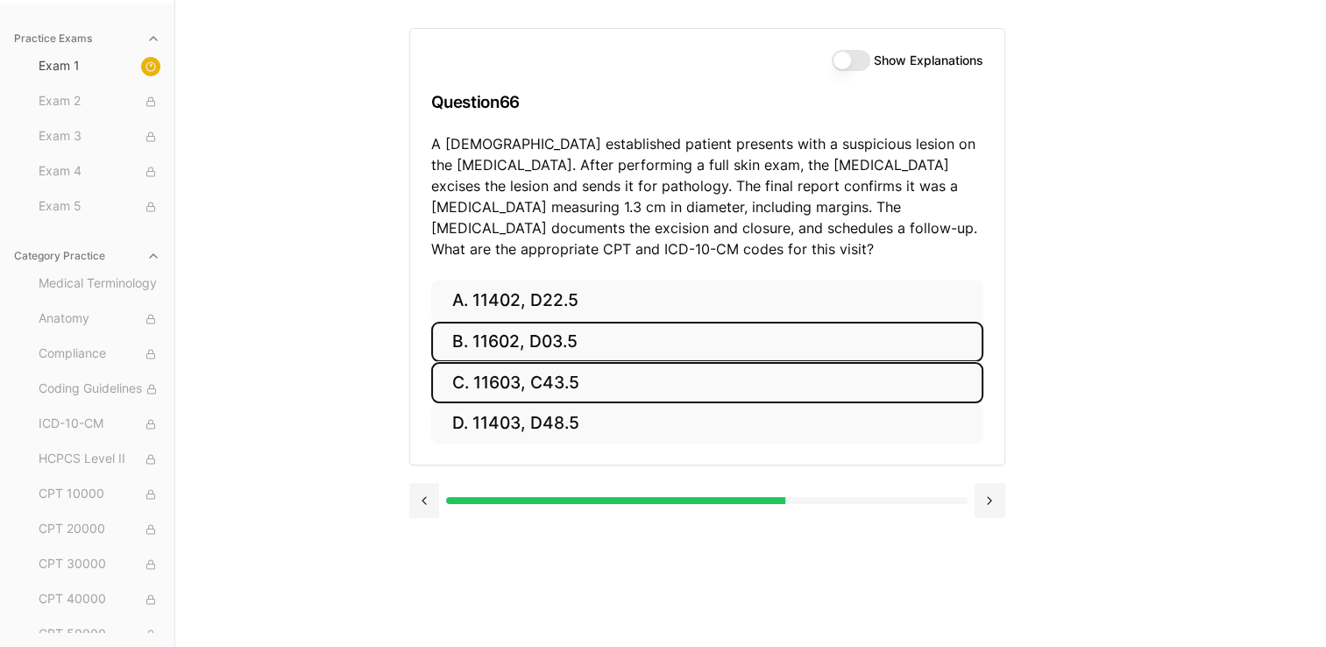
click at [511, 377] on button "C. 11603, C43.5" at bounding box center [707, 382] width 552 height 41
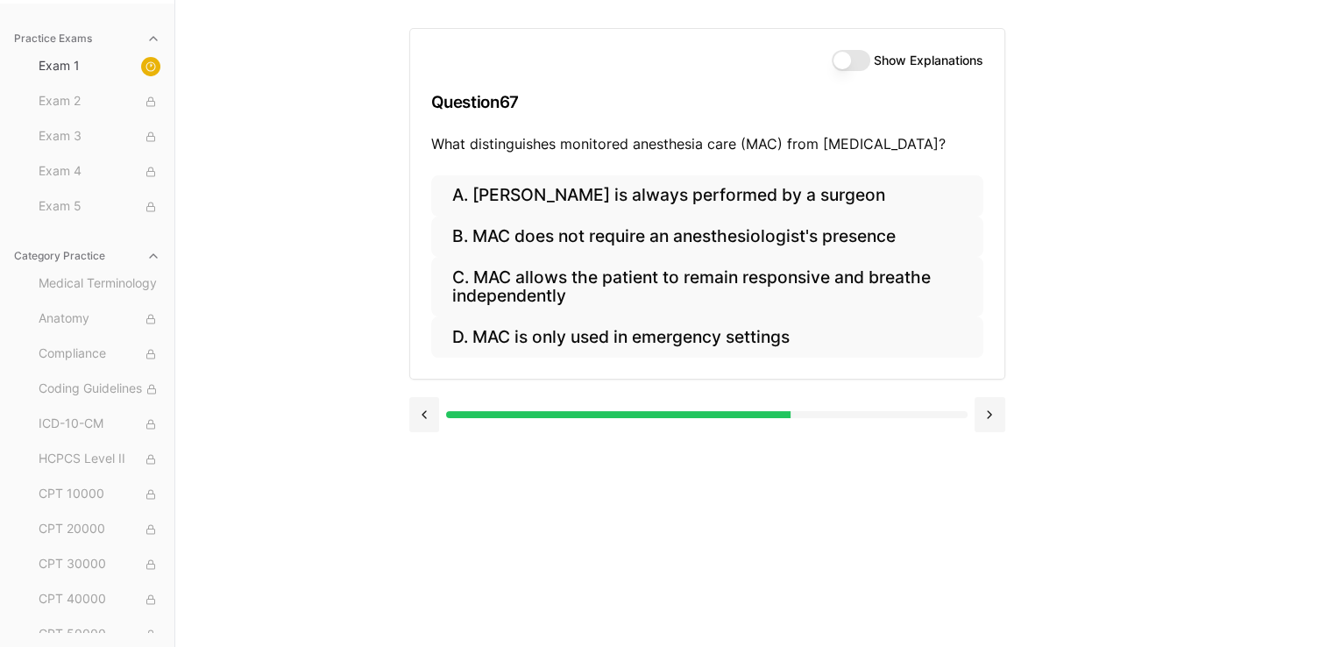
click at [654, 61] on button "Show Explanations" at bounding box center [851, 60] width 39 height 21
click at [424, 418] on button at bounding box center [424, 414] width 31 height 35
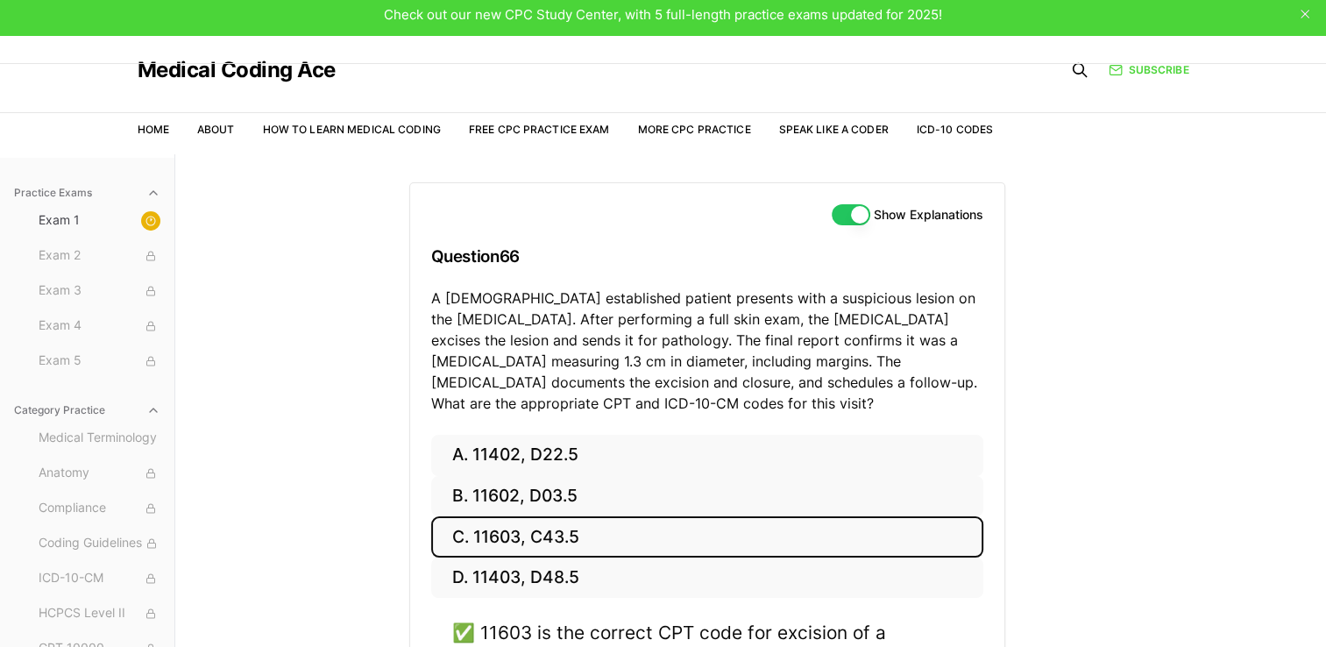
scroll to position [0, 0]
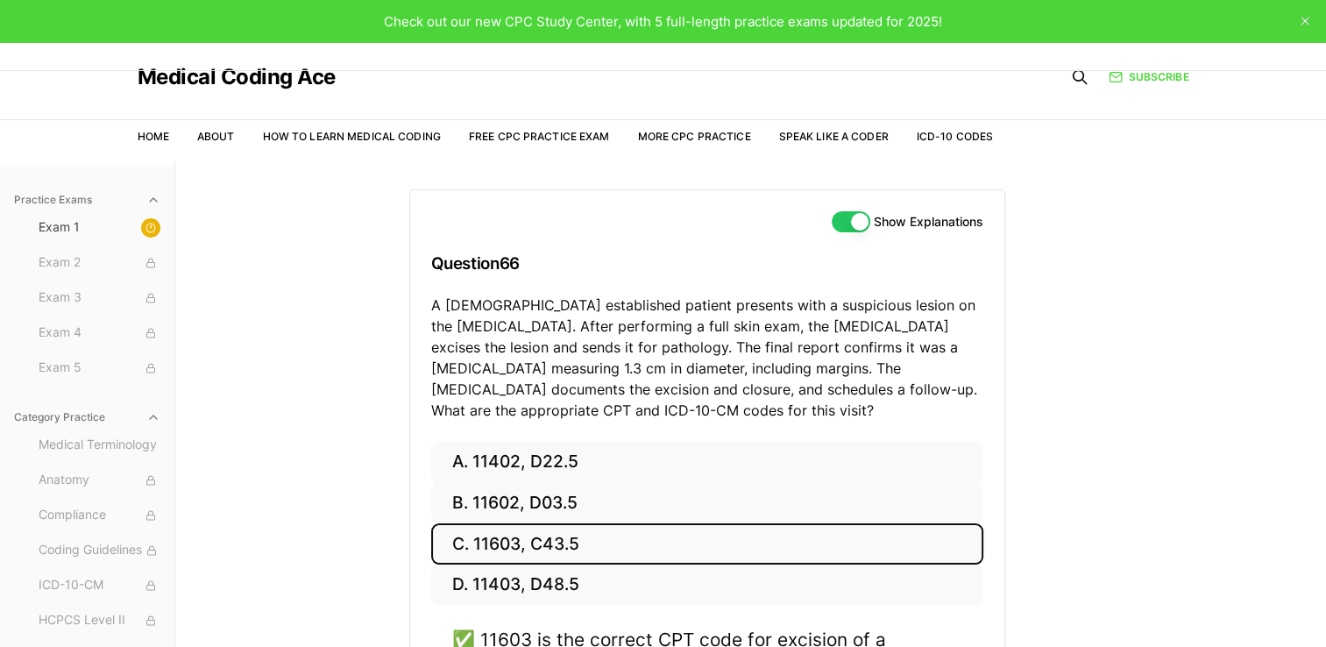
click at [654, 223] on button "Show Explanations" at bounding box center [851, 221] width 39 height 21
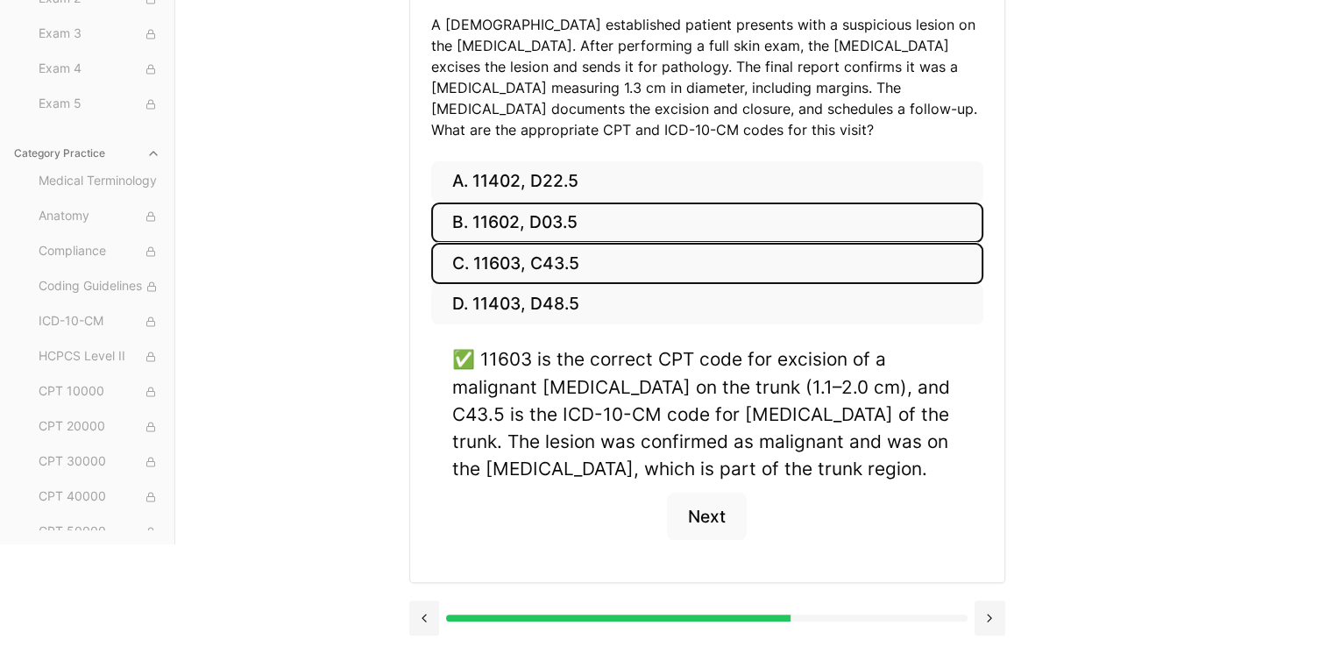
click at [606, 232] on button "B. 11602, D03.5" at bounding box center [707, 222] width 552 height 41
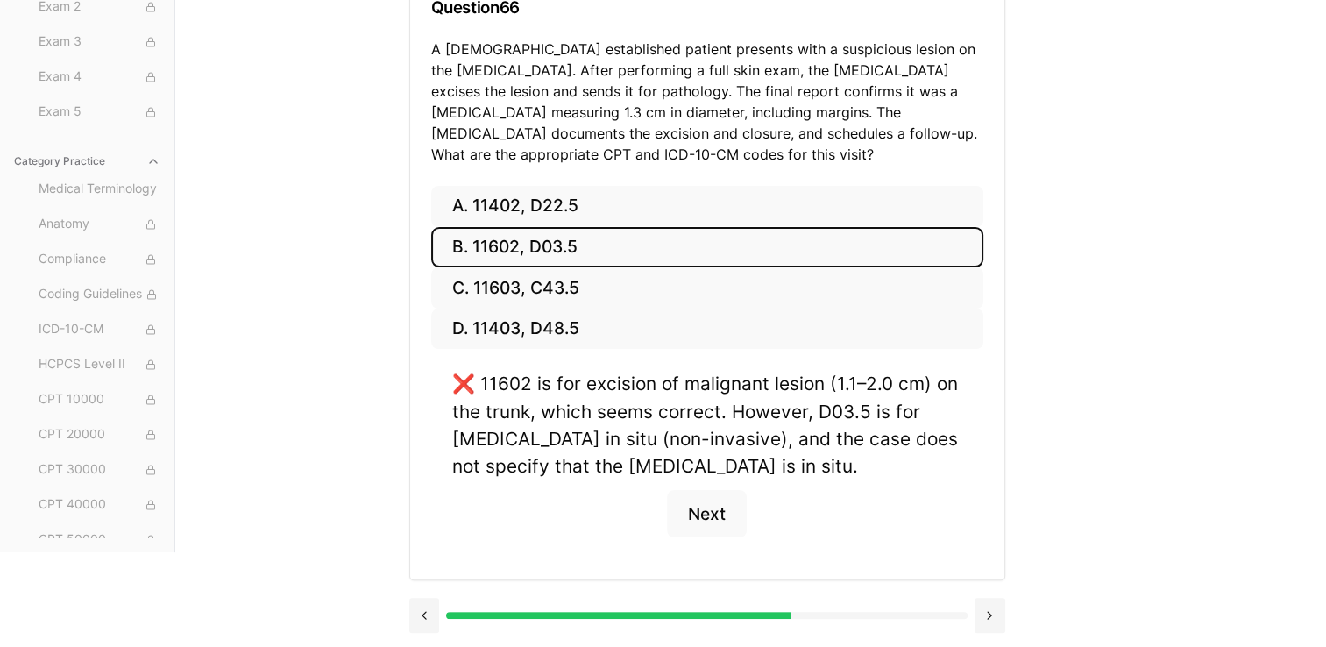
scroll to position [253, 0]
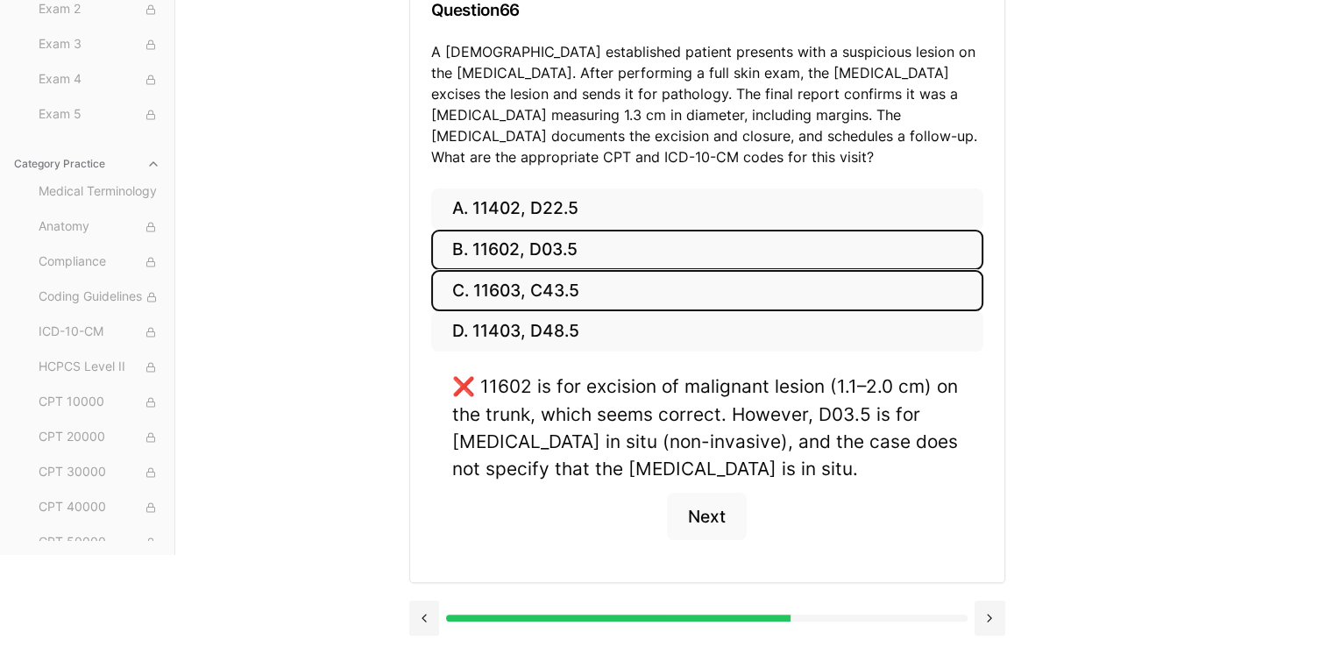
click at [620, 276] on button "C. 11603, C43.5" at bounding box center [707, 290] width 552 height 41
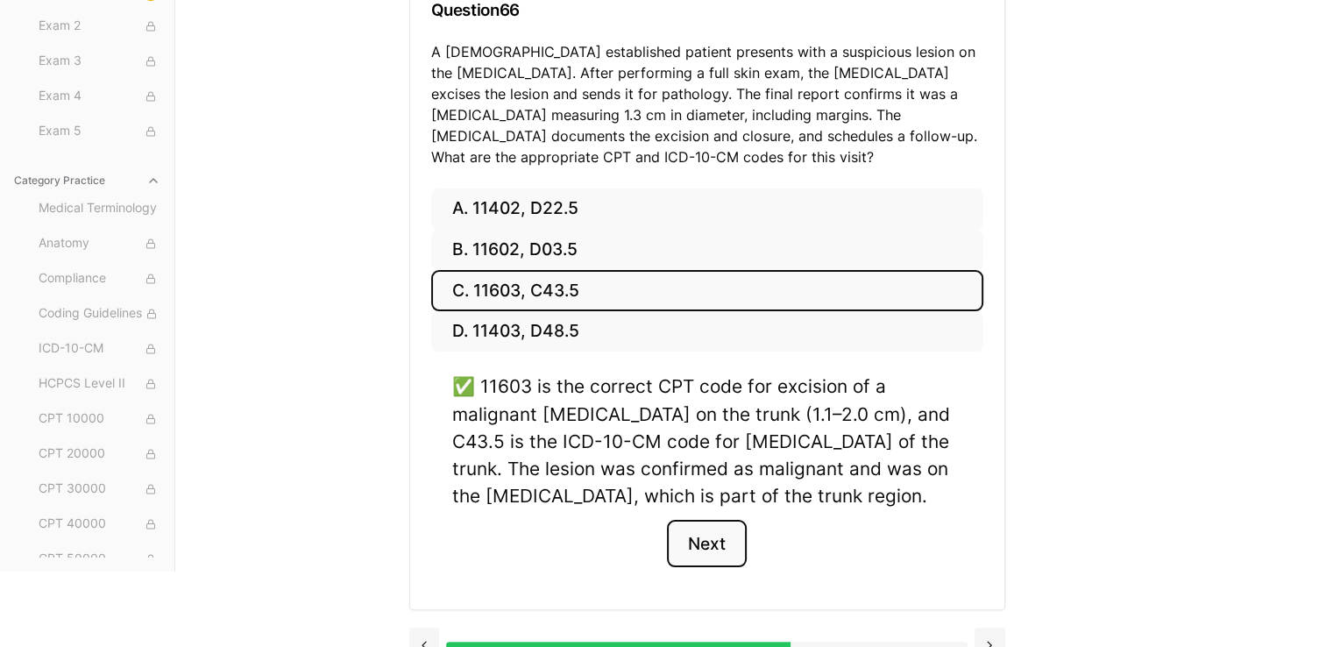
click at [654, 534] on button "Next" at bounding box center [707, 543] width 80 height 47
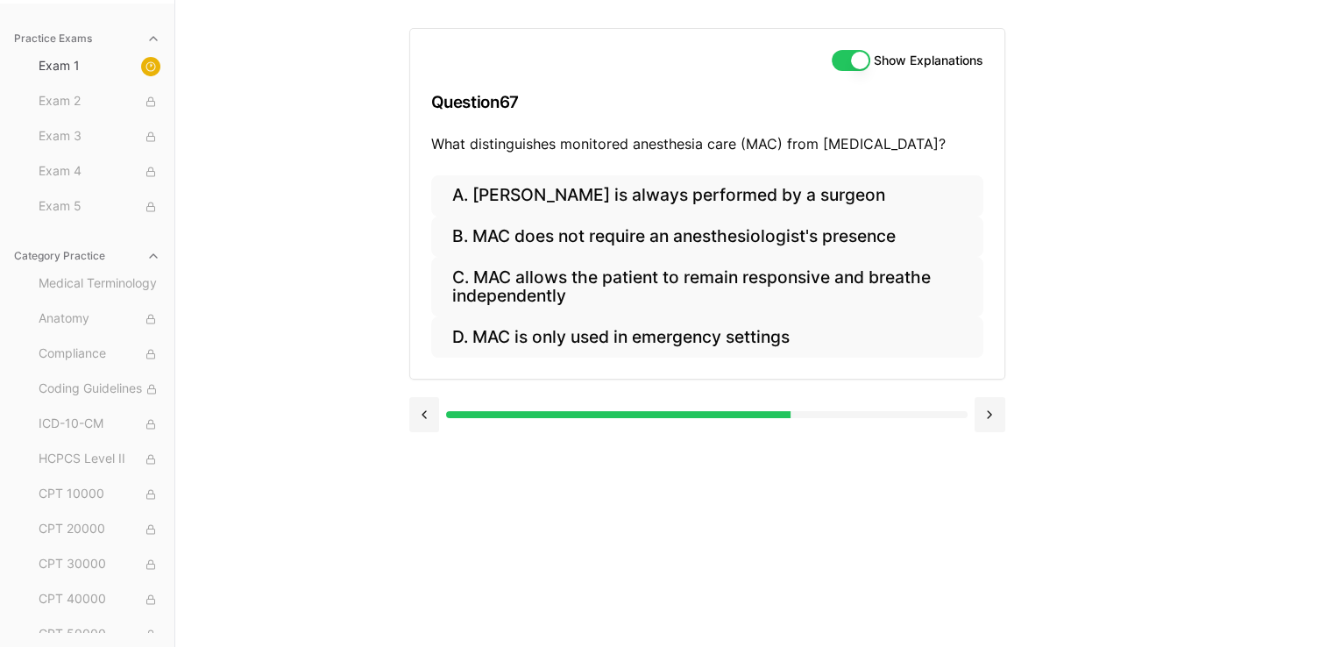
scroll to position [161, 0]
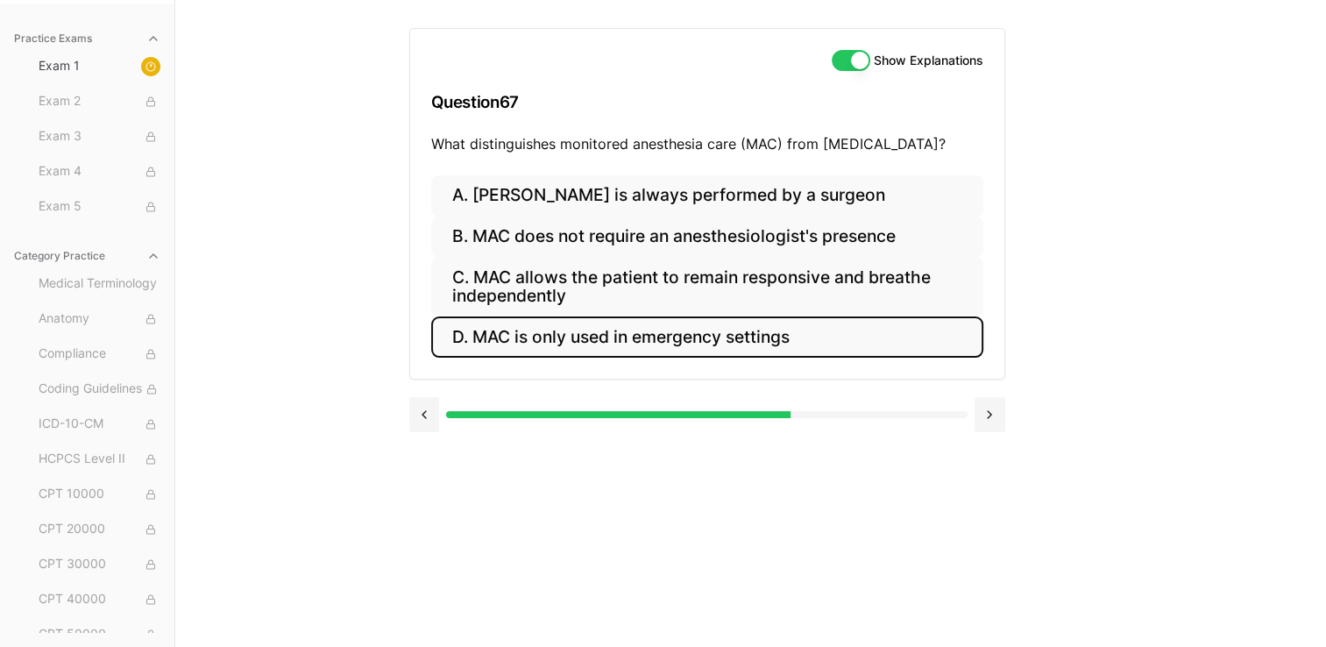
click at [654, 331] on button "D. MAC is only used in emergency settings" at bounding box center [707, 336] width 552 height 41
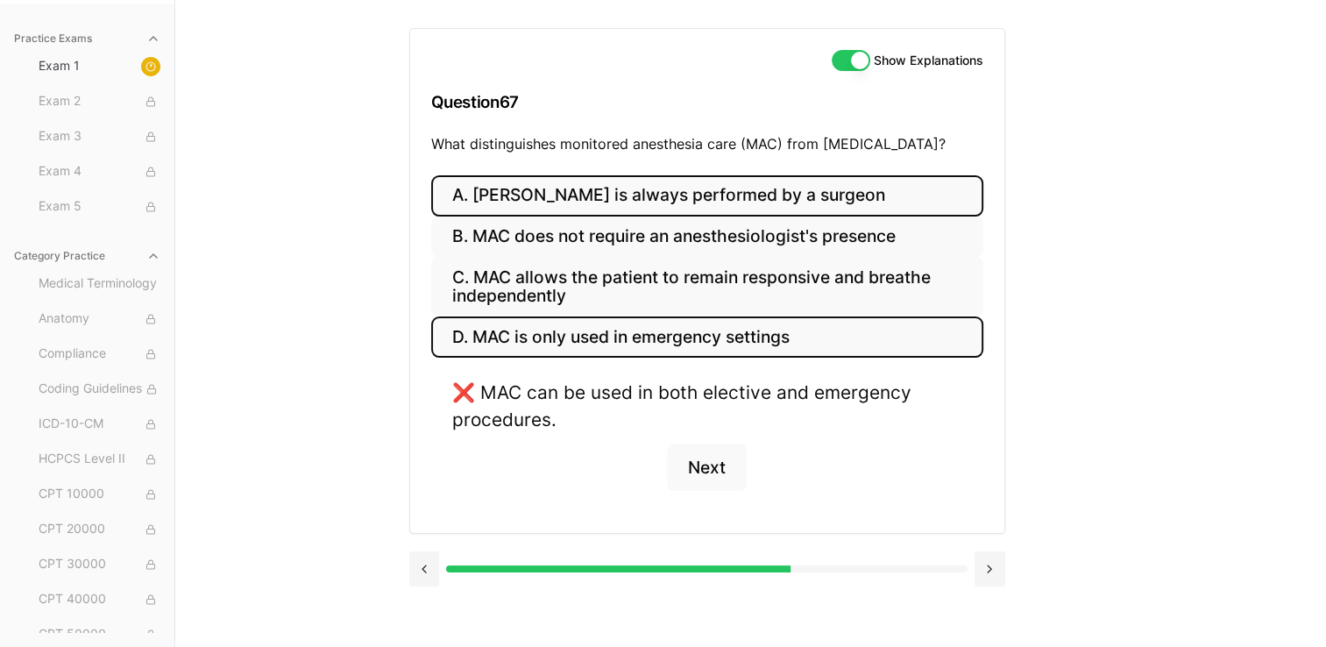
click at [654, 205] on button "A. MAC is always performed by a surgeon" at bounding box center [707, 195] width 552 height 41
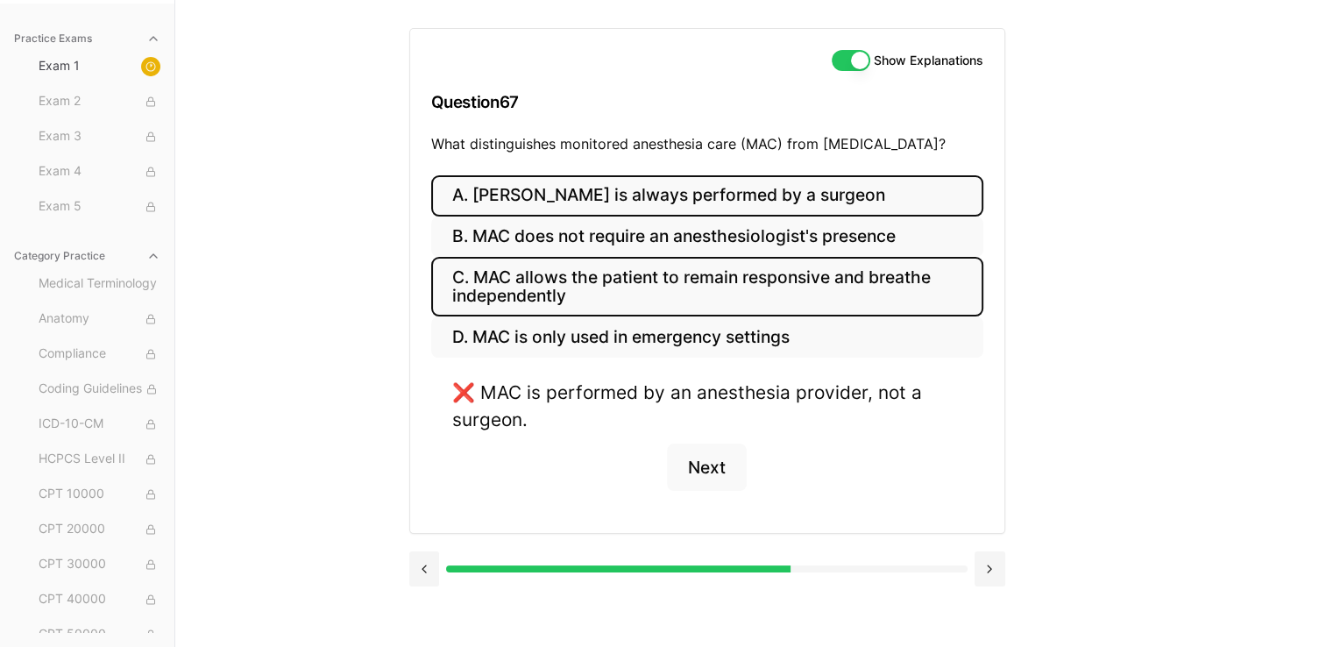
click at [654, 277] on button "C. MAC allows the patient to remain responsive and breathe independently" at bounding box center [707, 287] width 552 height 60
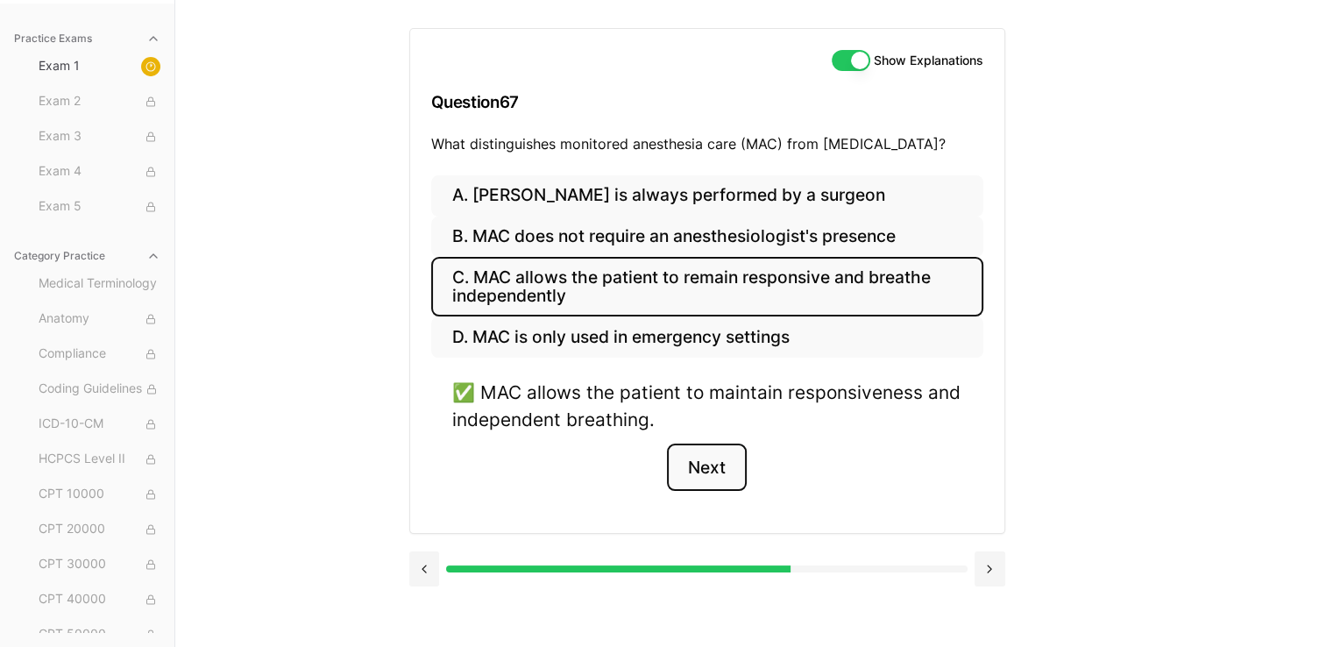
click at [654, 472] on button "Next" at bounding box center [707, 466] width 80 height 47
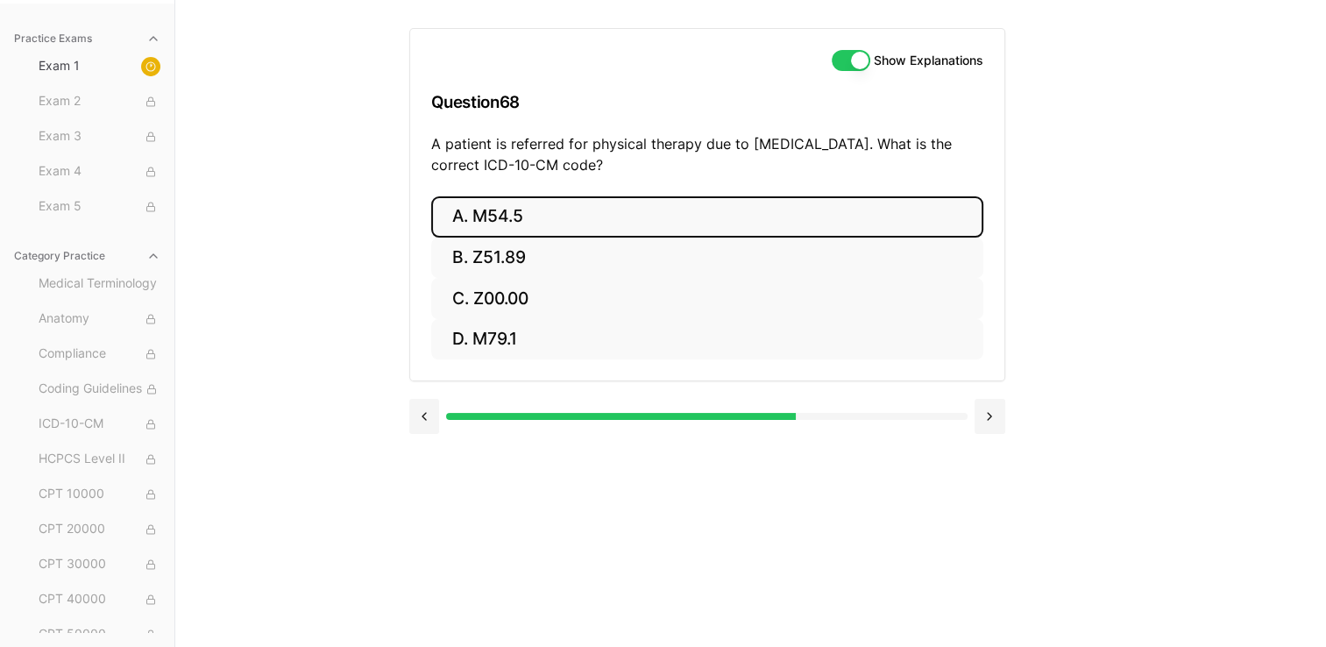
click at [500, 209] on button "A. M54.5" at bounding box center [707, 216] width 552 height 41
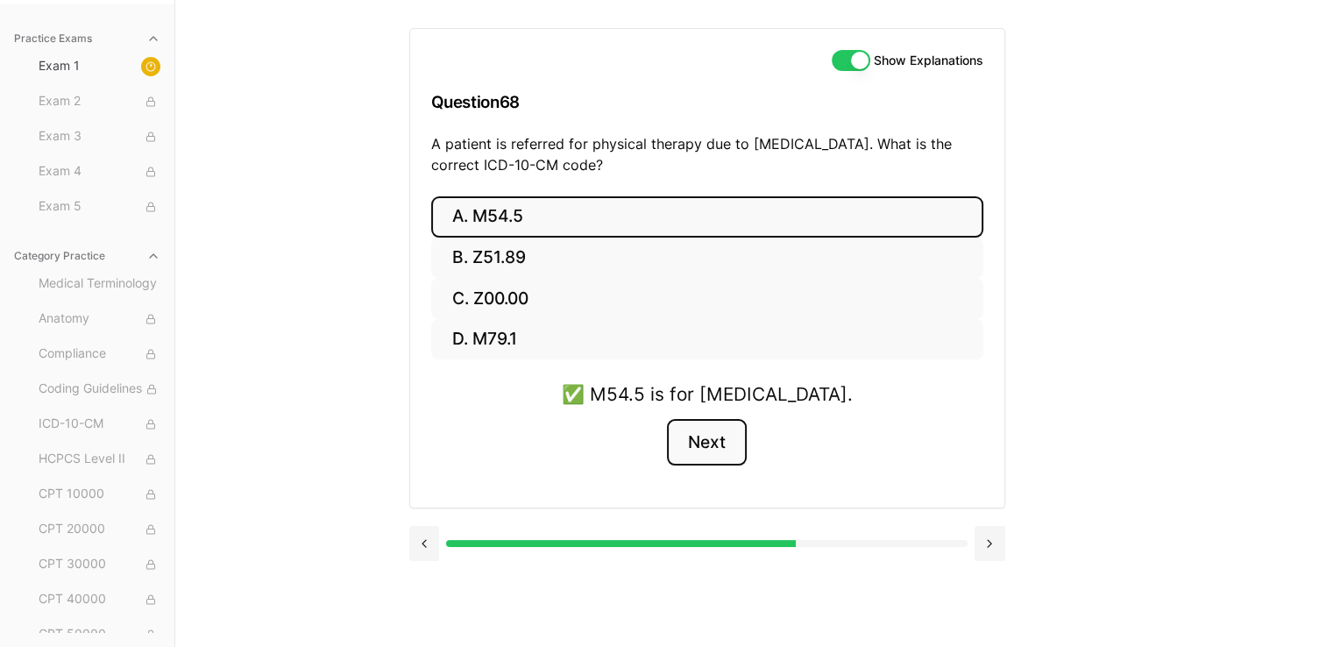
click at [654, 443] on button "Next" at bounding box center [707, 442] width 80 height 47
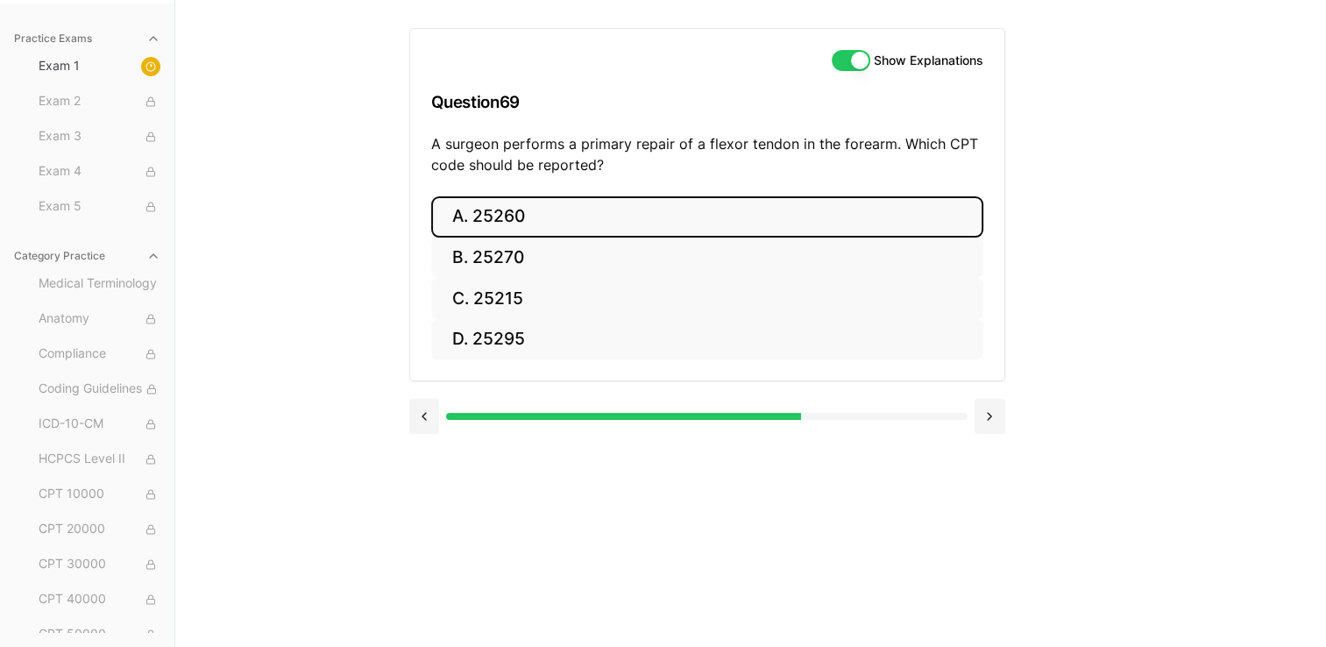
click at [532, 200] on button "A. 25260" at bounding box center [707, 216] width 552 height 41
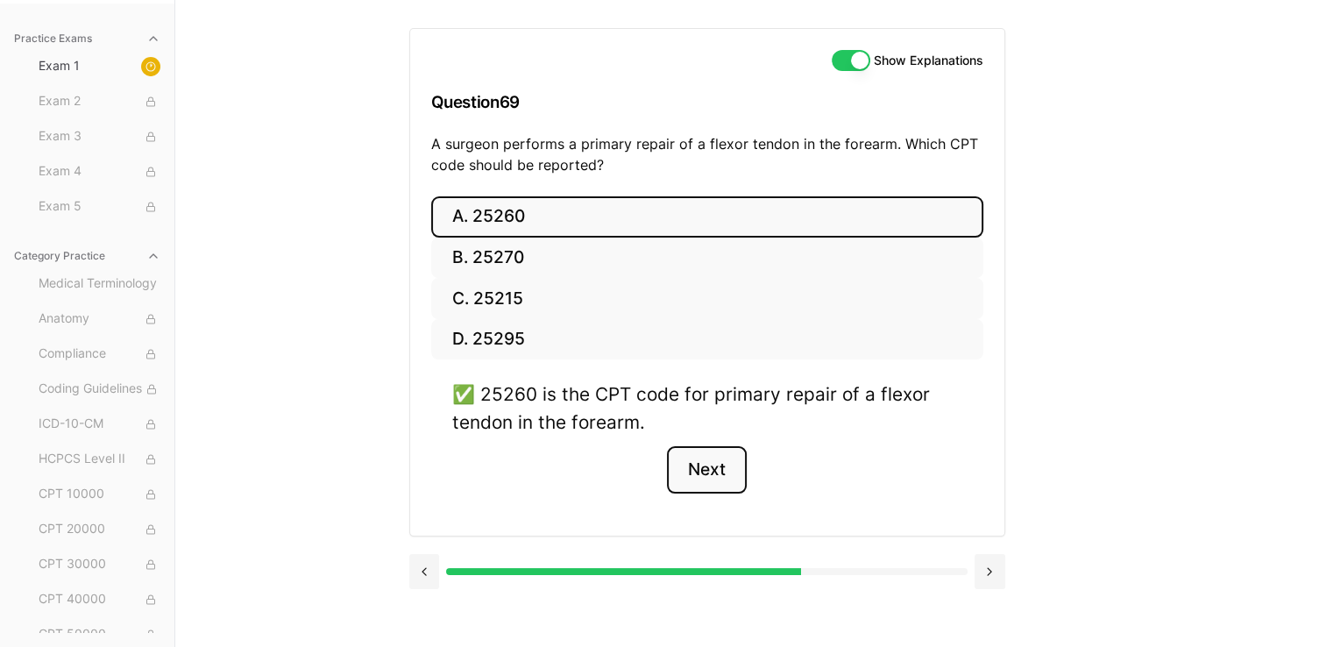
click at [654, 478] on button "Next" at bounding box center [707, 469] width 80 height 47
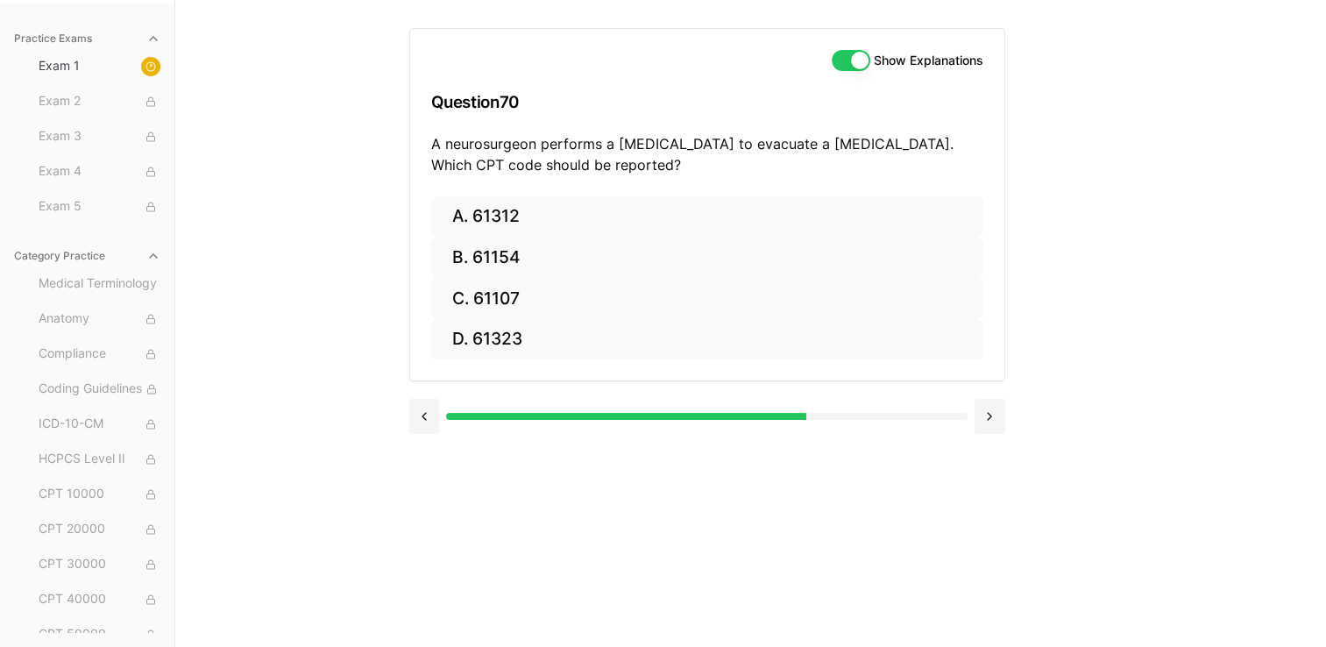
drag, startPoint x: 691, startPoint y: 555, endPoint x: 1266, endPoint y: 516, distance: 577.1
click at [654, 516] on div "Practice Exams Exam 1 Exam 2 Exam 3 Exam 4 Exam 5 Category Practice Medical Ter…" at bounding box center [663, 323] width 1326 height 647
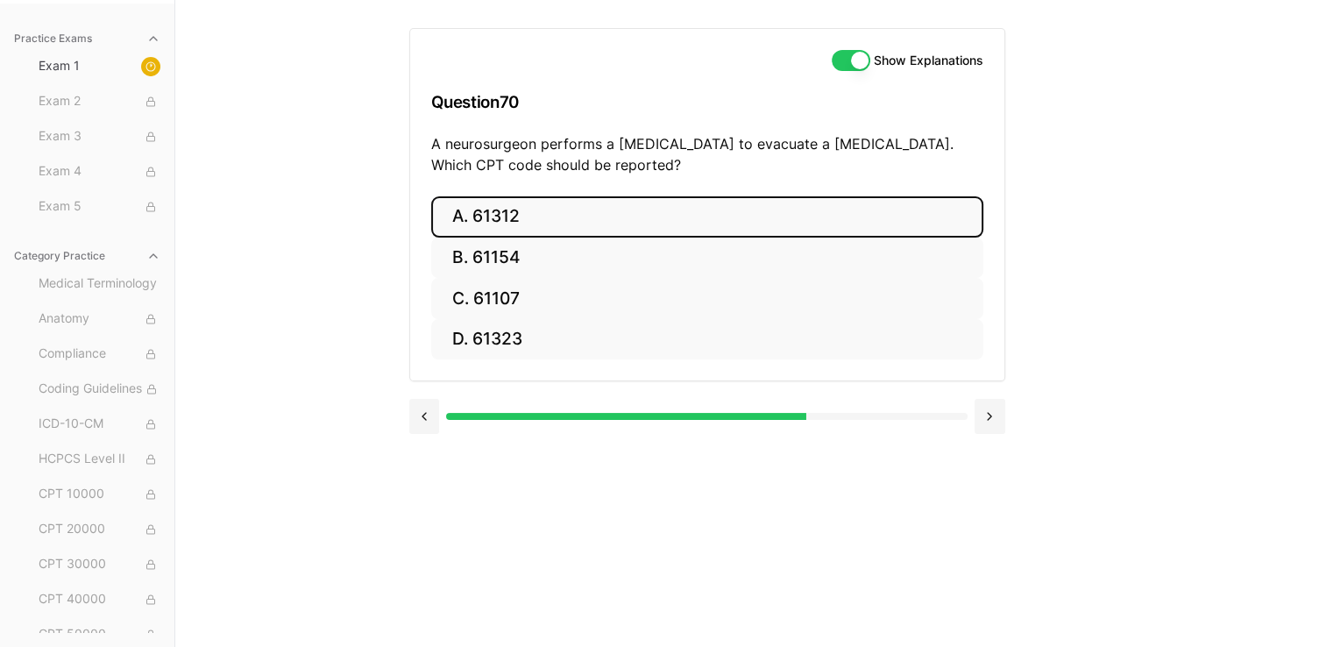
click at [654, 223] on button "A. 61312" at bounding box center [707, 216] width 552 height 41
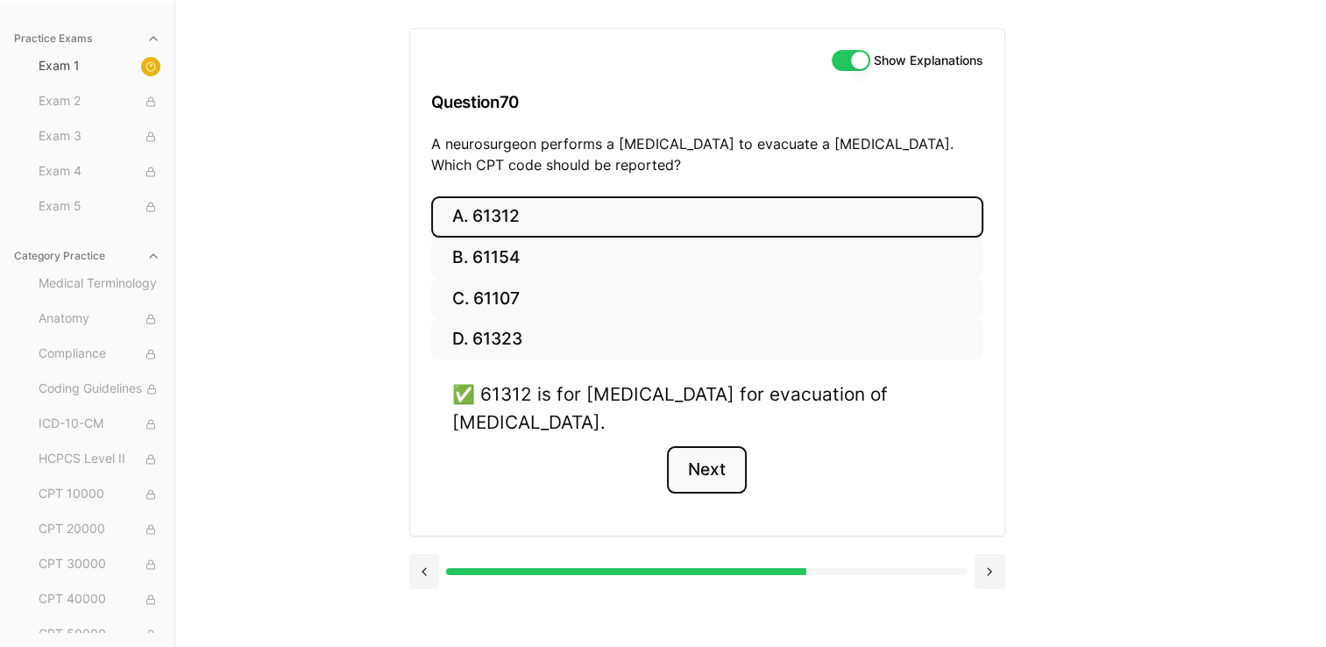
click at [654, 461] on button "Next" at bounding box center [707, 469] width 80 height 47
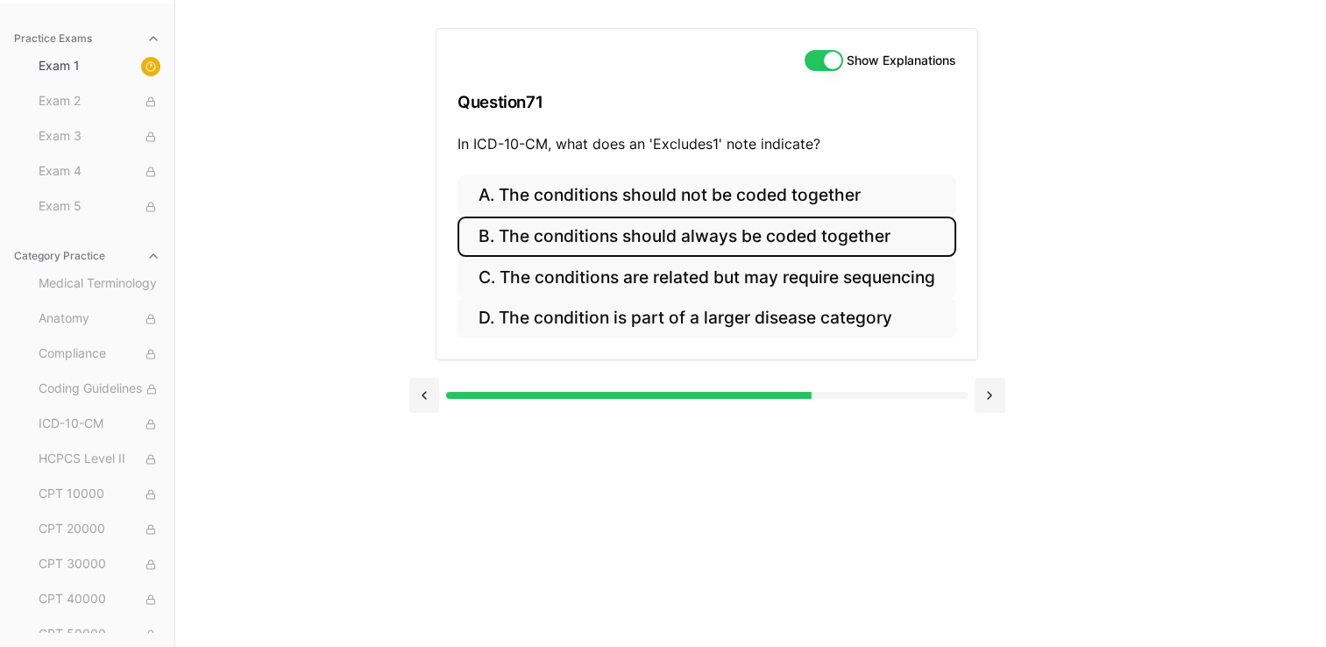
click at [654, 234] on button "B. The conditions should always be coded together" at bounding box center [706, 236] width 499 height 41
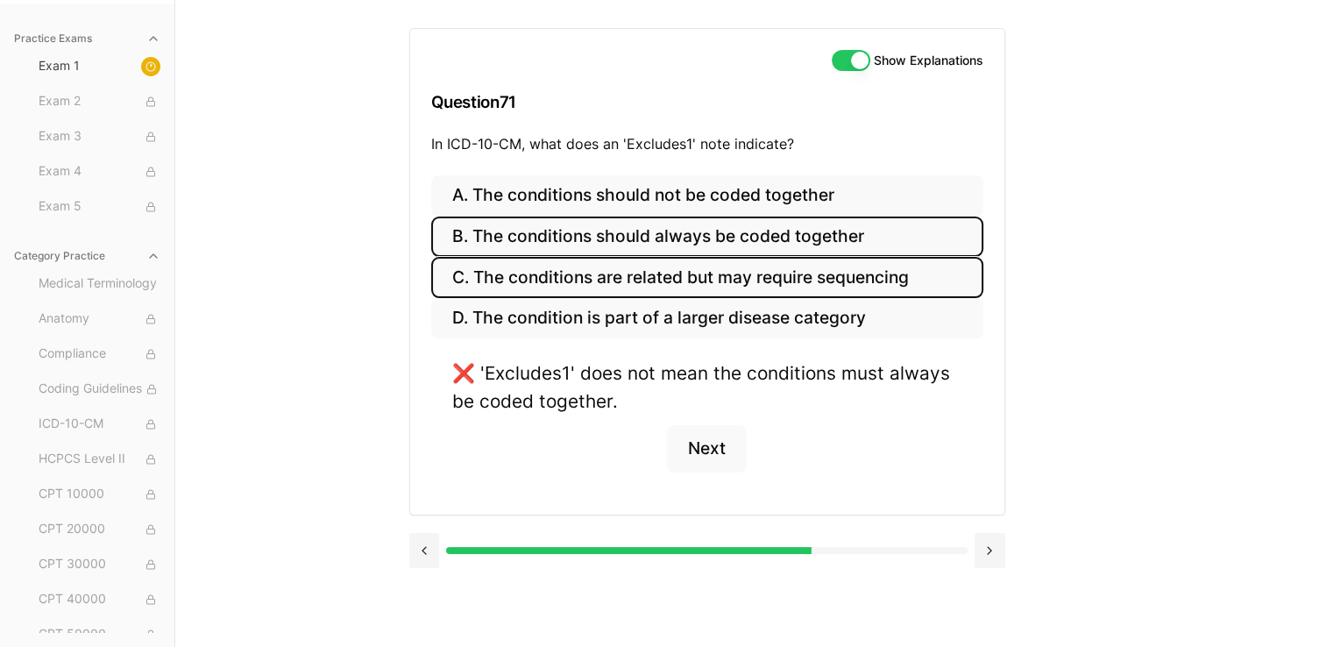
click at [620, 270] on button "C. The conditions are related but may require sequencing" at bounding box center [707, 277] width 552 height 41
click at [654, 244] on button "B. The conditions should always be coded together" at bounding box center [707, 236] width 552 height 41
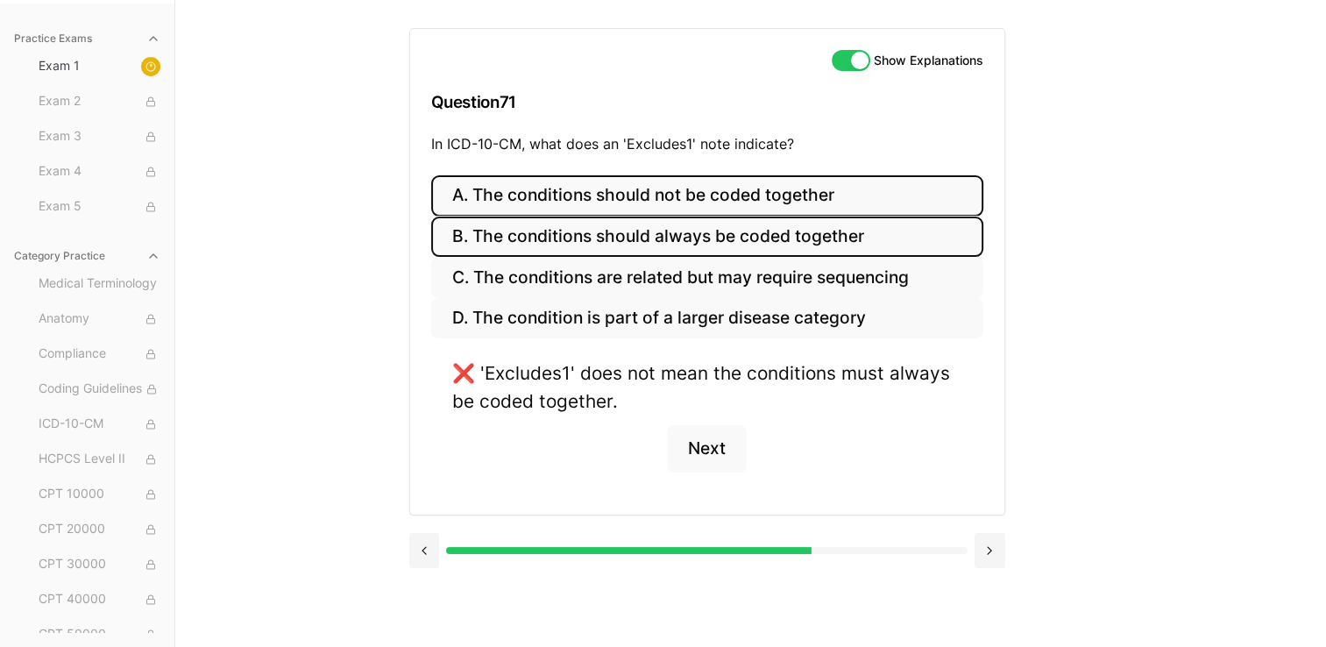
click at [654, 185] on button "A. The conditions should not be coded together" at bounding box center [707, 195] width 552 height 41
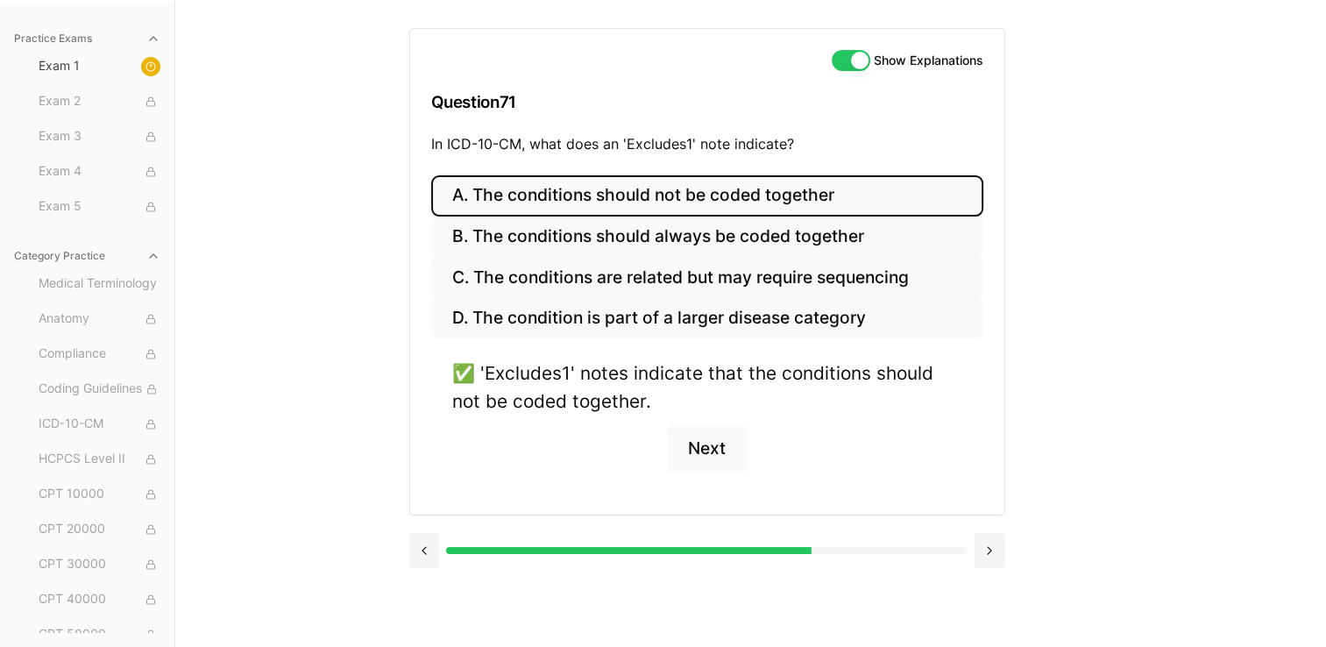
drag, startPoint x: 846, startPoint y: 67, endPoint x: 937, endPoint y: 124, distance: 107.0
click at [654, 124] on div "Show Explanations Question 71 In ICD-10-CM, what does an 'Excludes1' note indic…" at bounding box center [707, 102] width 594 height 146
click at [654, 61] on button "Show Explanations" at bounding box center [851, 60] width 39 height 21
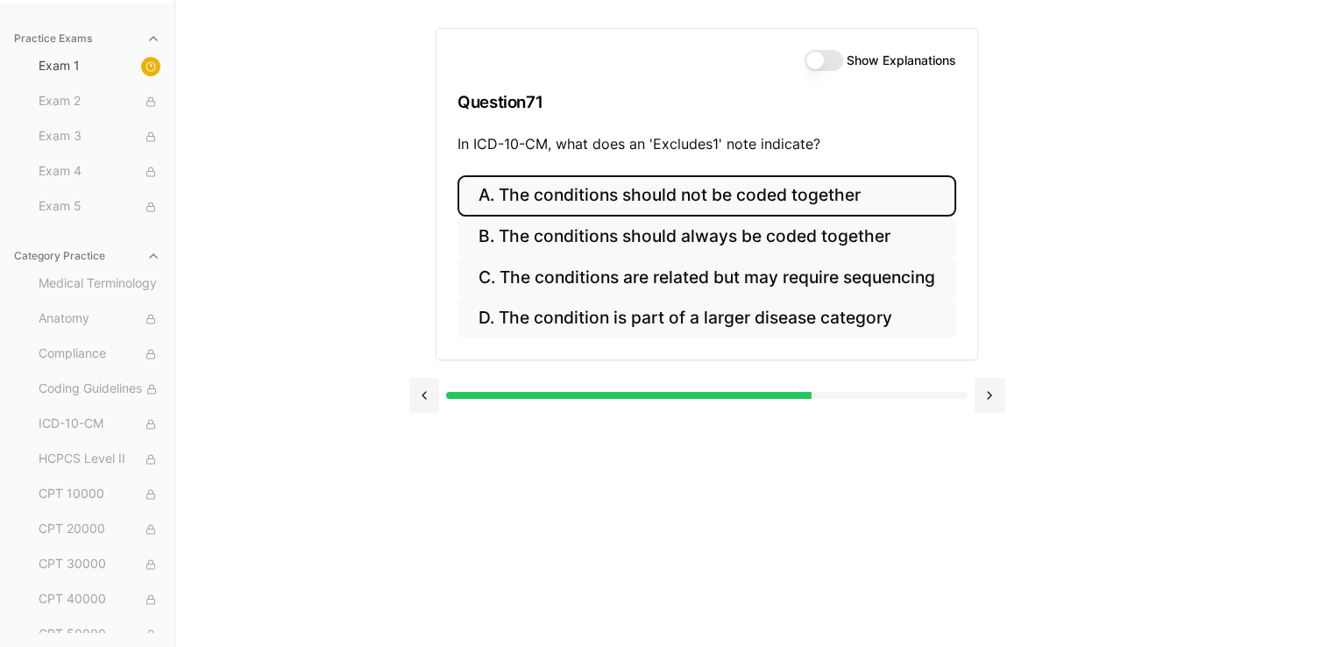
click at [654, 181] on button "A. The conditions should not be coded together" at bounding box center [706, 195] width 499 height 41
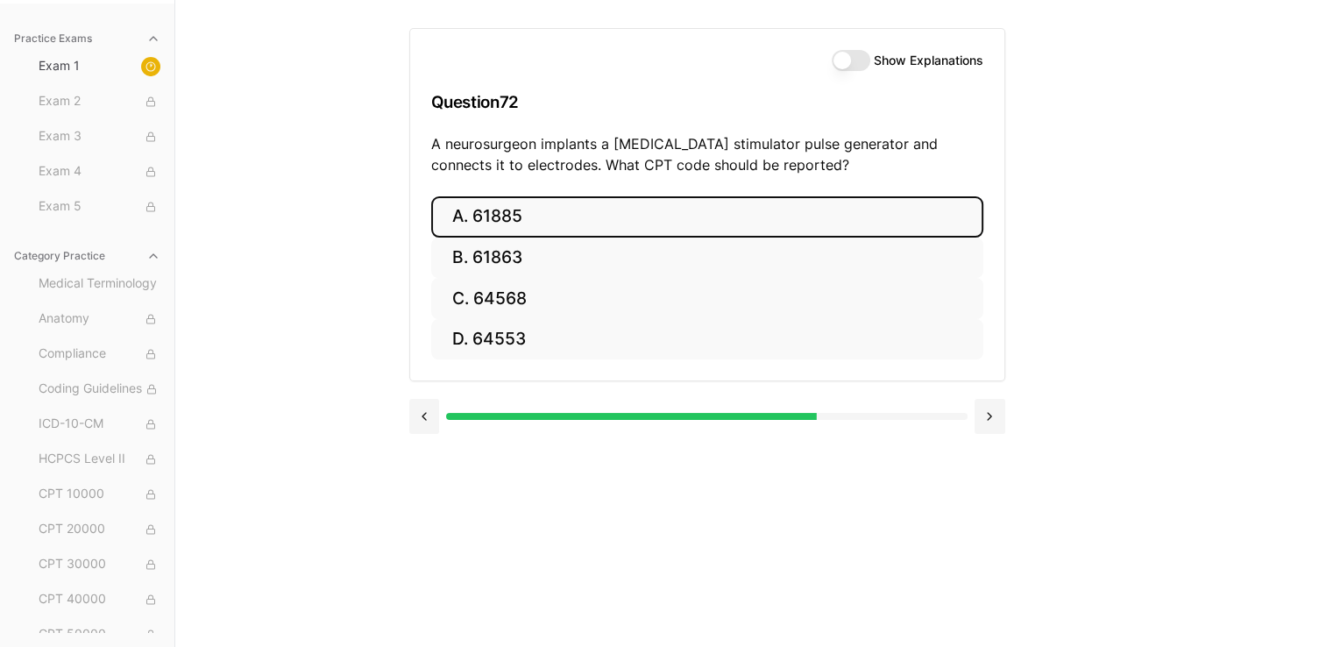
click at [603, 223] on button "A. 61885" at bounding box center [707, 216] width 552 height 41
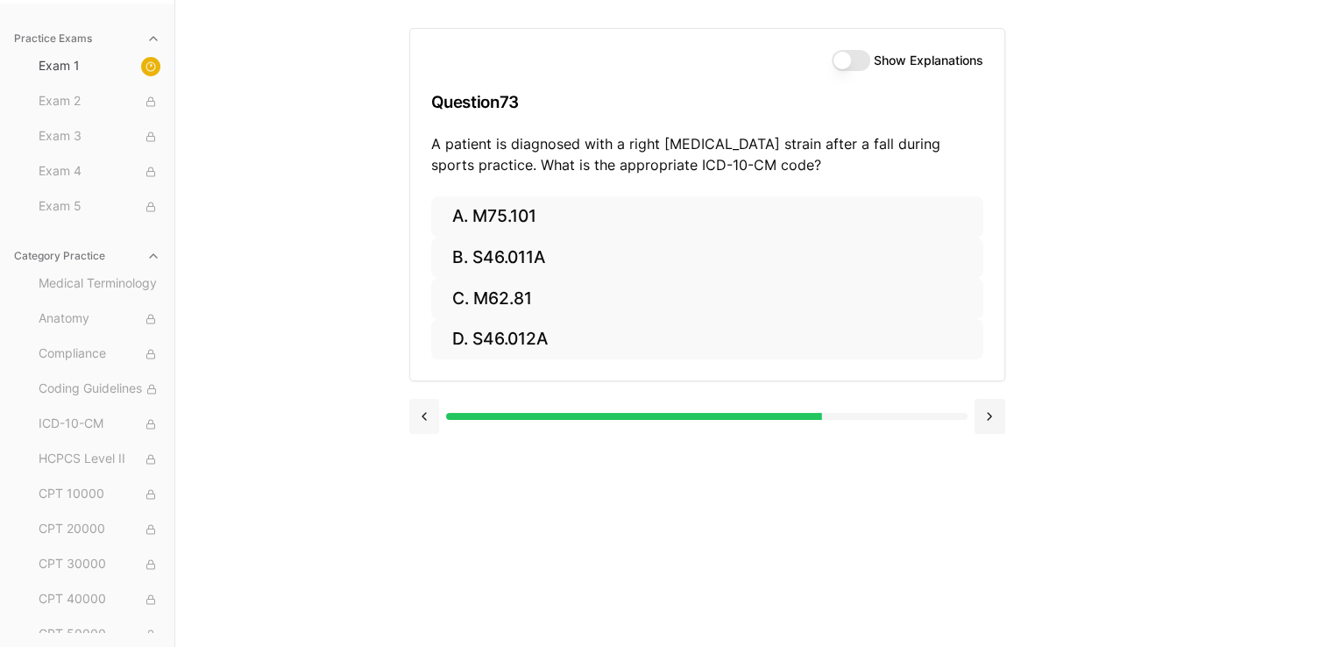
click at [427, 411] on button at bounding box center [424, 416] width 31 height 35
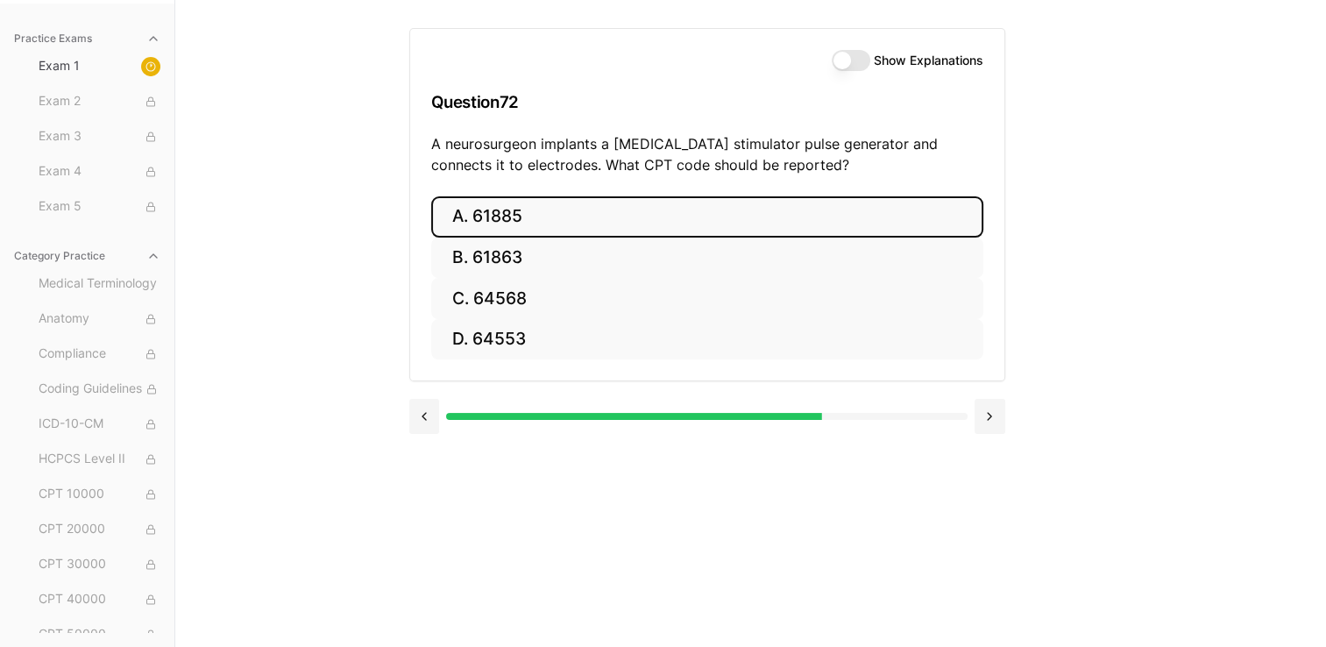
click at [654, 67] on button "Show Explanations" at bounding box center [851, 60] width 39 height 21
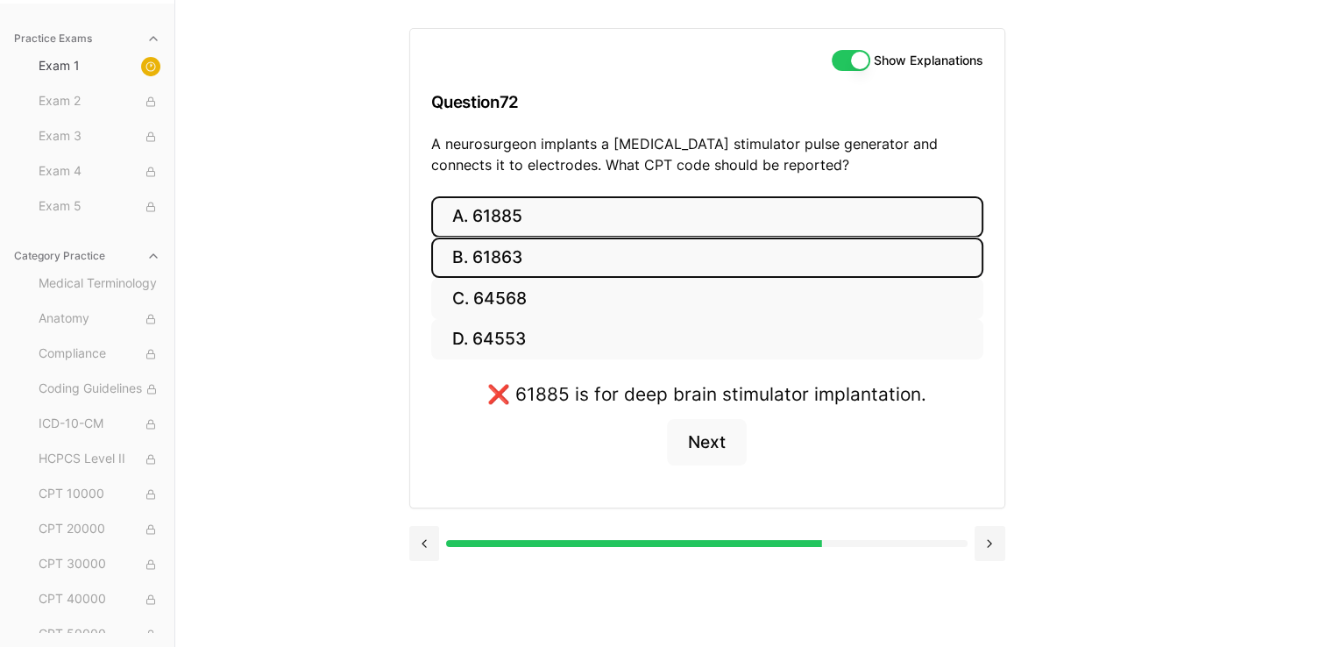
click at [654, 252] on button "B. 61863" at bounding box center [707, 257] width 552 height 41
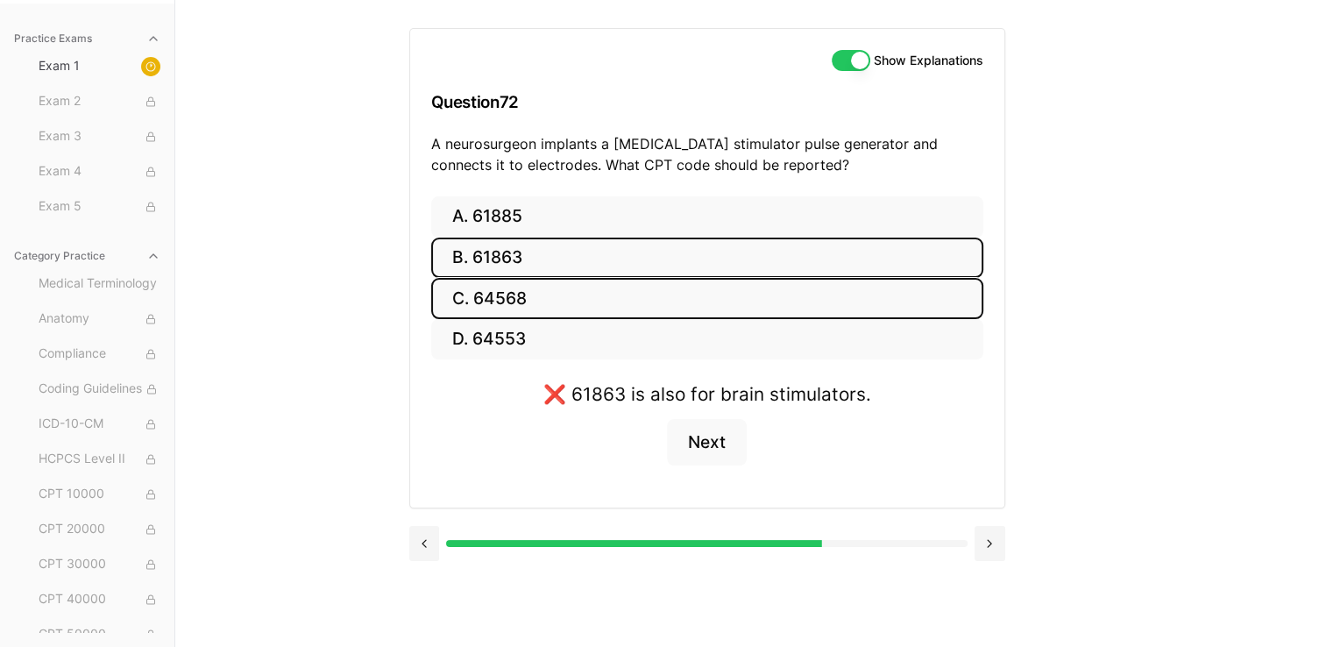
click at [654, 289] on button "C. 64568" at bounding box center [707, 298] width 552 height 41
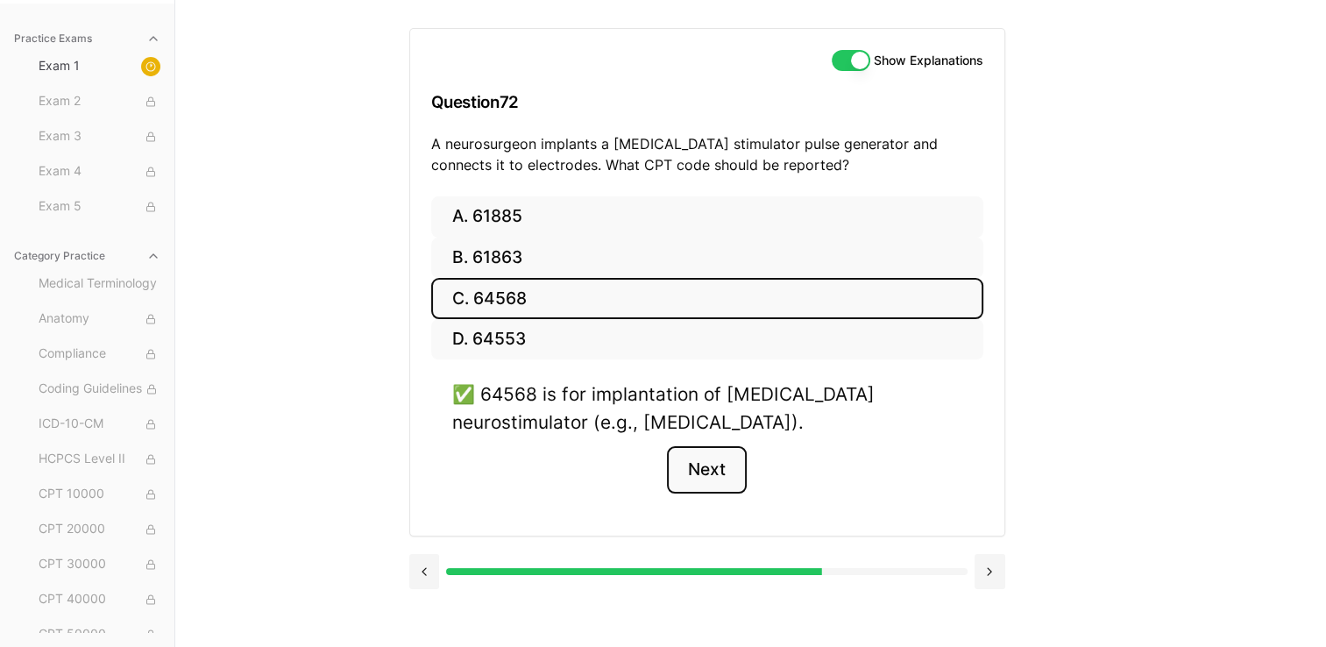
click at [654, 469] on button "Next" at bounding box center [707, 469] width 80 height 47
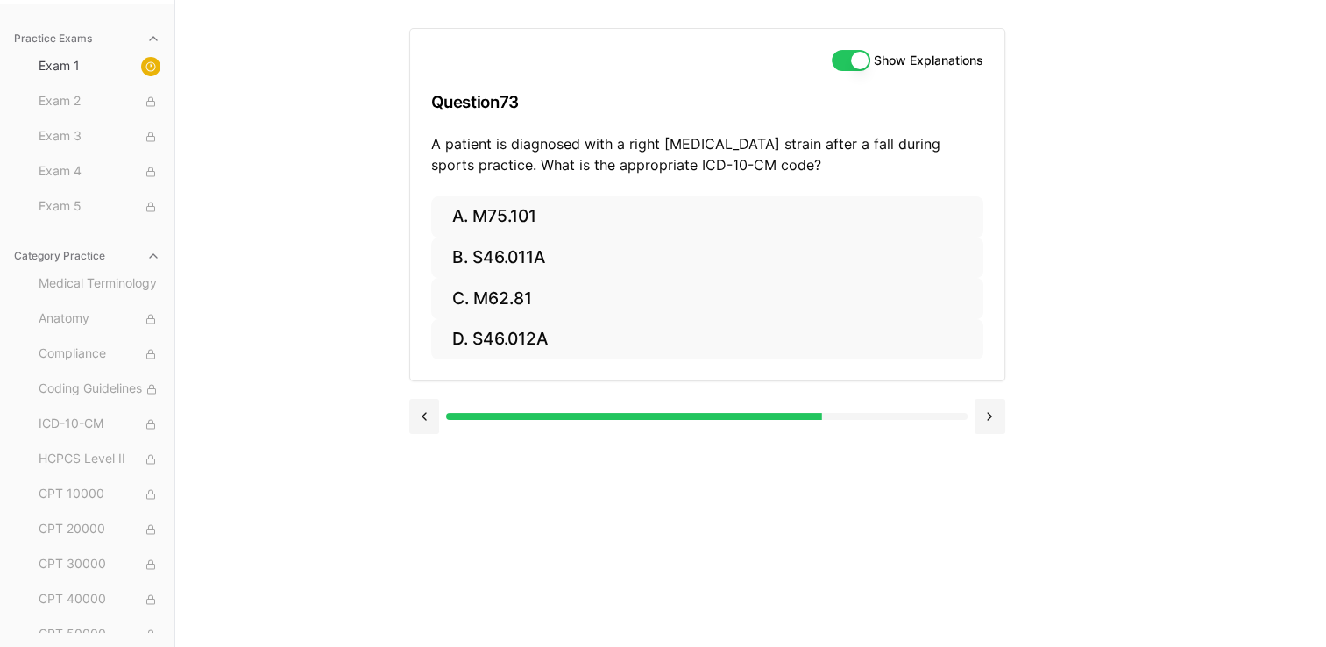
click at [654, 469] on div "Show Explanations Question 73 A patient is diagnosed with a right rotator cuff …" at bounding box center [751, 323] width 684 height 647
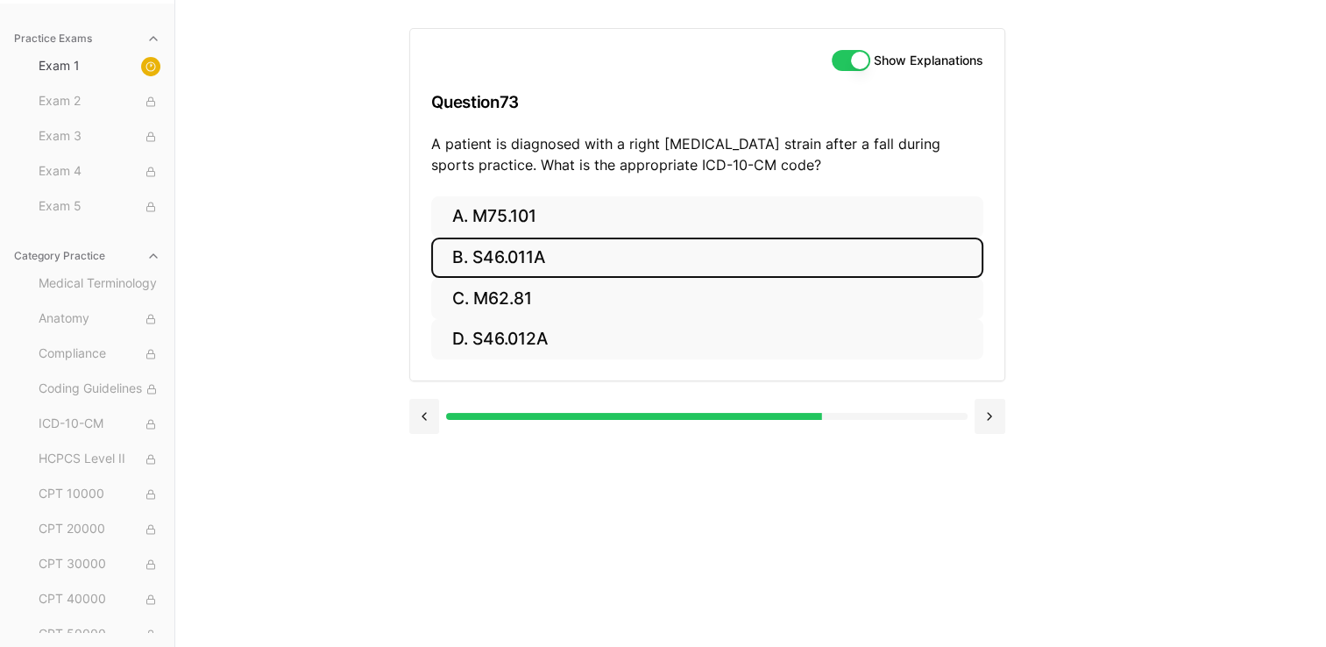
click at [654, 275] on button "B. S46.011A" at bounding box center [707, 257] width 552 height 41
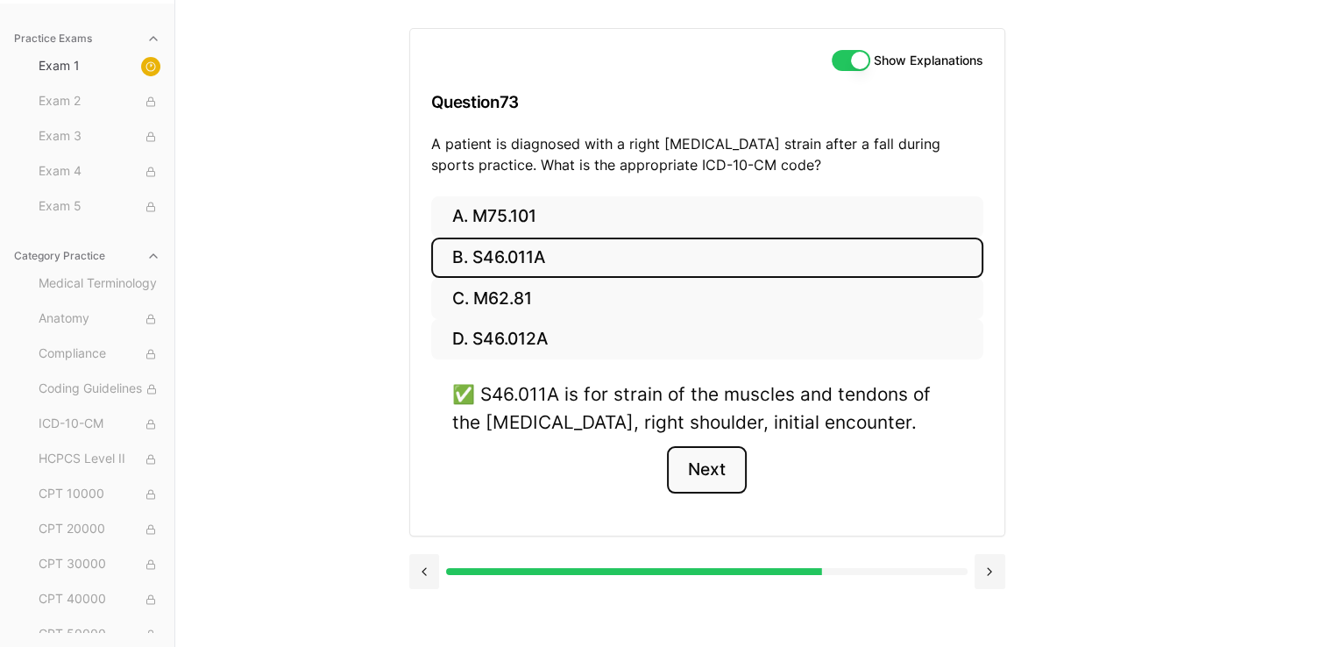
click at [654, 464] on button "Next" at bounding box center [707, 469] width 80 height 47
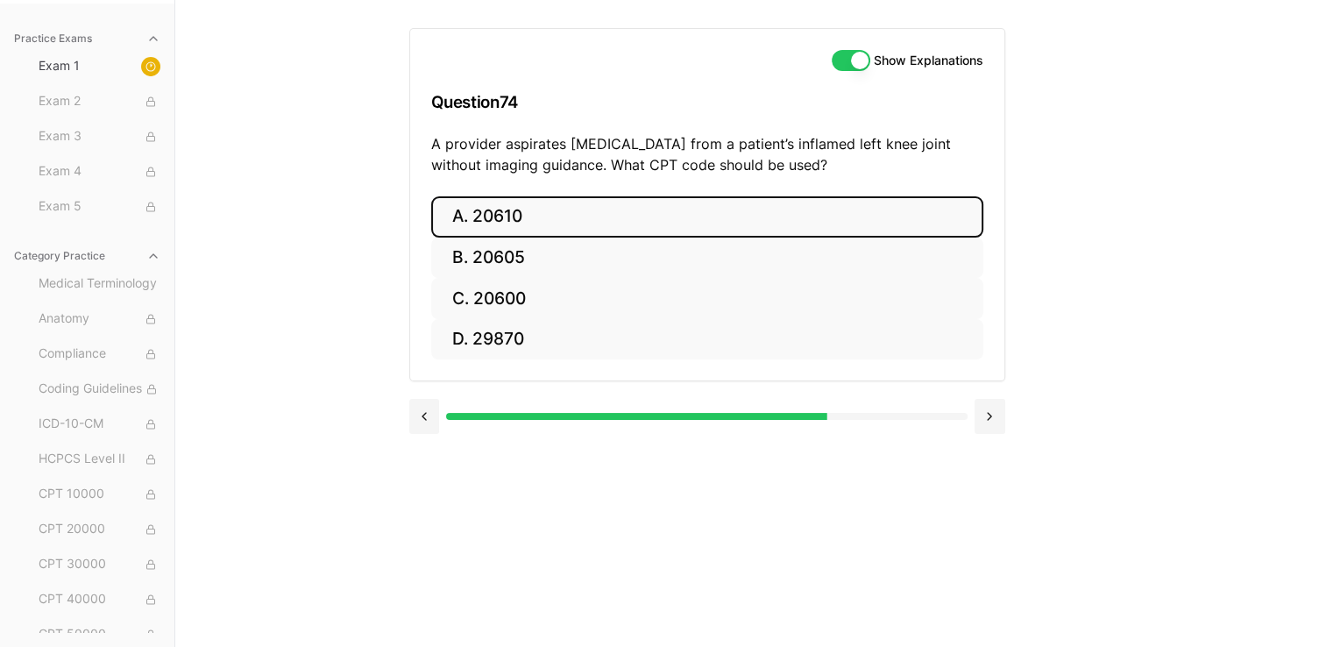
click at [499, 223] on button "A. 20610" at bounding box center [707, 216] width 552 height 41
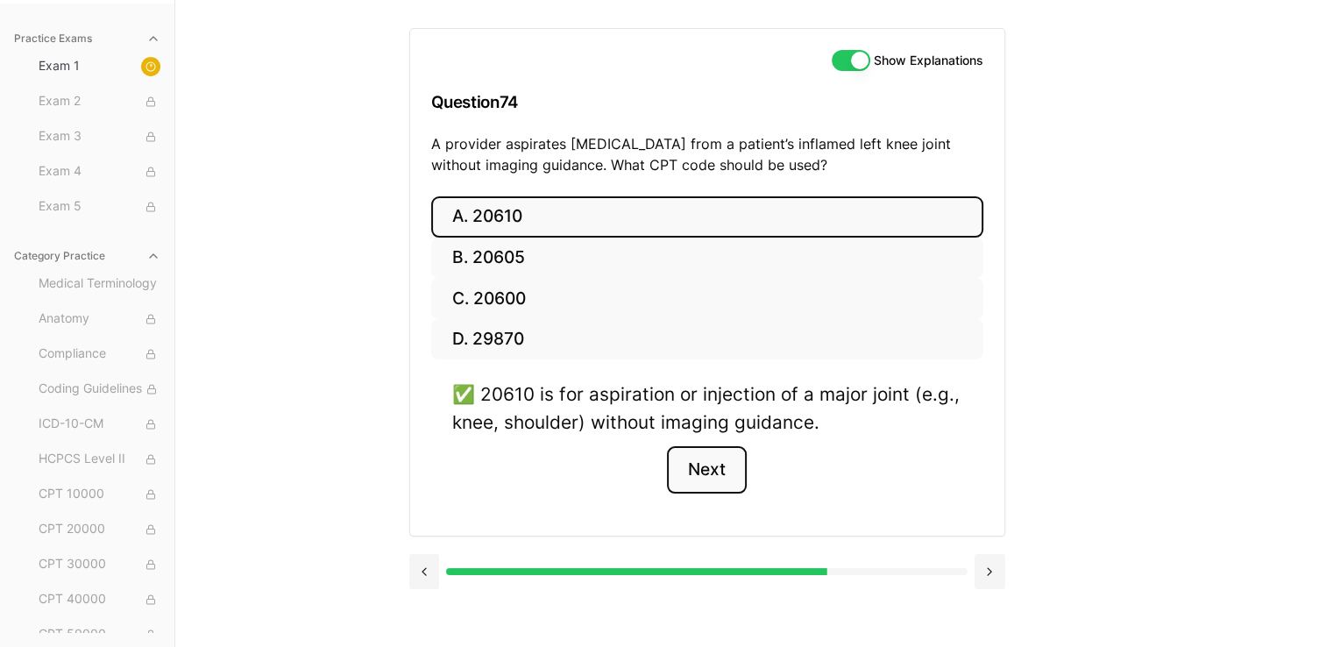
click at [654, 478] on button "Next" at bounding box center [707, 469] width 80 height 47
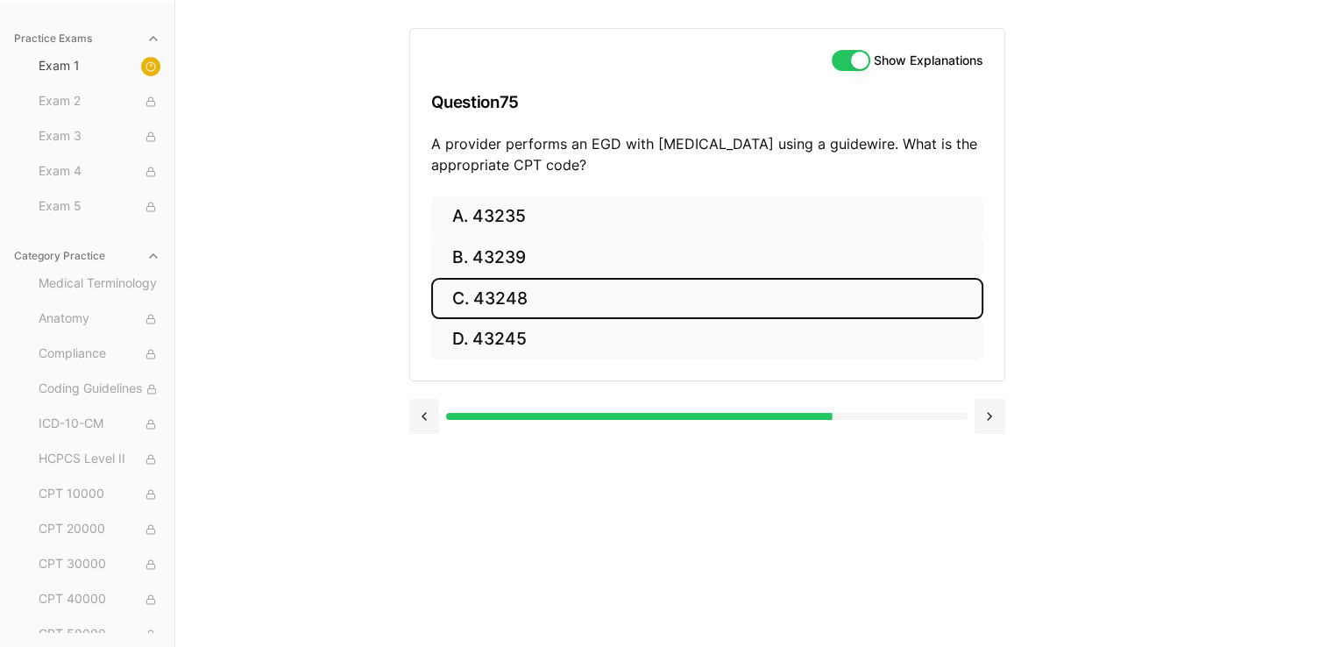
click at [654, 283] on button "C. 43248" at bounding box center [707, 298] width 552 height 41
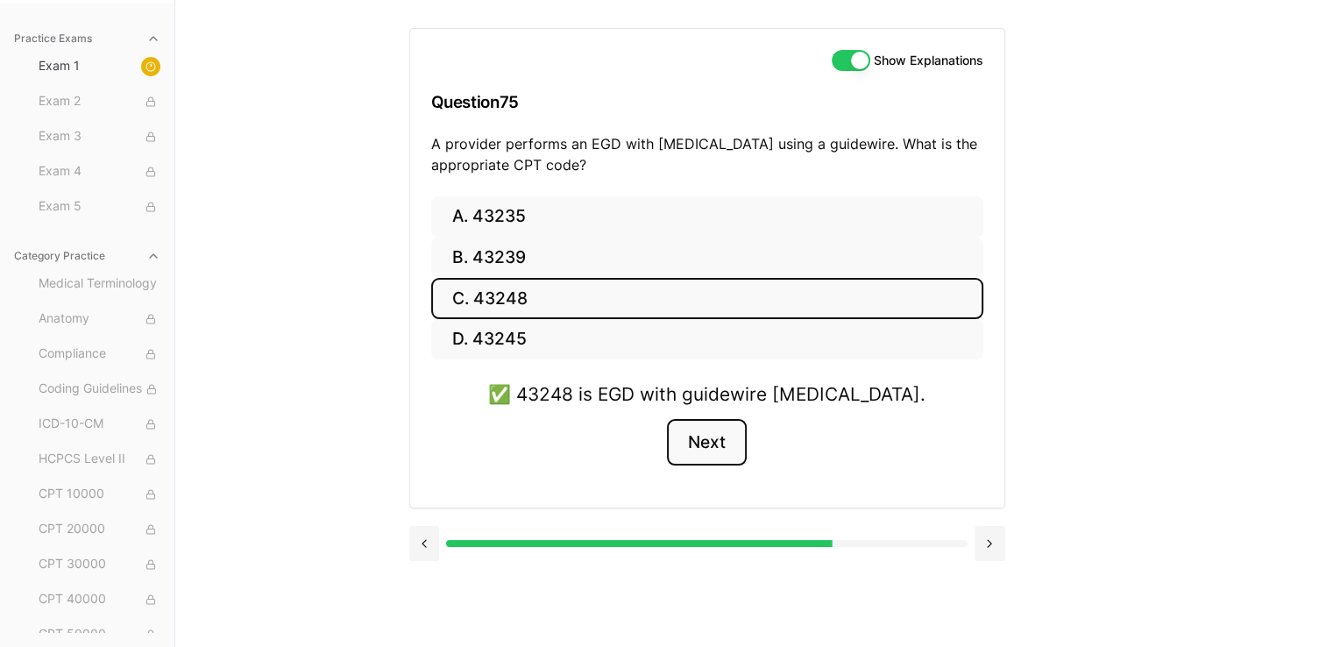
click at [654, 456] on button "Next" at bounding box center [707, 442] width 80 height 47
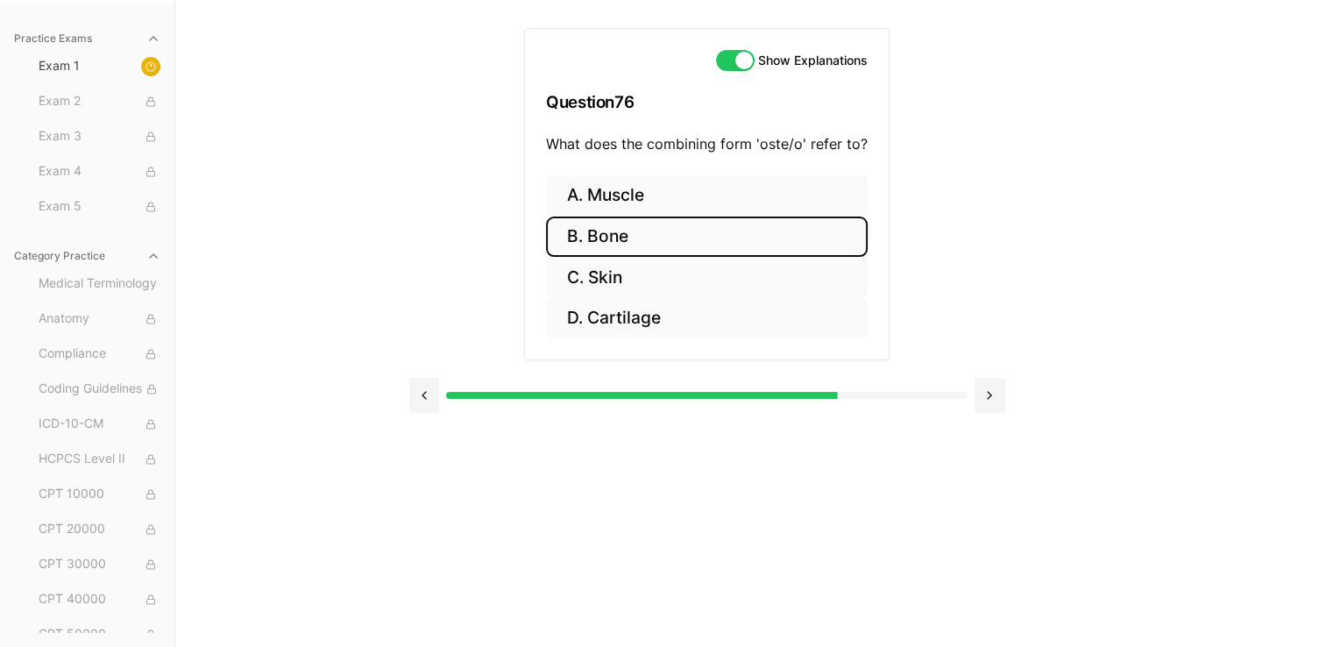
click at [654, 225] on button "B. Bone" at bounding box center [707, 236] width 322 height 41
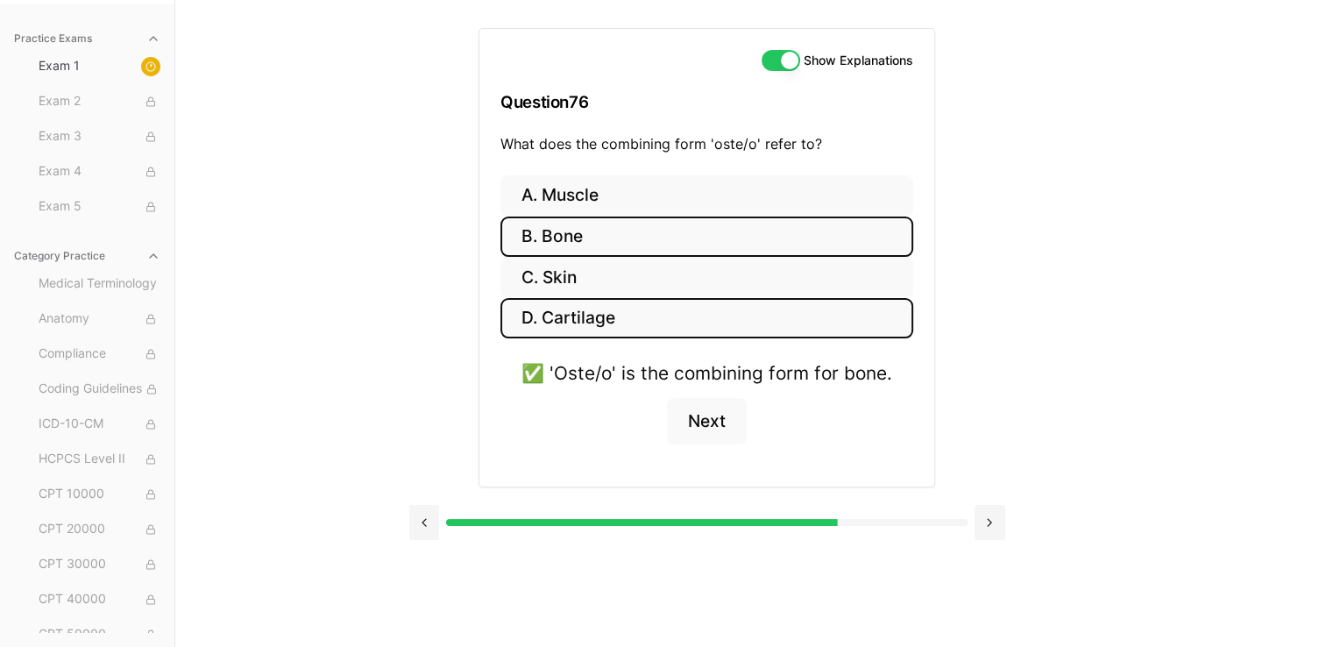
click at [654, 300] on button "D. Cartilage" at bounding box center [706, 318] width 413 height 41
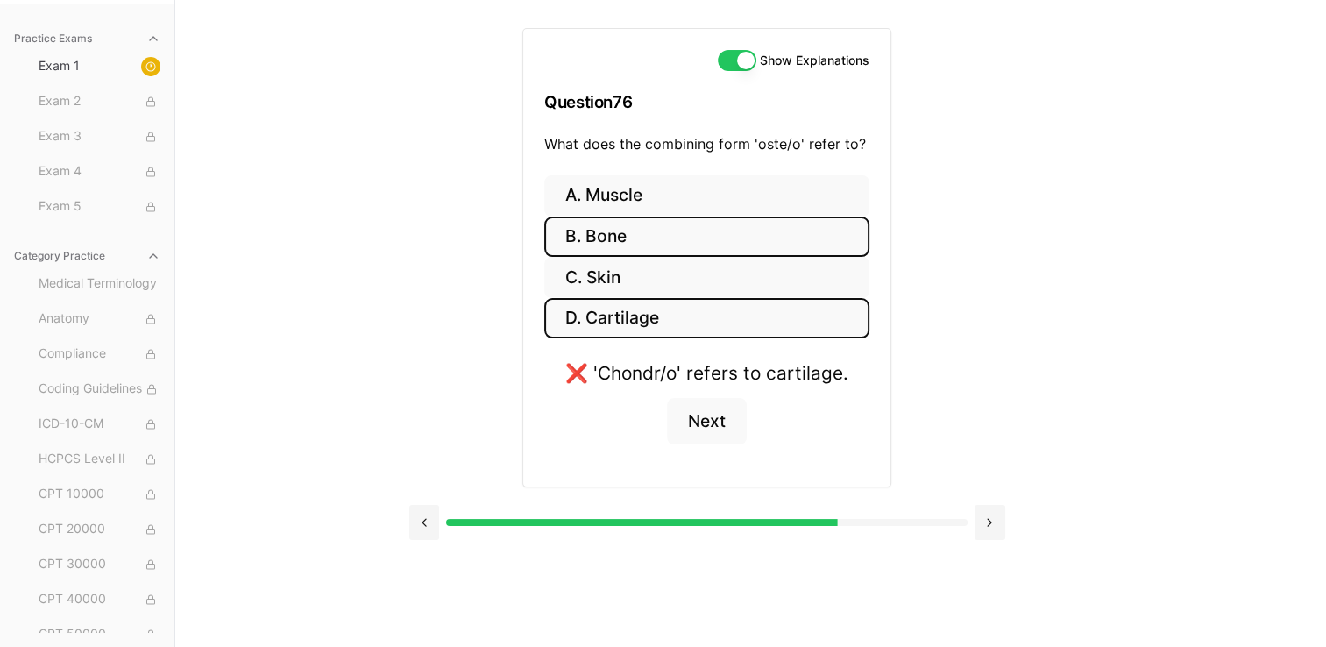
click at [654, 240] on button "B. Bone" at bounding box center [706, 236] width 325 height 41
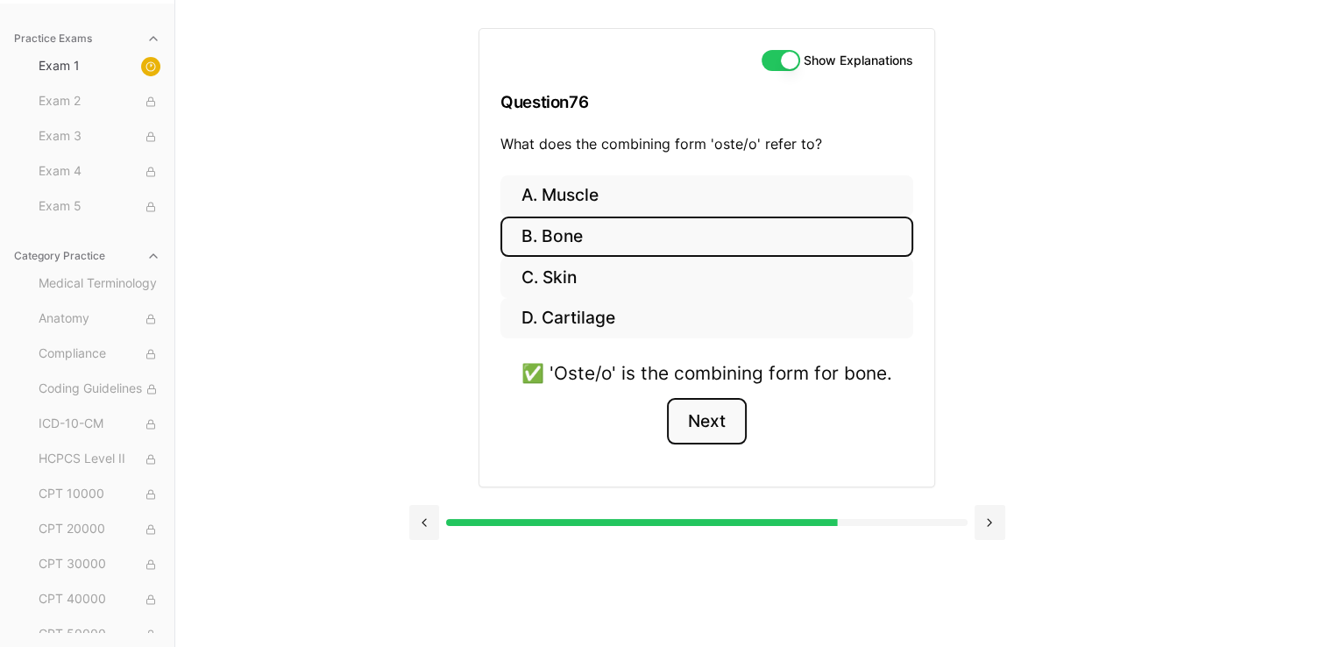
click at [654, 426] on button "Next" at bounding box center [707, 421] width 80 height 47
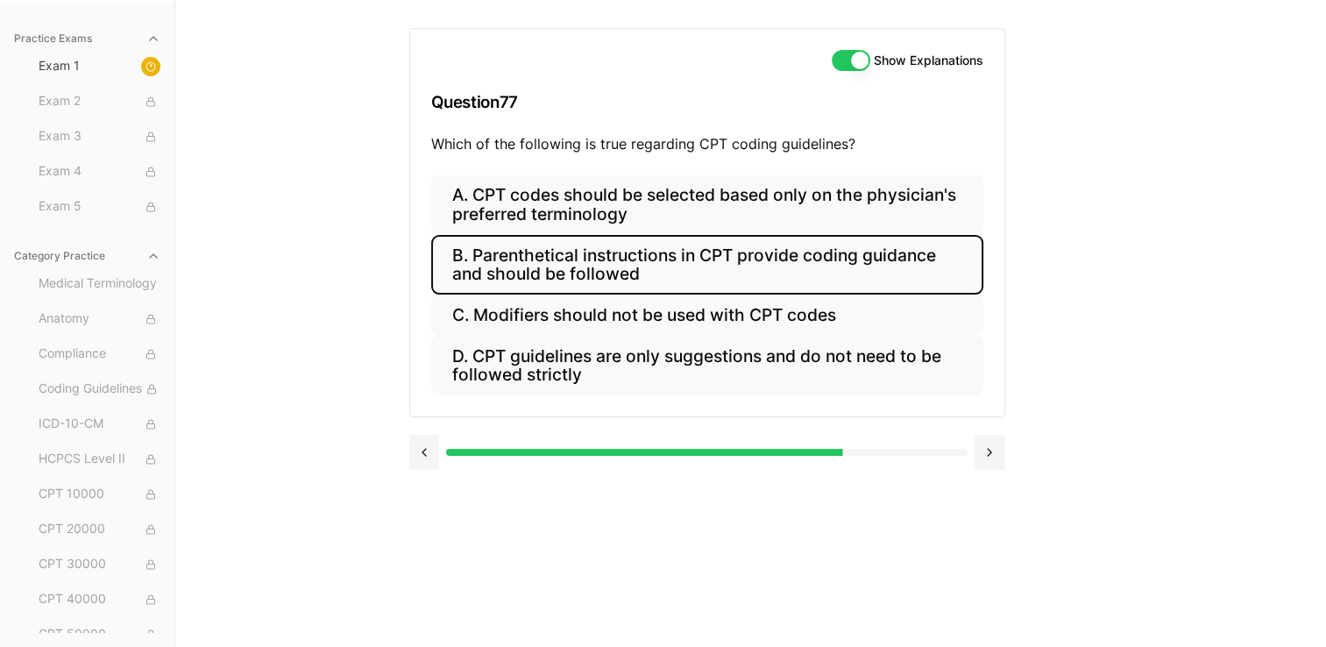
click at [654, 255] on button "B. Parenthetical instructions in CPT provide coding guidance and should be foll…" at bounding box center [707, 265] width 552 height 60
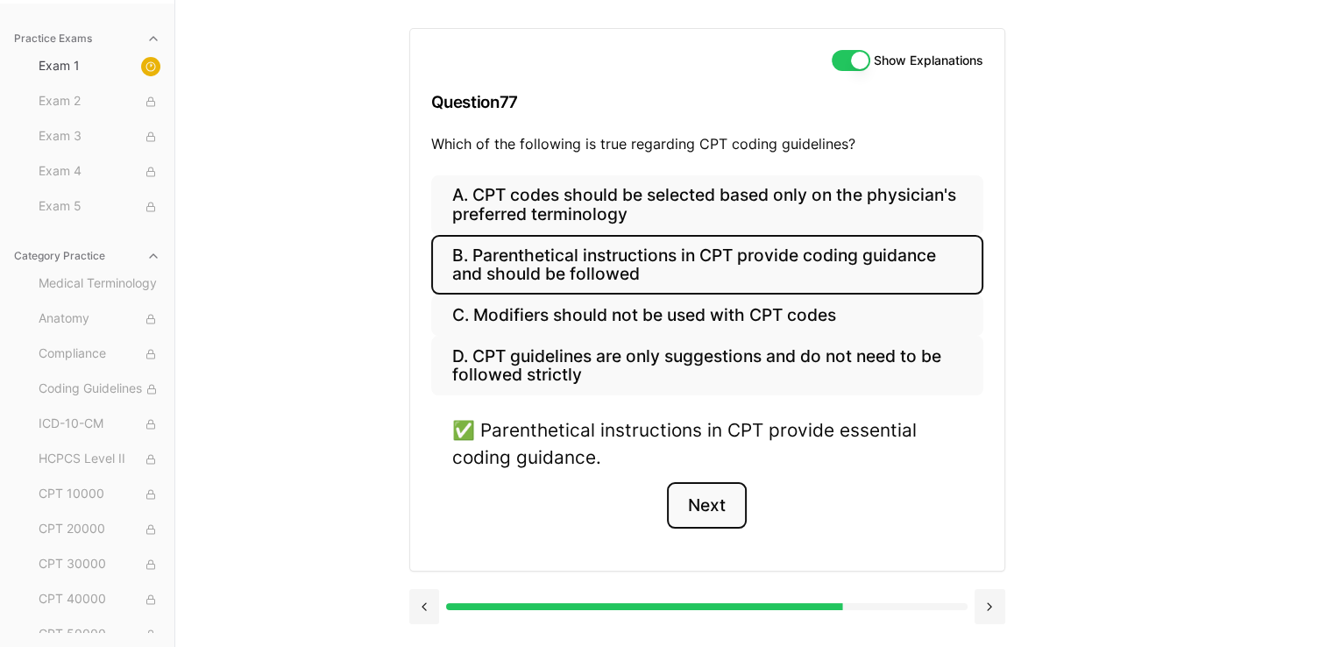
click at [654, 516] on button "Next" at bounding box center [707, 505] width 80 height 47
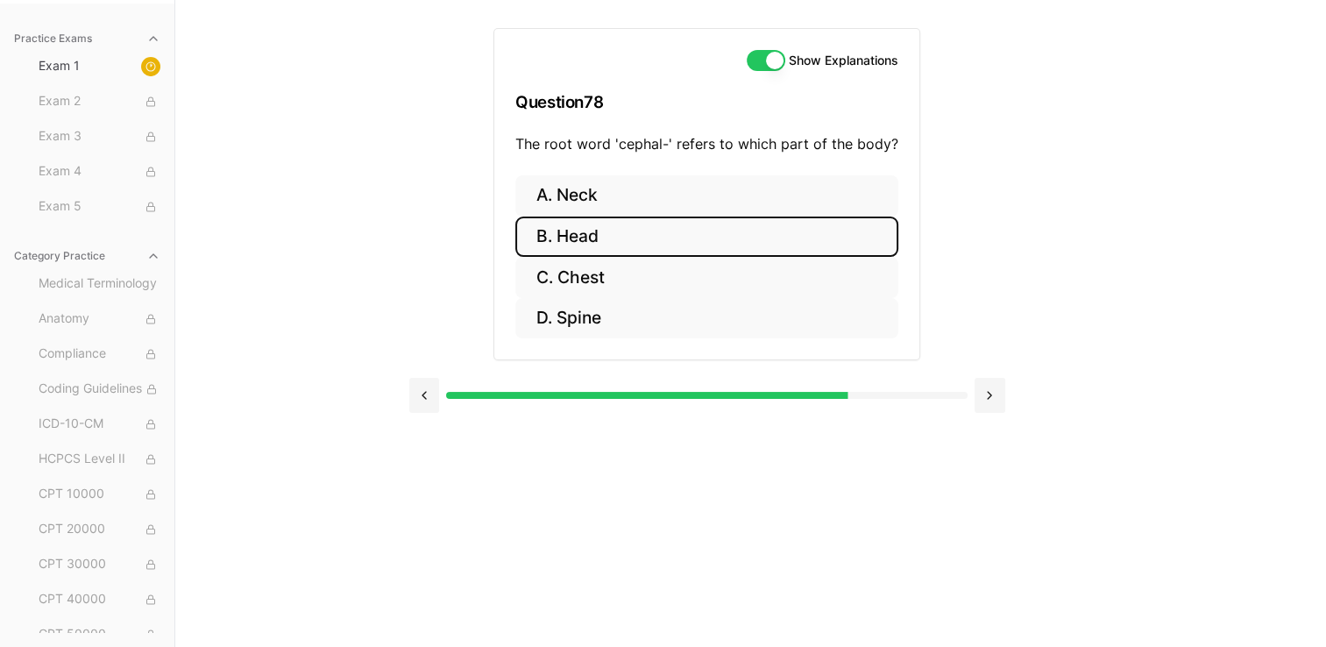
click at [578, 238] on button "B. Head" at bounding box center [706, 236] width 383 height 41
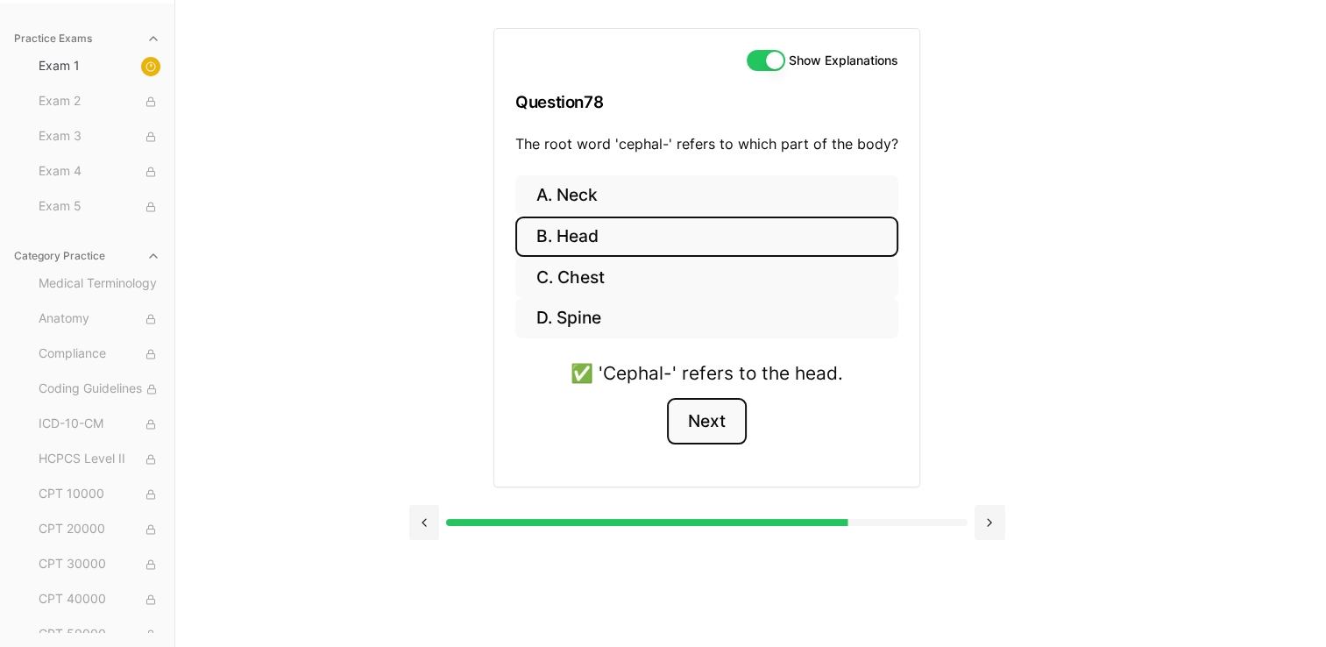
click at [654, 436] on button "Next" at bounding box center [707, 421] width 80 height 47
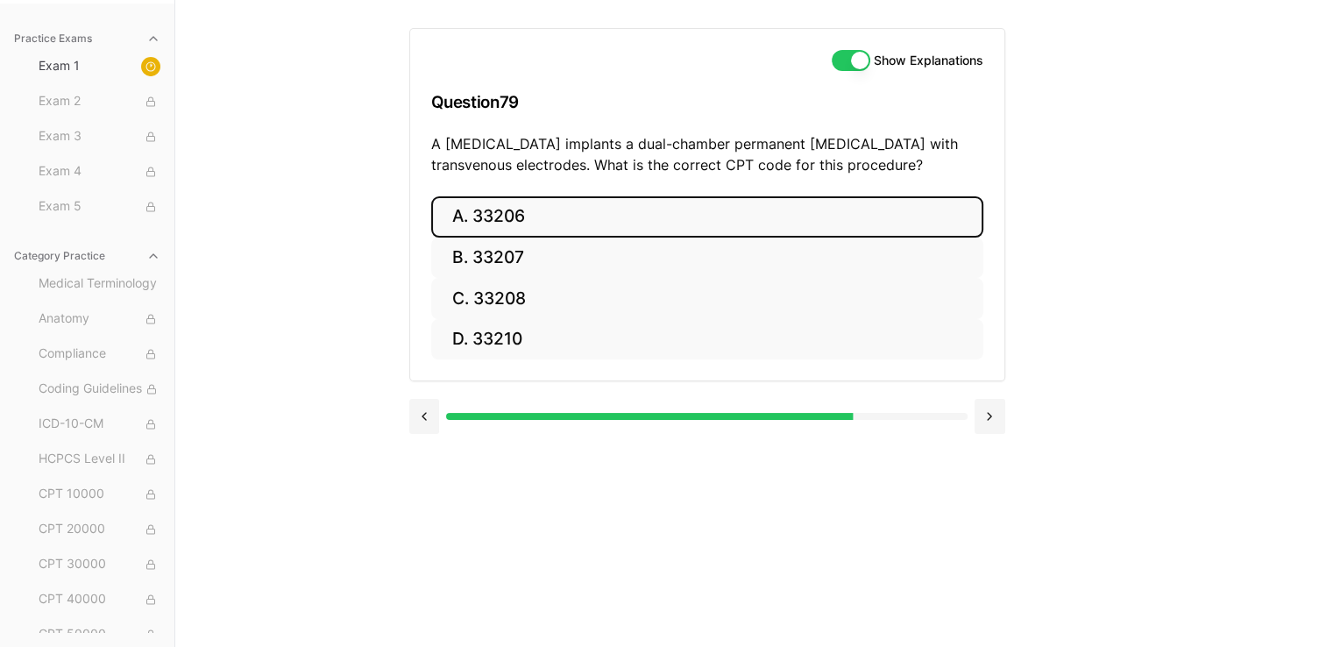
click at [619, 209] on button "A. 33206" at bounding box center [707, 216] width 552 height 41
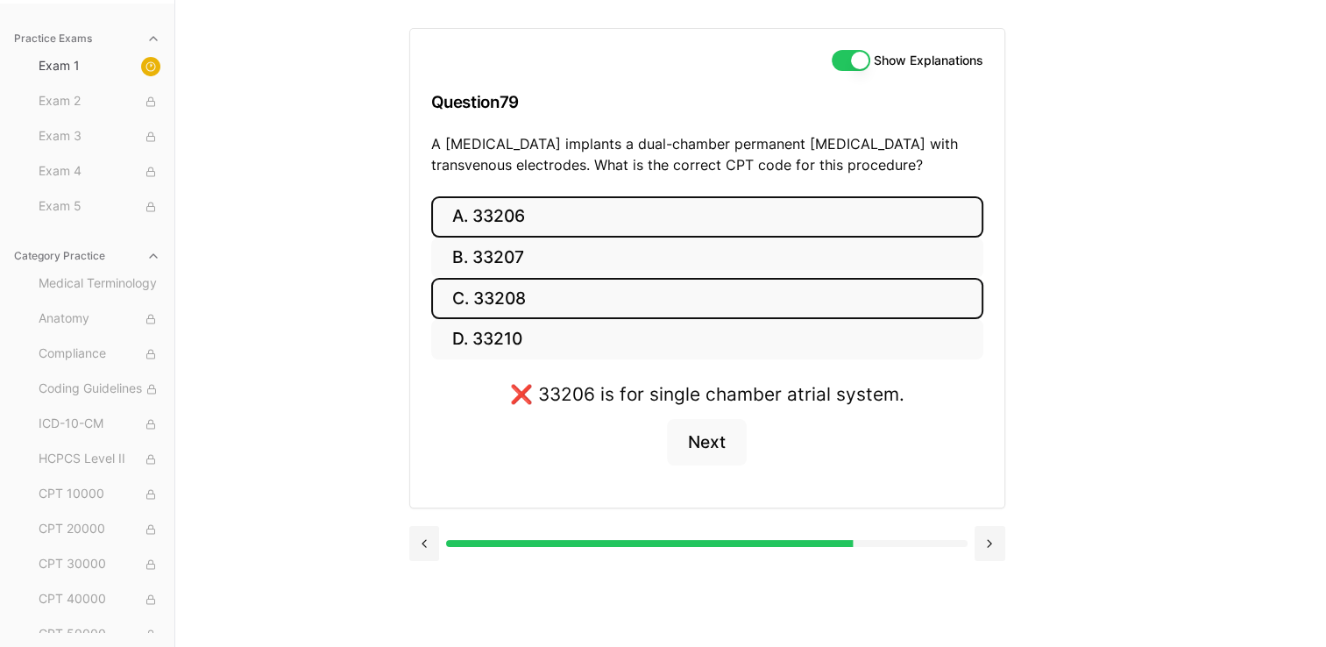
click at [611, 282] on button "C. 33208" at bounding box center [707, 298] width 552 height 41
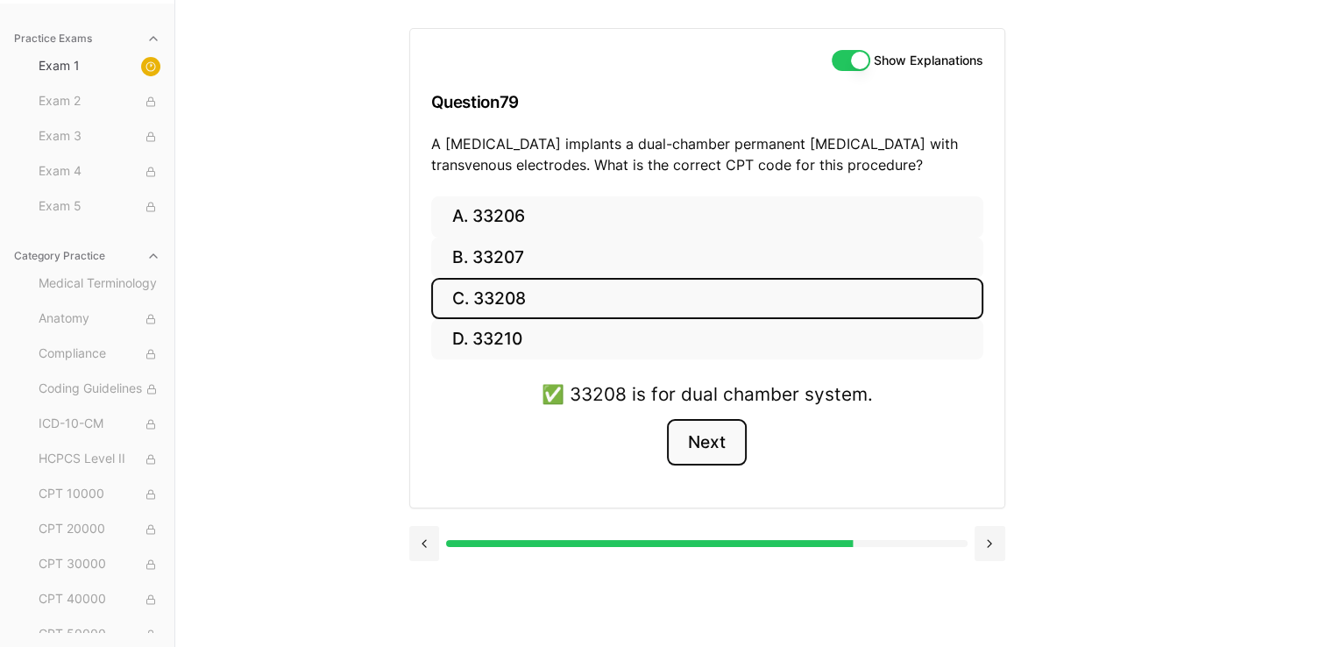
click at [654, 449] on button "Next" at bounding box center [707, 442] width 80 height 47
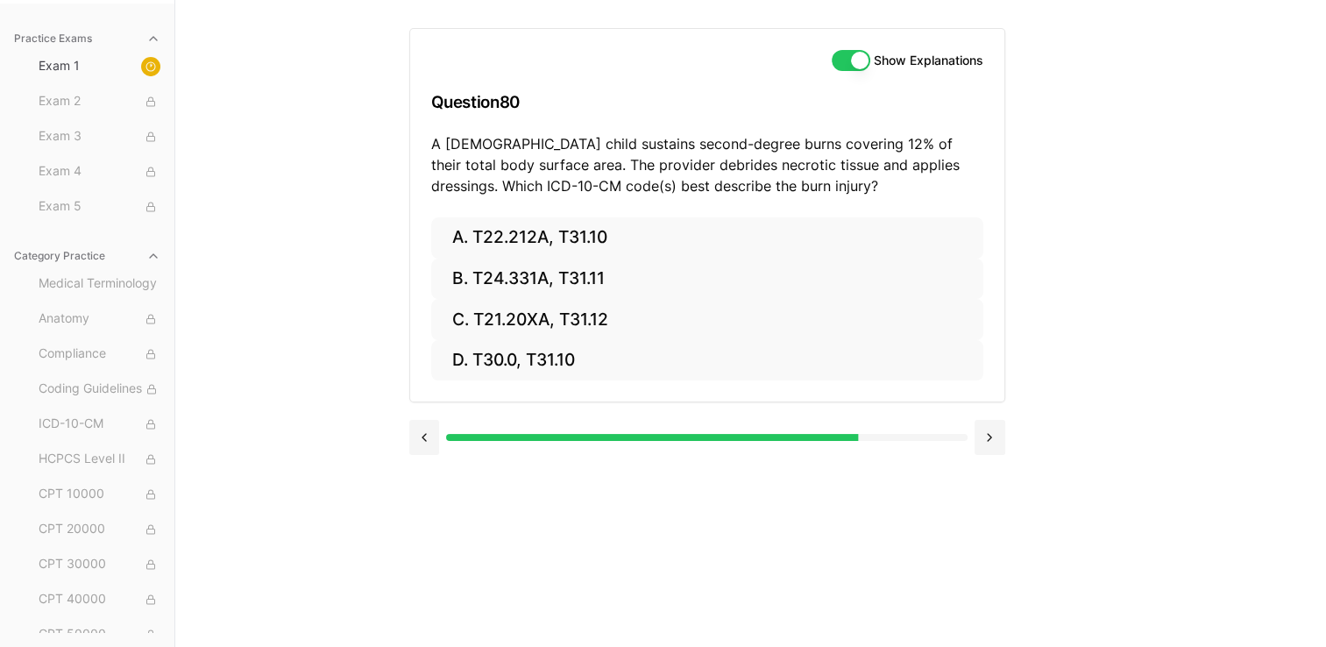
click at [654, 449] on div at bounding box center [707, 437] width 596 height 35
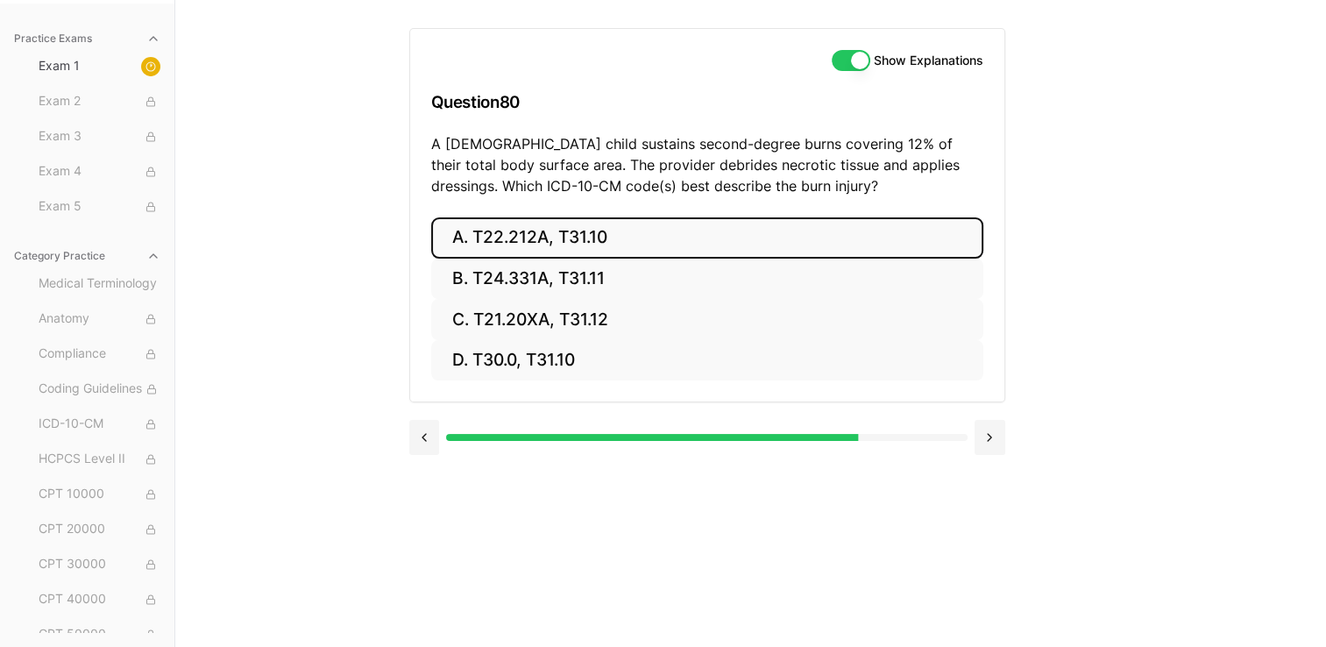
click at [623, 226] on button "A. T22.212A, T31.10" at bounding box center [707, 237] width 552 height 41
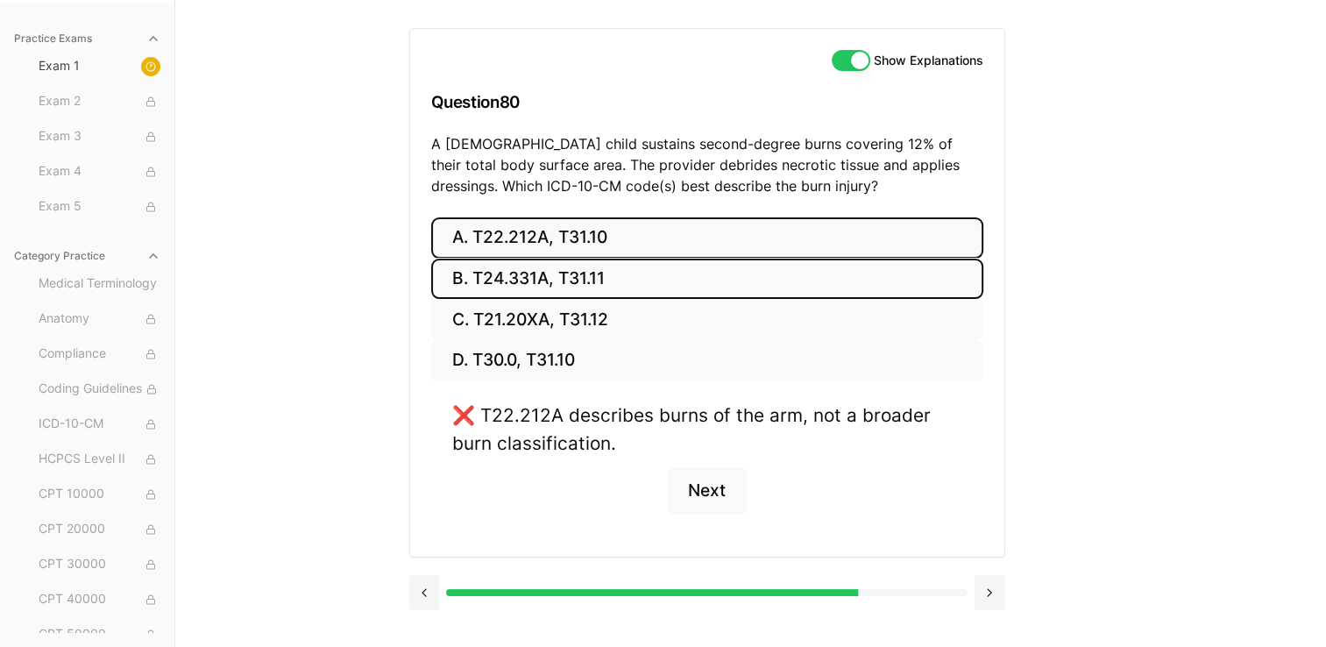
click at [617, 289] on button "B. T24.331A, T31.11" at bounding box center [707, 279] width 552 height 41
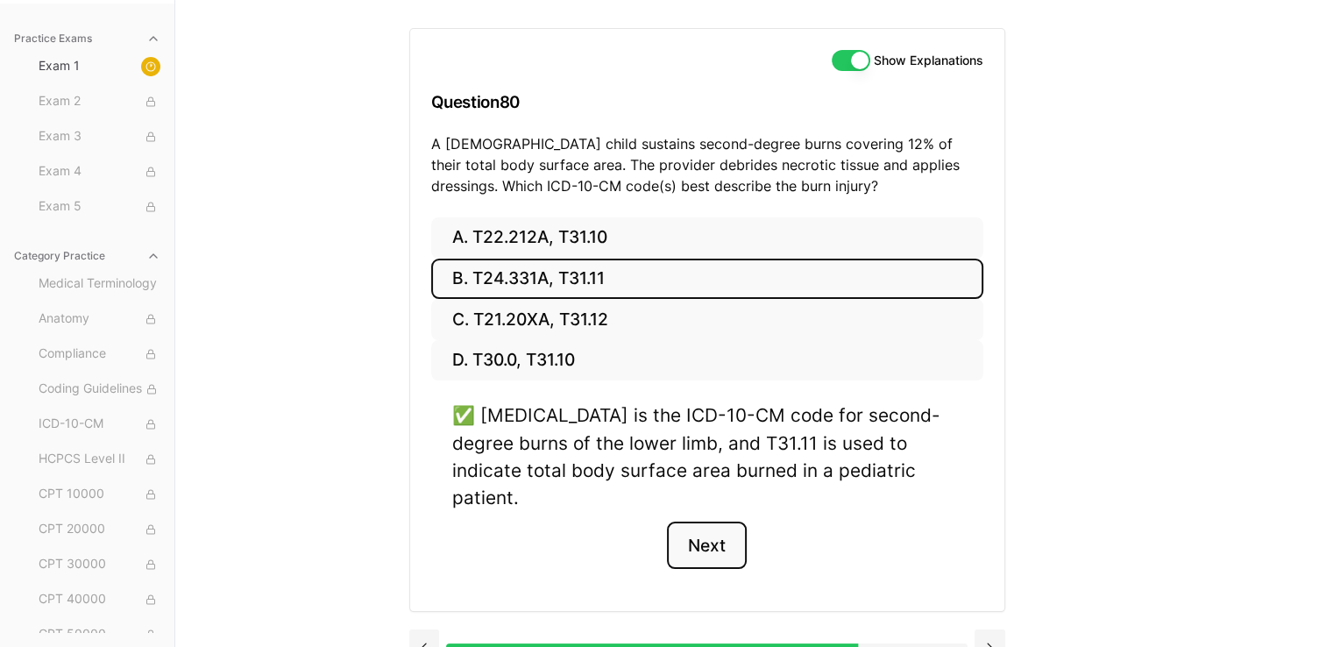
click at [654, 522] on button "Next" at bounding box center [707, 544] width 80 height 47
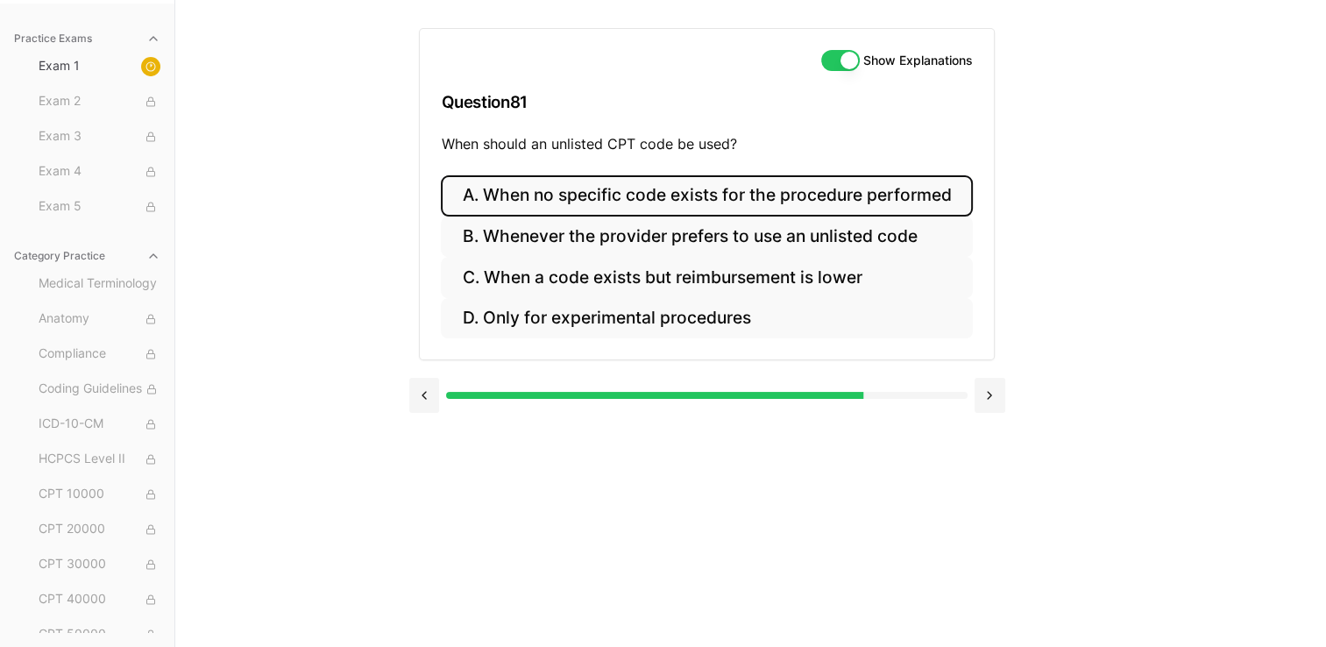
click at [541, 198] on button "A. When no specific code exists for the procedure performed" at bounding box center [706, 195] width 531 height 41
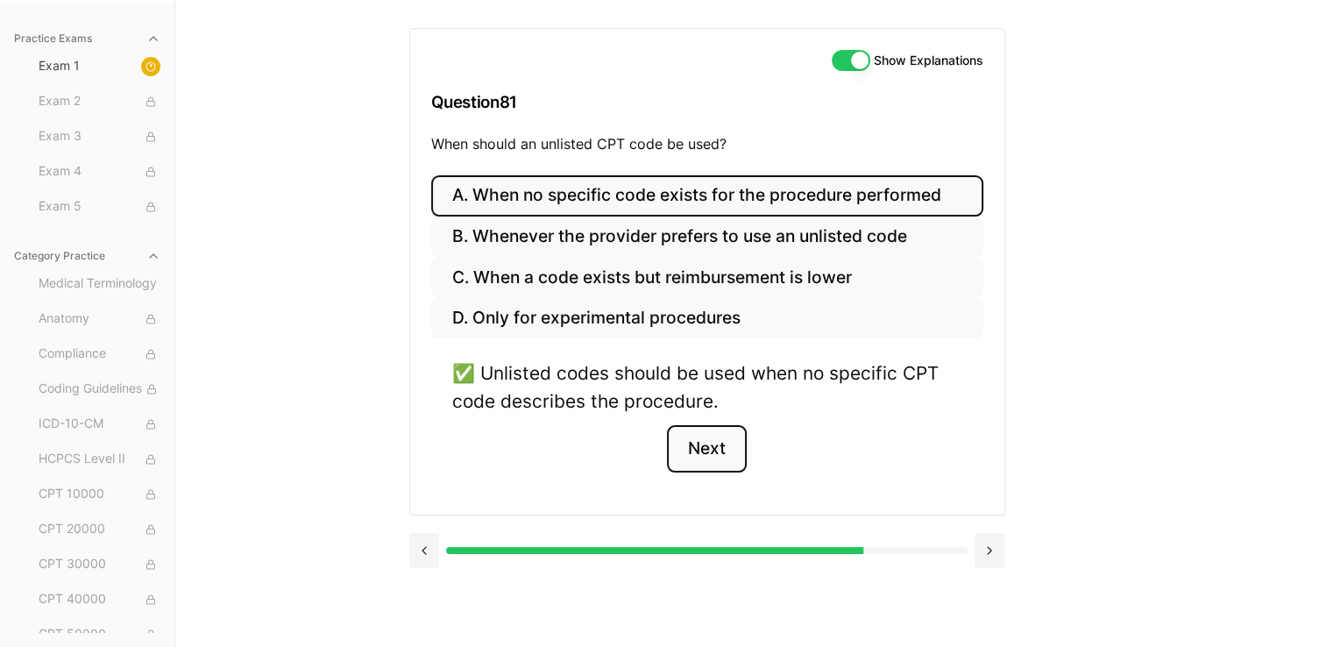
click at [654, 461] on button "Next" at bounding box center [707, 448] width 80 height 47
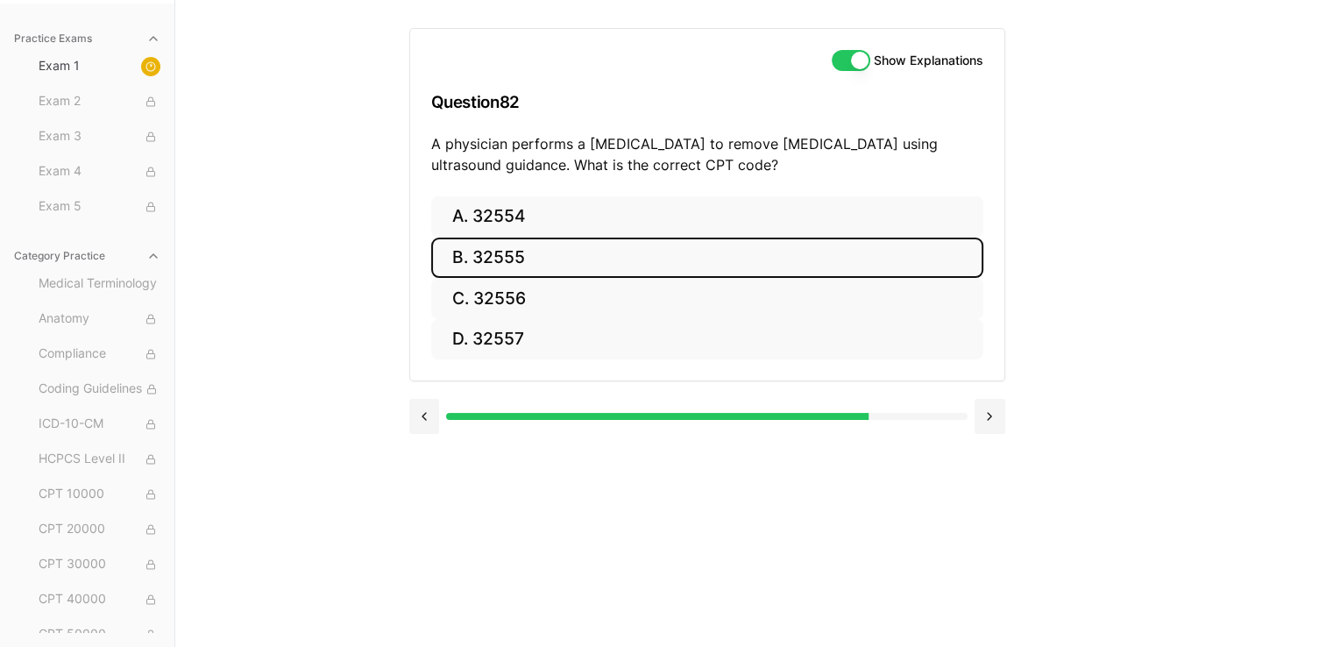
click at [654, 240] on button "B. 32555" at bounding box center [707, 257] width 552 height 41
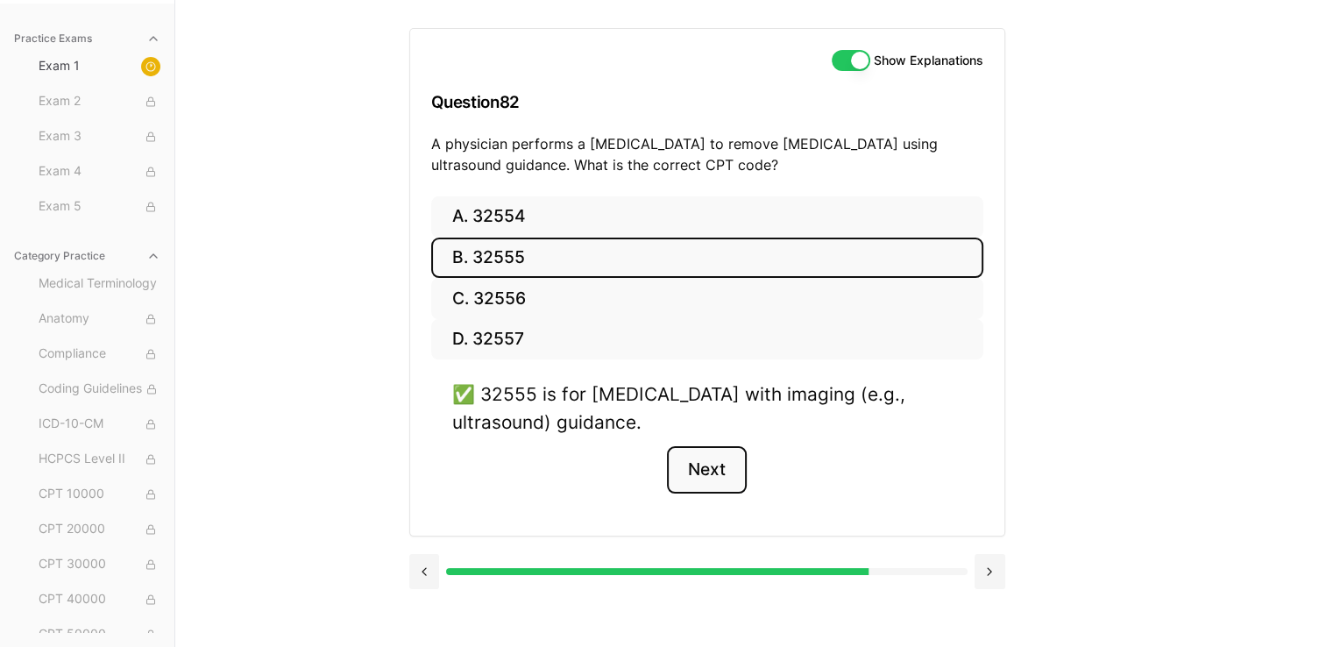
click at [654, 482] on button "Next" at bounding box center [707, 469] width 80 height 47
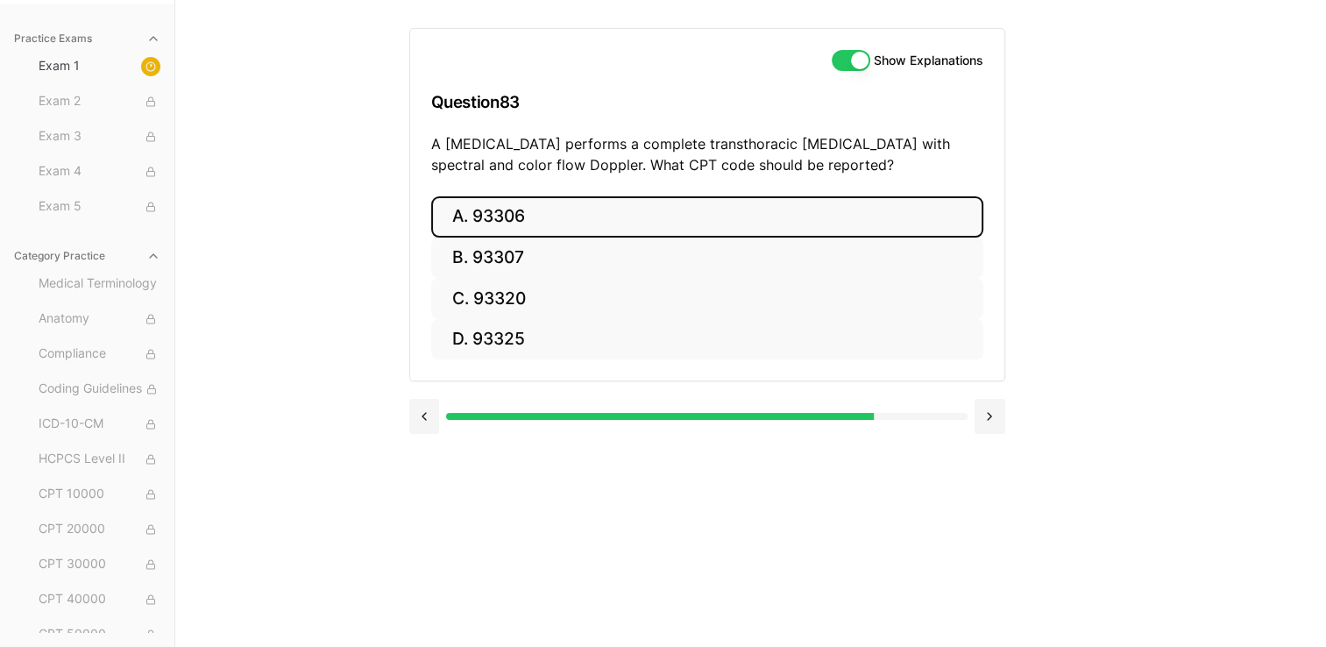
click at [548, 231] on button "A. 93306" at bounding box center [707, 216] width 552 height 41
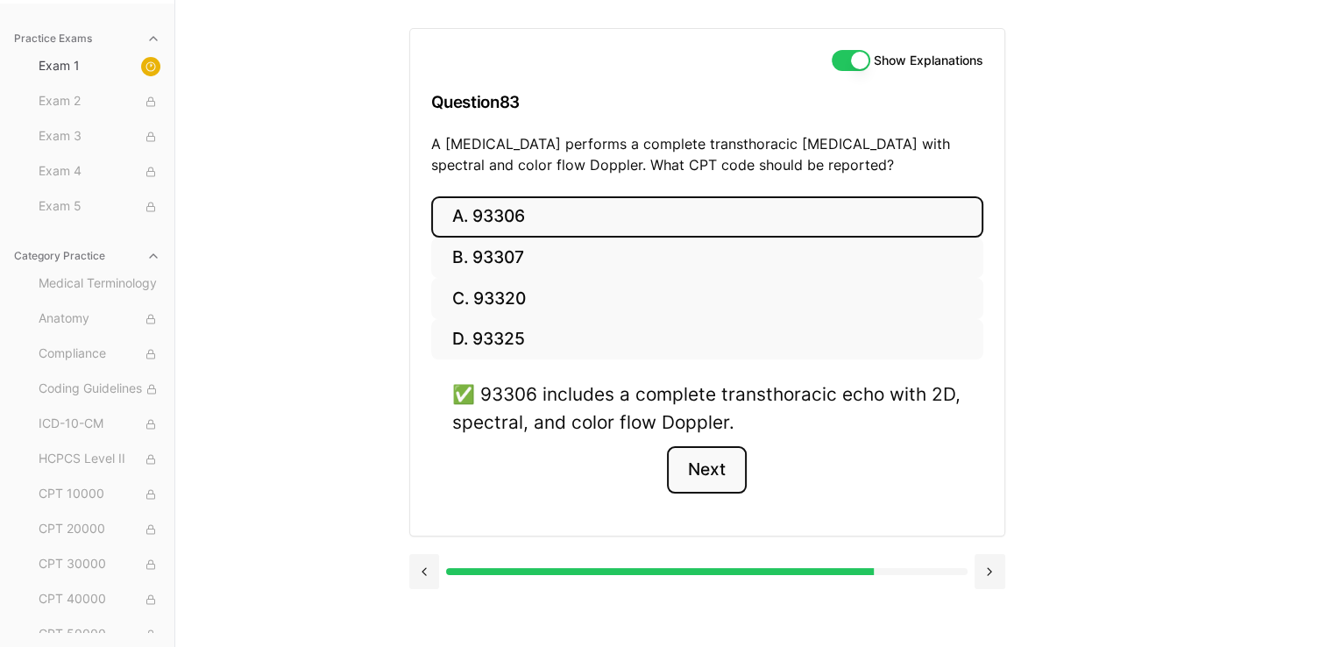
click at [654, 464] on button "Next" at bounding box center [707, 469] width 80 height 47
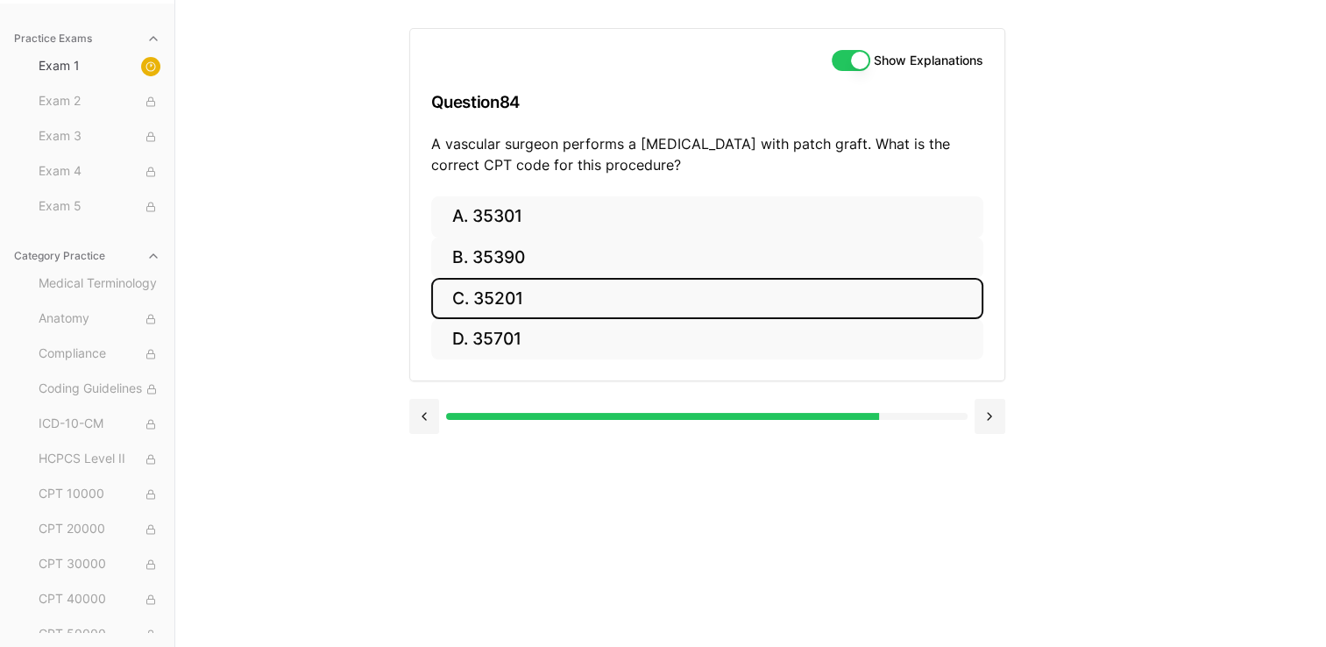
click at [606, 300] on button "C. 35201" at bounding box center [707, 298] width 552 height 41
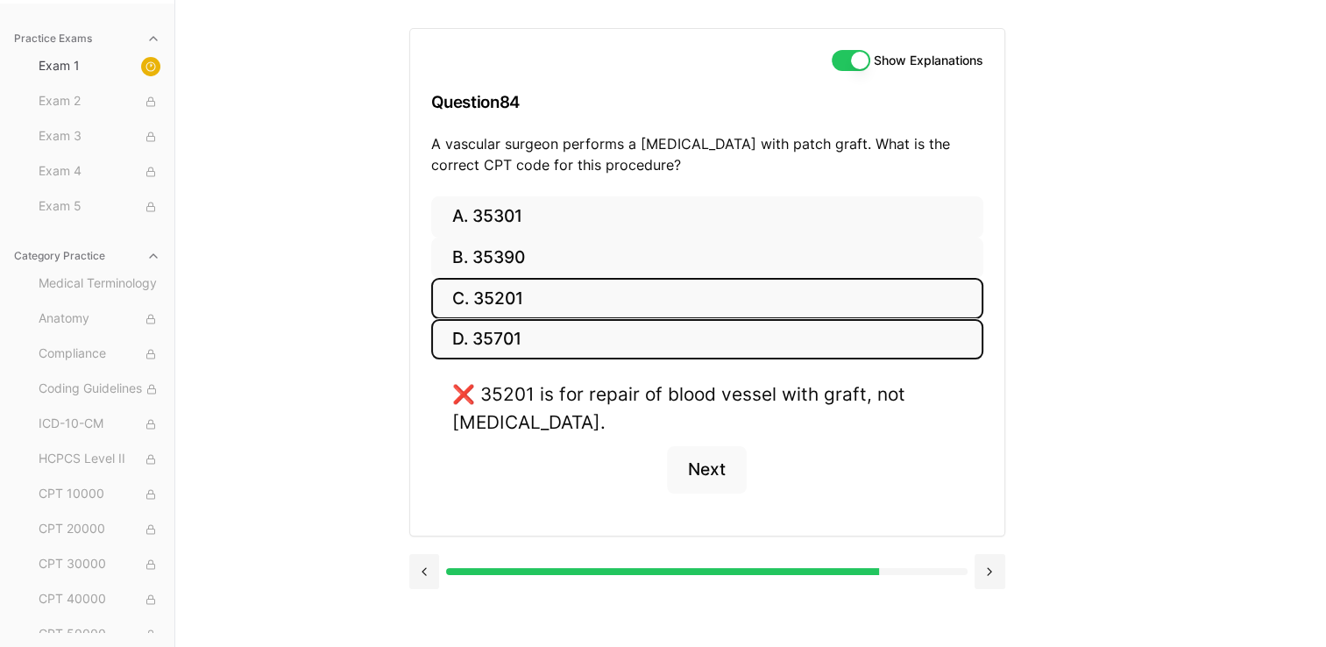
click at [581, 339] on button "D. 35701" at bounding box center [707, 339] width 552 height 41
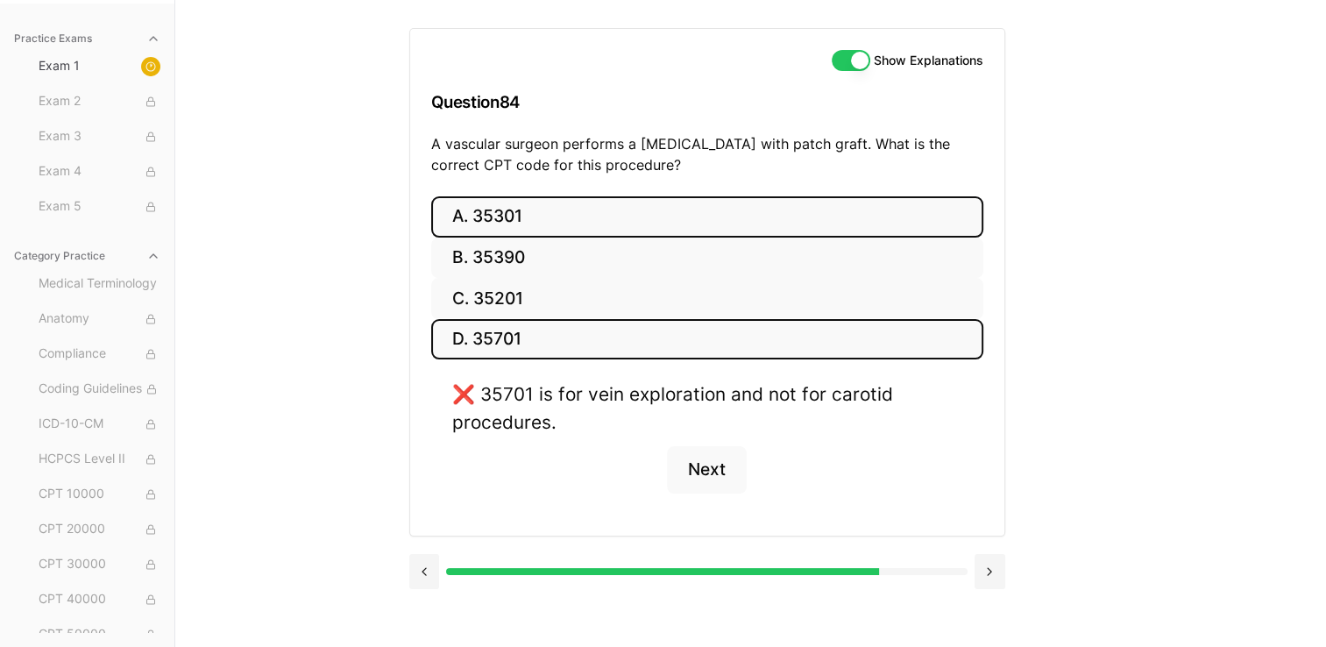
click at [560, 211] on button "A. 35301" at bounding box center [707, 216] width 552 height 41
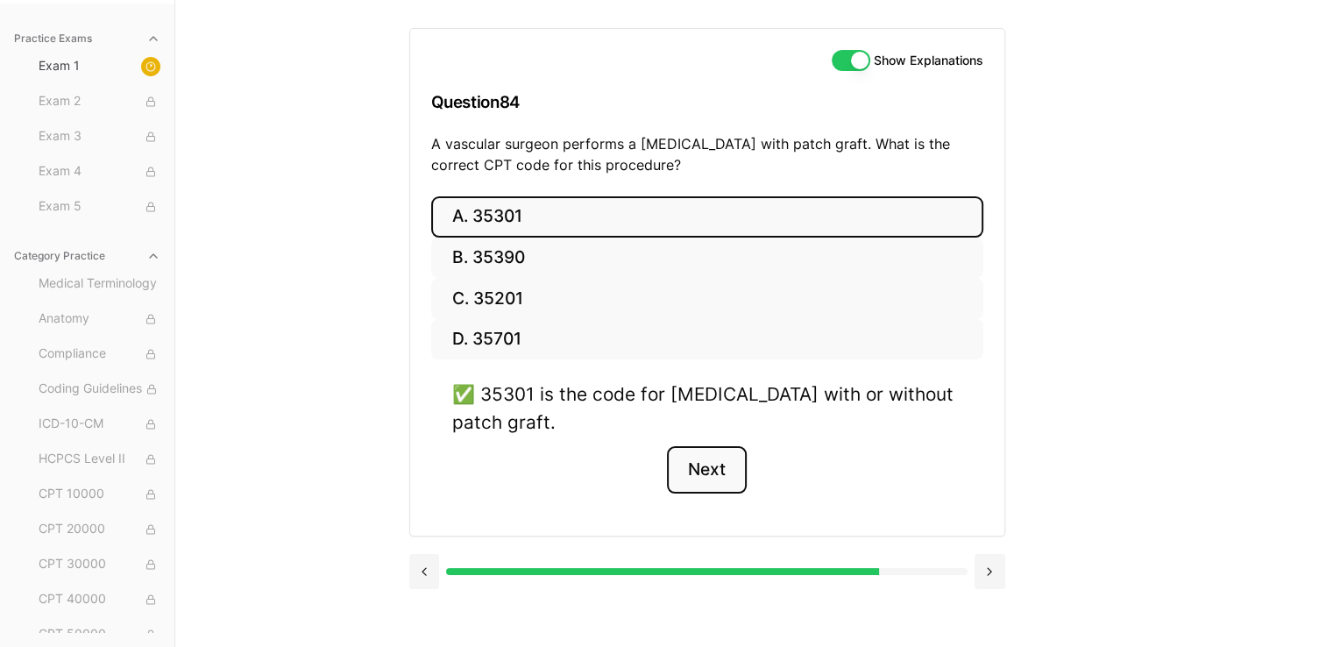
click at [654, 458] on button "Next" at bounding box center [707, 469] width 80 height 47
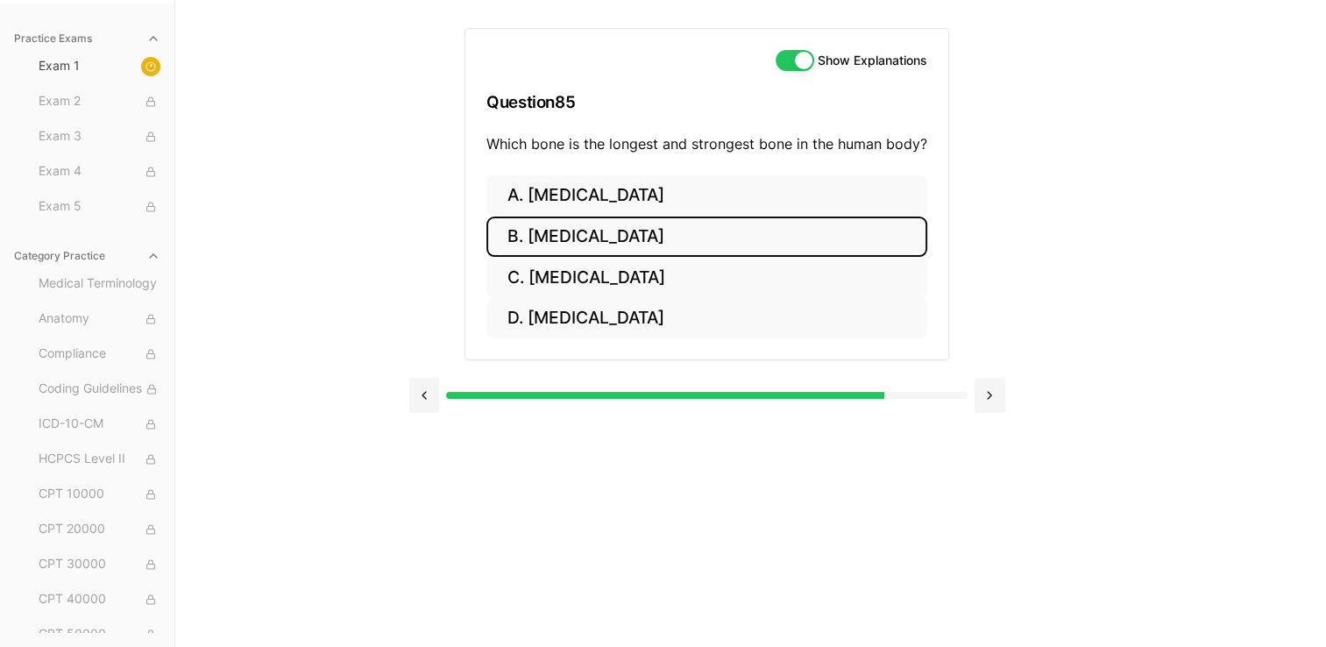
click at [634, 240] on button "B. Femur" at bounding box center [706, 236] width 441 height 41
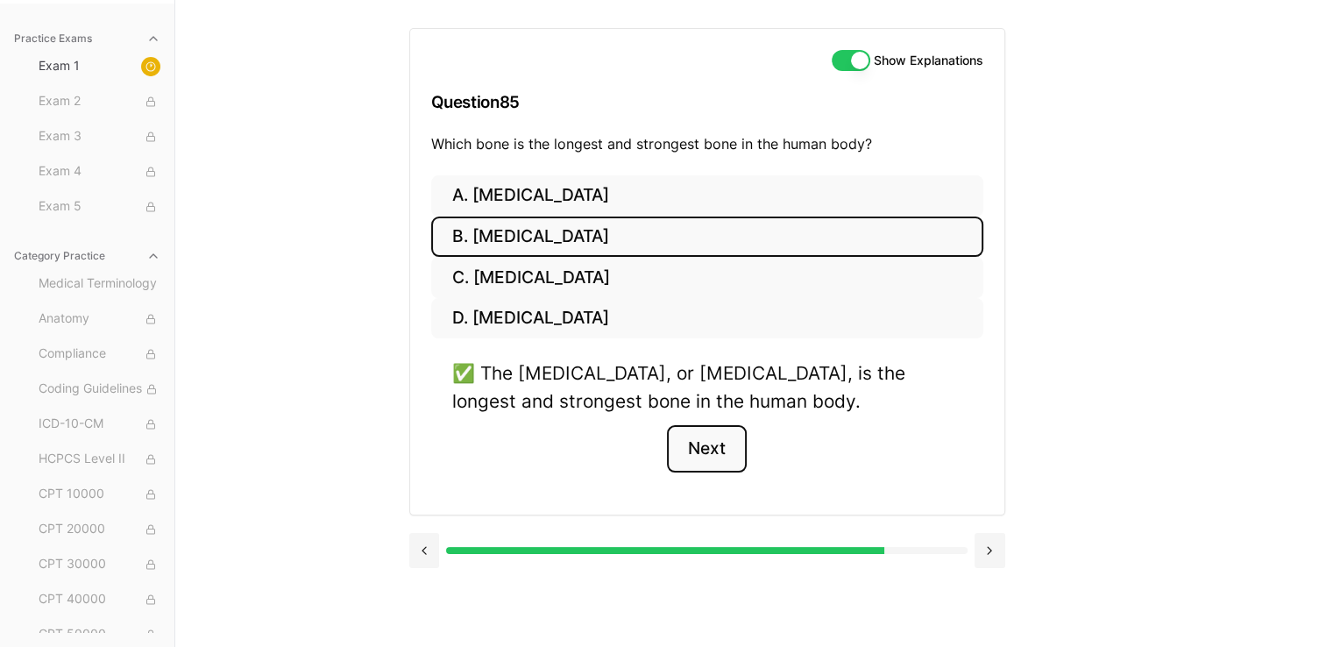
click at [654, 443] on button "Next" at bounding box center [707, 448] width 80 height 47
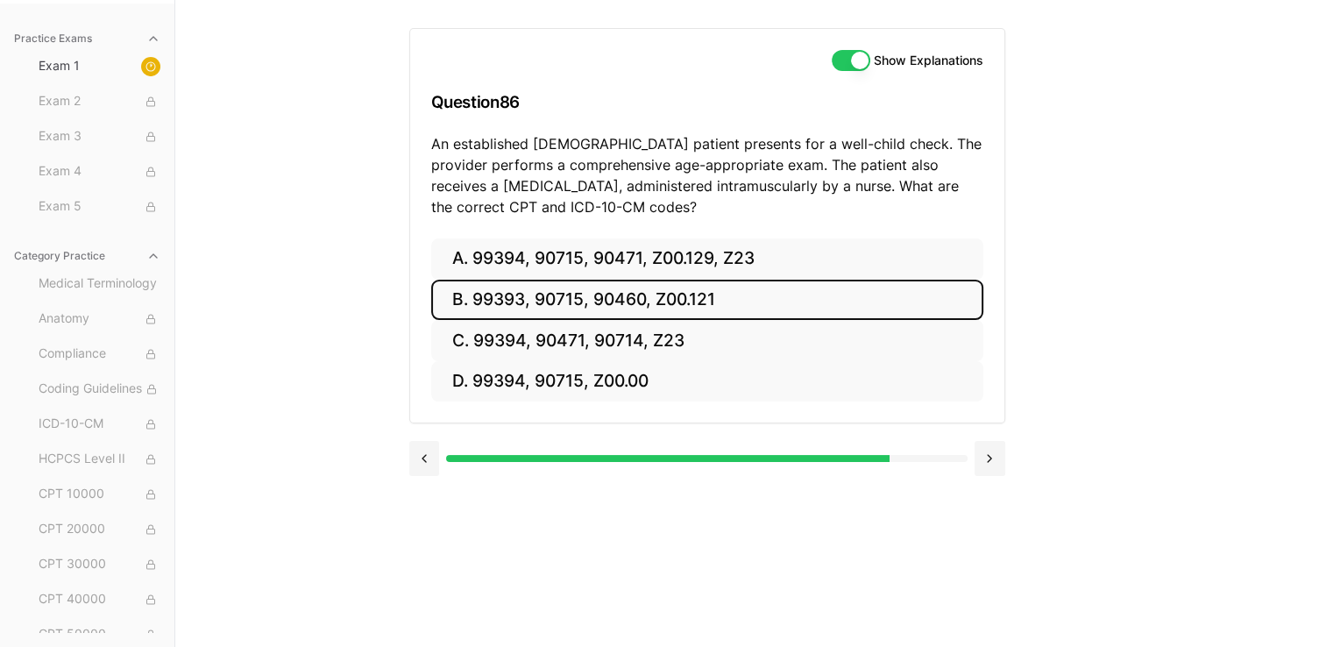
click at [654, 293] on button "B. 99393, 90715, 90460, Z00.121" at bounding box center [707, 300] width 552 height 41
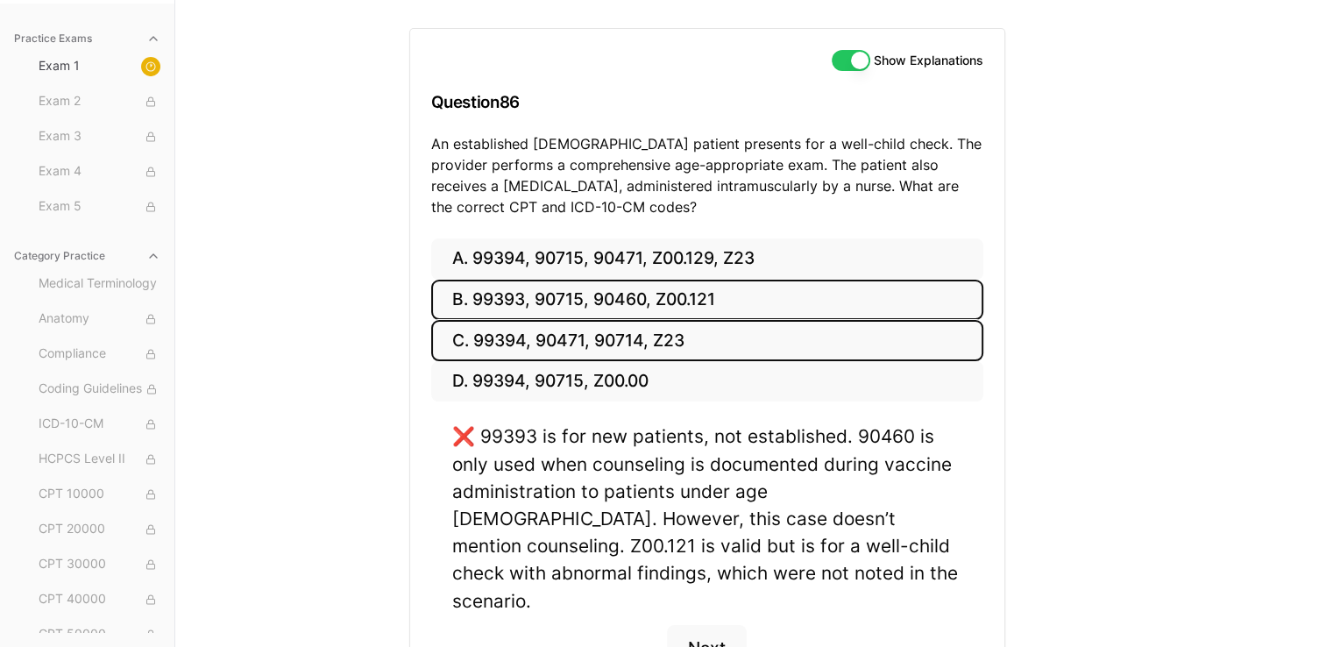
click at [654, 357] on button "C. 99394, 90471, 90714, Z23" at bounding box center [707, 340] width 552 height 41
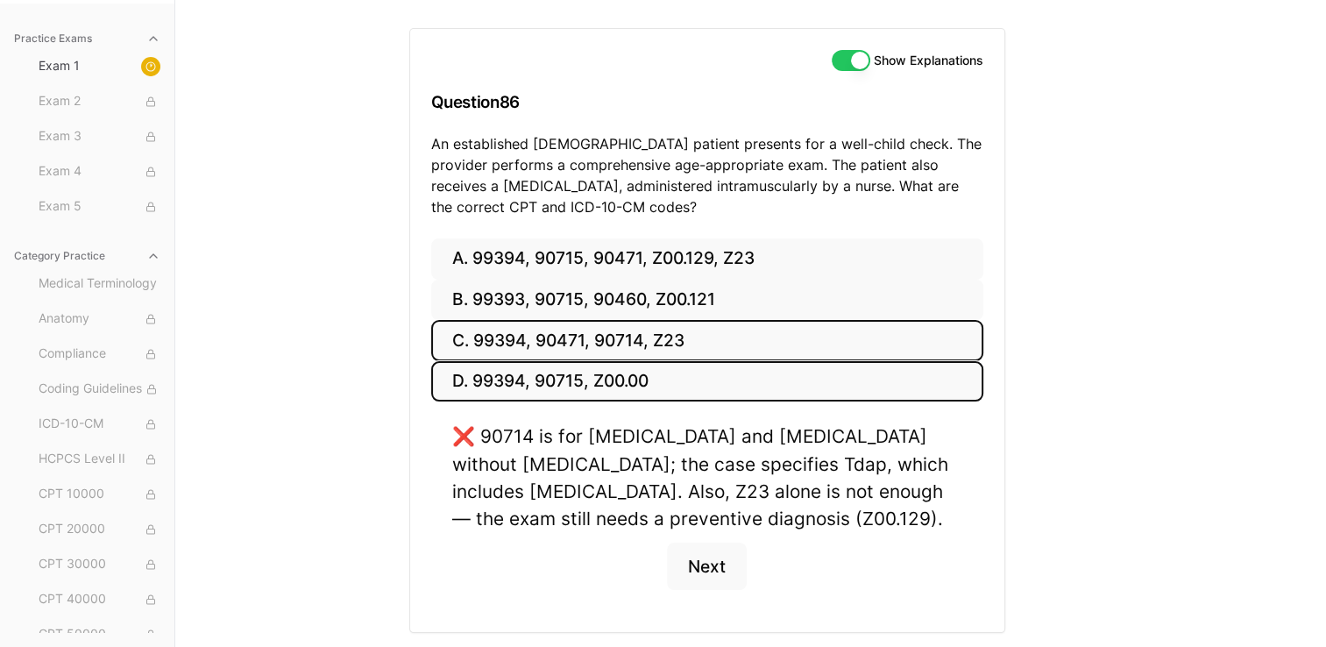
click at [654, 384] on button "D. 99394, 90715, Z00.00" at bounding box center [707, 381] width 552 height 41
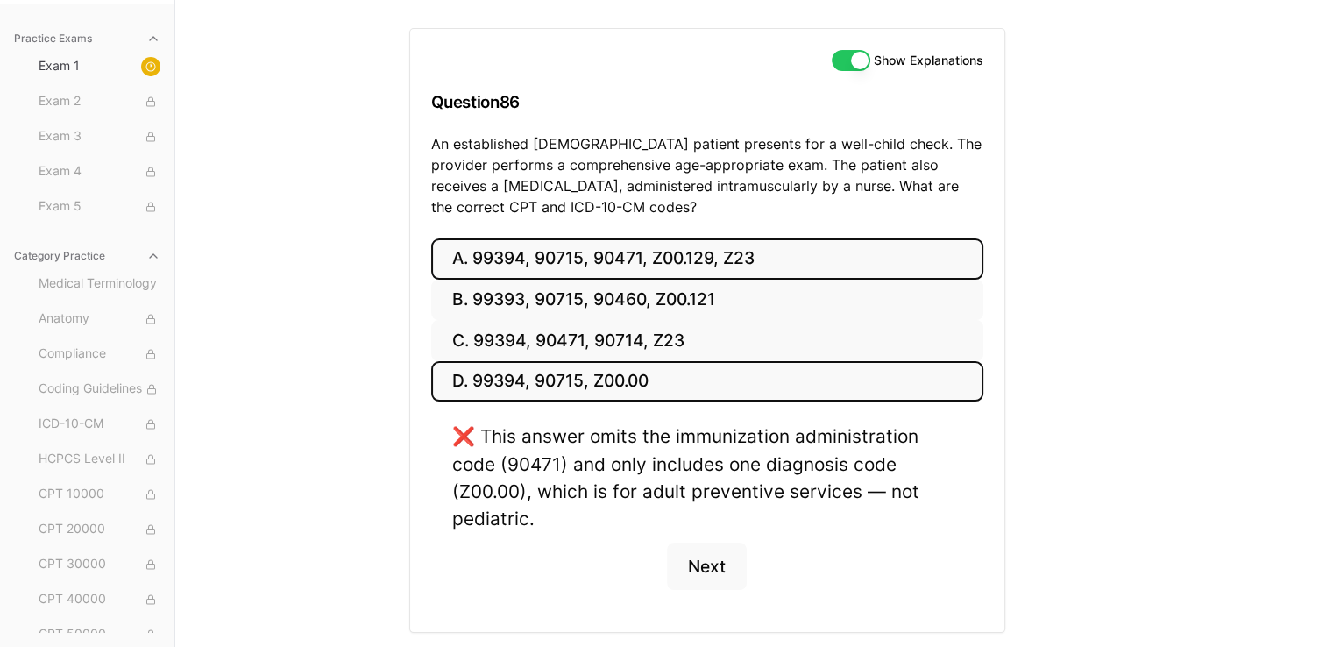
click at [654, 254] on button "A. 99394, 90715, 90471, Z00.129, Z23" at bounding box center [707, 258] width 552 height 41
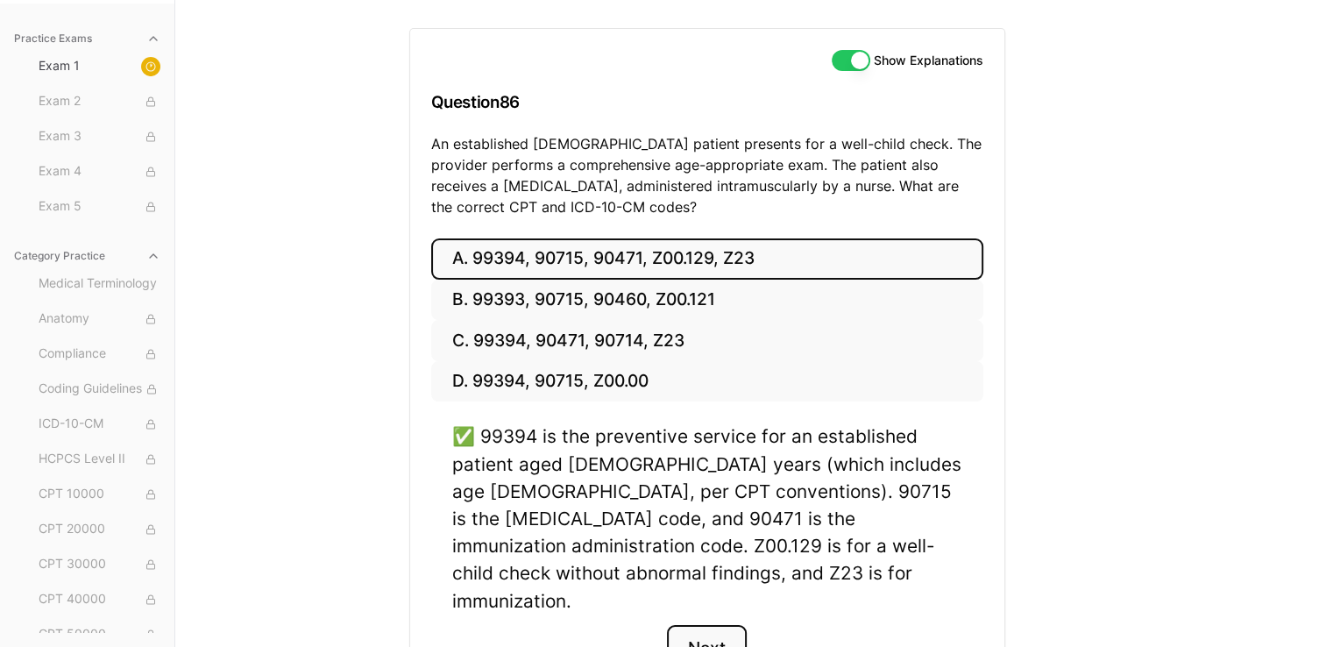
click at [654, 625] on button "Next" at bounding box center [707, 648] width 80 height 47
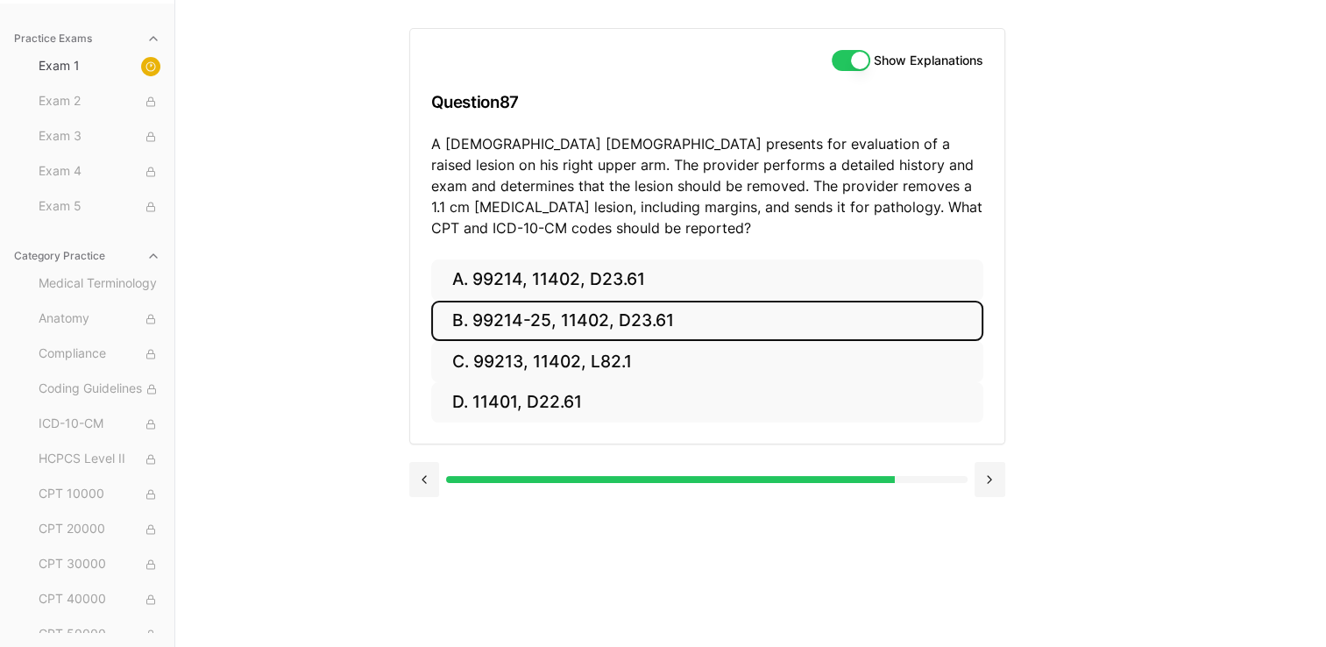
click at [654, 301] on button "B. 99214-25, 11402, D23.61" at bounding box center [707, 321] width 552 height 41
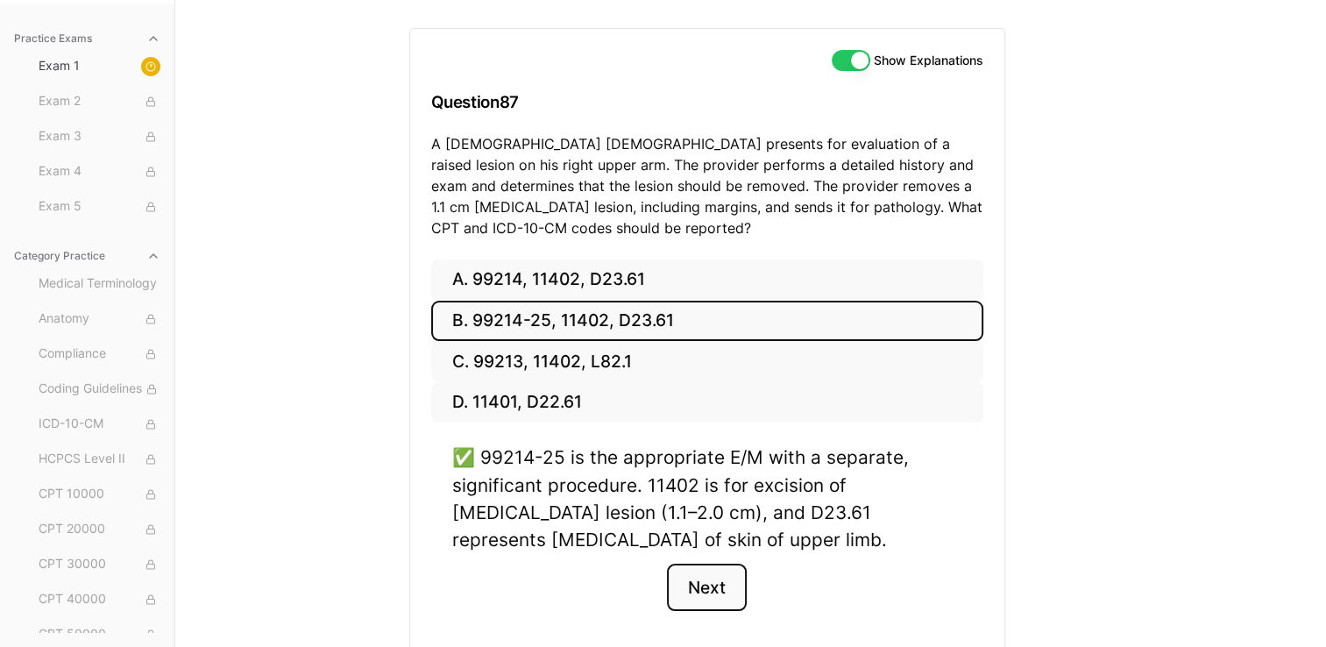
click at [654, 591] on button "Next" at bounding box center [707, 587] width 80 height 47
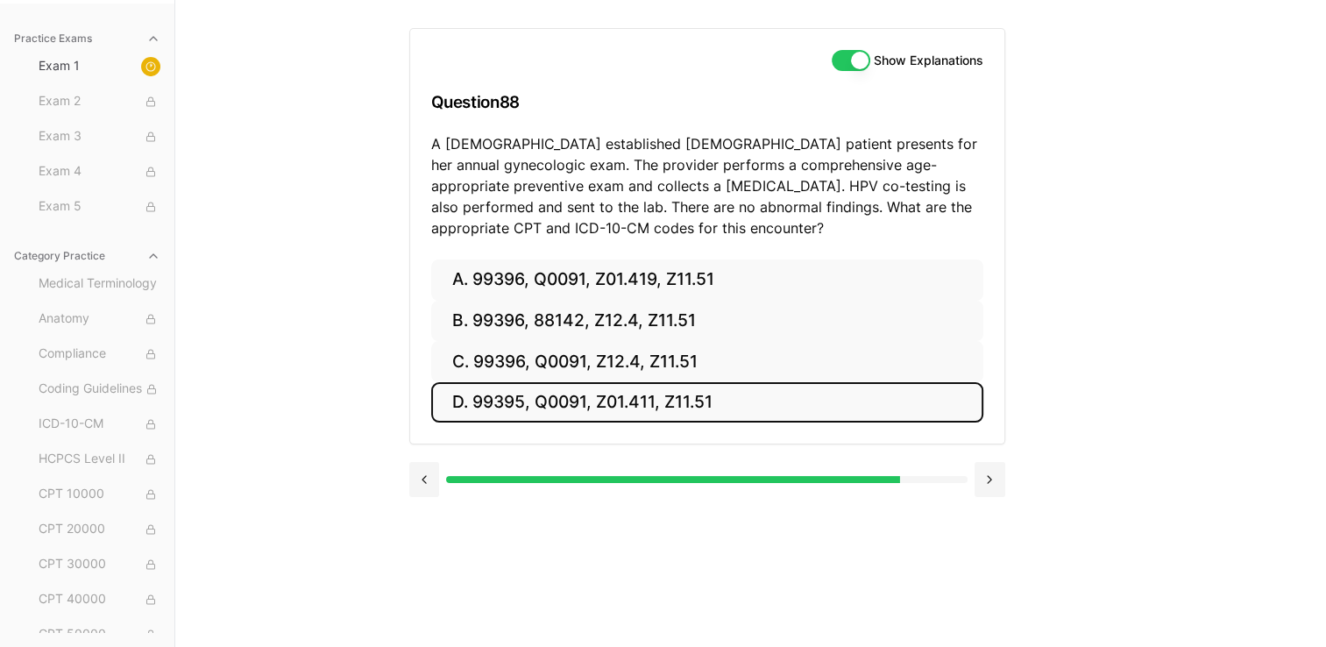
click at [561, 415] on button "D. 99395, Q0091, Z01.411, Z11.51" at bounding box center [707, 402] width 552 height 41
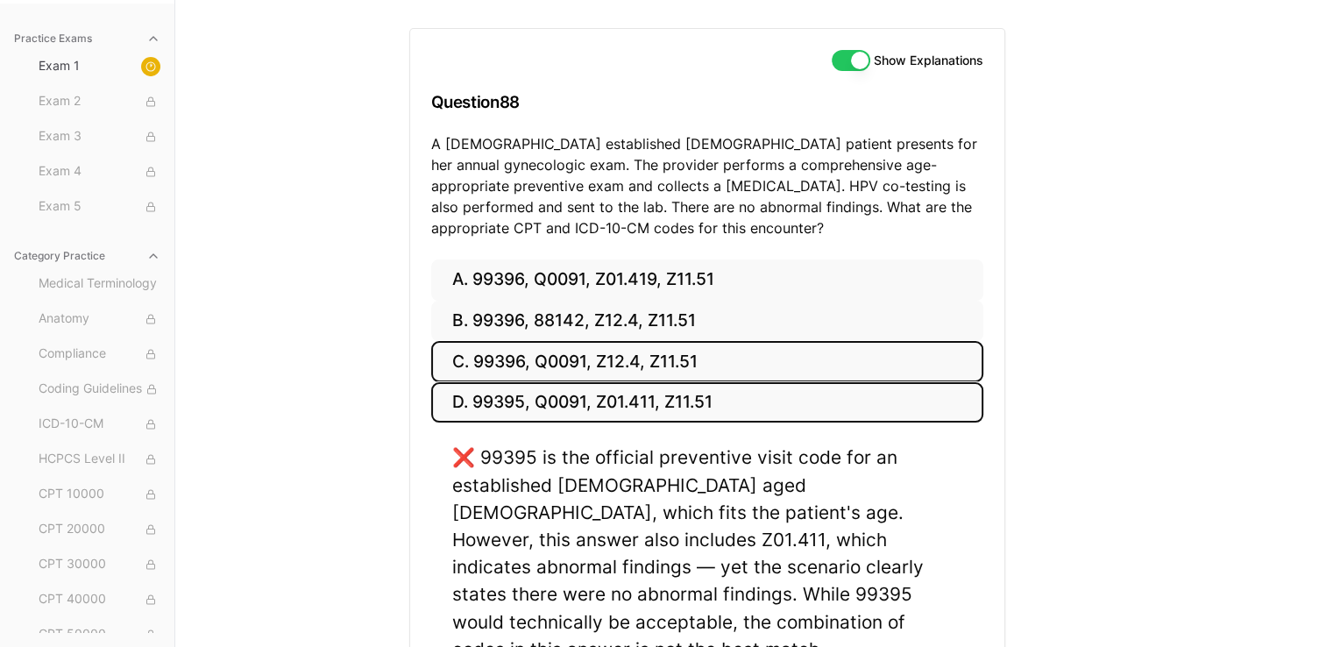
click at [566, 366] on button "C. 99396, Q0091, Z12.4, Z11.51" at bounding box center [707, 361] width 552 height 41
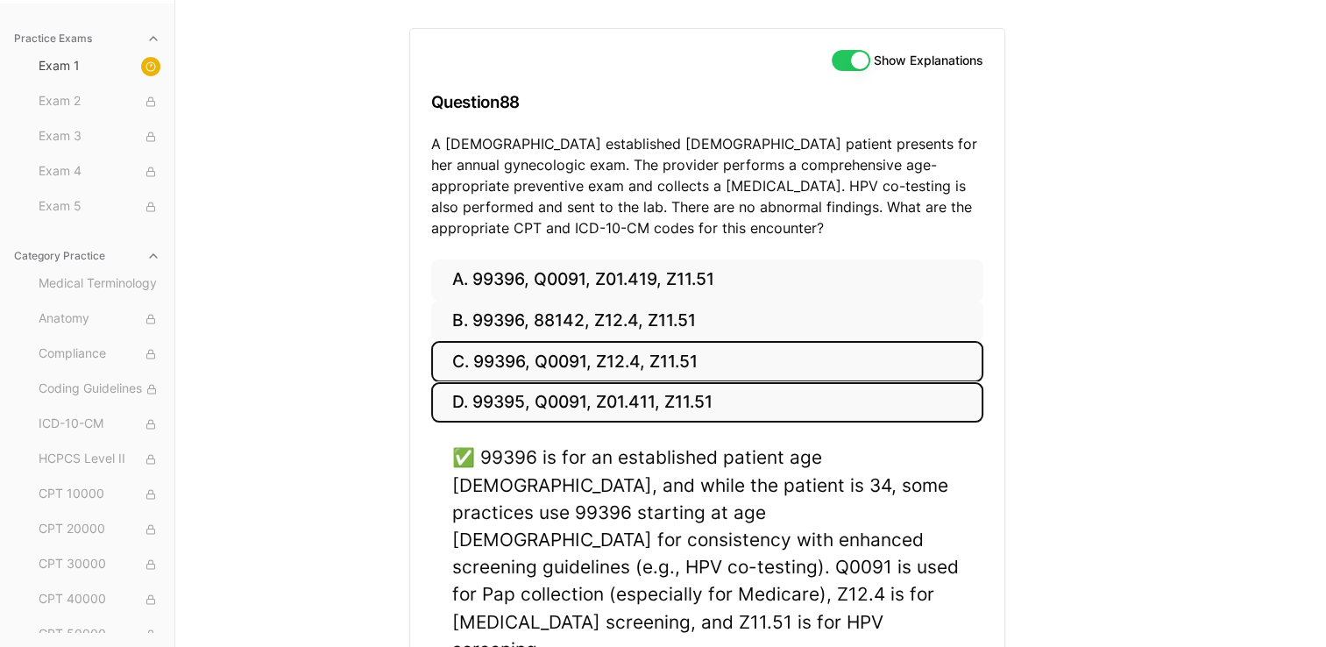
click at [654, 412] on button "D. 99395, Q0091, Z01.411, Z11.51" at bounding box center [707, 402] width 552 height 41
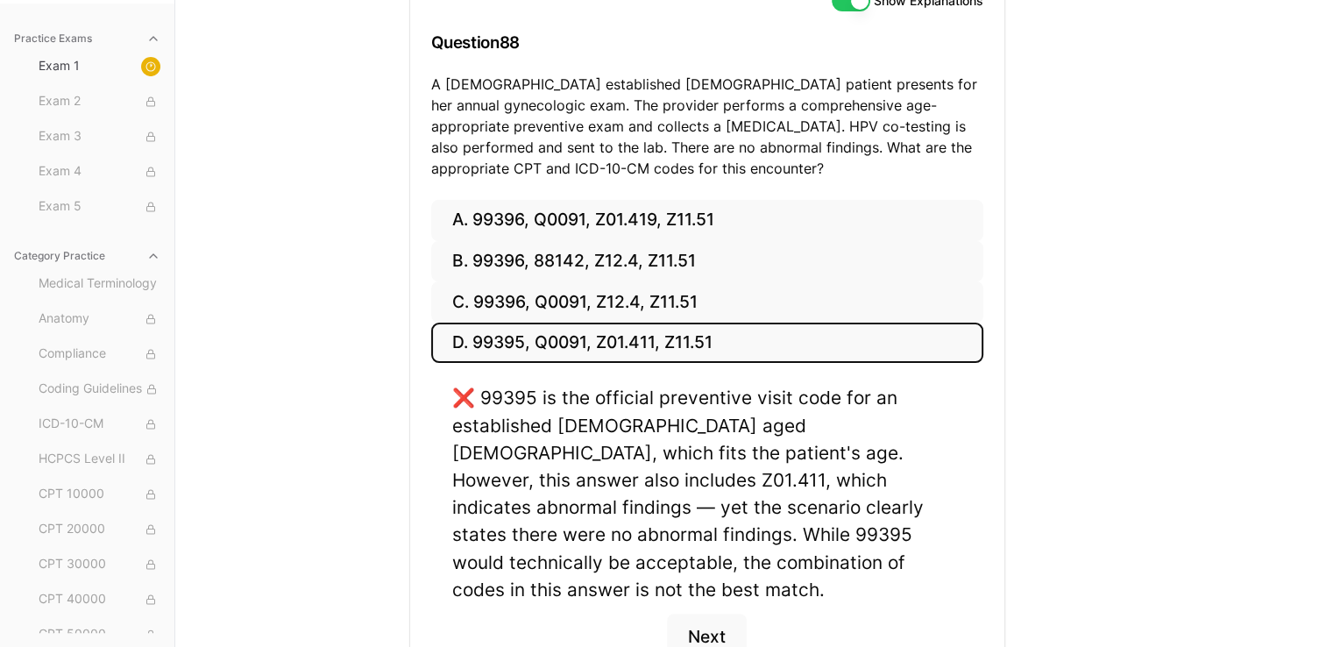
scroll to position [221, 0]
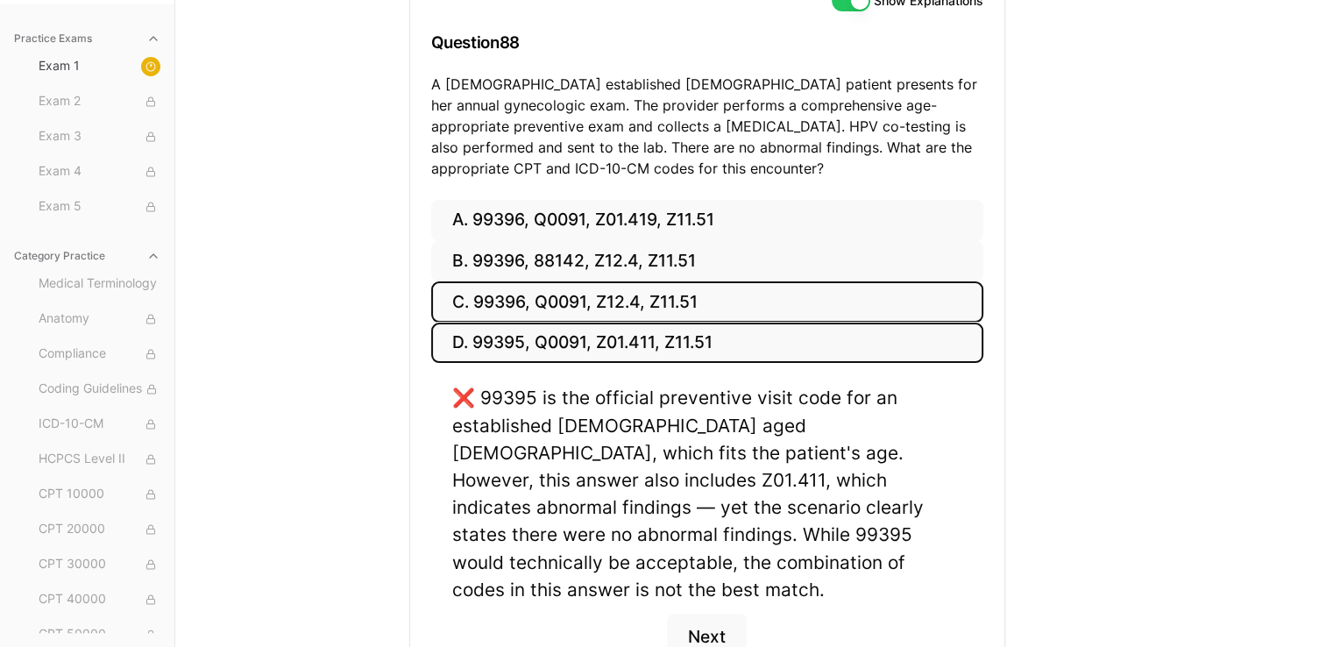
click at [654, 303] on button "C. 99396, Q0091, Z12.4, Z11.51" at bounding box center [707, 301] width 552 height 41
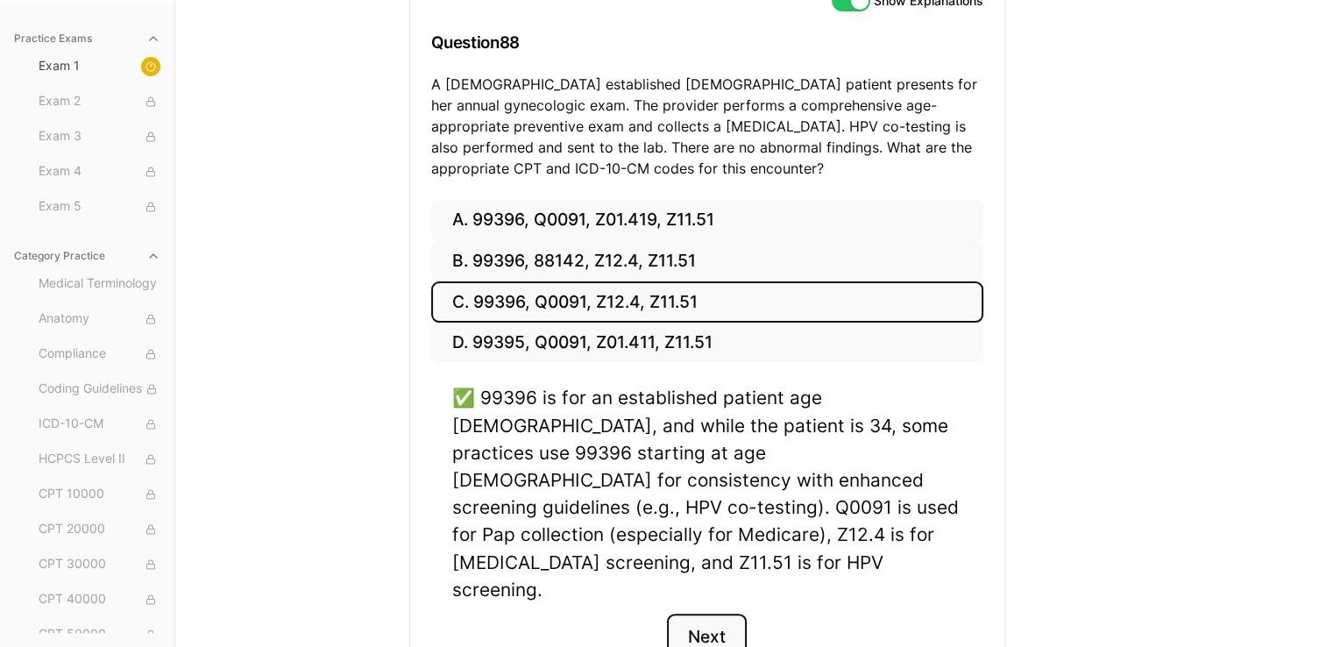
click at [654, 613] on button "Next" at bounding box center [707, 636] width 80 height 47
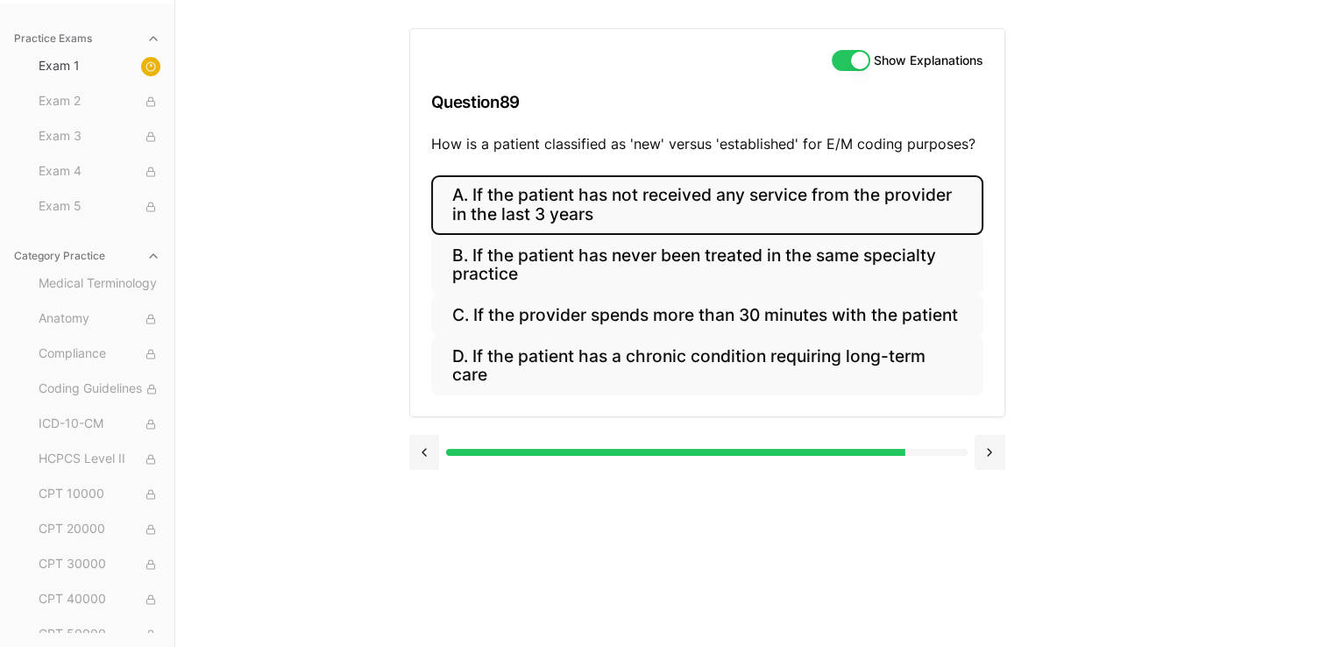
click at [642, 226] on button "A. If the patient has not received any service from the provider in the last 3 …" at bounding box center [707, 205] width 552 height 60
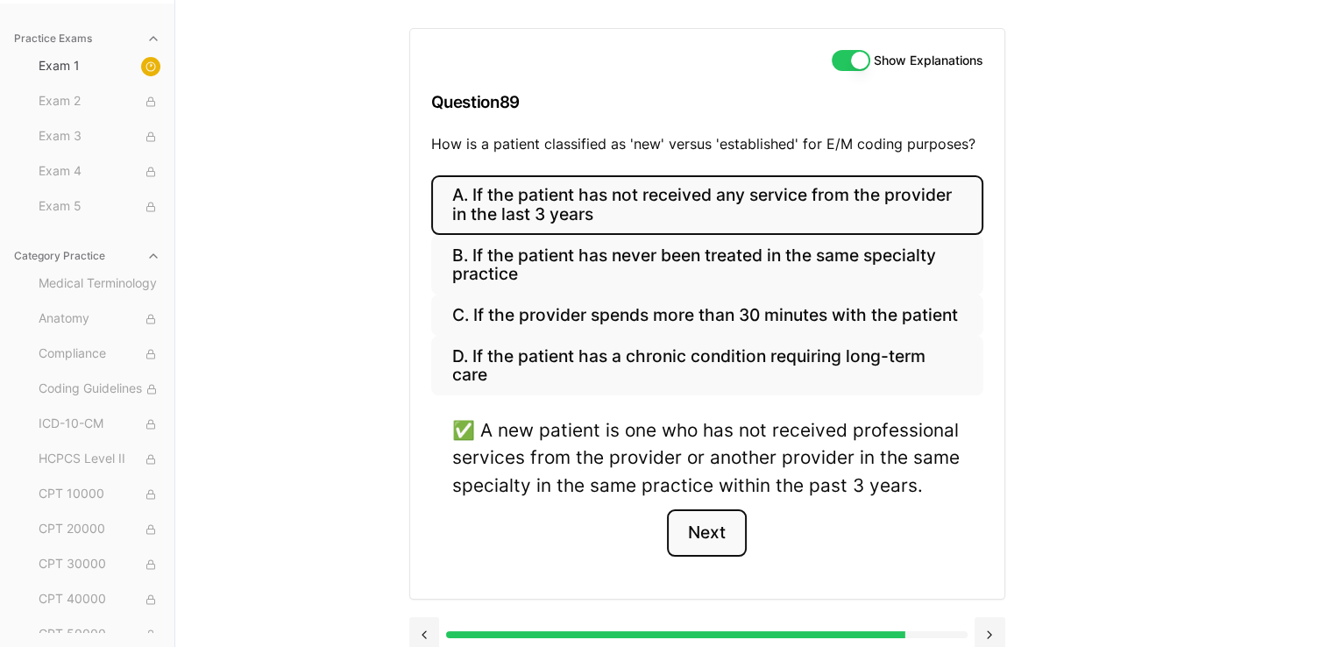
click at [654, 536] on button "Next" at bounding box center [707, 532] width 80 height 47
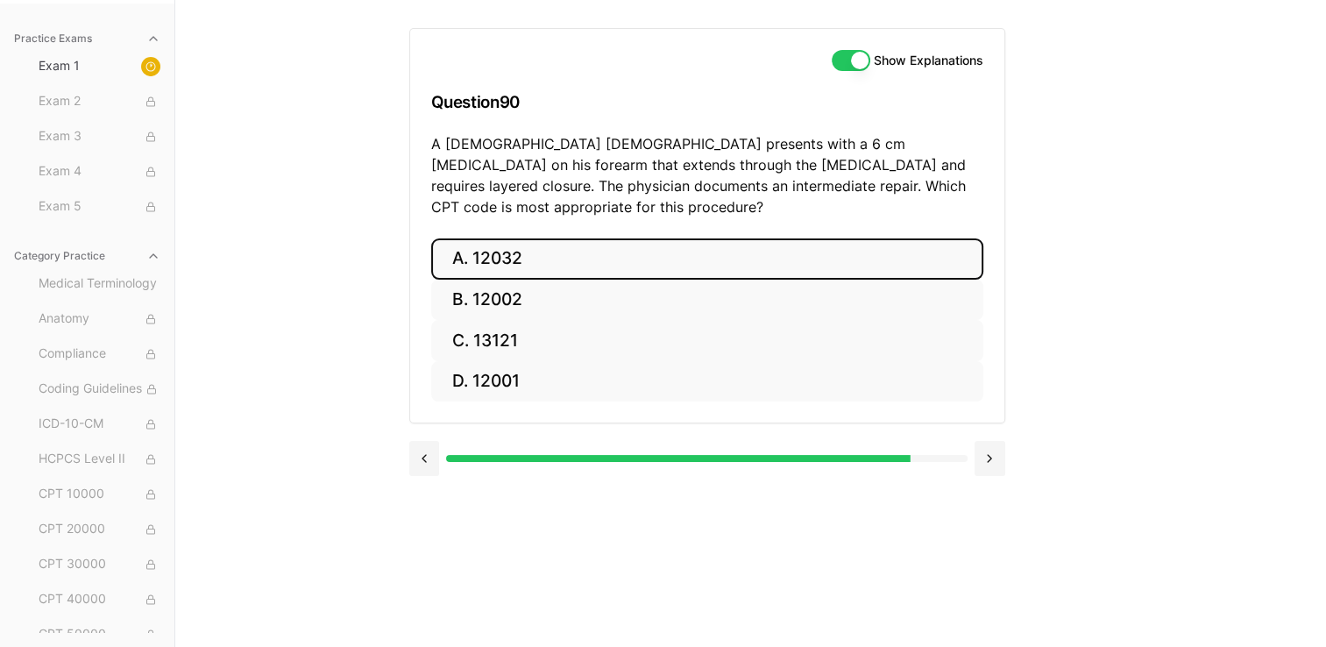
click at [594, 241] on button "A. 12032" at bounding box center [707, 258] width 552 height 41
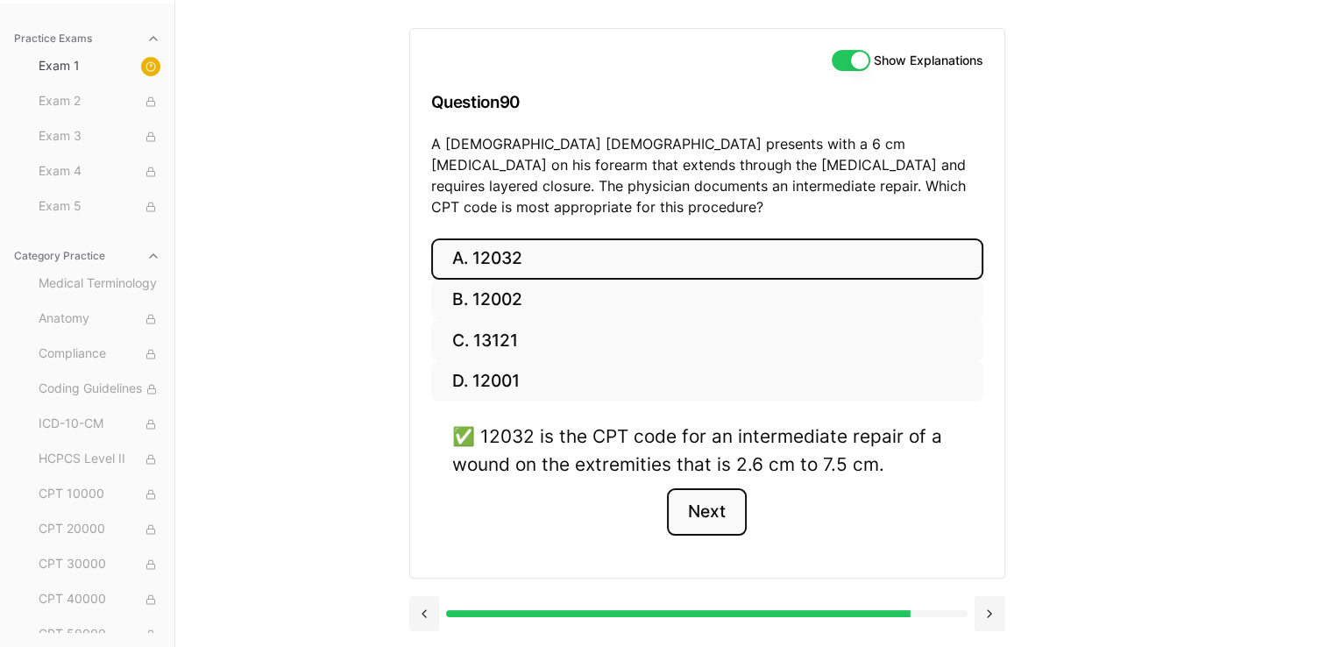
click at [654, 504] on button "Next" at bounding box center [707, 511] width 80 height 47
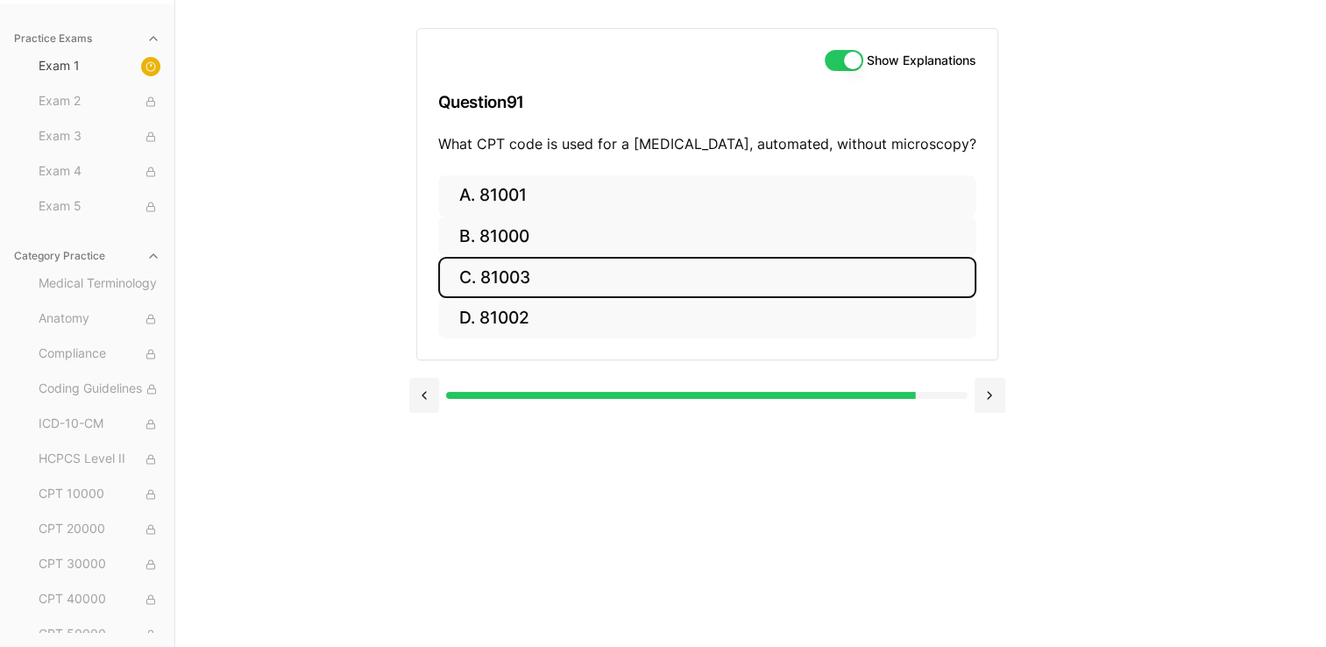
click at [570, 261] on button "C. 81003" at bounding box center [707, 277] width 538 height 41
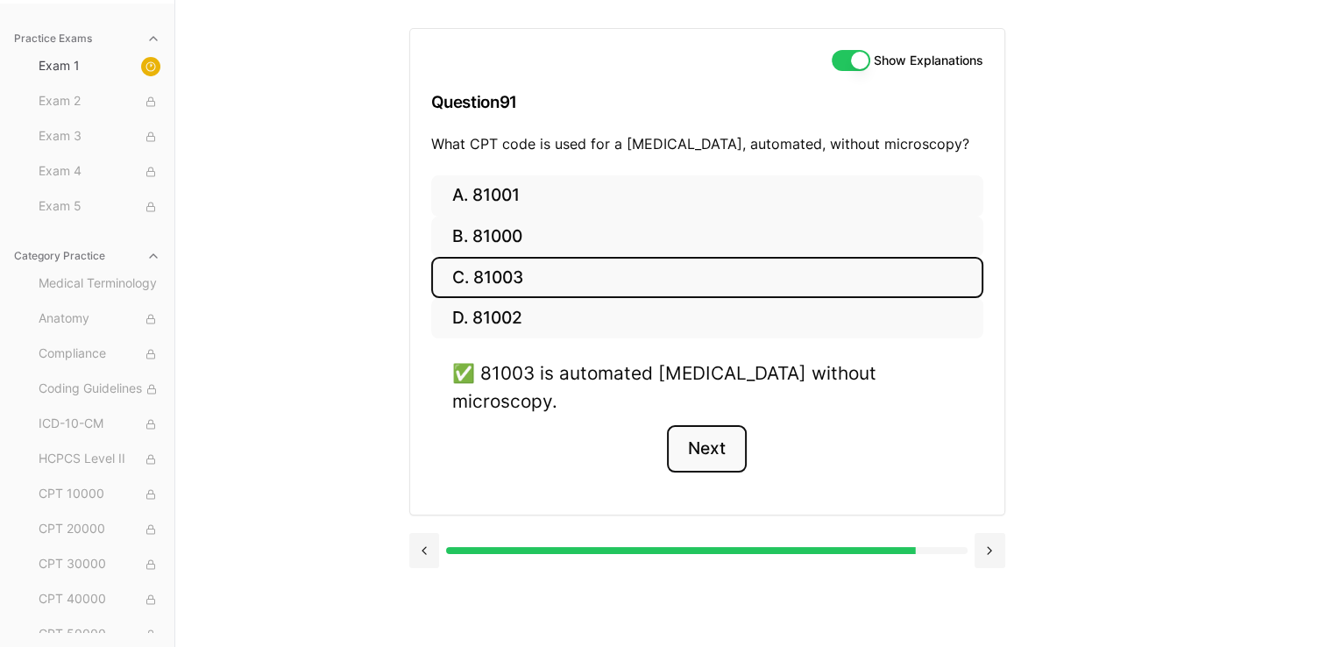
click at [654, 425] on button "Next" at bounding box center [707, 448] width 80 height 47
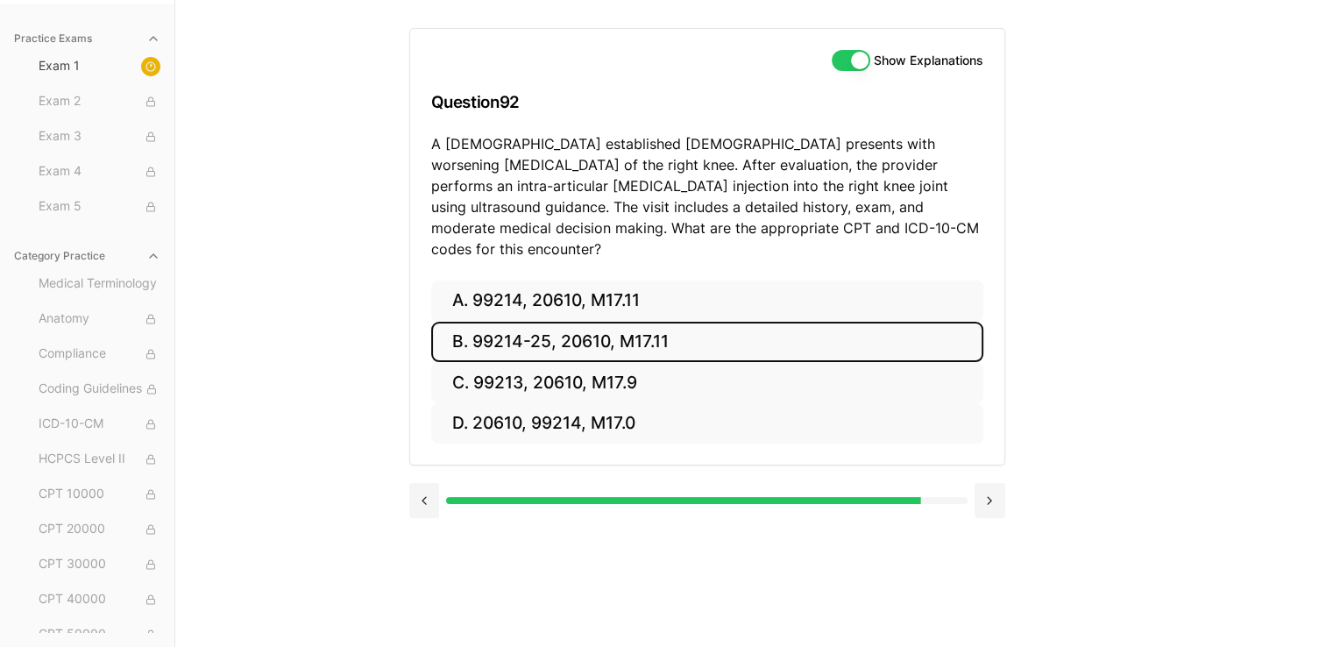
click at [654, 322] on button "B. 99214-25, 20610, M17.11" at bounding box center [707, 342] width 552 height 41
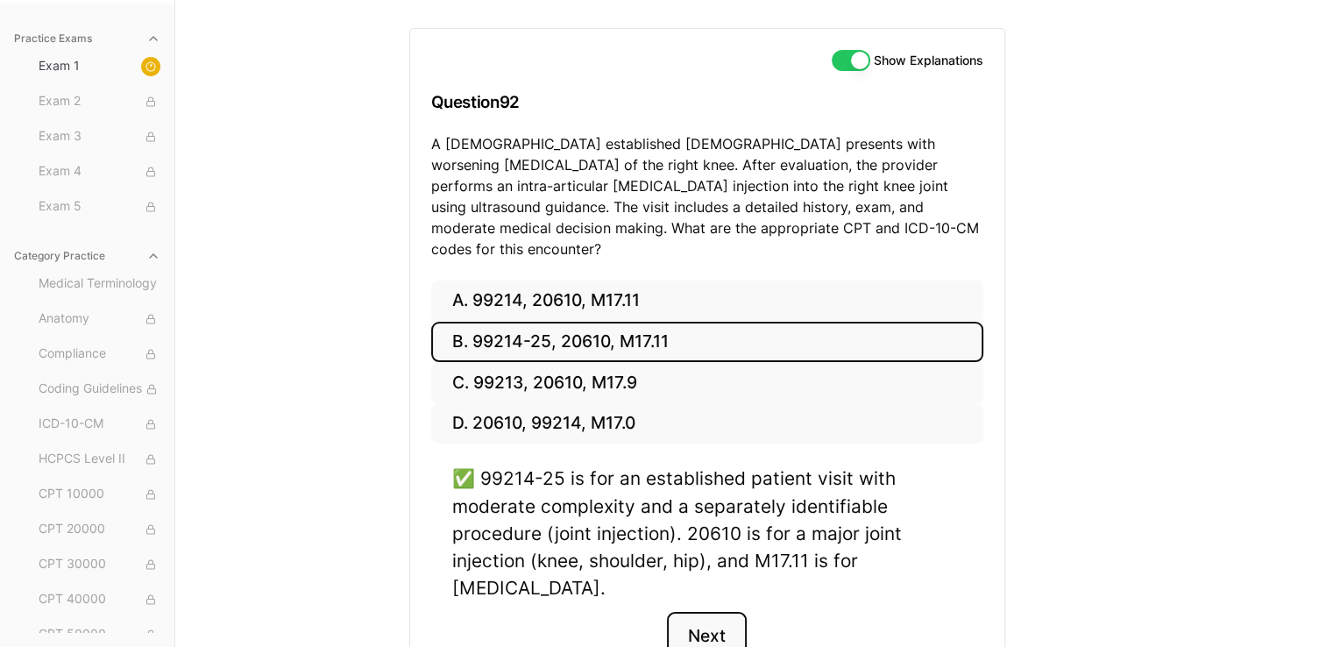
click at [654, 623] on button "Next" at bounding box center [707, 635] width 80 height 47
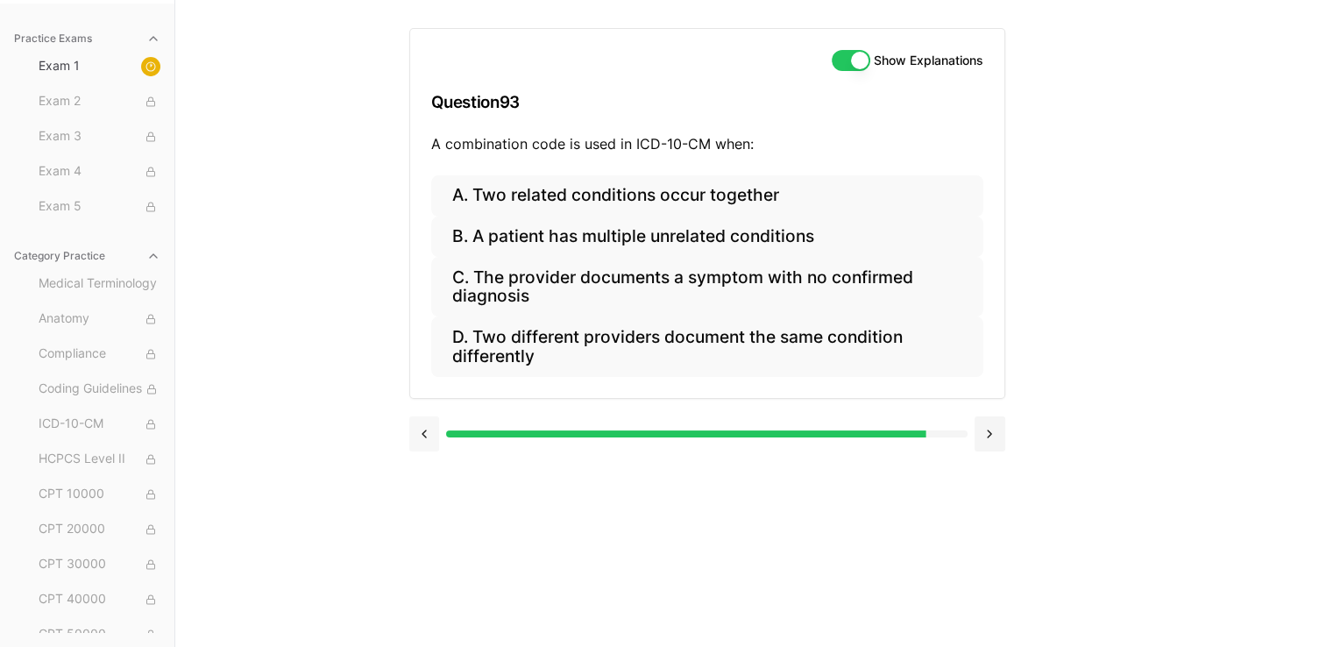
click at [423, 429] on button at bounding box center [424, 433] width 31 height 35
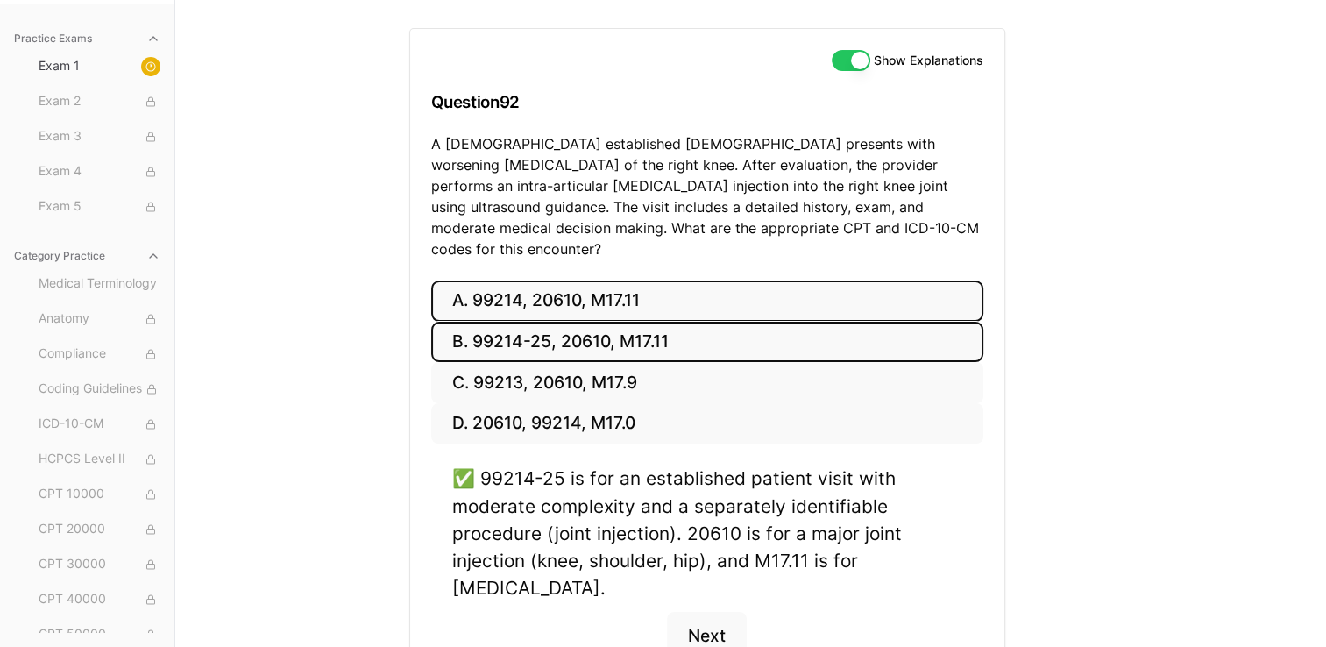
click at [542, 289] on button "A. 99214, 20610, M17.11" at bounding box center [707, 300] width 552 height 41
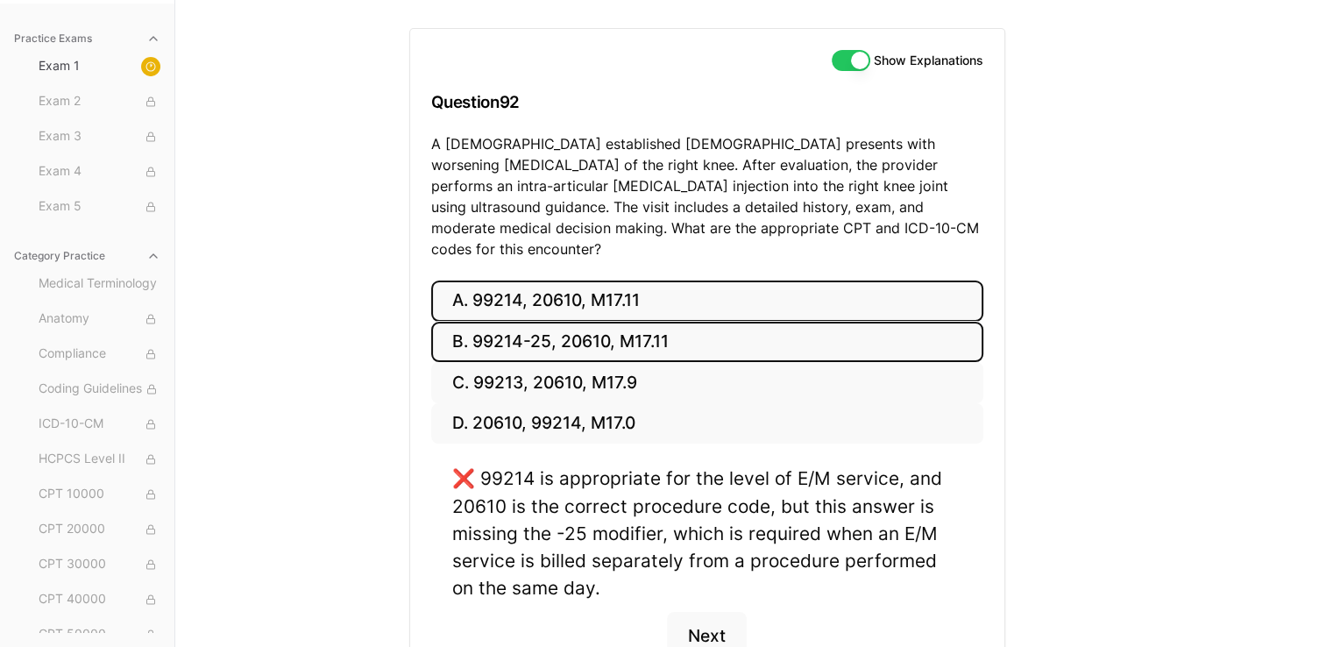
click at [560, 322] on button "B. 99214-25, 20610, M17.11" at bounding box center [707, 342] width 552 height 41
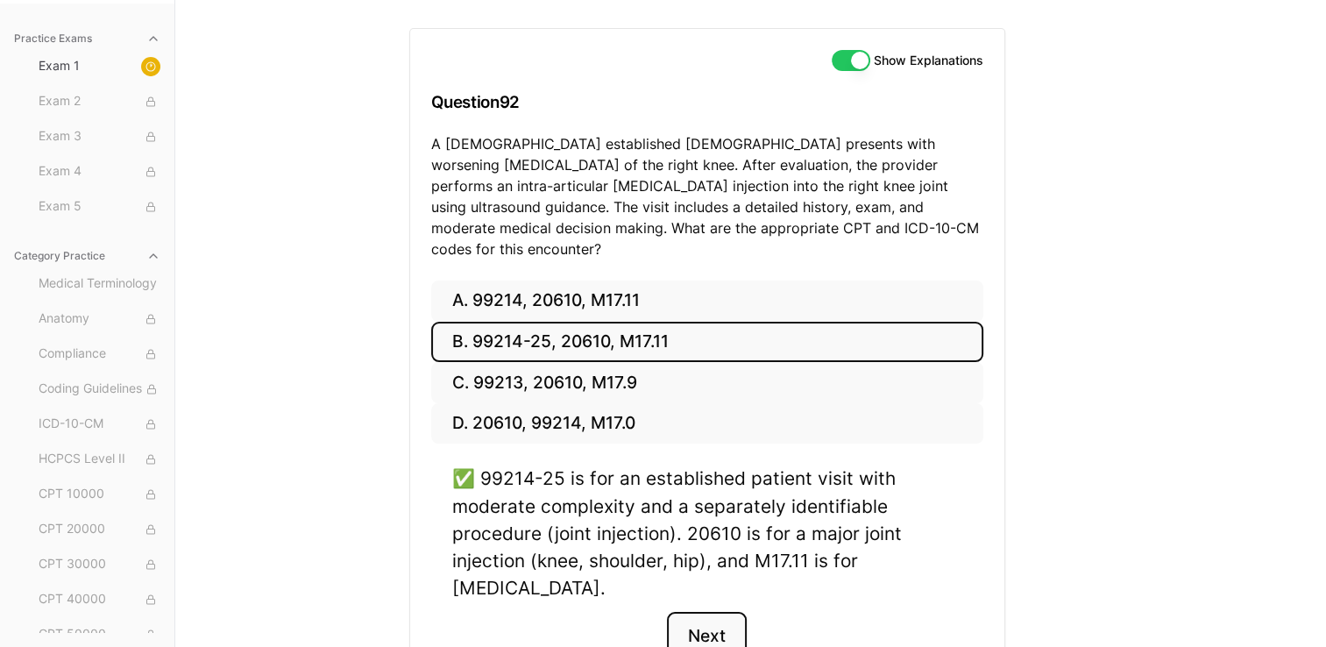
click at [654, 612] on button "Next" at bounding box center [707, 635] width 80 height 47
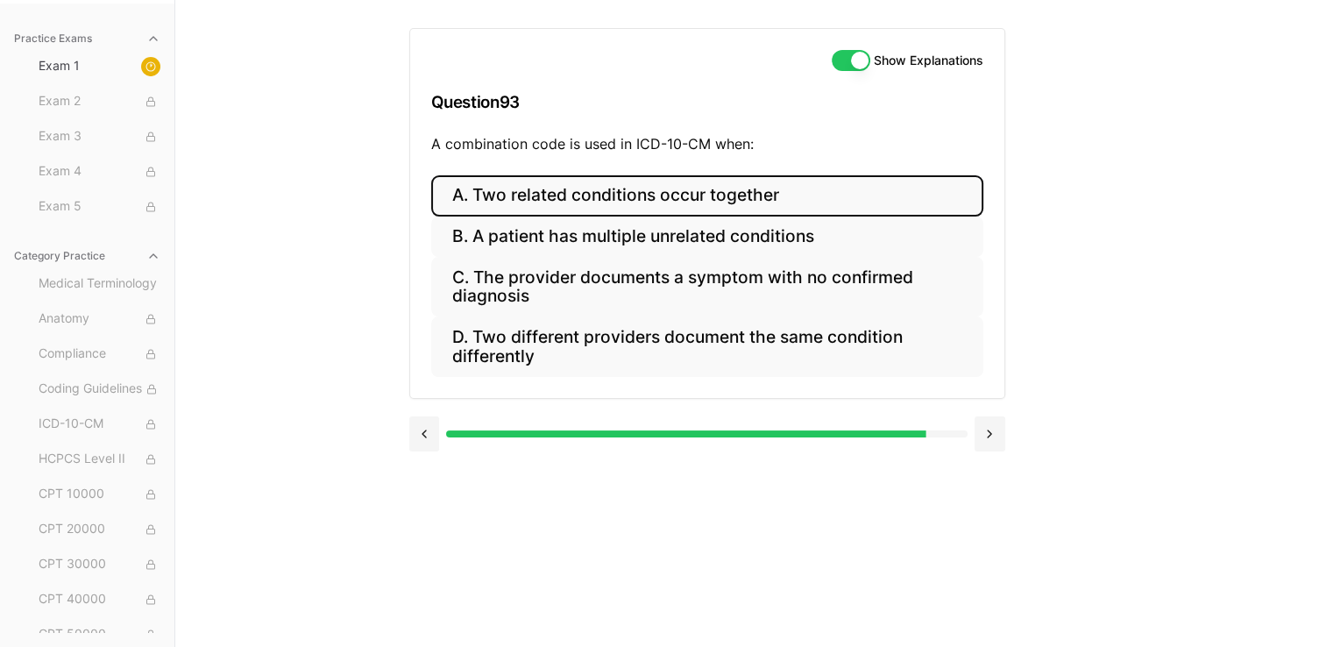
click at [586, 207] on button "A. Two related conditions occur together" at bounding box center [707, 195] width 552 height 41
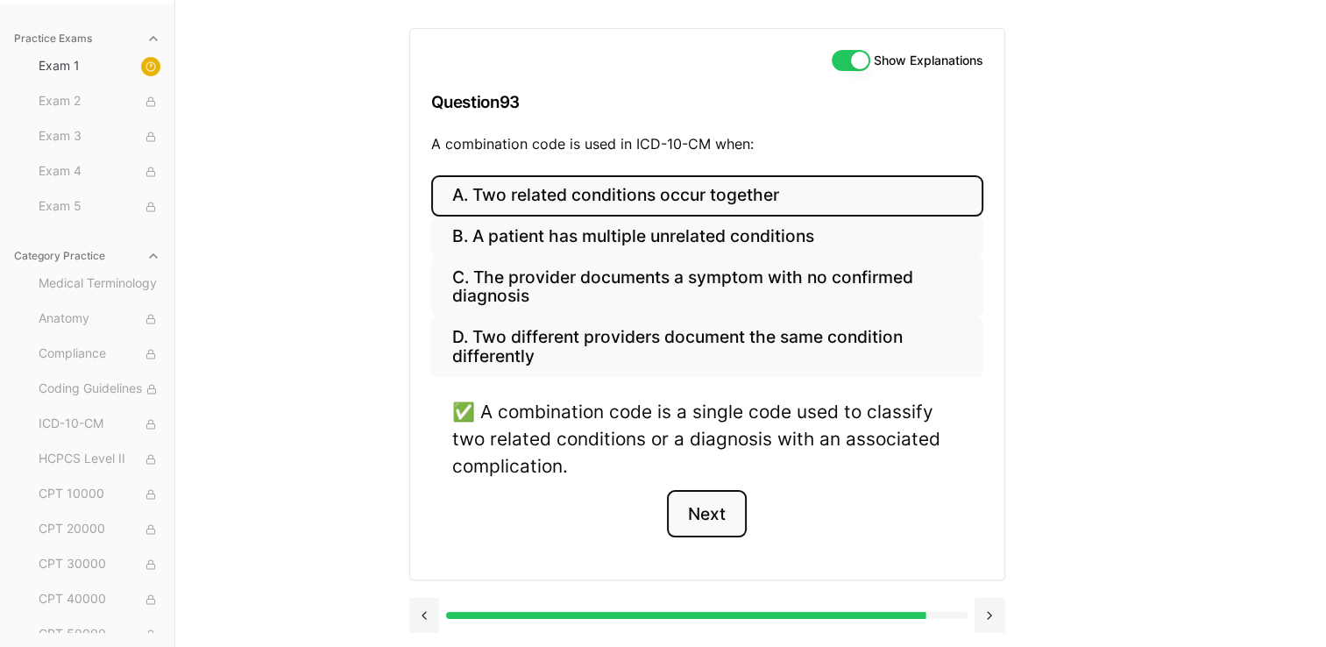
click at [654, 507] on button "Next" at bounding box center [707, 513] width 80 height 47
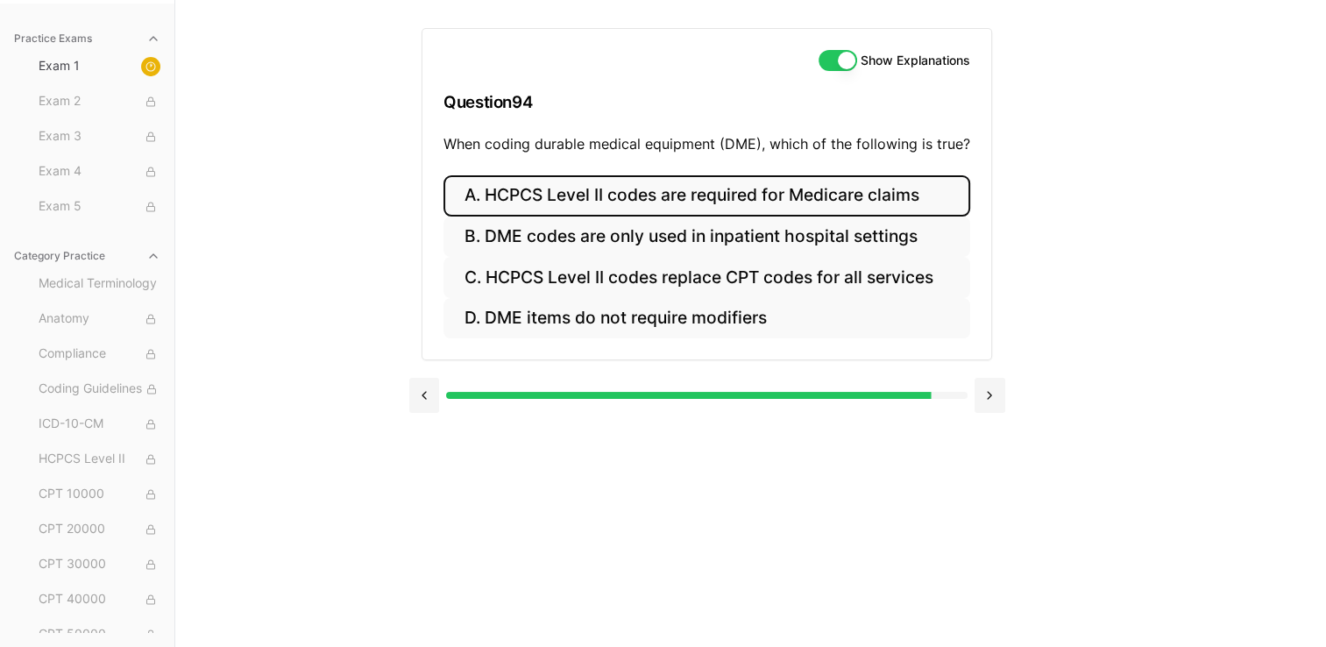
click at [654, 209] on button "A. HCPCS Level II codes are required for Medicare claims" at bounding box center [706, 195] width 527 height 41
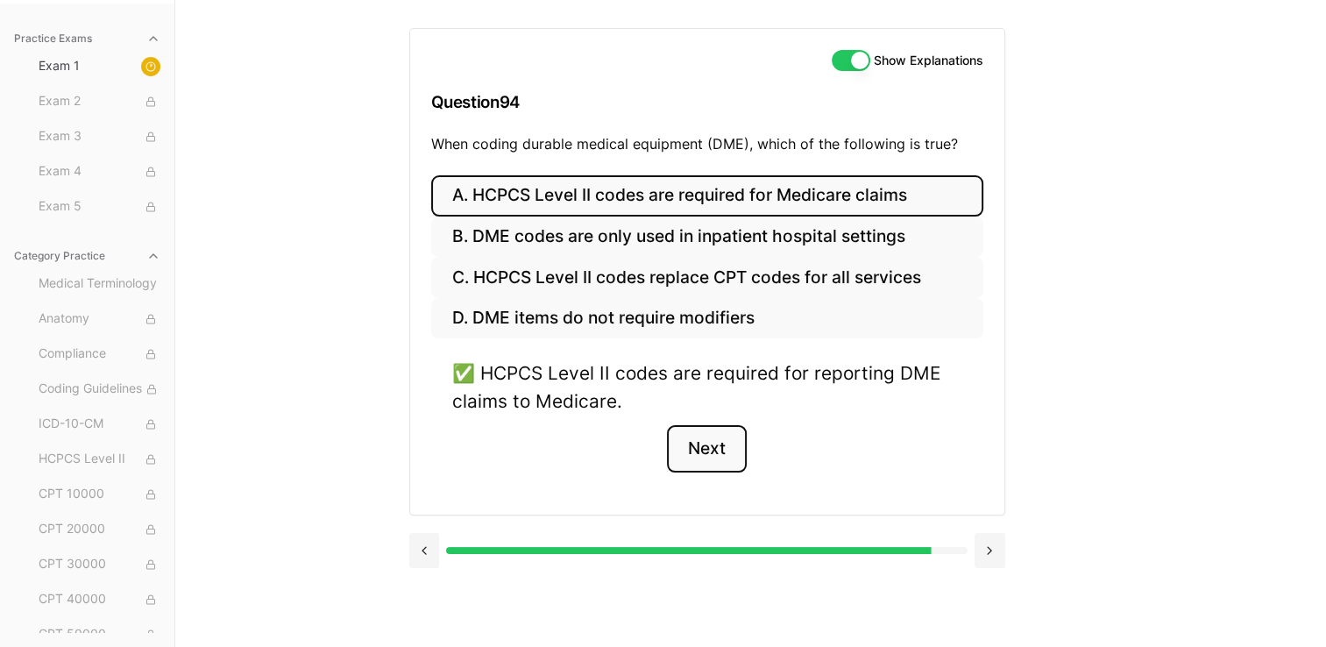
click at [654, 450] on button "Next" at bounding box center [707, 448] width 80 height 47
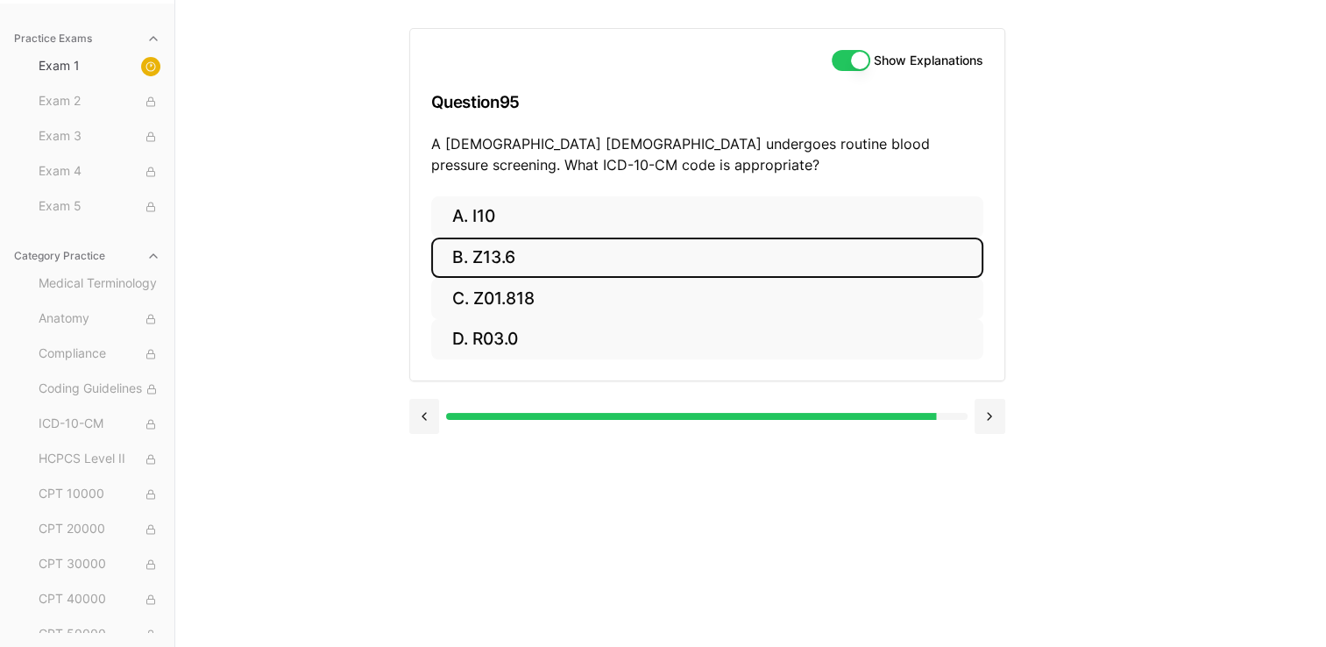
click at [654, 275] on button "B. Z13.6" at bounding box center [707, 257] width 552 height 41
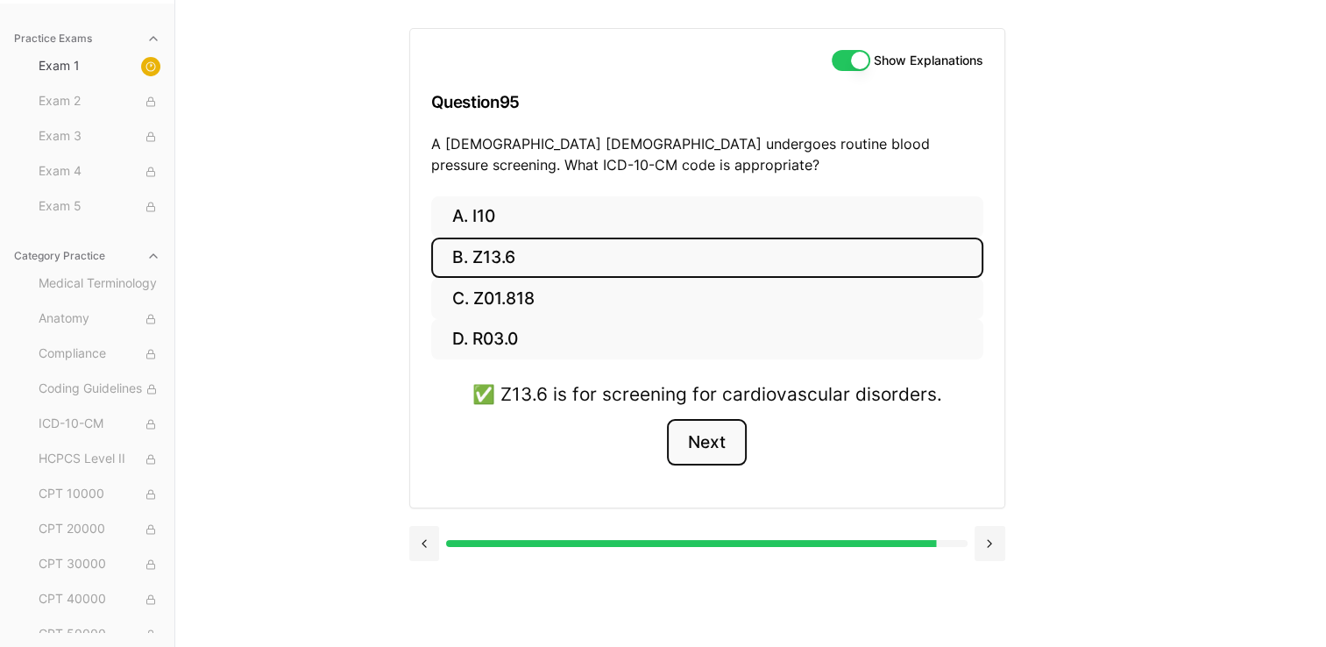
click at [654, 447] on button "Next" at bounding box center [707, 442] width 80 height 47
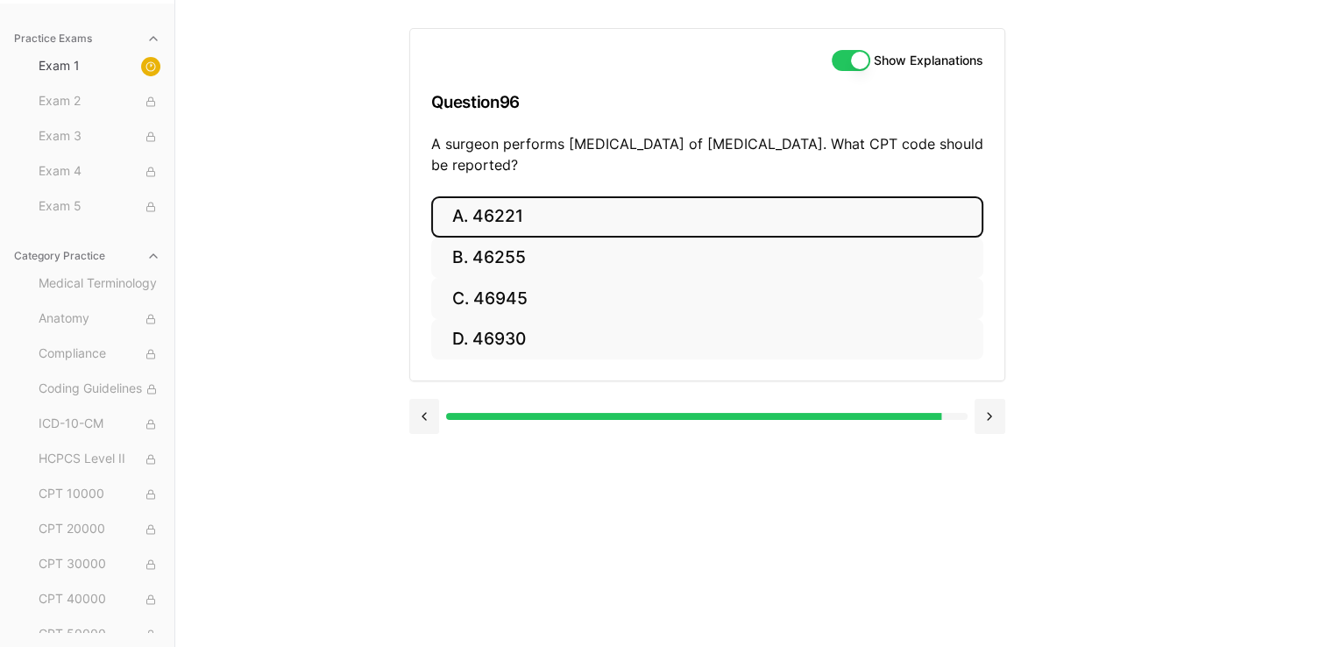
click at [654, 233] on button "A. 46221" at bounding box center [707, 216] width 552 height 41
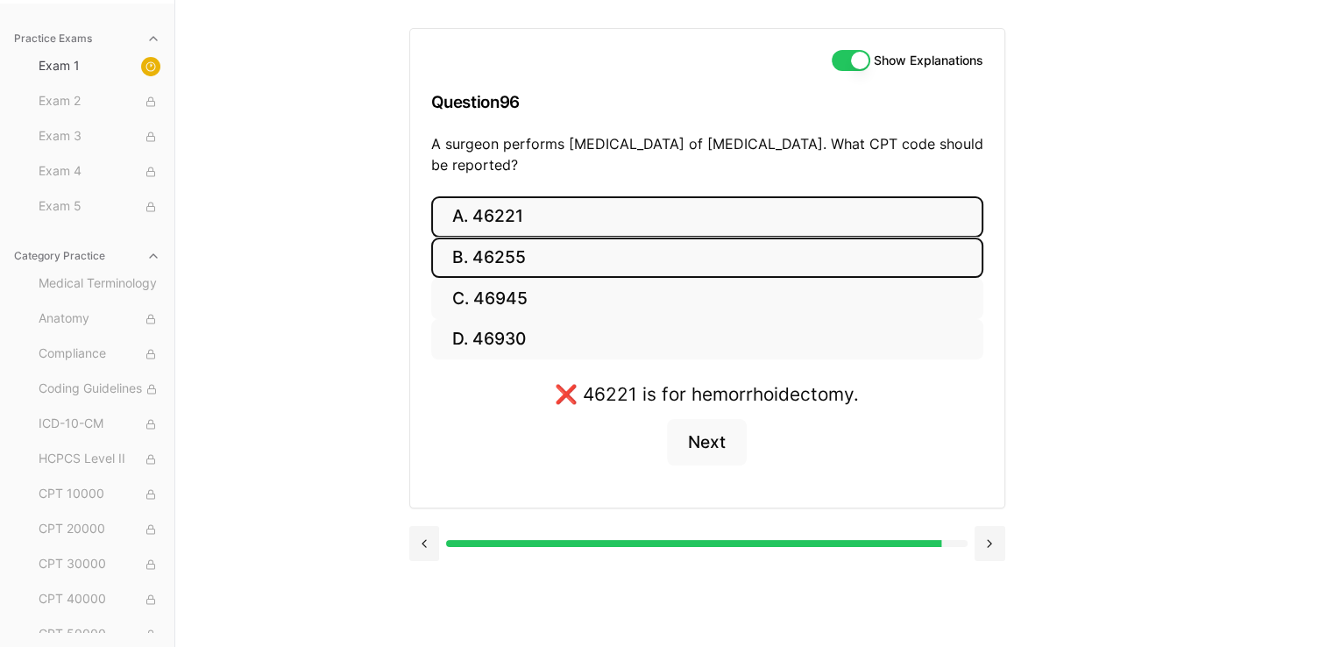
click at [654, 254] on button "B. 46255" at bounding box center [707, 257] width 552 height 41
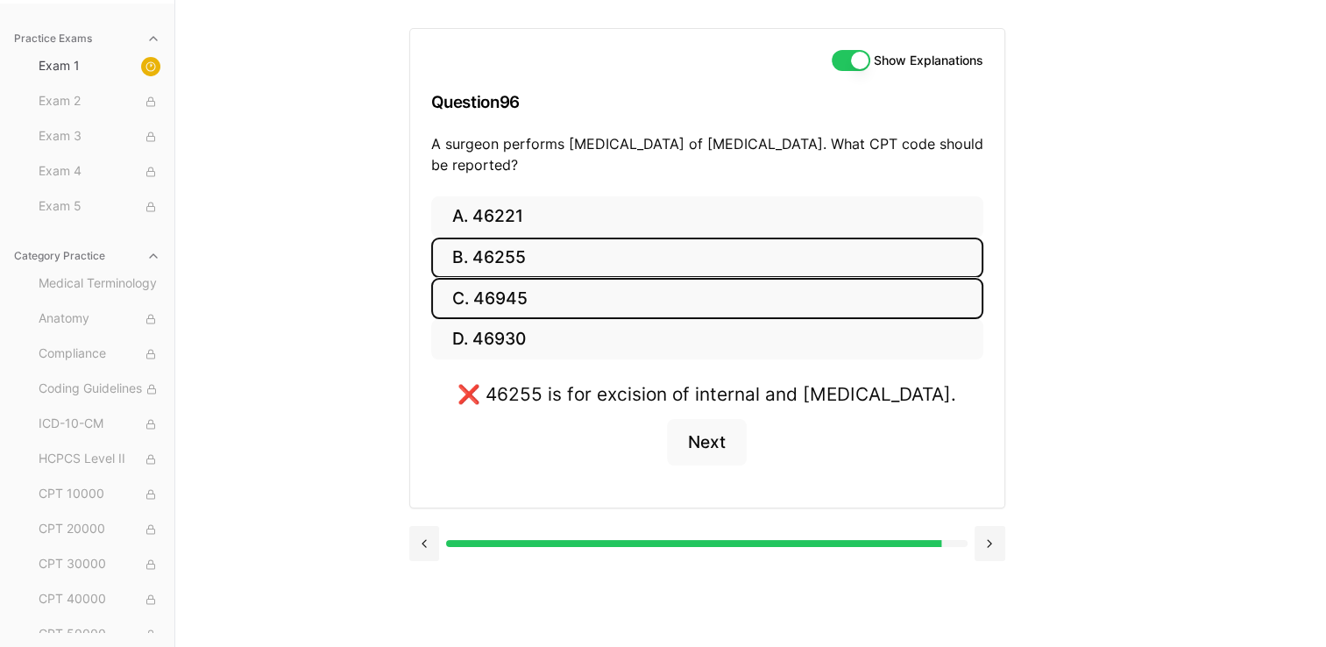
click at [654, 291] on button "C. 46945" at bounding box center [707, 298] width 552 height 41
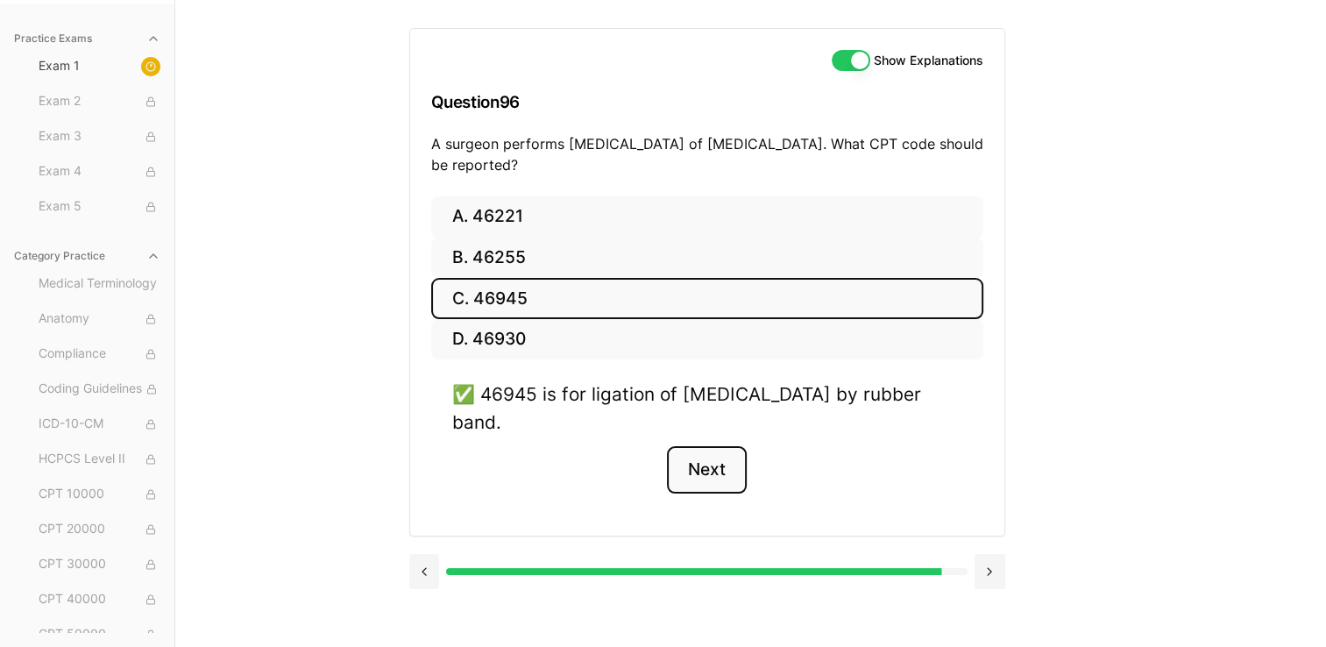
click at [654, 471] on button "Next" at bounding box center [707, 469] width 80 height 47
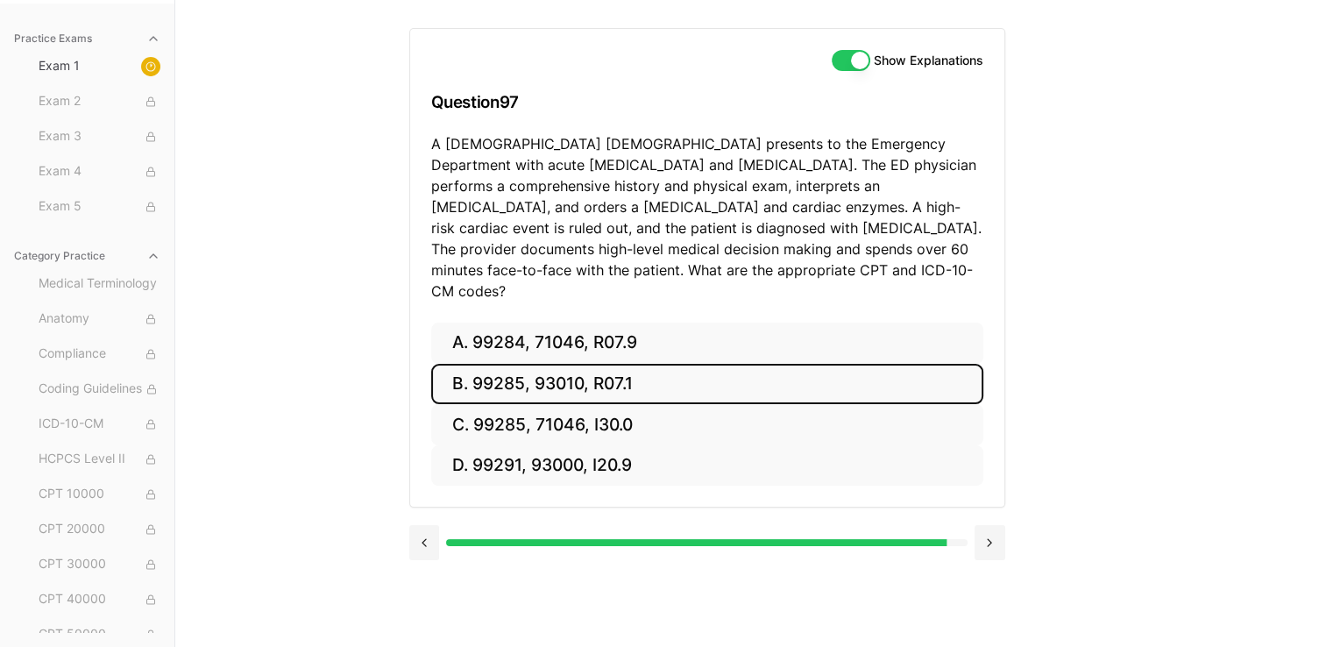
click at [581, 365] on button "B. 99285, 93010, R07.1" at bounding box center [707, 384] width 552 height 41
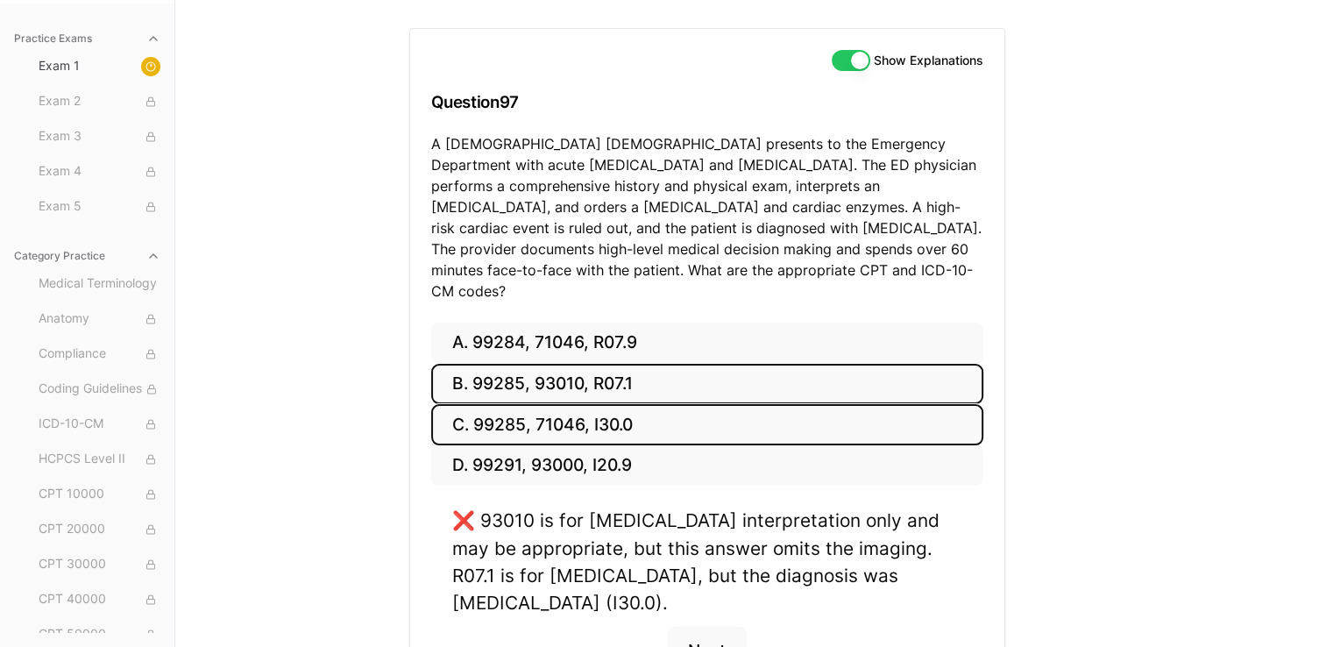
click at [582, 419] on button "C. 99285, 71046, I30.0" at bounding box center [707, 424] width 552 height 41
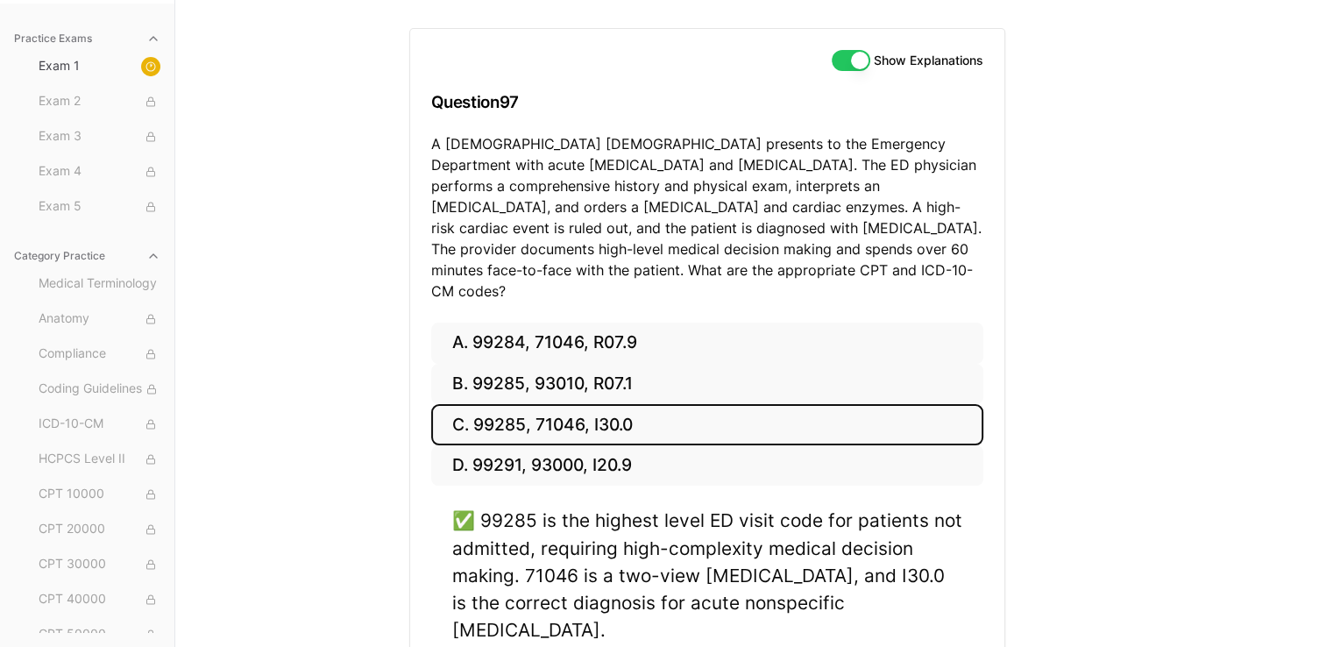
scroll to position [274, 0]
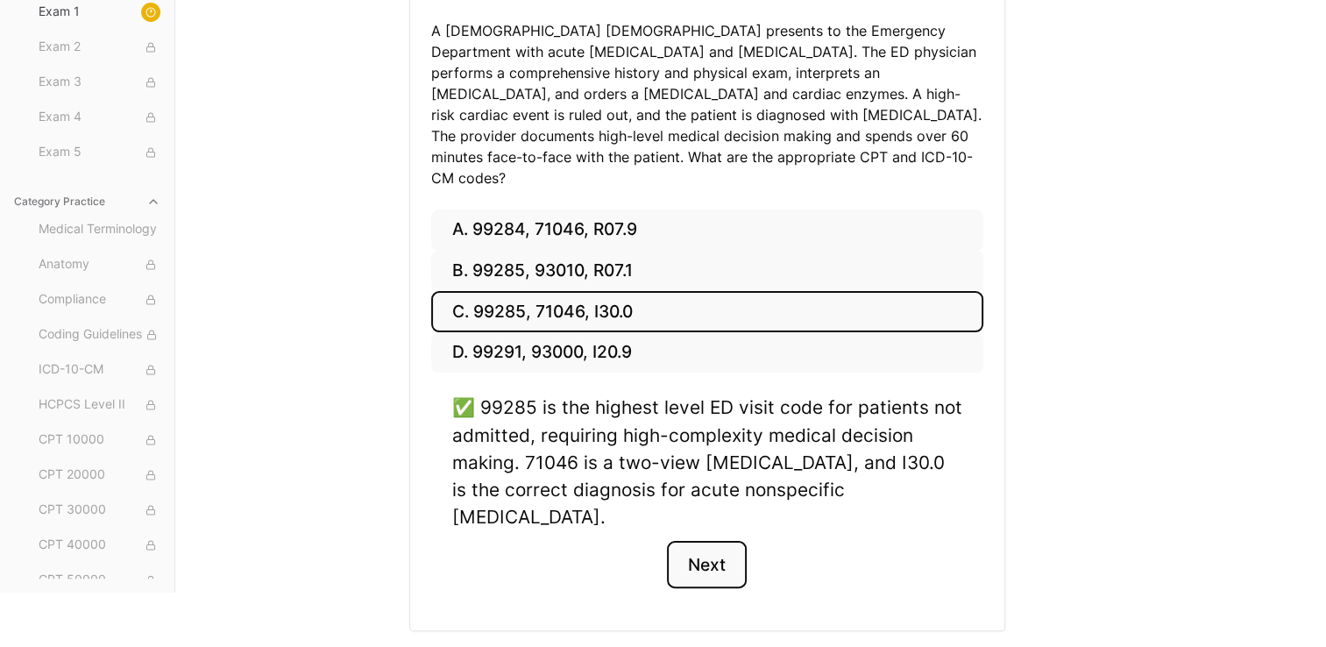
click at [654, 541] on button "Next" at bounding box center [707, 564] width 80 height 47
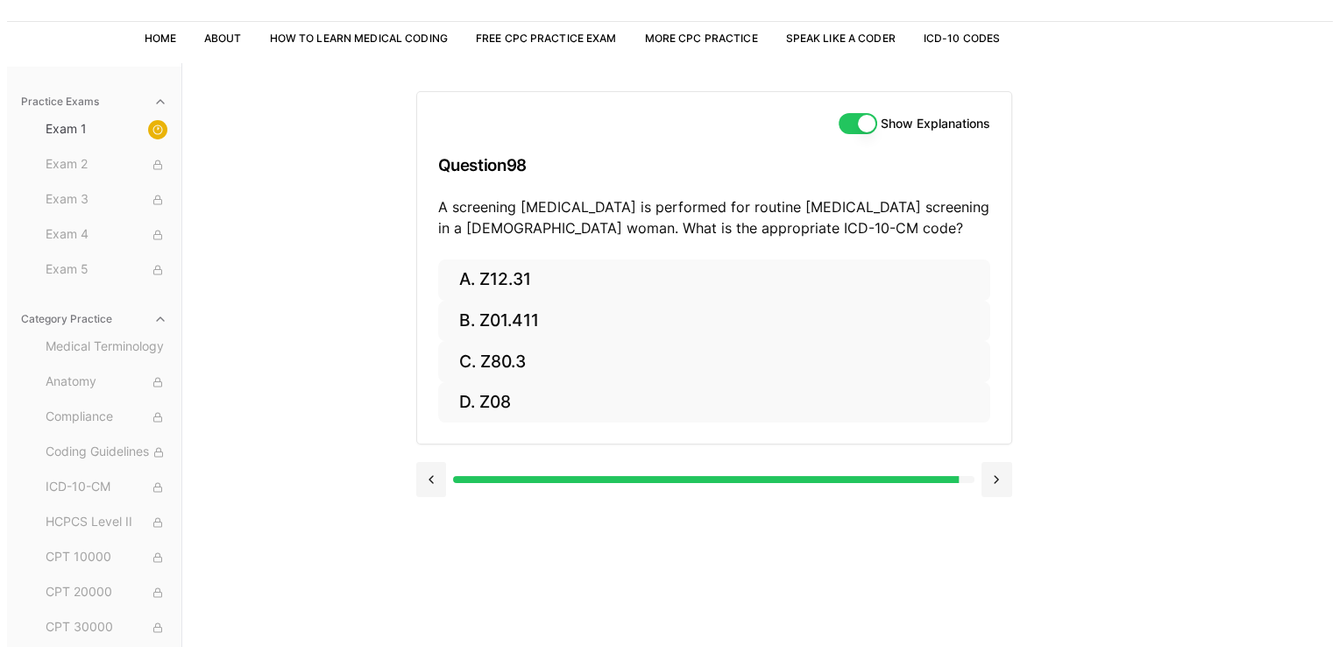
scroll to position [97, 0]
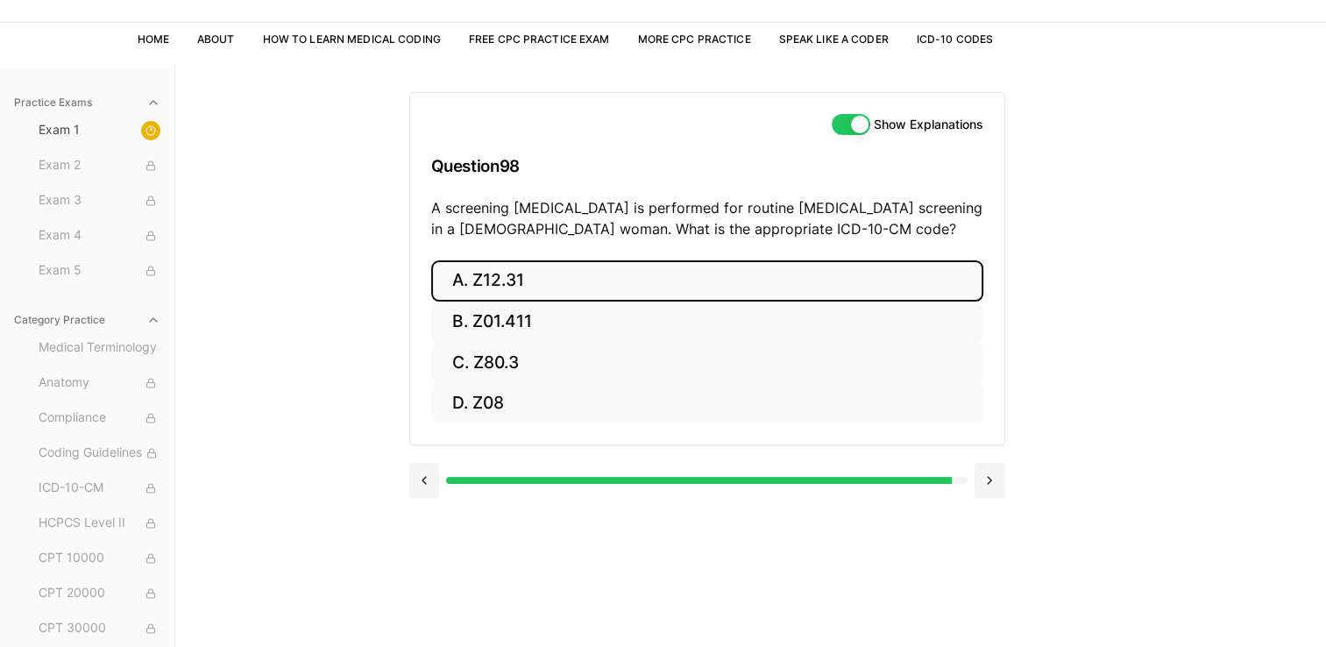
click at [567, 287] on button "A. Z12.31" at bounding box center [707, 280] width 552 height 41
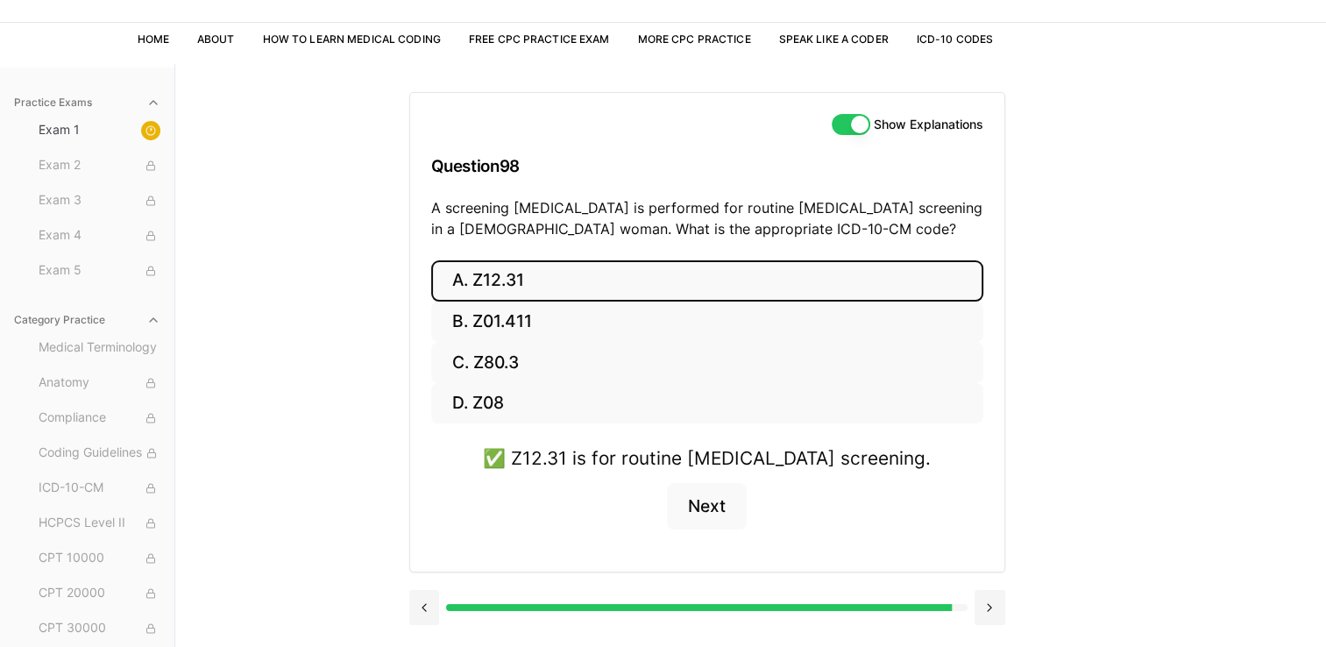
click at [654, 528] on div "✅ Z12.31 is for routine breast cancer screening. Next" at bounding box center [707, 497] width 552 height 106
click at [654, 523] on button "Next" at bounding box center [707, 506] width 80 height 47
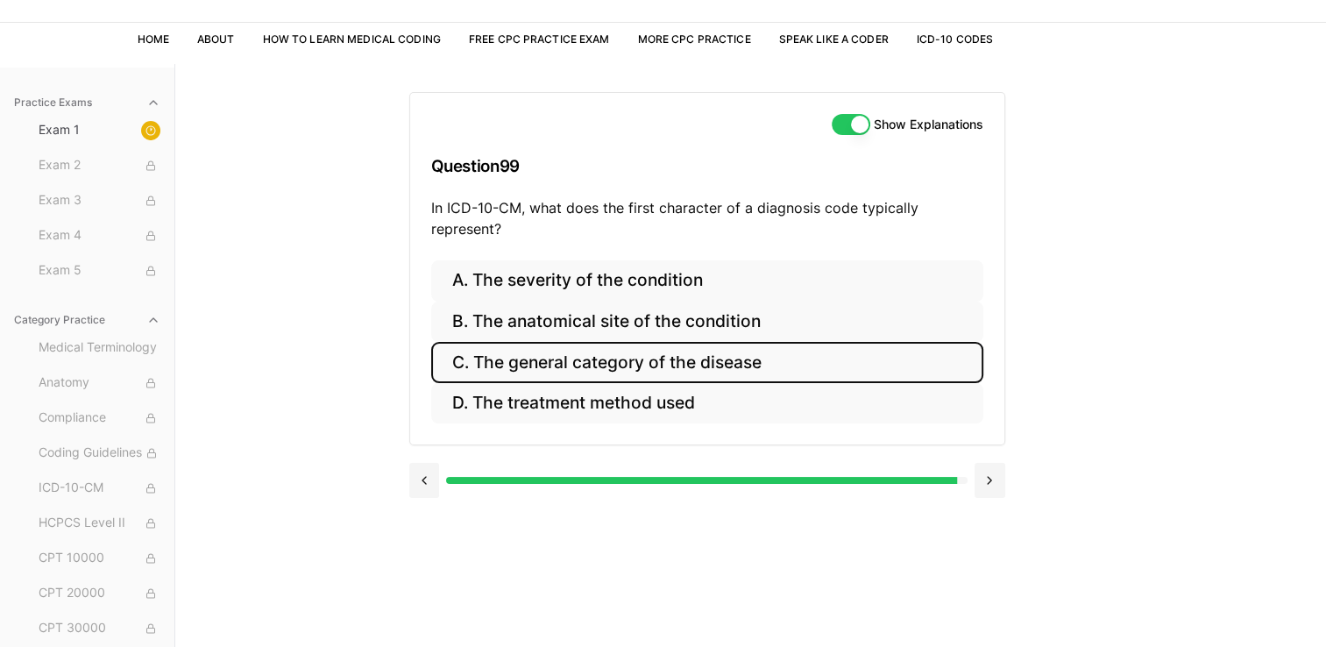
click at [628, 359] on button "C. The general category of the disease" at bounding box center [707, 362] width 552 height 41
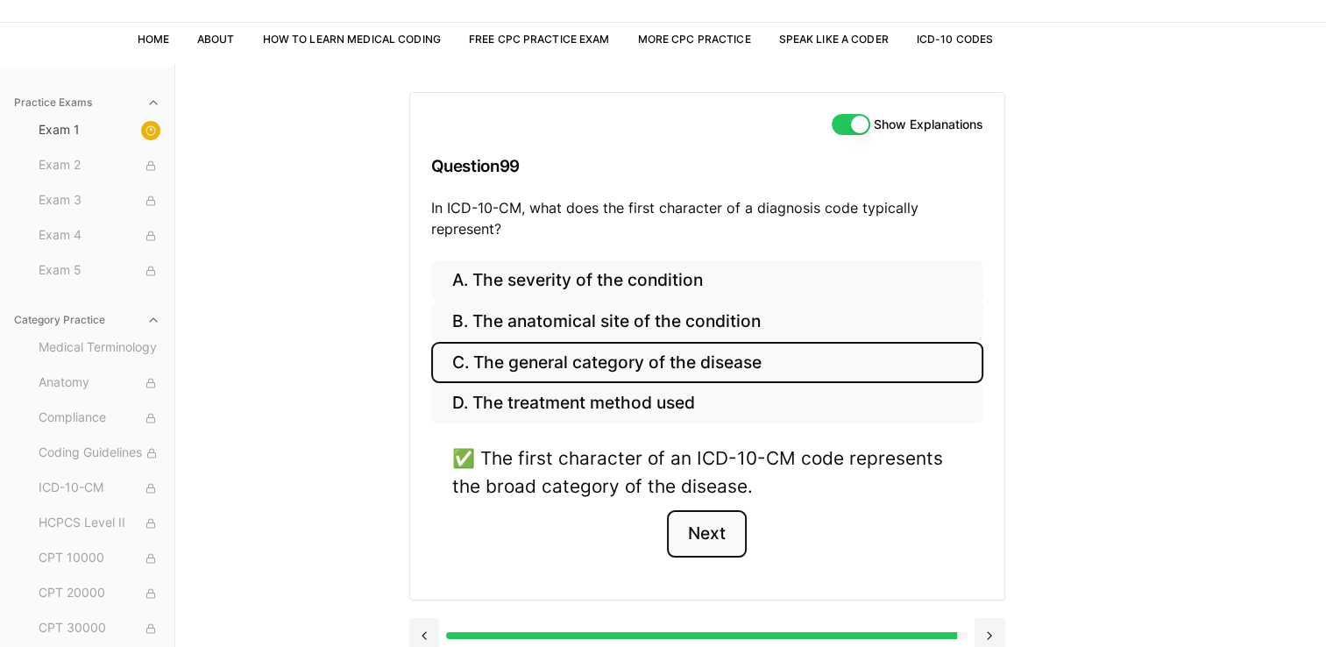
click at [654, 545] on button "Next" at bounding box center [707, 533] width 80 height 47
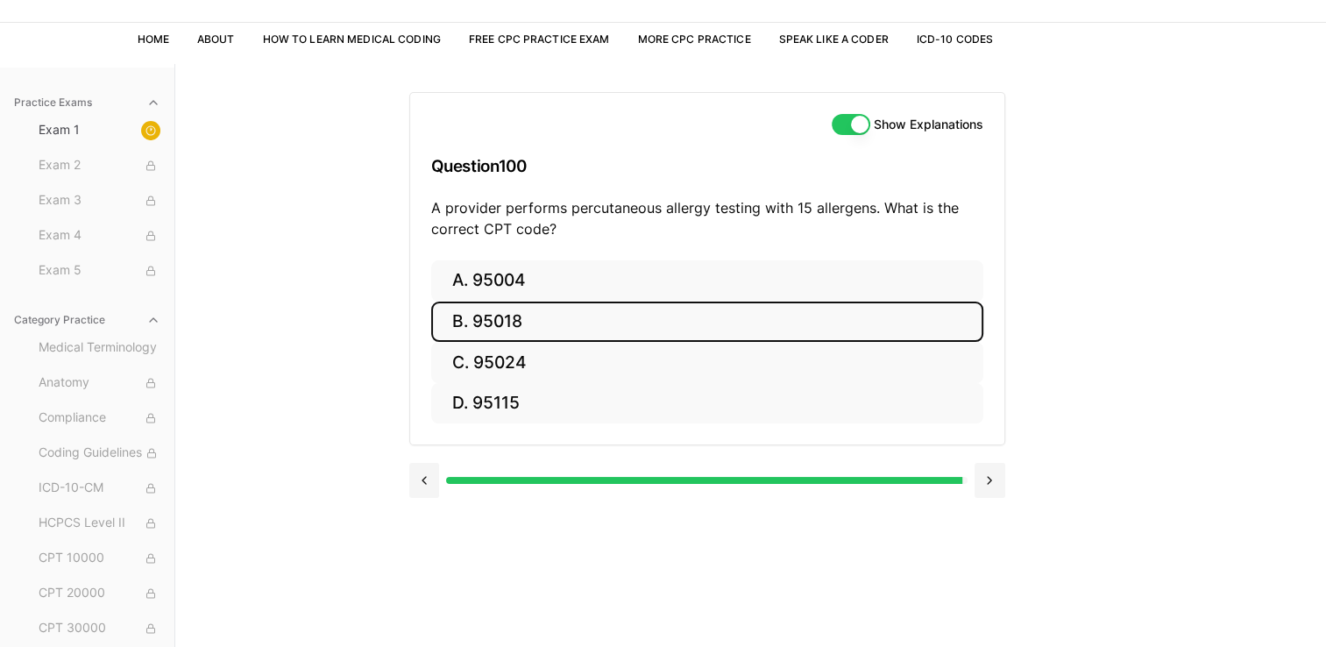
click at [572, 324] on button "B. 95018" at bounding box center [707, 321] width 552 height 41
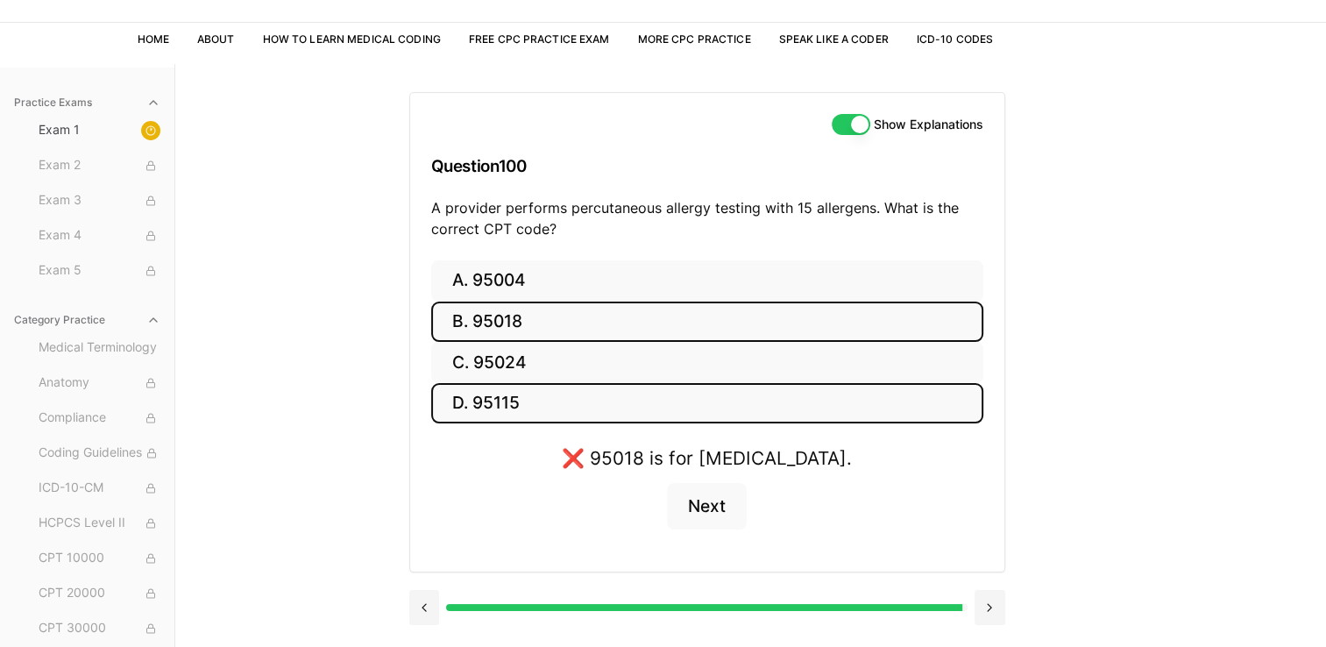
click at [546, 386] on button "D. 95115" at bounding box center [707, 403] width 552 height 41
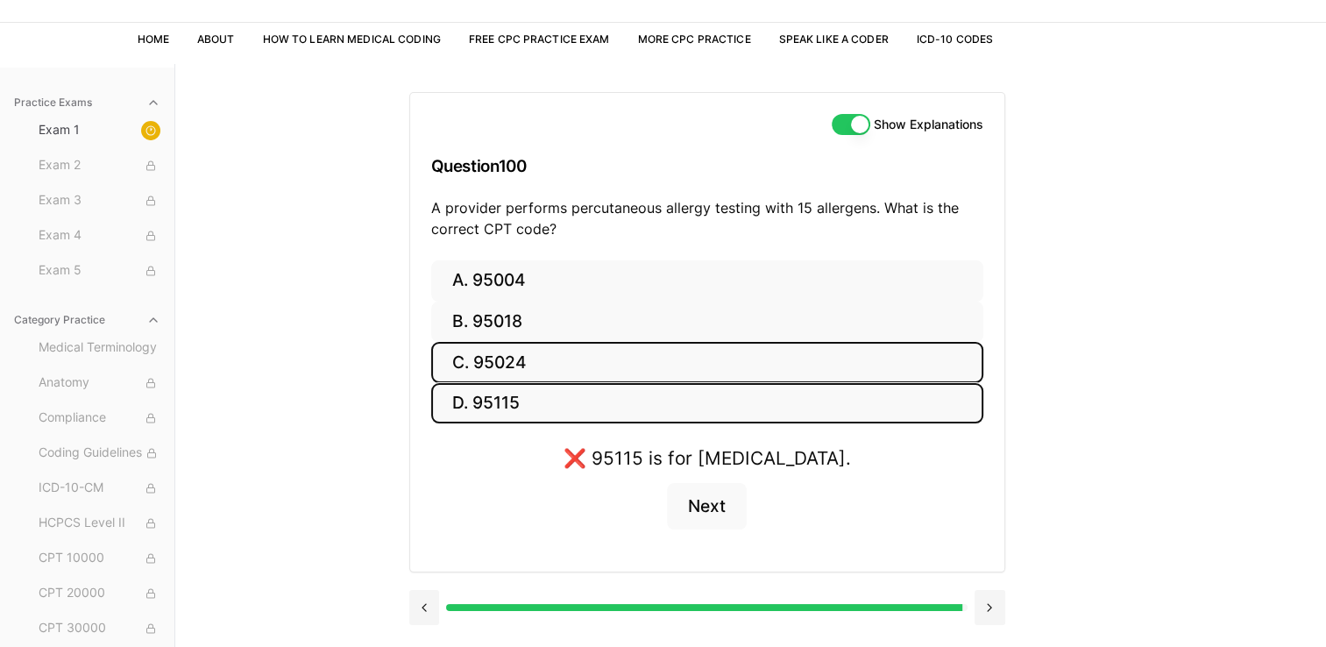
click at [563, 356] on button "C. 95024" at bounding box center [707, 362] width 552 height 41
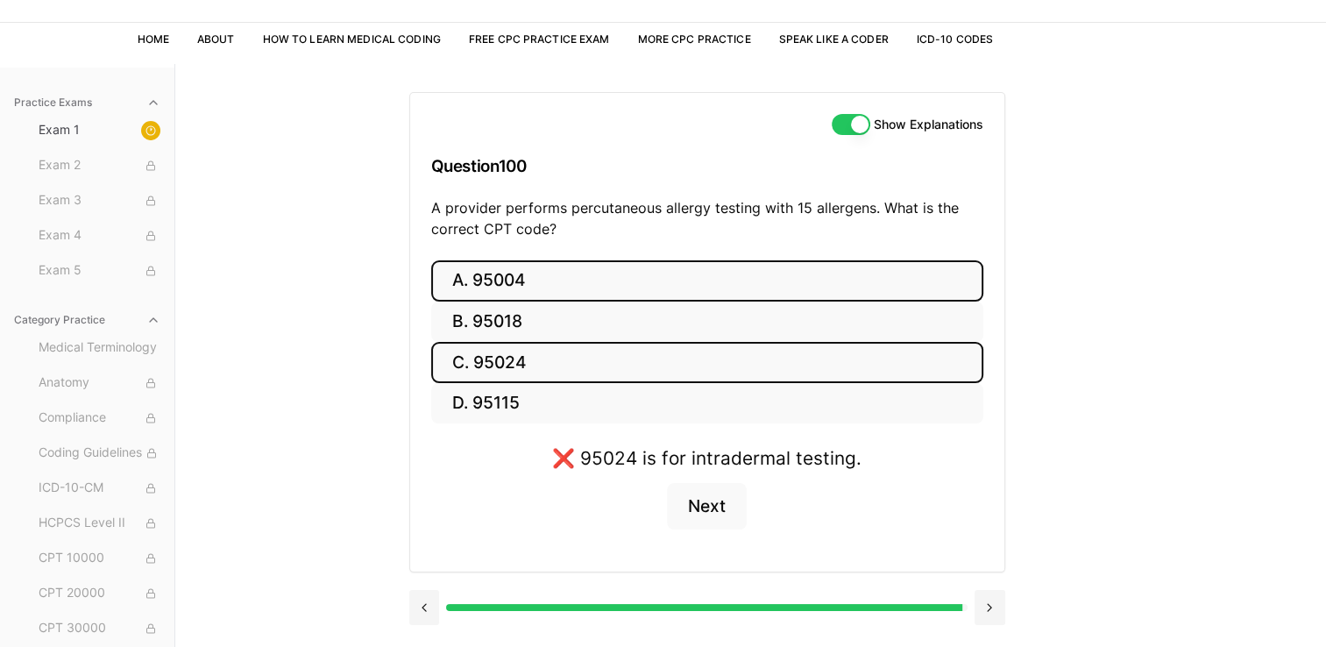
click at [615, 266] on button "A. 95004" at bounding box center [707, 280] width 552 height 41
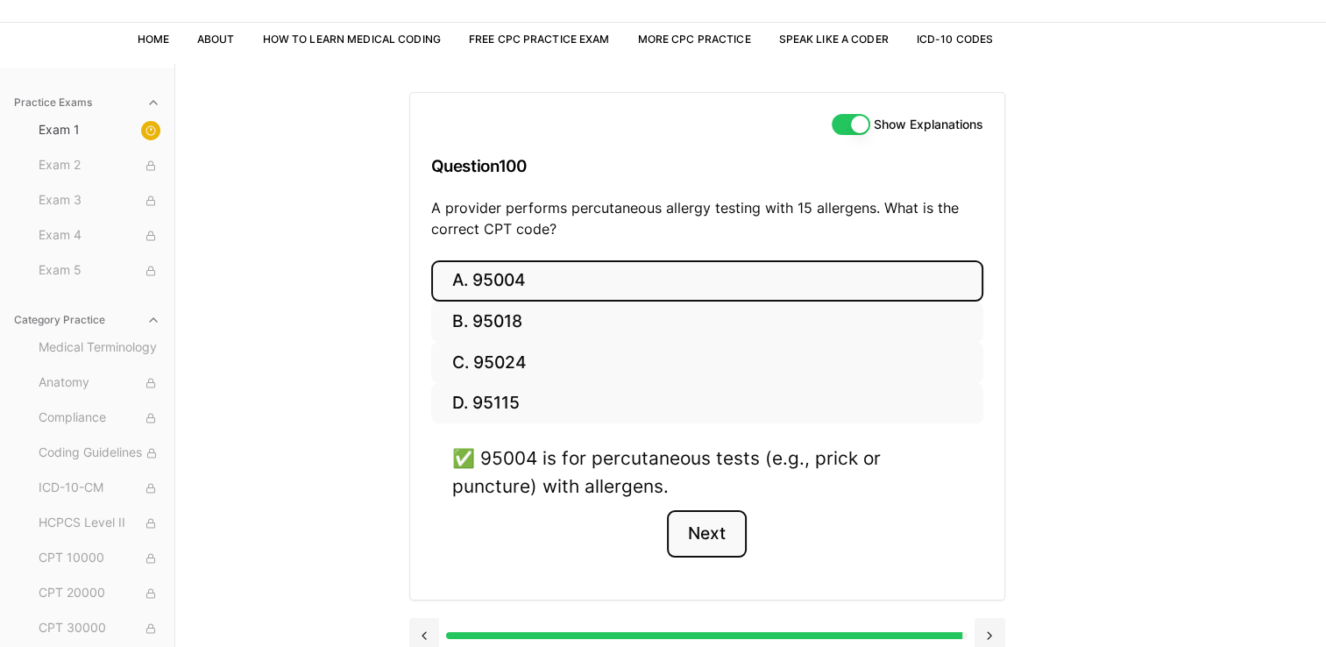
click at [654, 529] on button "Next" at bounding box center [707, 533] width 80 height 47
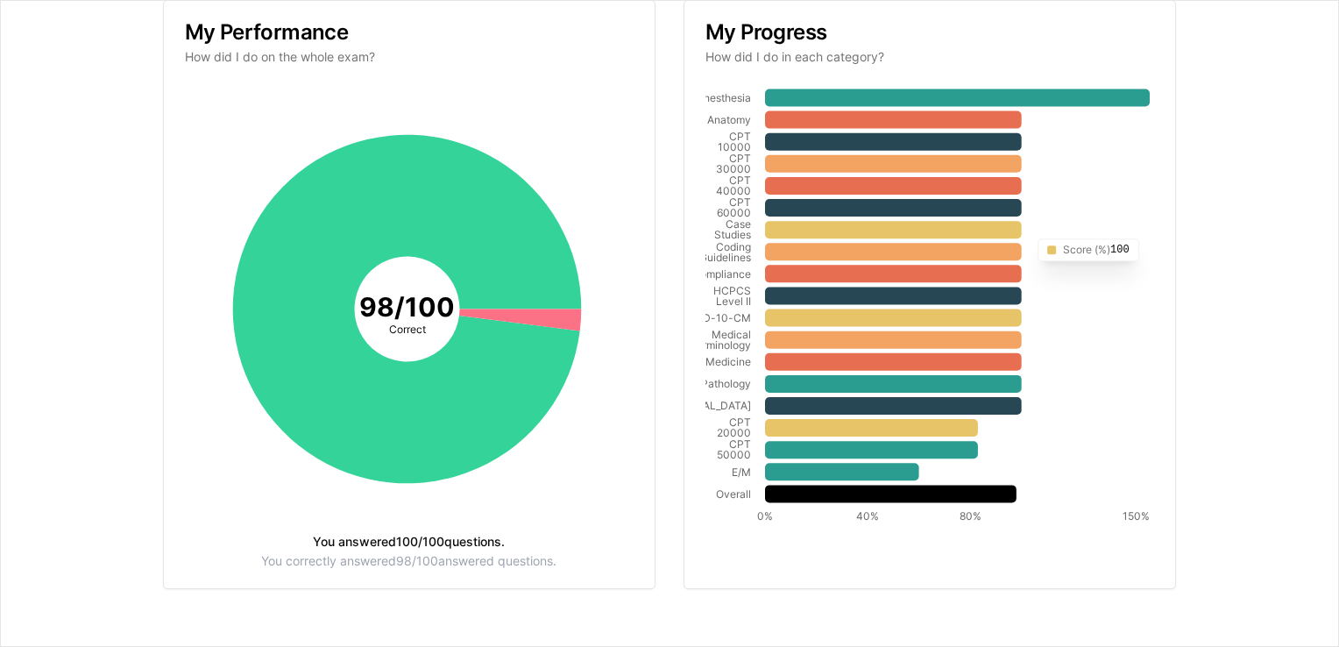
scroll to position [305, 0]
click at [654, 89] on icon at bounding box center [957, 98] width 385 height 18
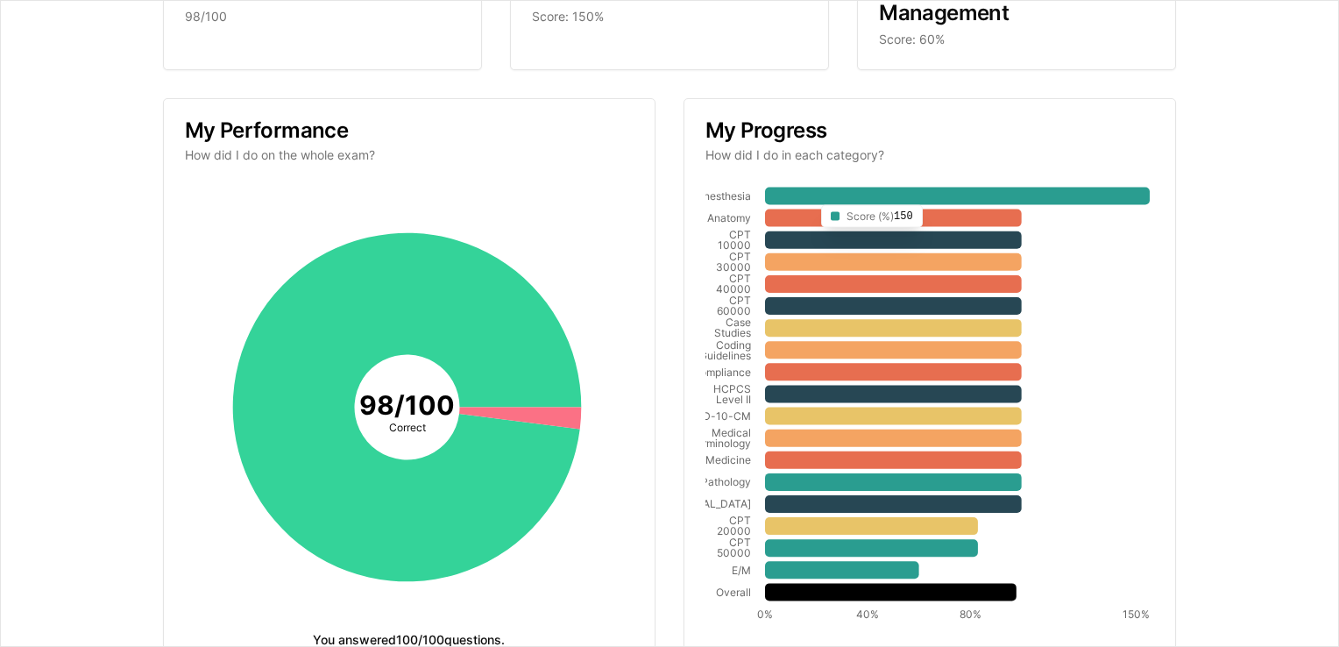
scroll to position [207, 0]
click at [654, 195] on icon at bounding box center [957, 196] width 385 height 18
click at [654, 211] on icon at bounding box center [893, 218] width 257 height 18
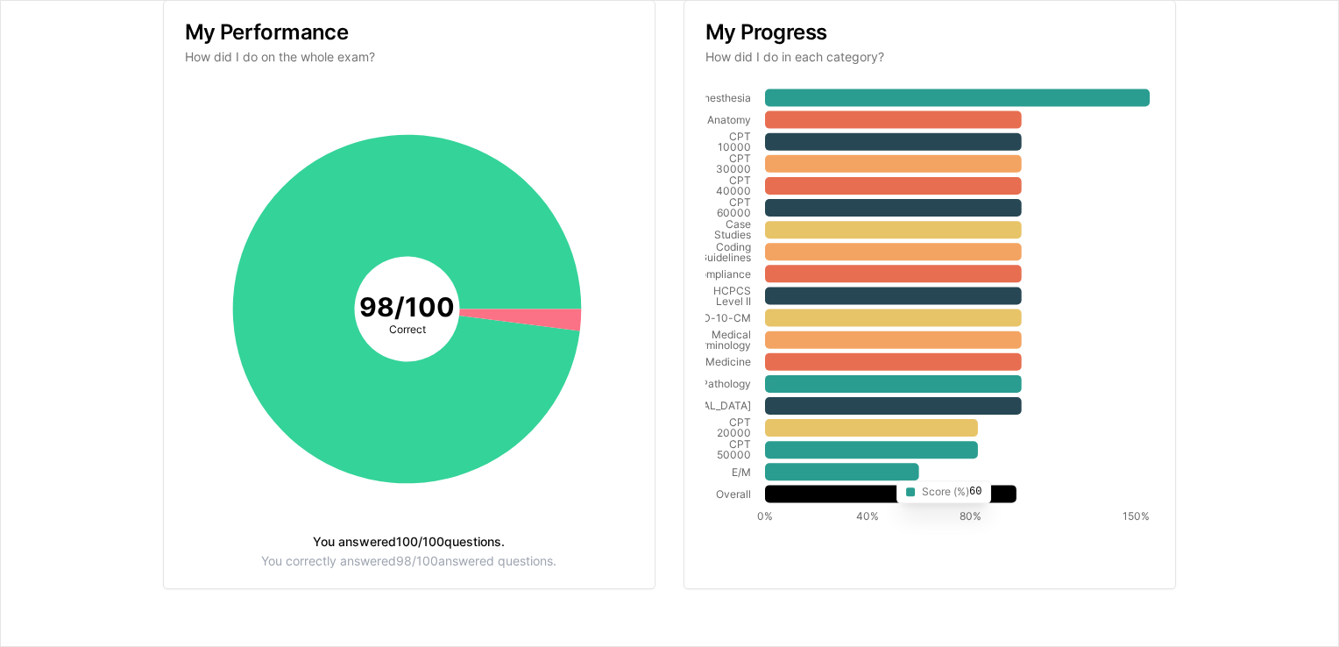
click at [654, 480] on icon "Anesthesia Anatomy CPT 10000 CPT 30000 CPT 40000 CPT 60000 Case Studies Coding …" at bounding box center [927, 309] width 444 height 444
click at [654, 472] on icon at bounding box center [842, 472] width 154 height 18
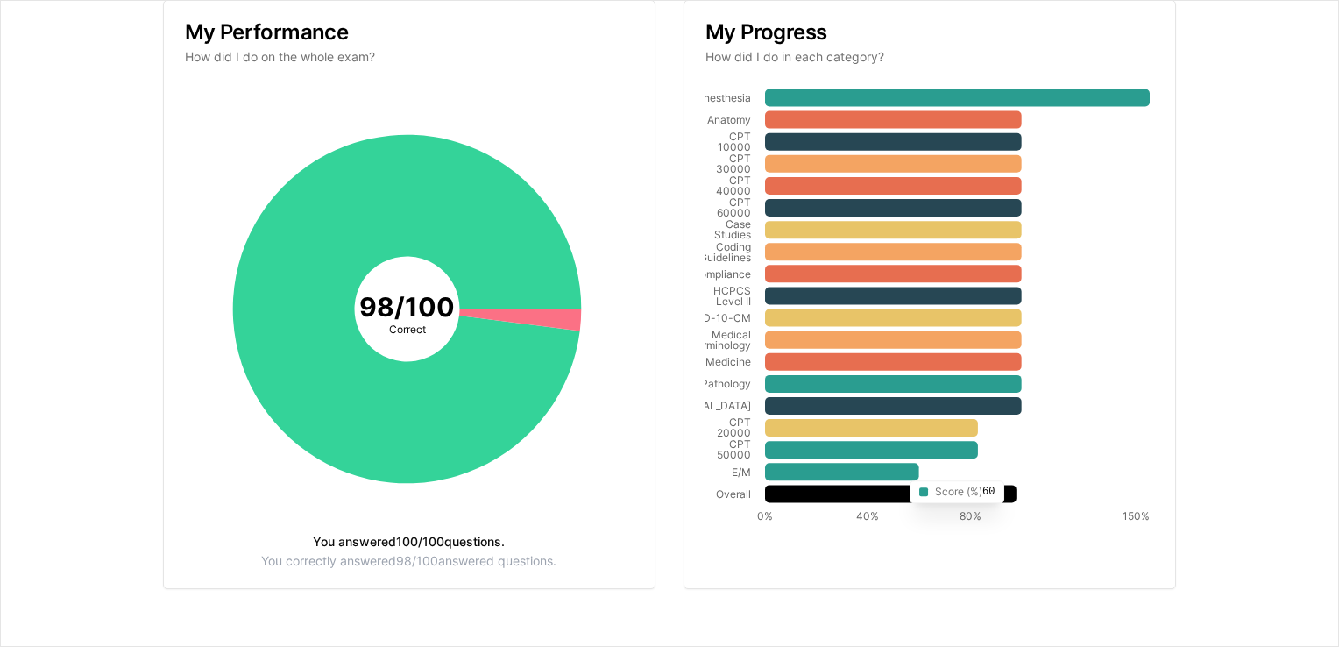
drag, startPoint x: 894, startPoint y: 472, endPoint x: 896, endPoint y: 436, distance: 36.0
click at [654, 436] on icon "Anesthesia Anatomy CPT 10000 CPT 30000 CPT 40000 CPT 60000 Case Studies Coding …" at bounding box center [927, 309] width 444 height 444
click at [397, 297] on tspan "98 / 100" at bounding box center [407, 306] width 96 height 32
drag, startPoint x: 397, startPoint y: 297, endPoint x: 383, endPoint y: 327, distance: 32.9
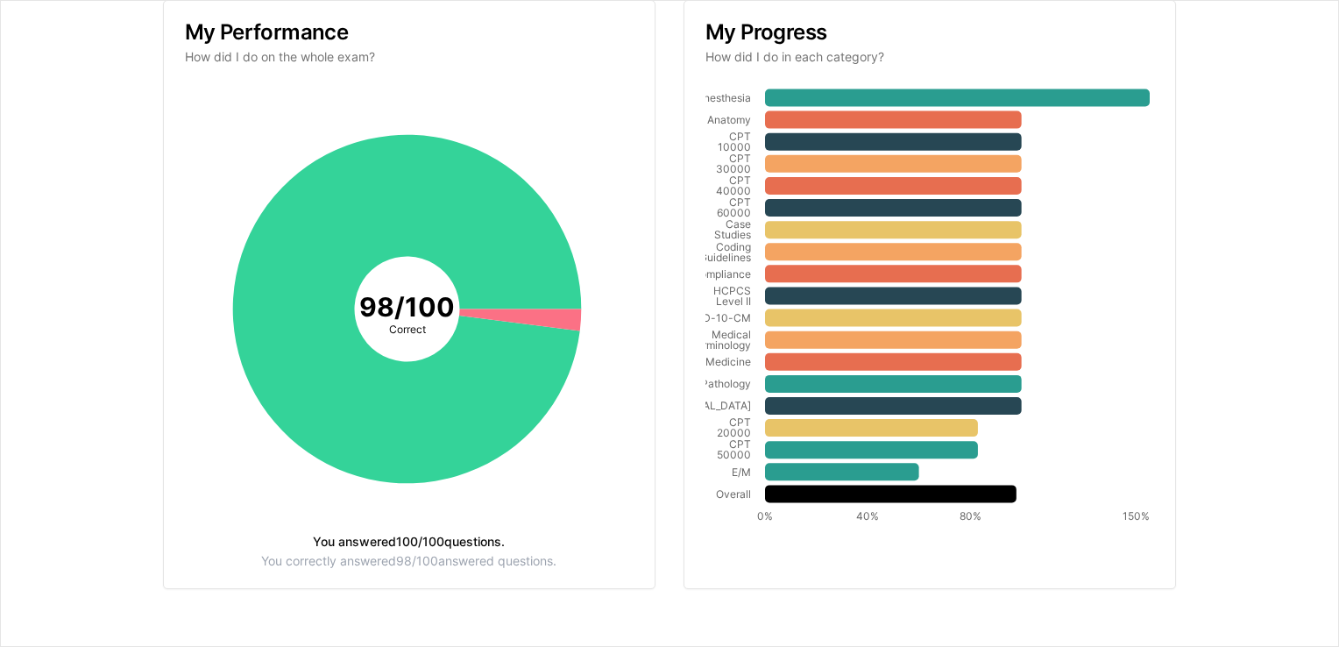
click at [383, 327] on icon "98 / 100 Correct" at bounding box center [407, 309] width 444 height 444
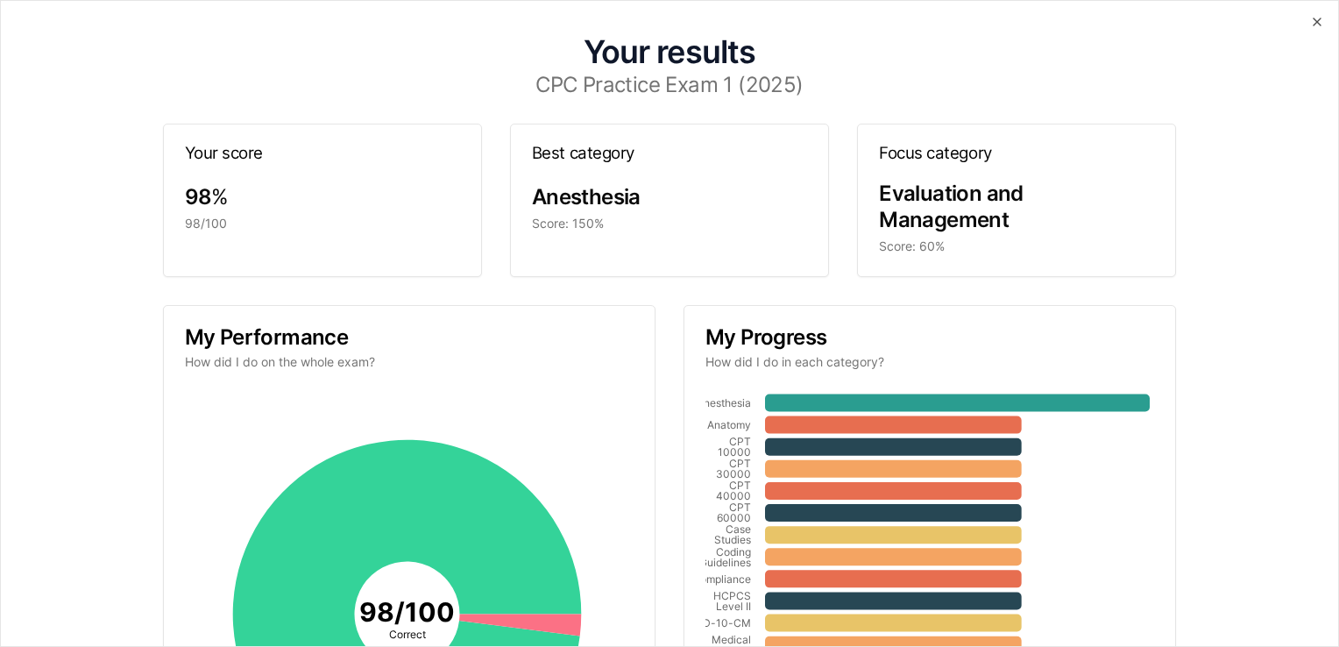
click at [654, 208] on span "Evaluation and Management" at bounding box center [951, 207] width 145 height 52
click at [562, 239] on div "Anesthesia Score: 150%" at bounding box center [669, 218] width 317 height 70
click at [337, 209] on div "98 %" at bounding box center [322, 197] width 275 height 28
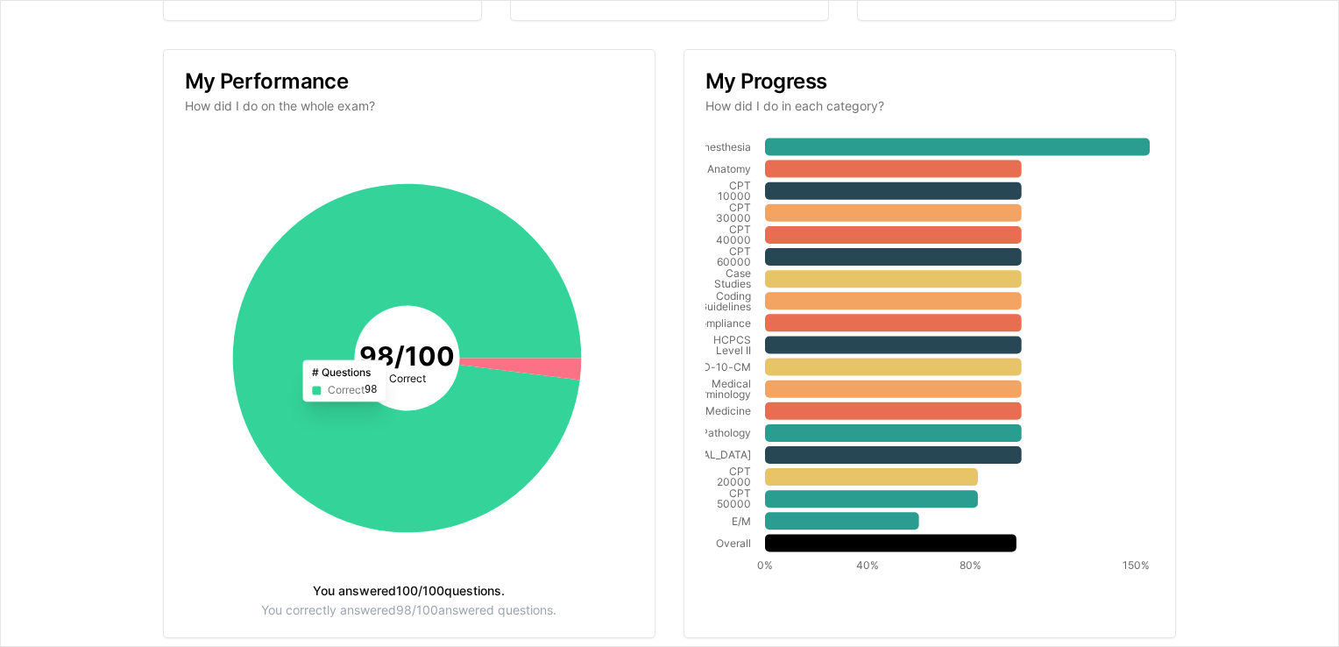
scroll to position [305, 0]
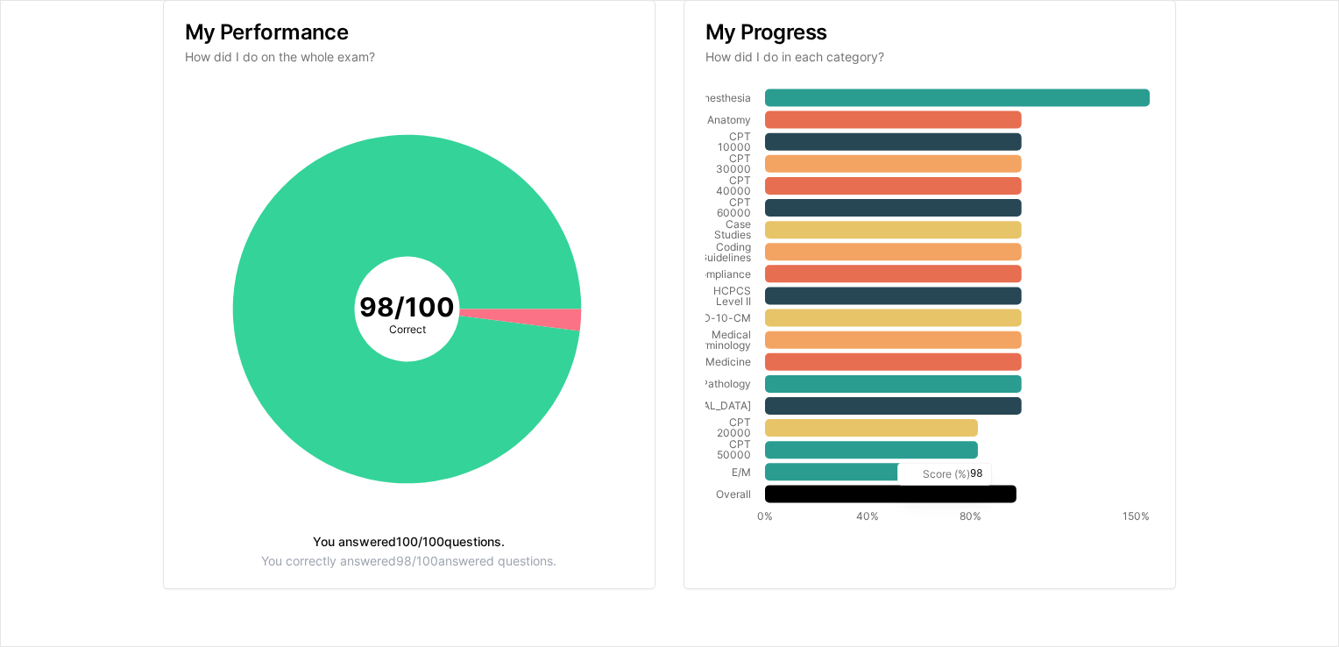
click at [654, 486] on icon at bounding box center [891, 494] width 252 height 18
